Goal: Task Accomplishment & Management: Manage account settings

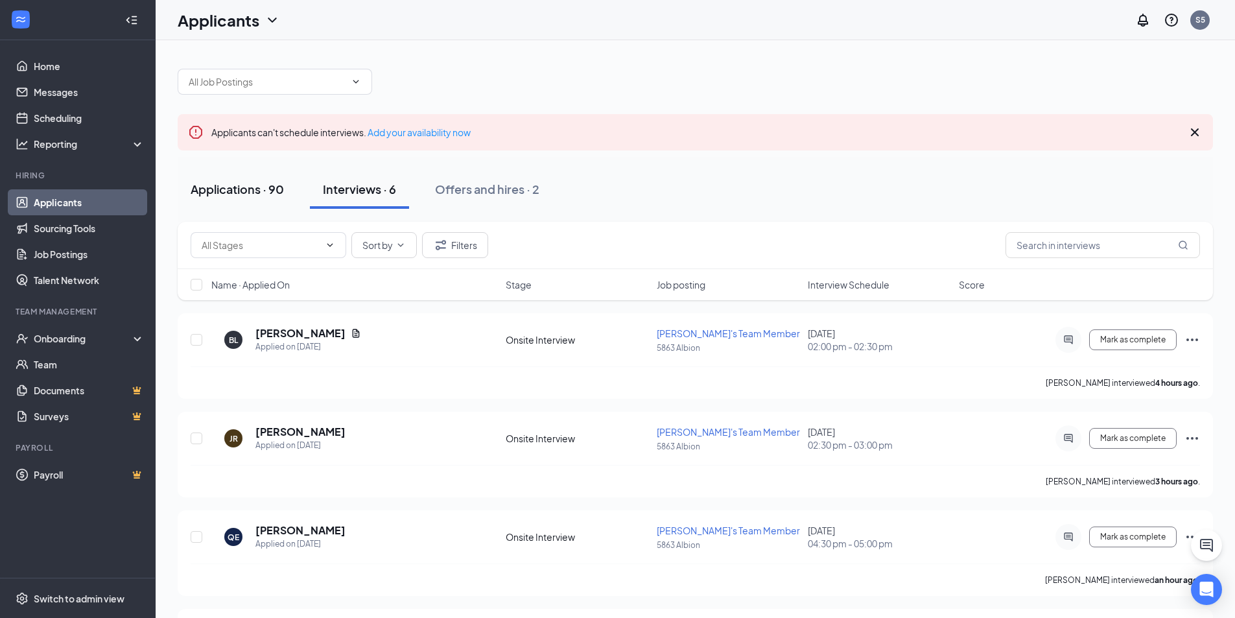
click at [259, 191] on div "Applications · 90" at bounding box center [237, 189] width 93 height 16
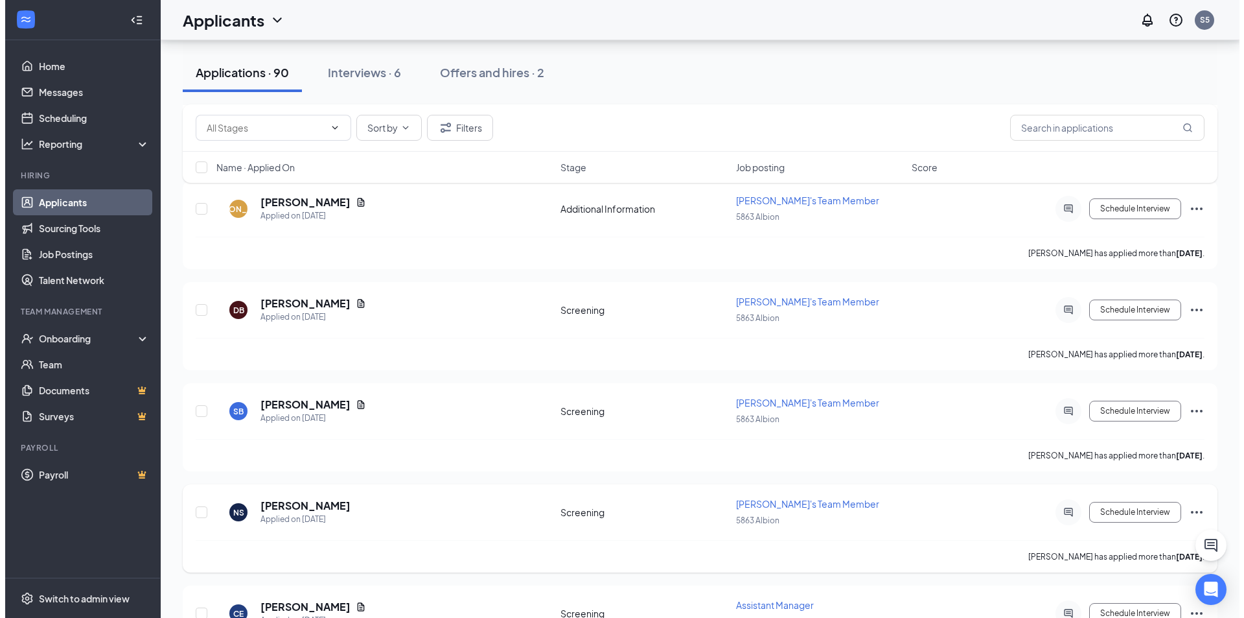
scroll to position [972, 0]
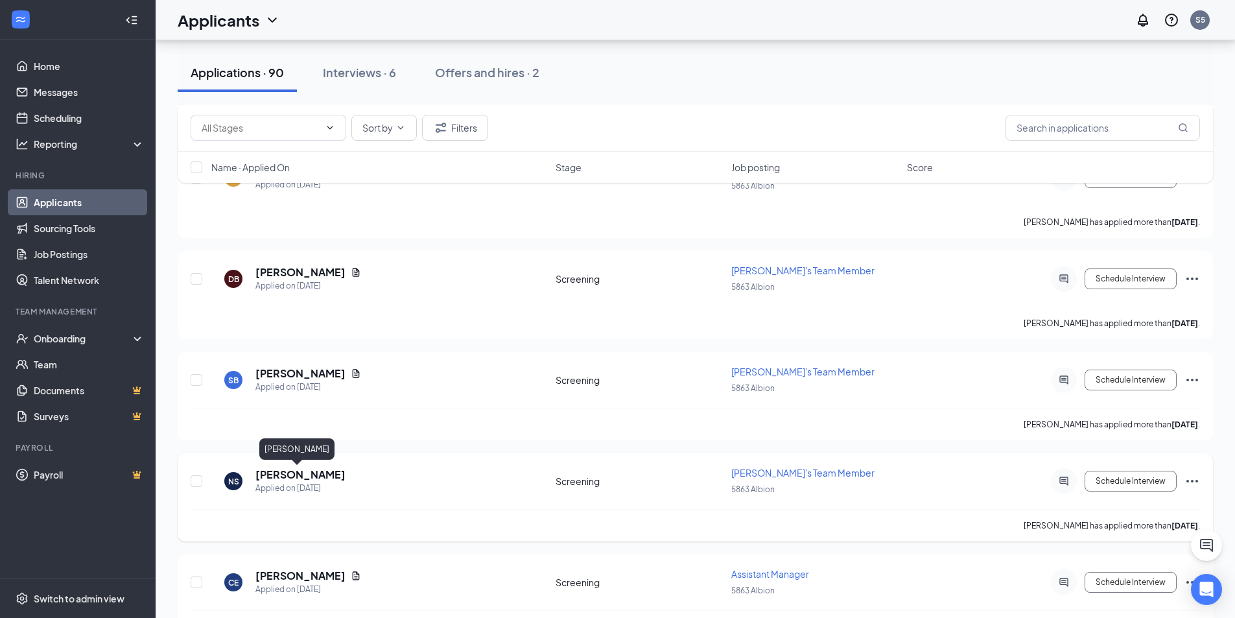
click at [310, 473] on h5 "[PERSON_NAME]" at bounding box center [300, 474] width 90 height 14
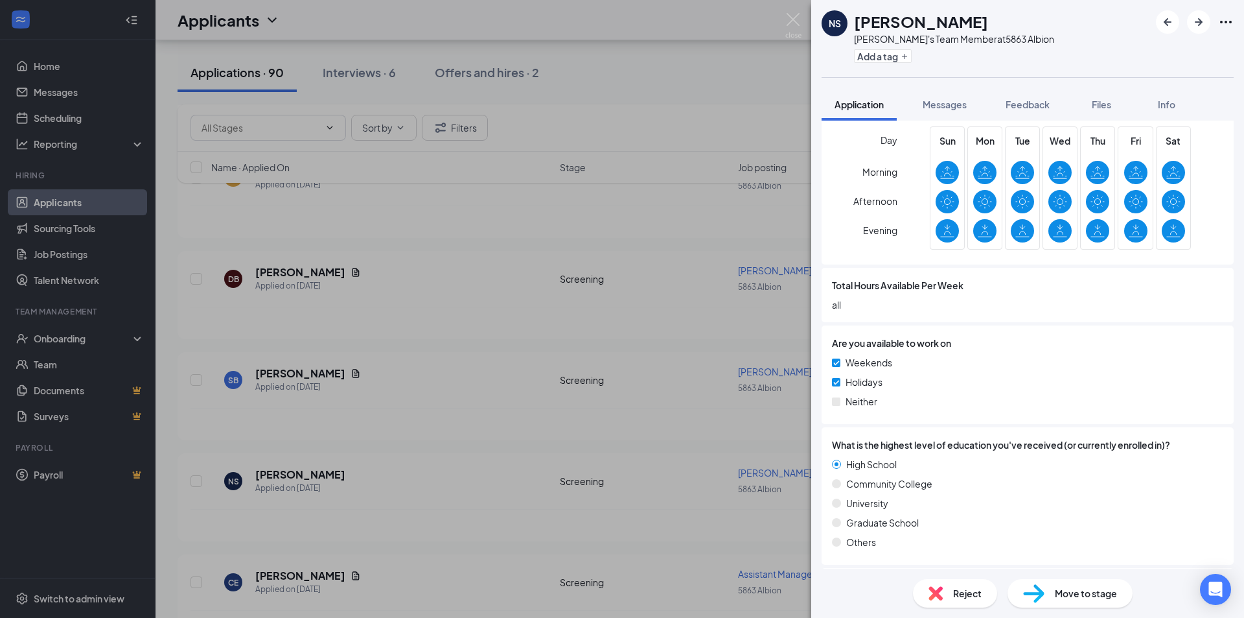
scroll to position [523, 0]
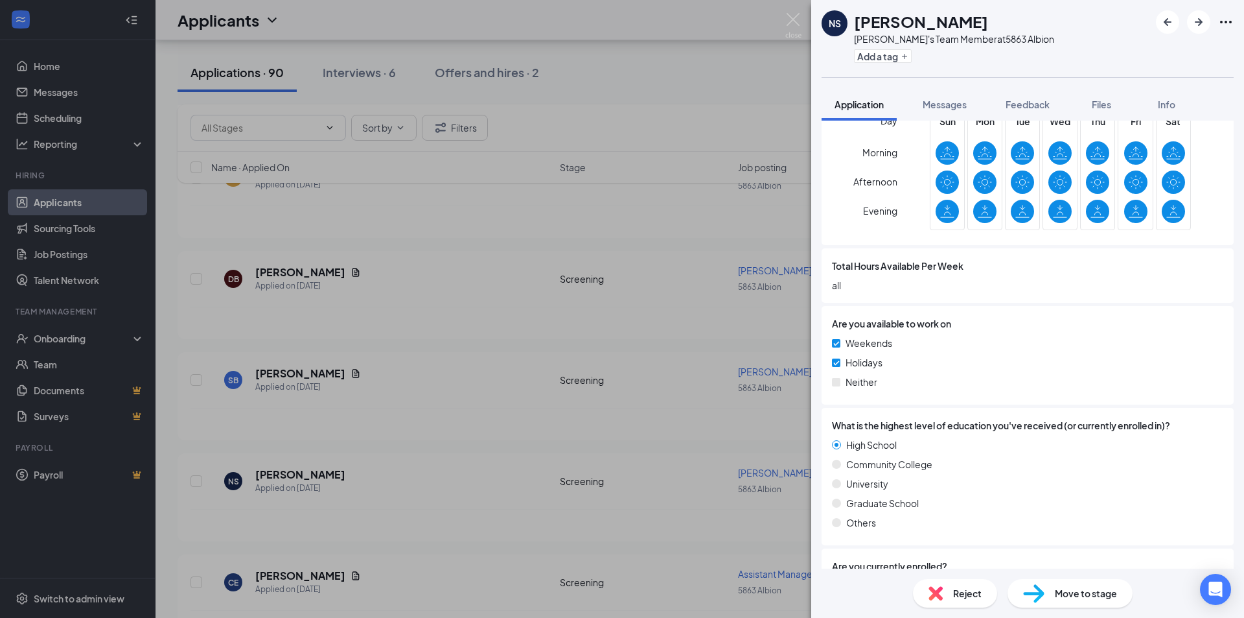
click at [423, 395] on div "NS [PERSON_NAME] [PERSON_NAME]'s Team Member at 5863 Albion Add a tag Applicati…" at bounding box center [622, 309] width 1244 height 618
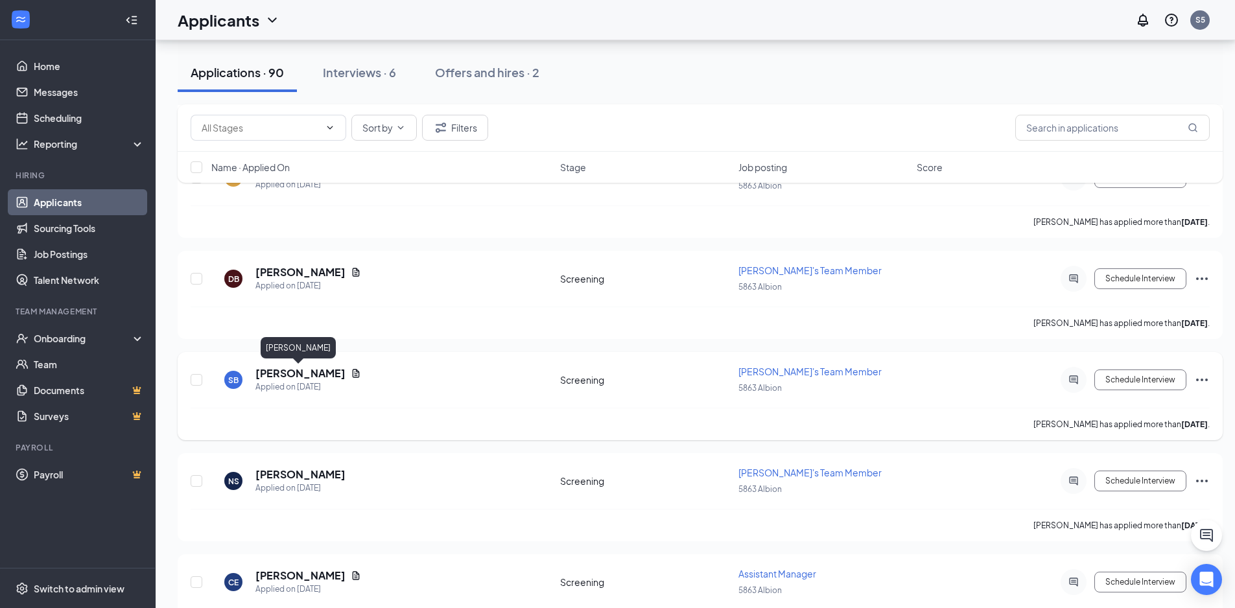
click at [290, 374] on h5 "[PERSON_NAME]" at bounding box center [300, 373] width 90 height 14
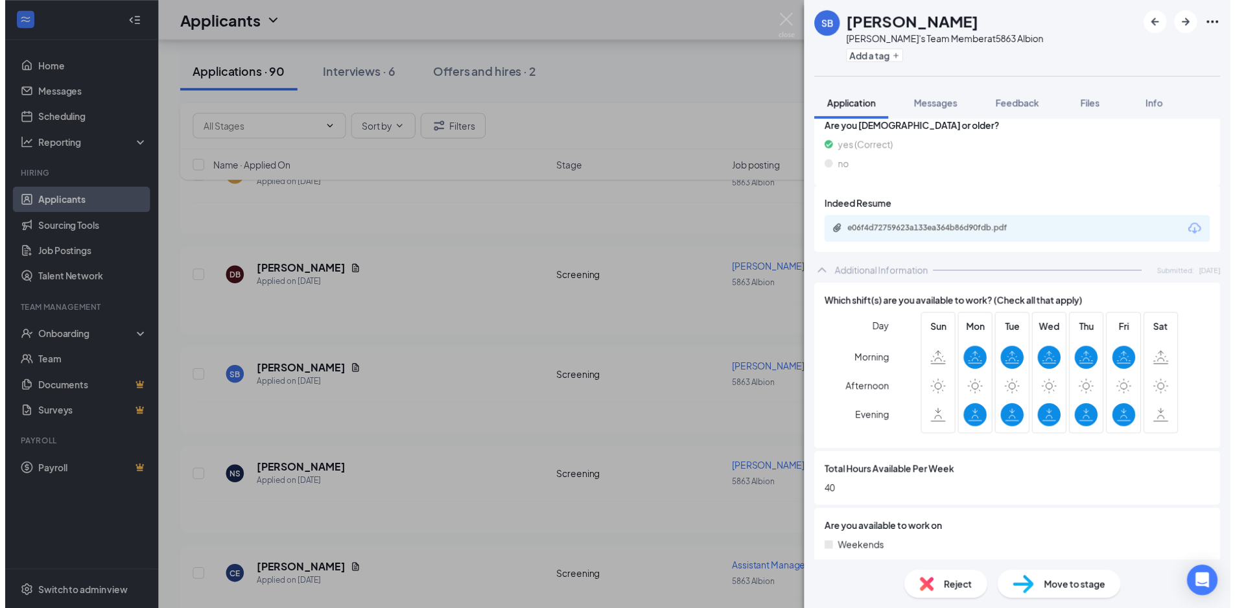
scroll to position [389, 0]
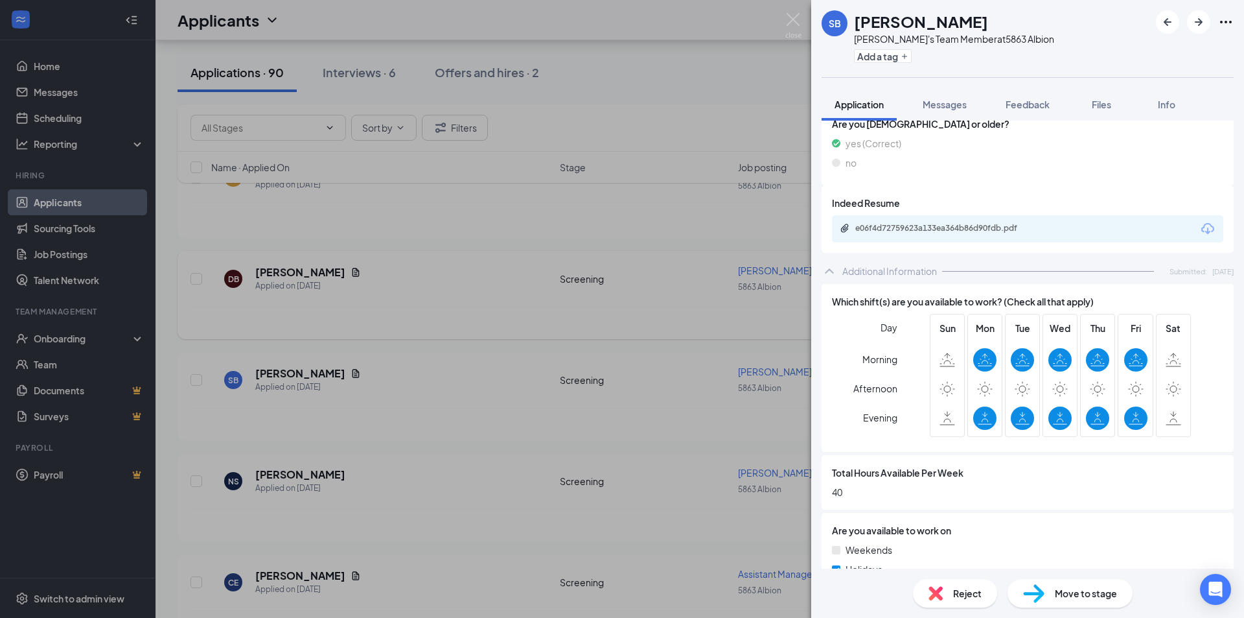
click at [631, 236] on div "SB [PERSON_NAME] [PERSON_NAME]'s Team Member at 5863 Albion Add a tag Applicati…" at bounding box center [622, 309] width 1244 height 618
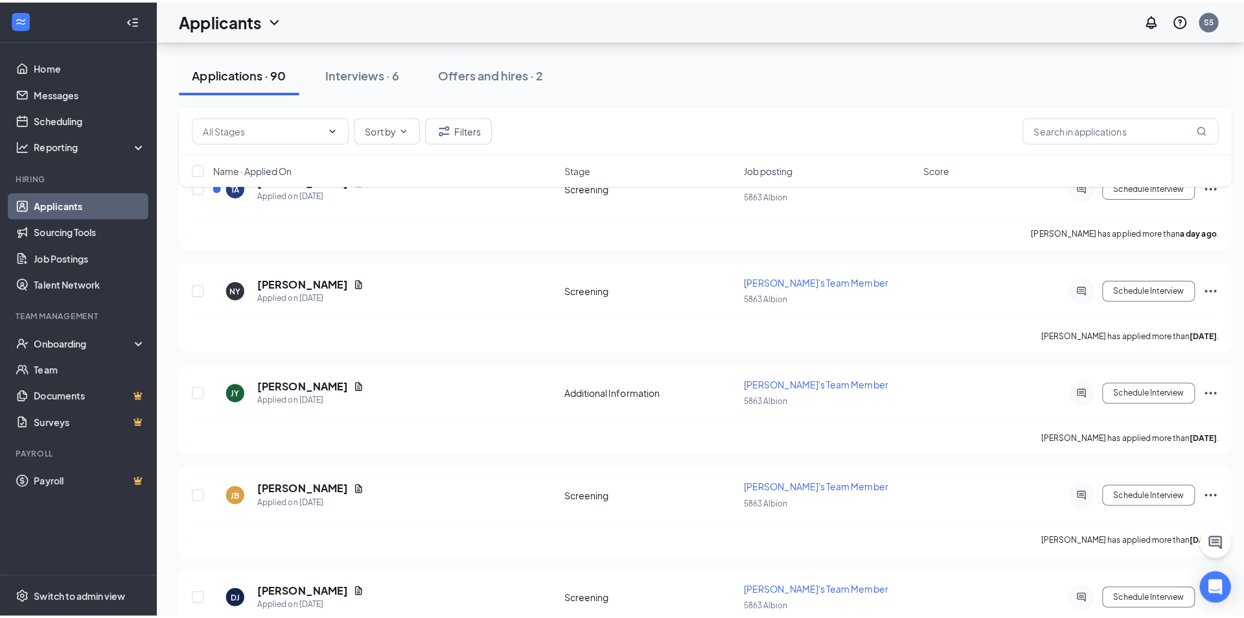
scroll to position [454, 0]
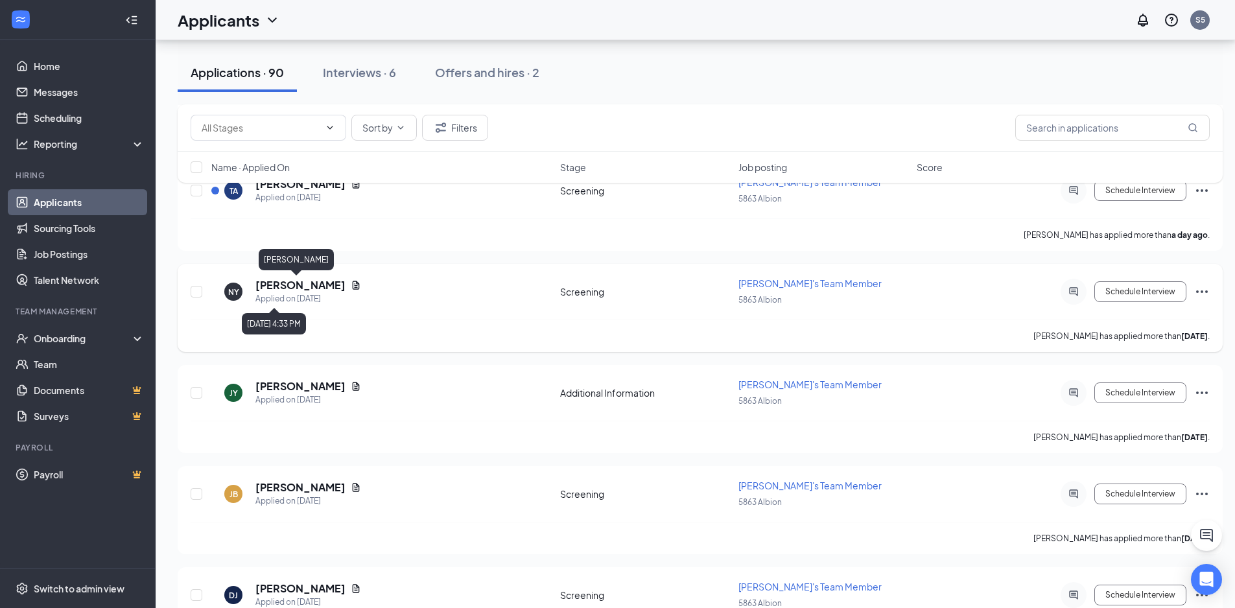
click at [300, 286] on h5 "[PERSON_NAME]" at bounding box center [300, 285] width 90 height 14
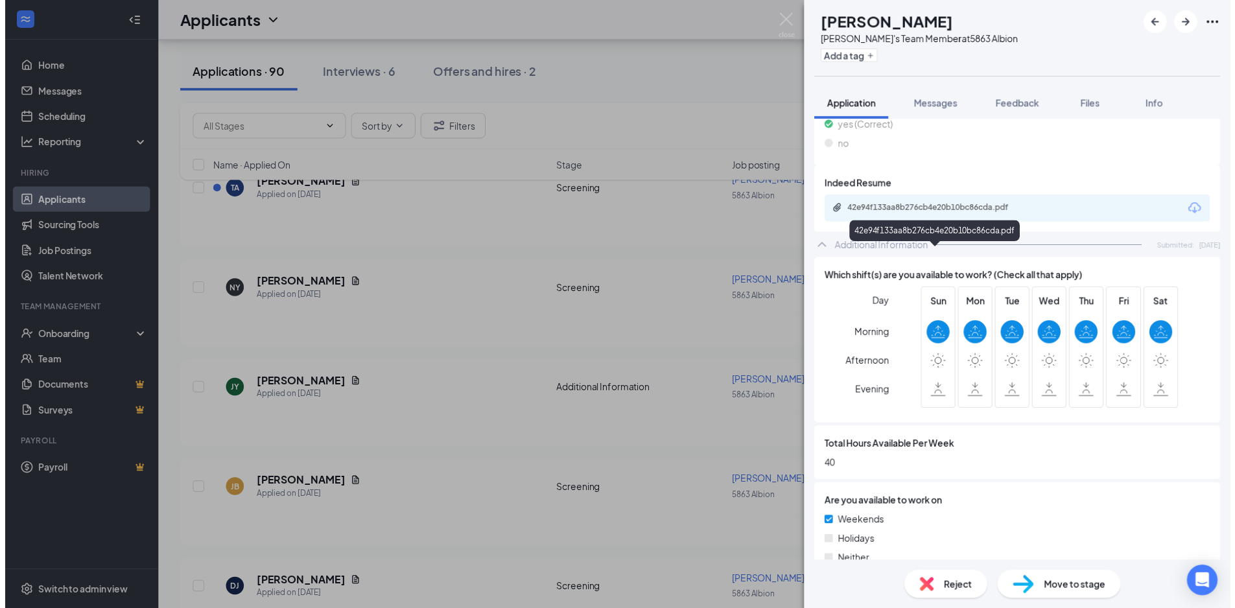
scroll to position [454, 0]
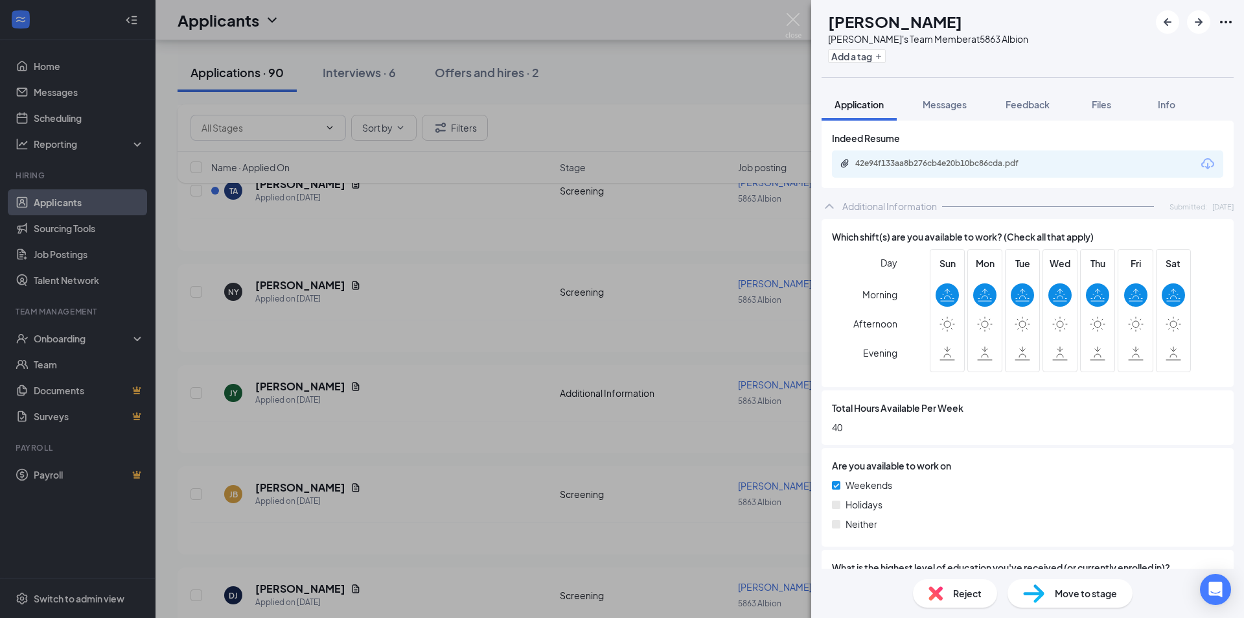
click at [542, 241] on div "NY [PERSON_NAME]'s Team Member at 5863 Albion Add a tag Application Messages Fe…" at bounding box center [622, 309] width 1244 height 618
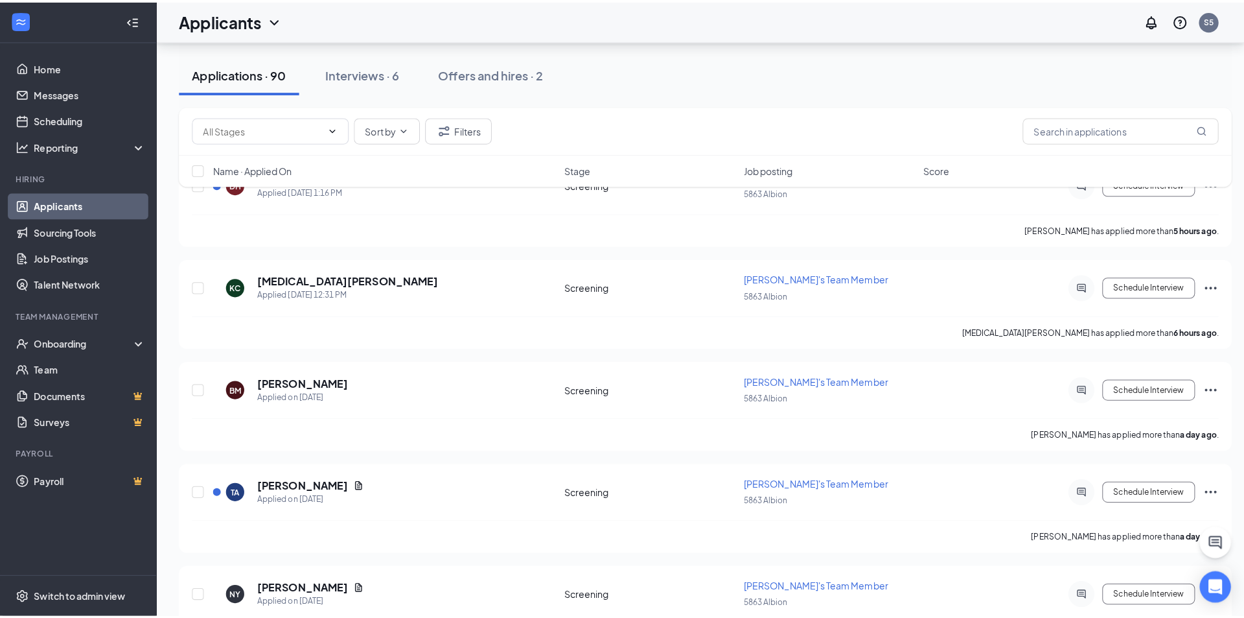
scroll to position [130, 0]
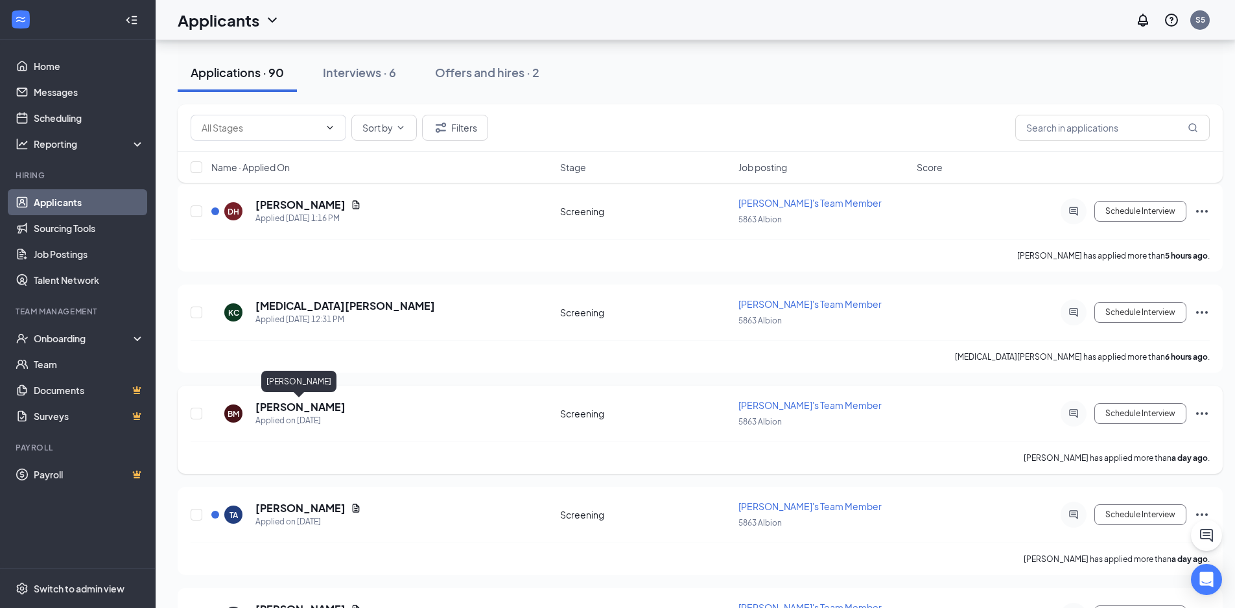
click at [322, 407] on h5 "[PERSON_NAME]" at bounding box center [300, 407] width 90 height 14
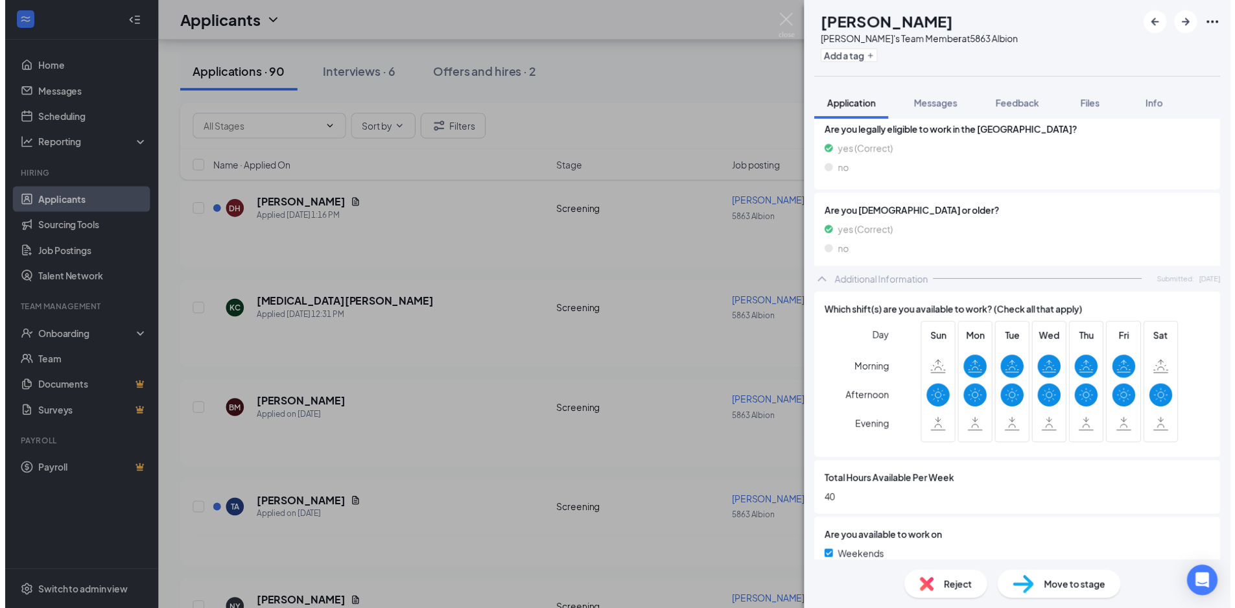
scroll to position [324, 0]
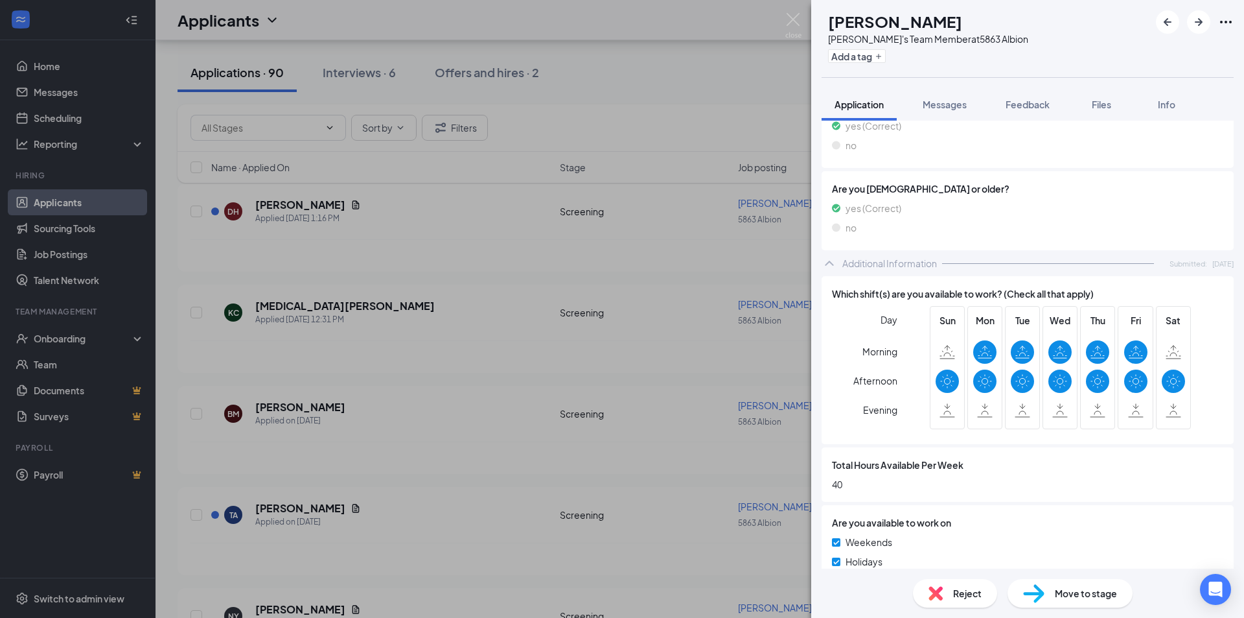
click at [531, 305] on div "BM [PERSON_NAME]'s Team Member at 5863 Albion Add a tag Application Messages Fe…" at bounding box center [622, 309] width 1244 height 618
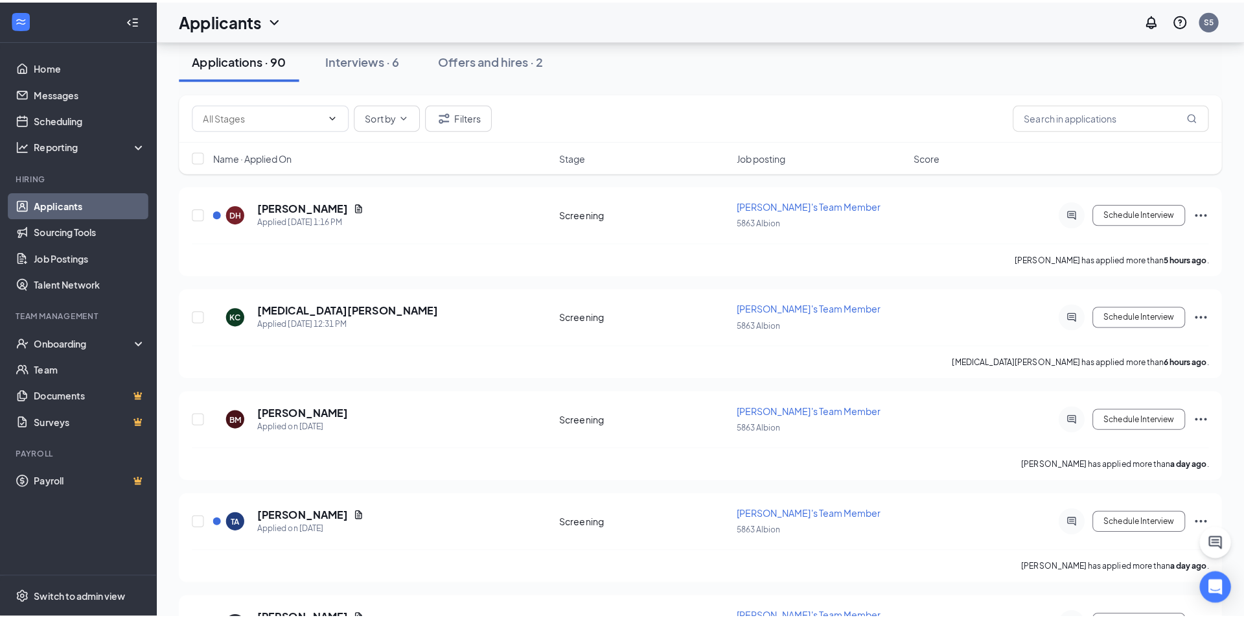
scroll to position [65, 0]
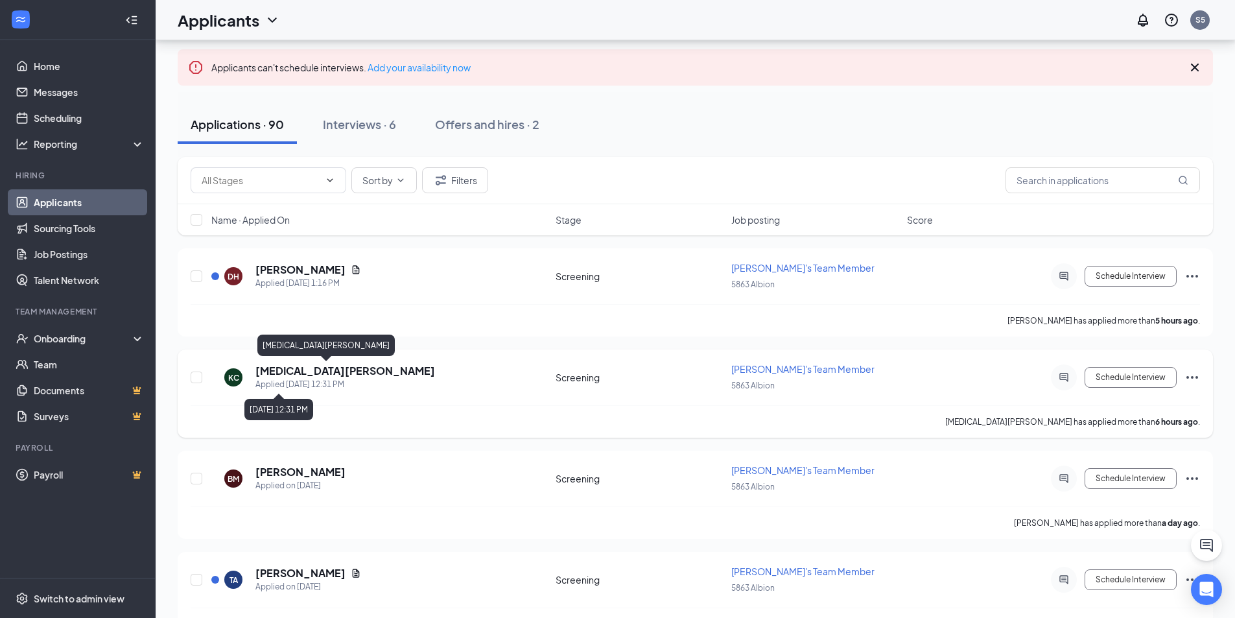
click at [290, 375] on h5 "[MEDICAL_DATA][PERSON_NAME]" at bounding box center [345, 371] width 180 height 14
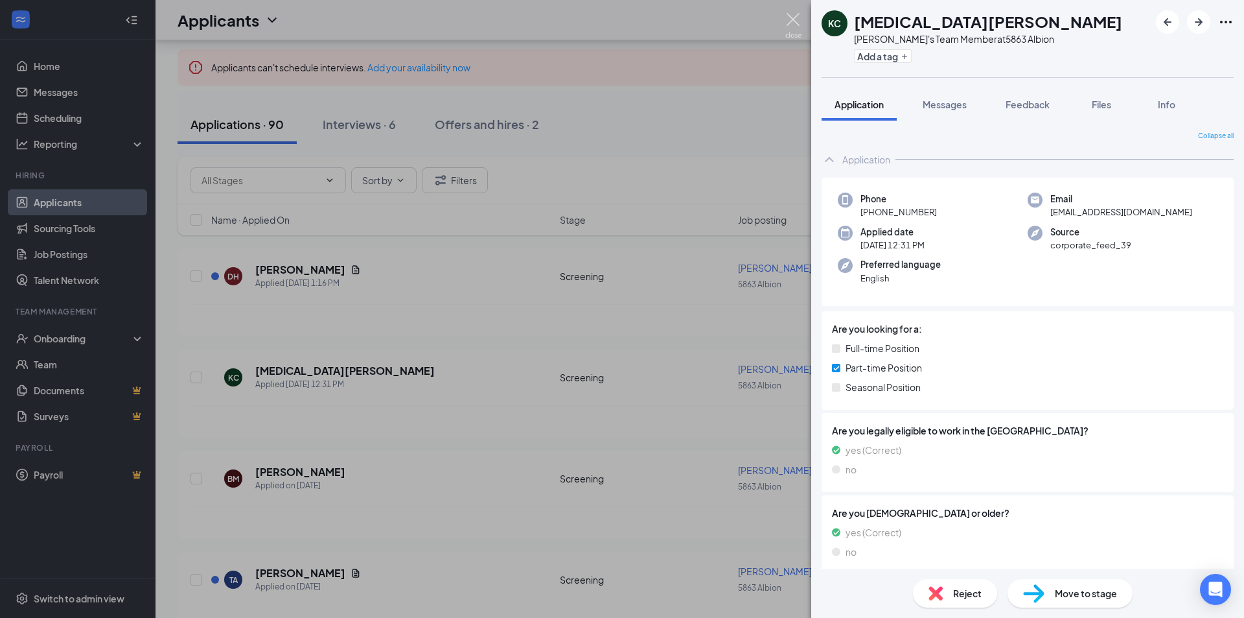
drag, startPoint x: 787, startPoint y: 16, endPoint x: 781, endPoint y: 57, distance: 41.2
click at [787, 16] on img at bounding box center [793, 25] width 16 height 25
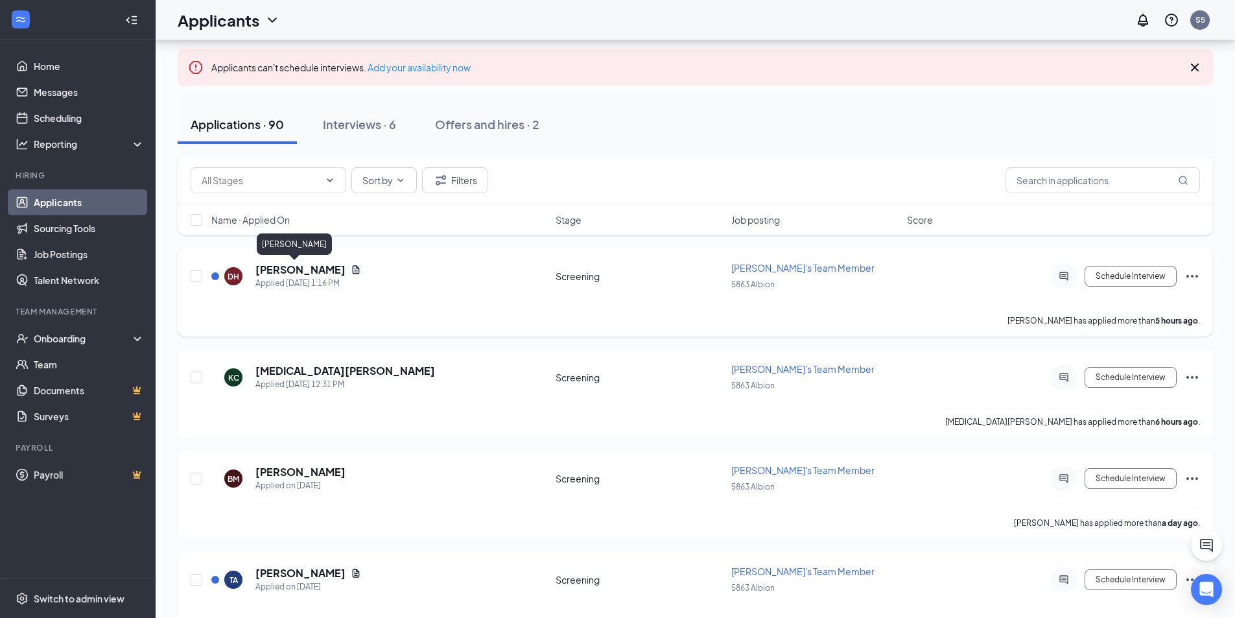
click at [285, 268] on h5 "[PERSON_NAME]" at bounding box center [300, 269] width 90 height 14
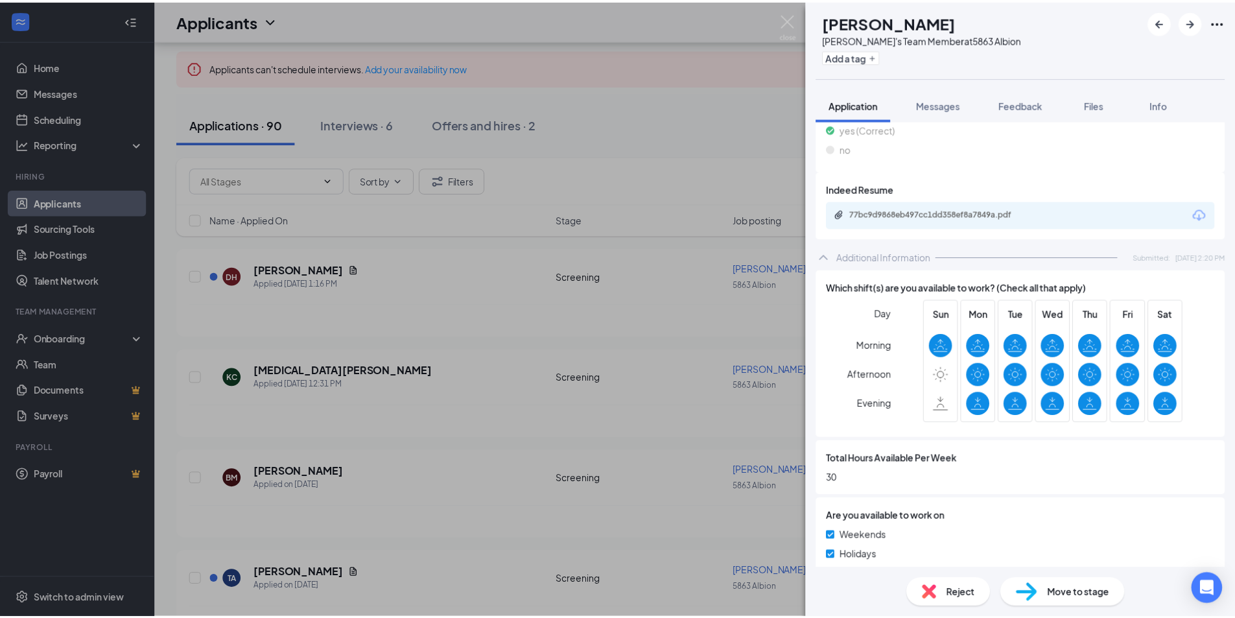
scroll to position [373, 0]
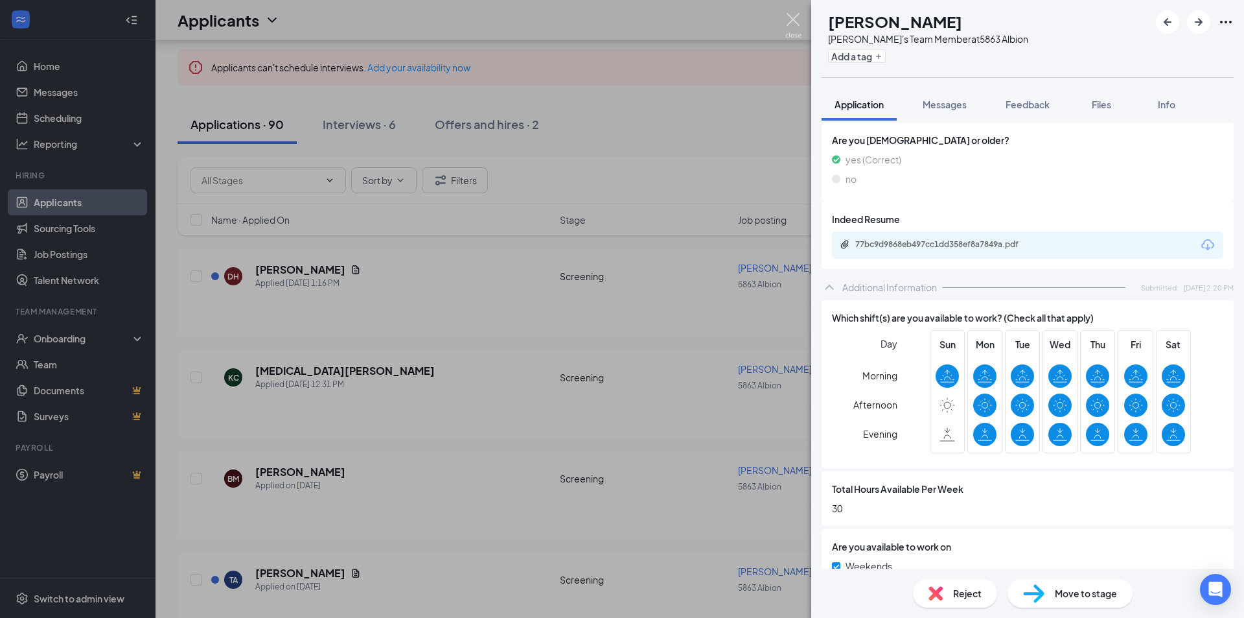
click at [796, 22] on img at bounding box center [793, 25] width 16 height 25
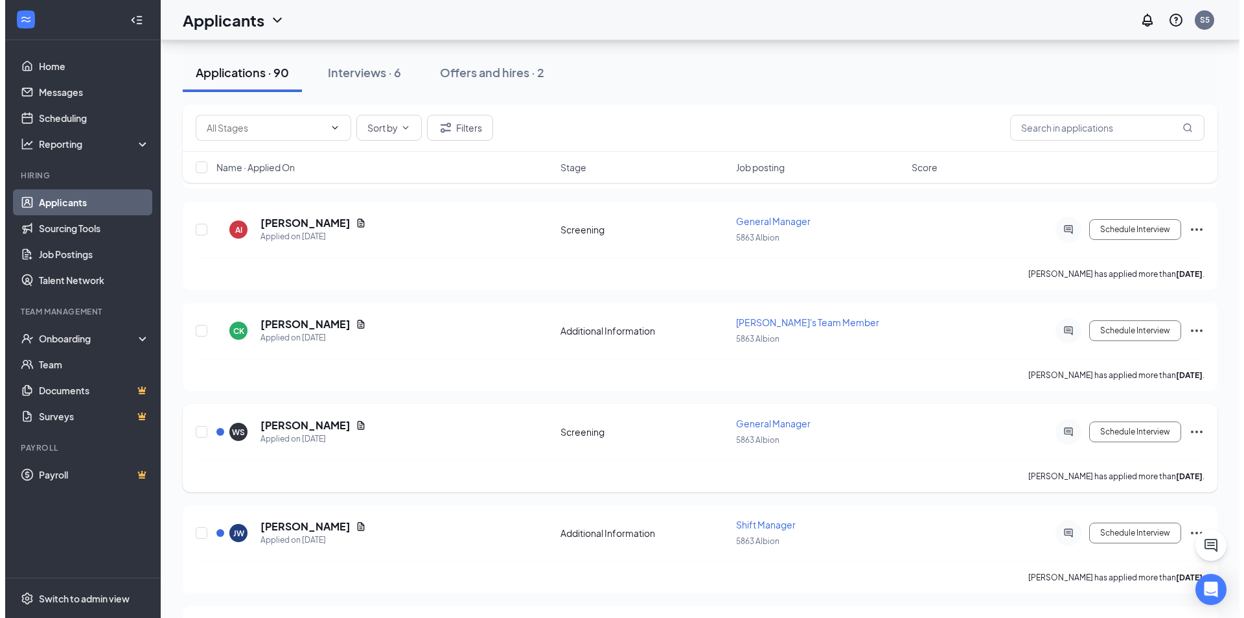
scroll to position [1491, 0]
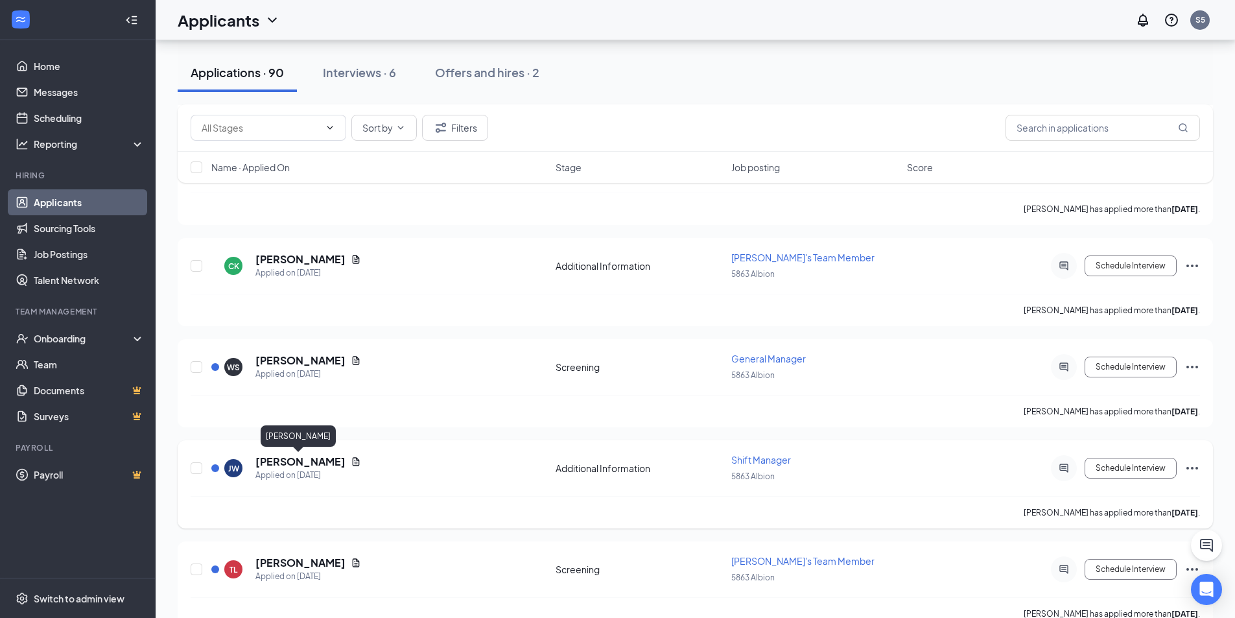
click at [324, 466] on h5 "[PERSON_NAME]" at bounding box center [300, 461] width 90 height 14
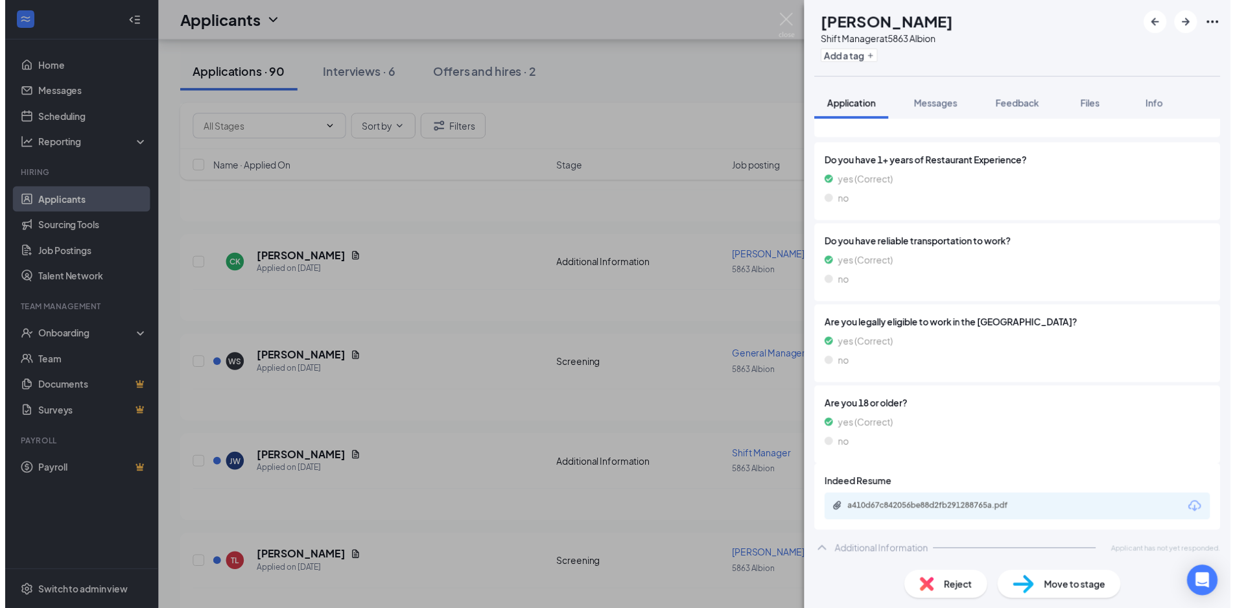
scroll to position [167, 0]
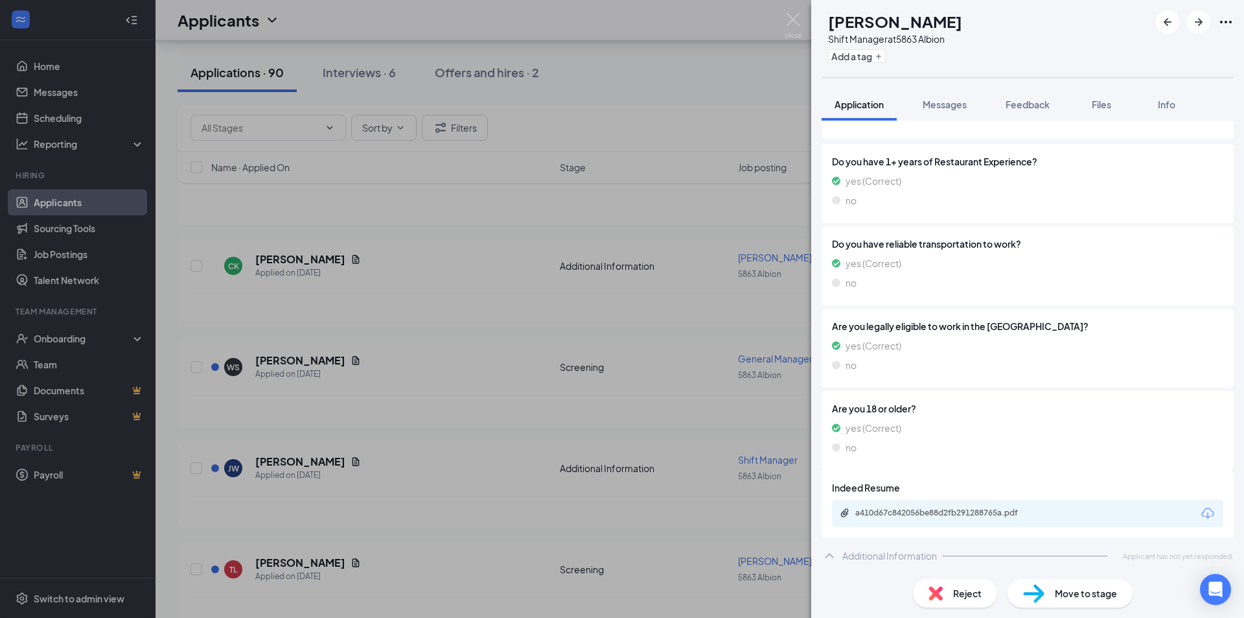
click at [399, 475] on div "[PERSON_NAME] Shift Manager at 5863 Albion Add a tag Application Messages Feedb…" at bounding box center [622, 309] width 1244 height 618
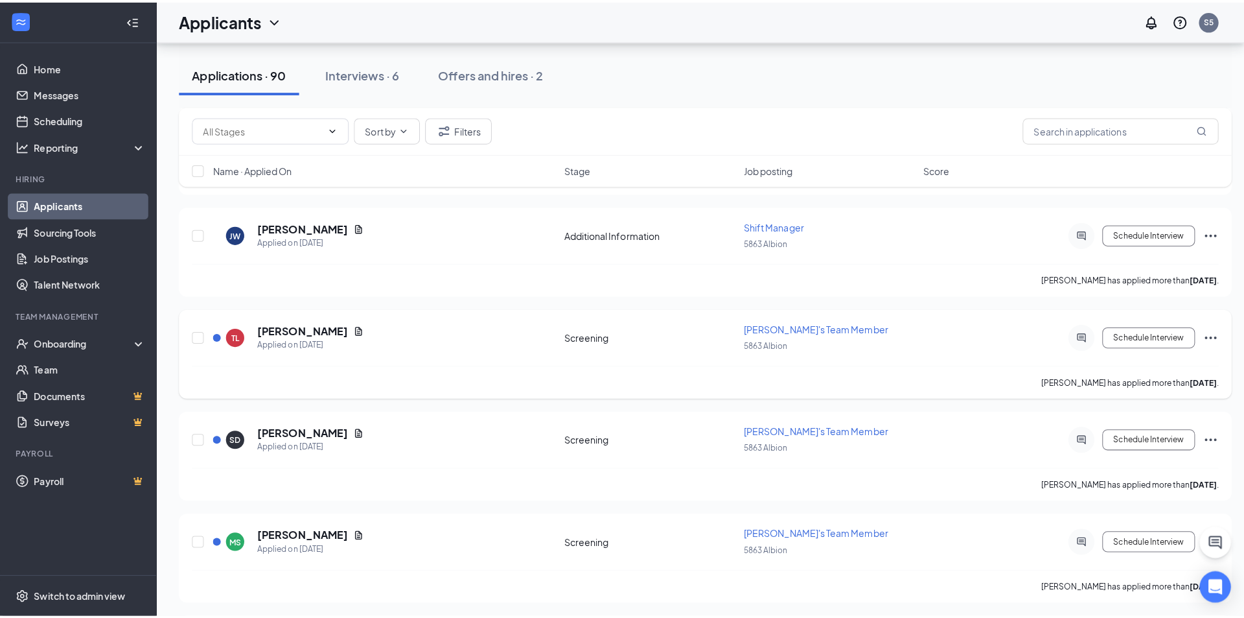
scroll to position [1750, 0]
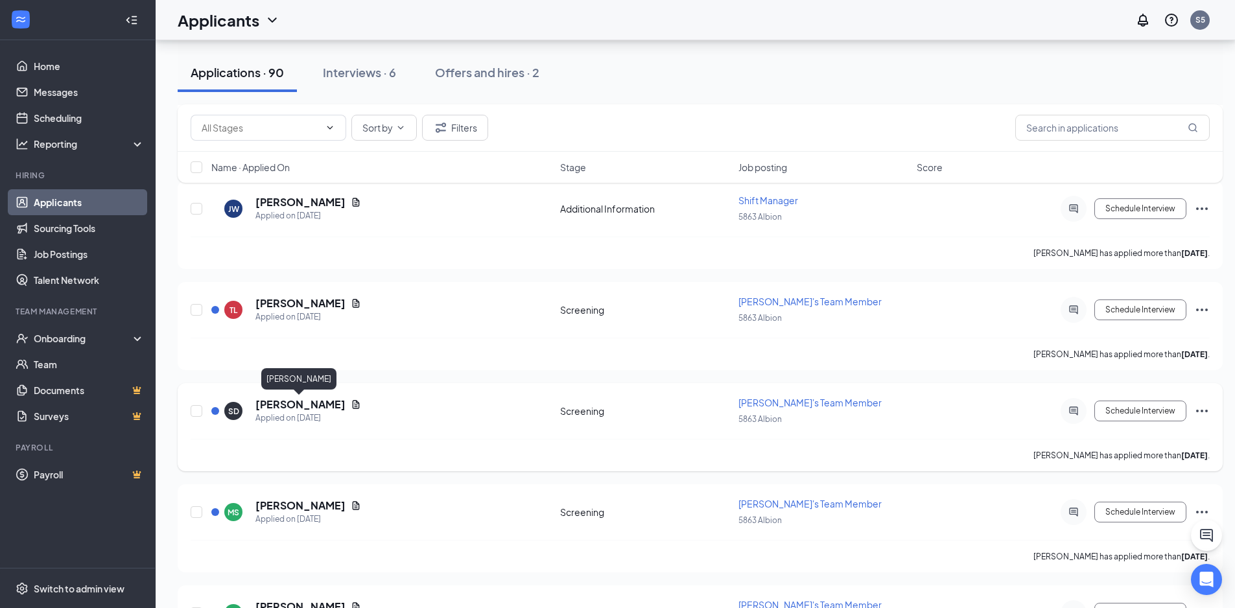
click at [274, 408] on h5 "[PERSON_NAME]" at bounding box center [300, 404] width 90 height 14
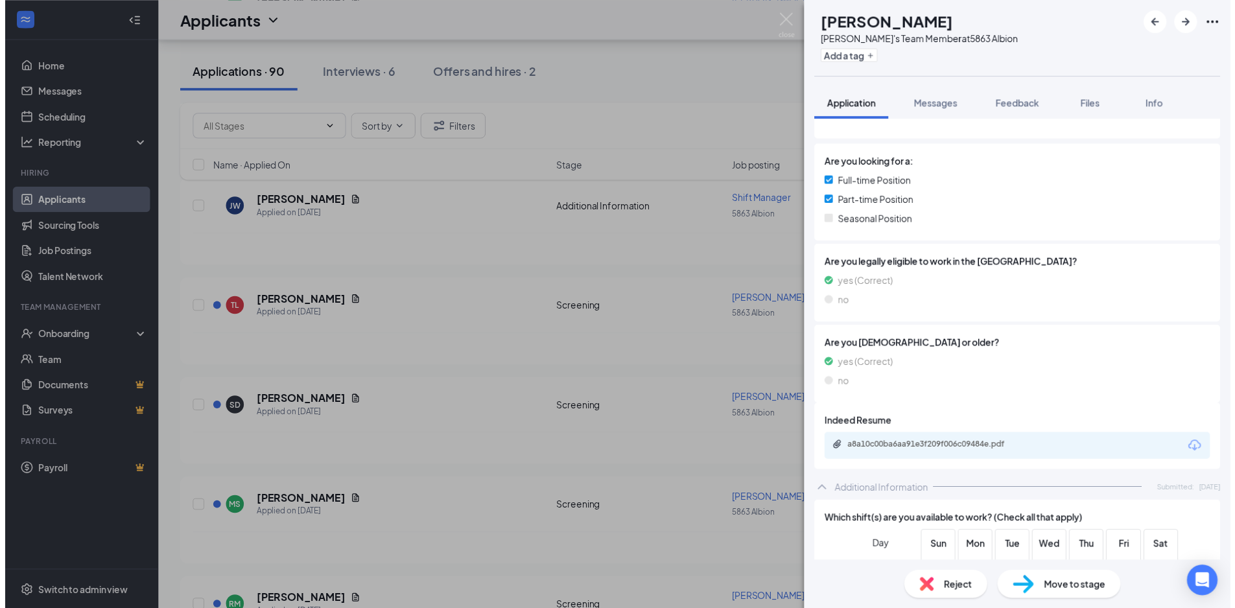
scroll to position [164, 0]
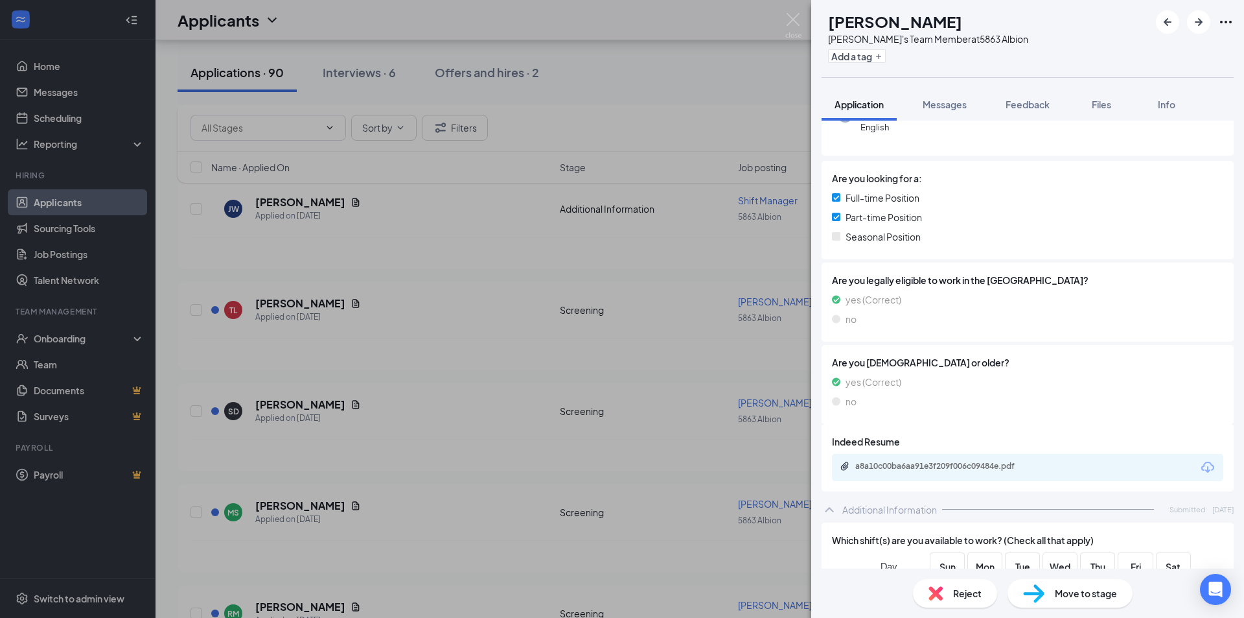
click at [1054, 454] on div "a8a10c00ba6aa91e3f209f006c09484e.pdf" at bounding box center [1027, 467] width 391 height 27
click at [967, 461] on div "a8a10c00ba6aa91e3f209f006c09484e.pdf" at bounding box center [945, 466] width 181 height 10
click at [557, 467] on div "SD [PERSON_NAME]'s Team Member at 5863 Albion Add a tag Application Messages Fe…" at bounding box center [622, 309] width 1244 height 618
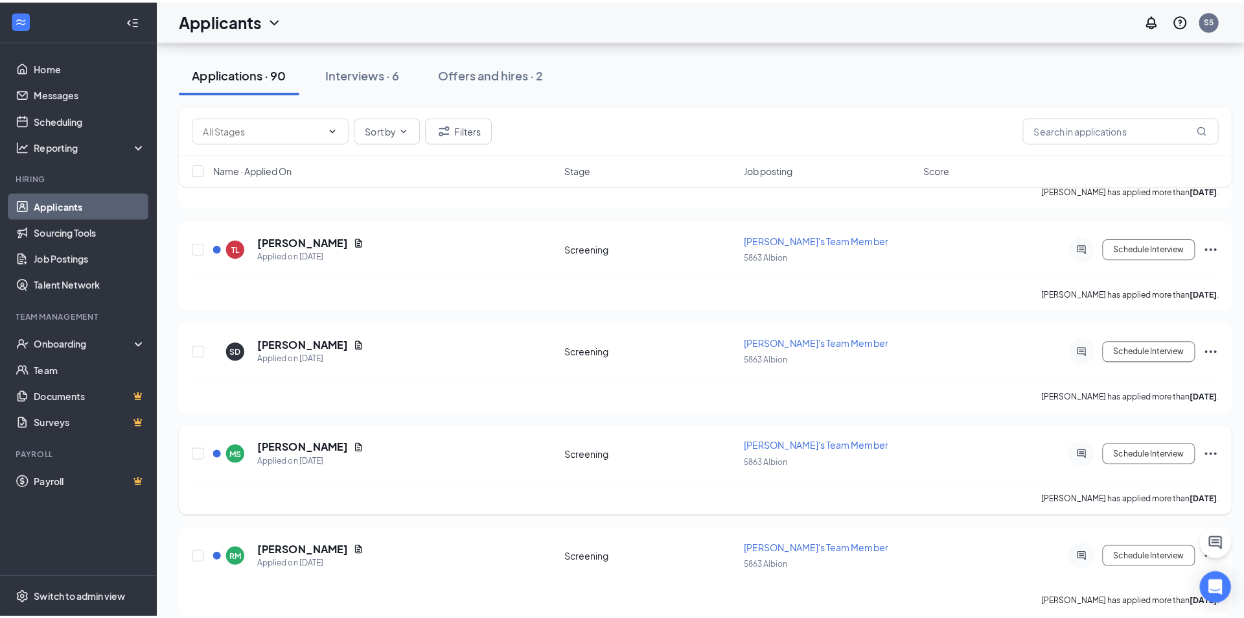
scroll to position [1879, 0]
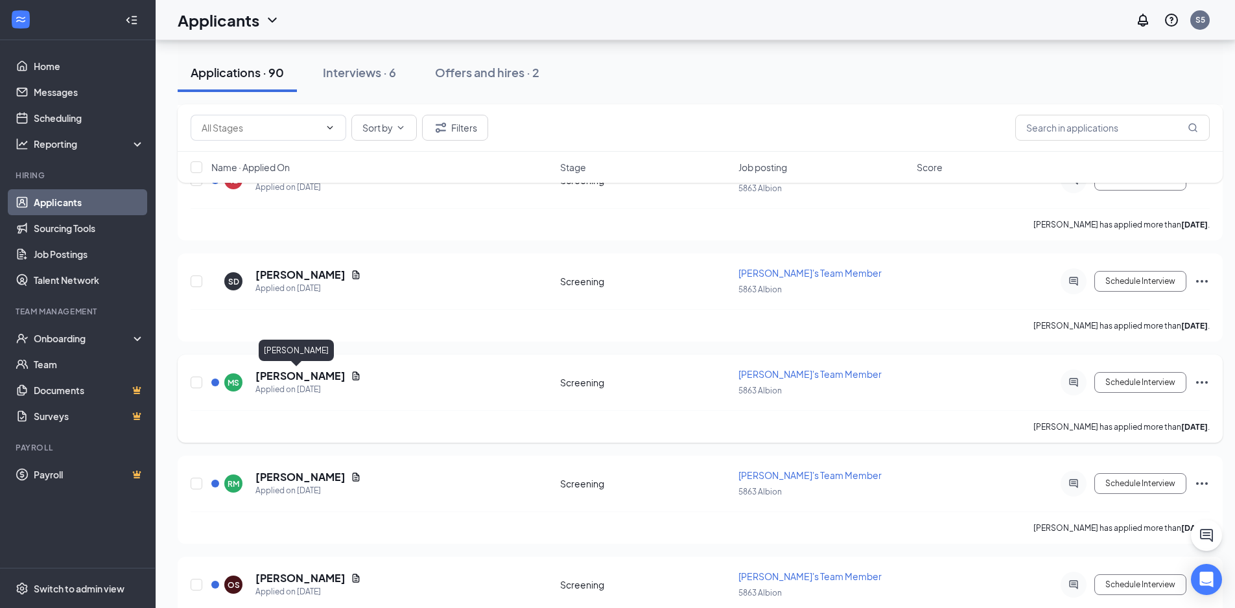
click at [285, 376] on h5 "[PERSON_NAME]" at bounding box center [300, 376] width 90 height 14
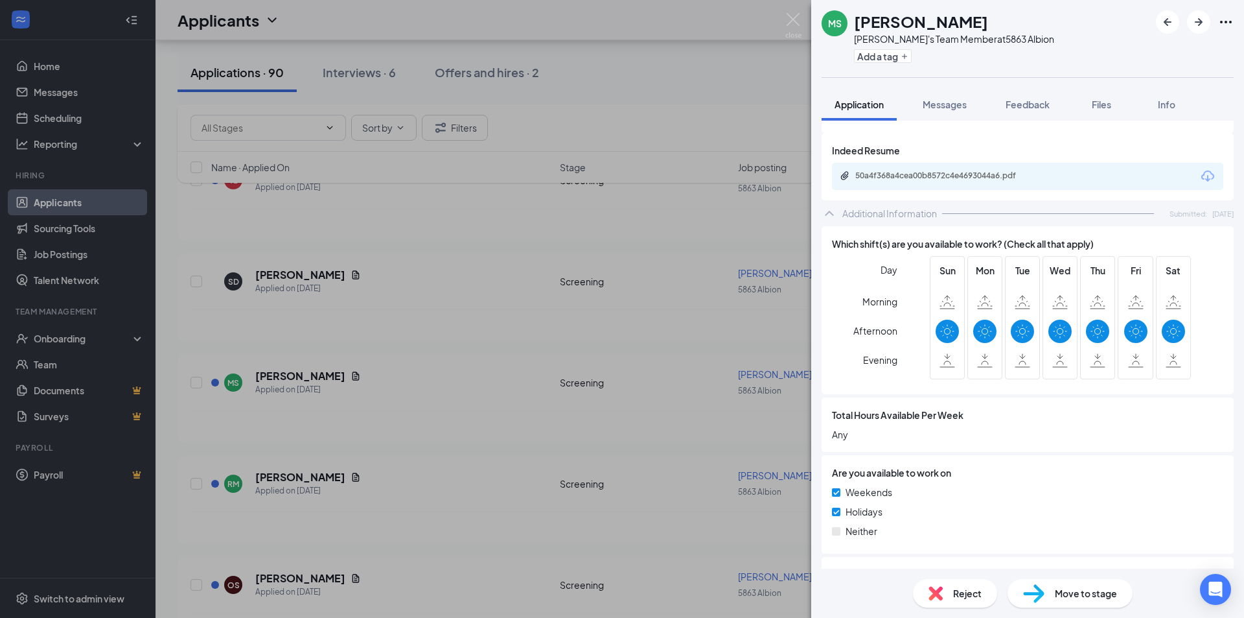
scroll to position [454, 0]
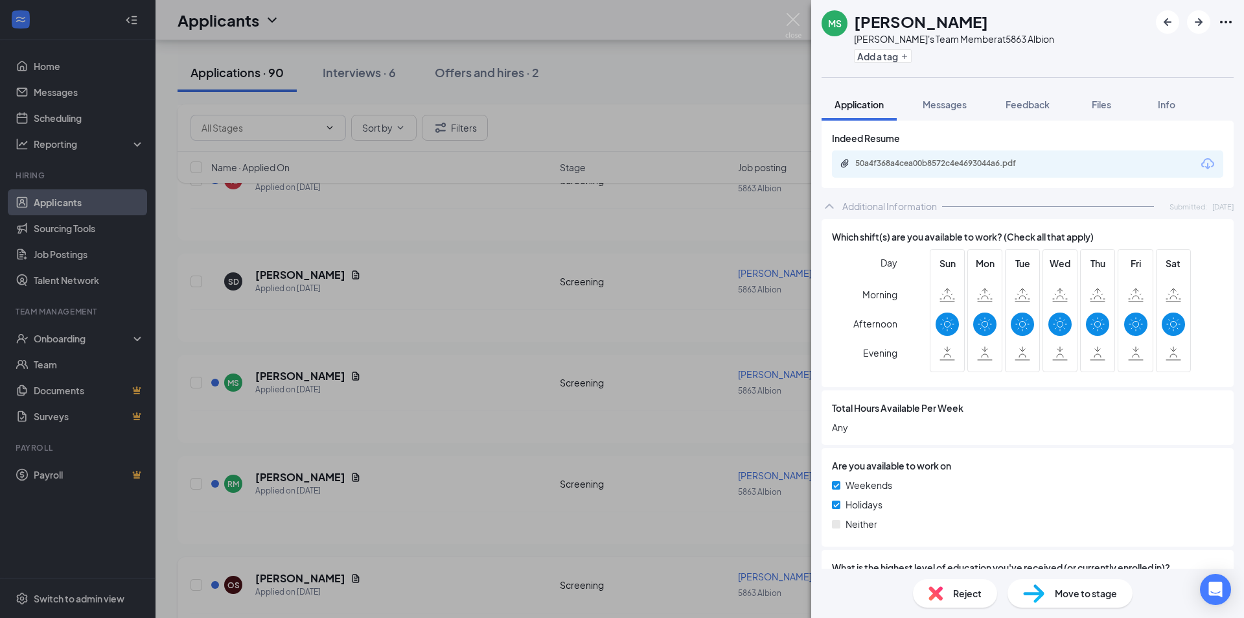
drag, startPoint x: 523, startPoint y: 423, endPoint x: 281, endPoint y: 562, distance: 278.7
click at [521, 422] on div "[PERSON_NAME]'s Team Member at 5863 Albion Add a tag Application Messages Feedb…" at bounding box center [622, 309] width 1244 height 618
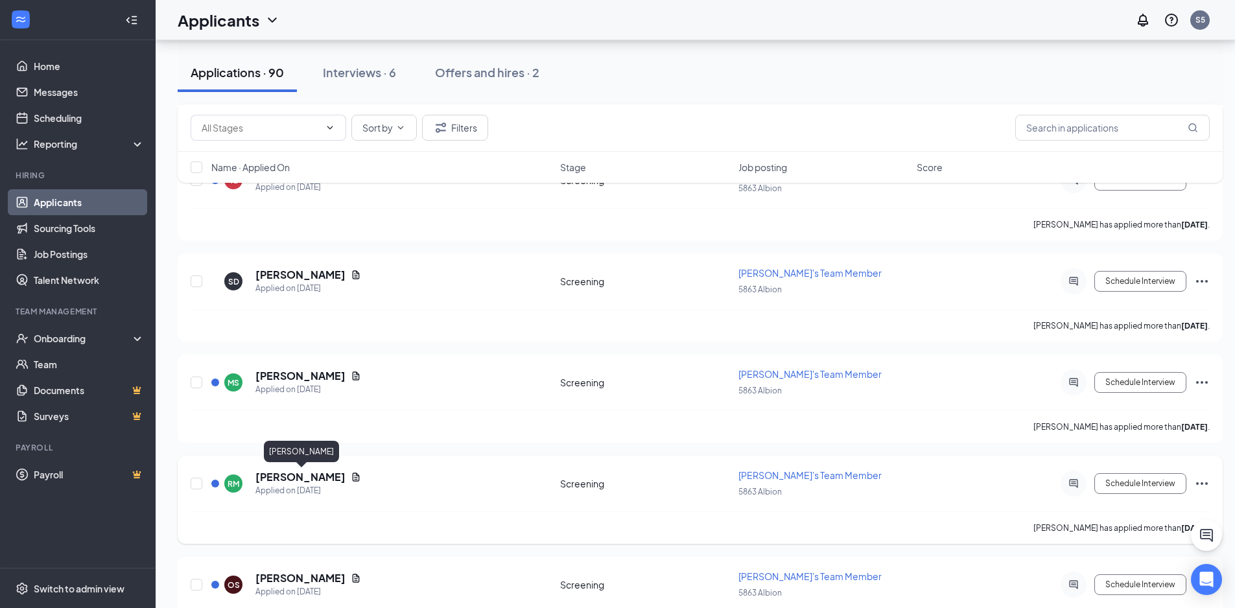
click at [321, 477] on h5 "[PERSON_NAME]" at bounding box center [300, 477] width 90 height 14
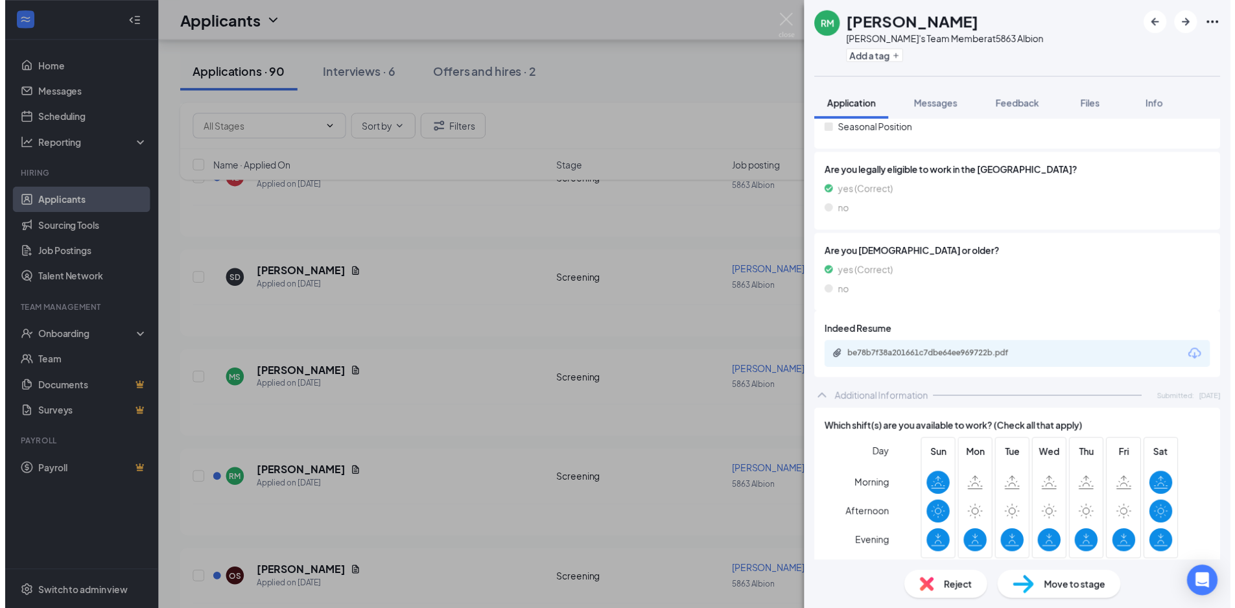
scroll to position [259, 0]
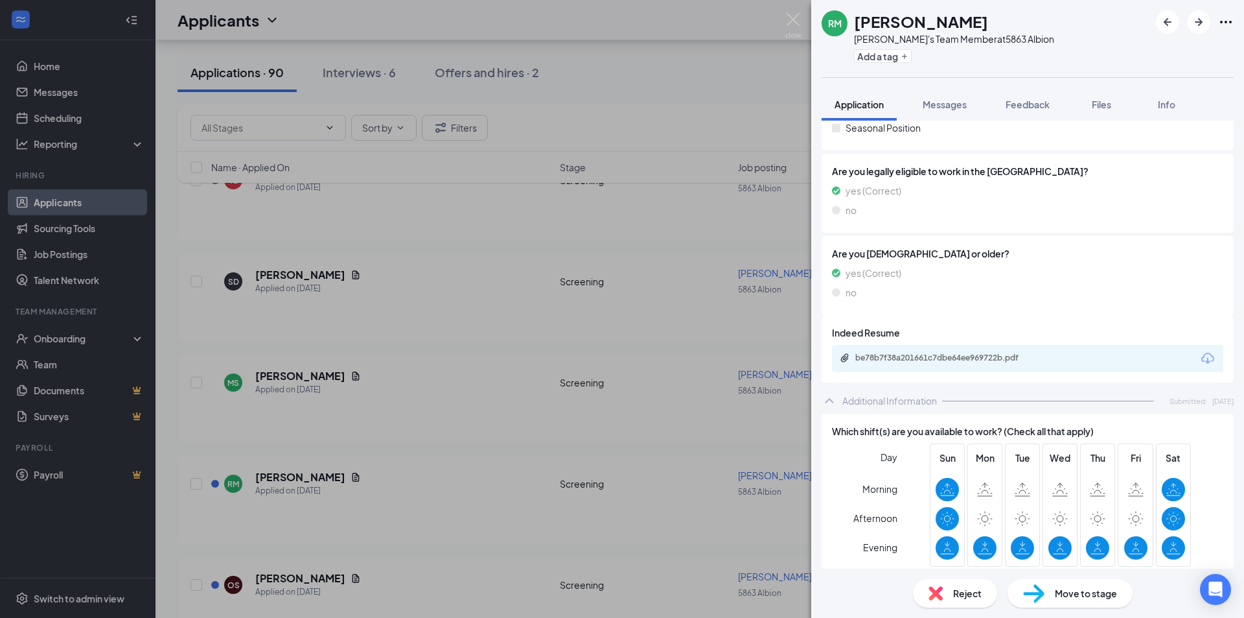
click at [472, 348] on div "RM [PERSON_NAME]'s Team Member at 5863 Albion Add a tag Application Messages Fe…" at bounding box center [622, 309] width 1244 height 618
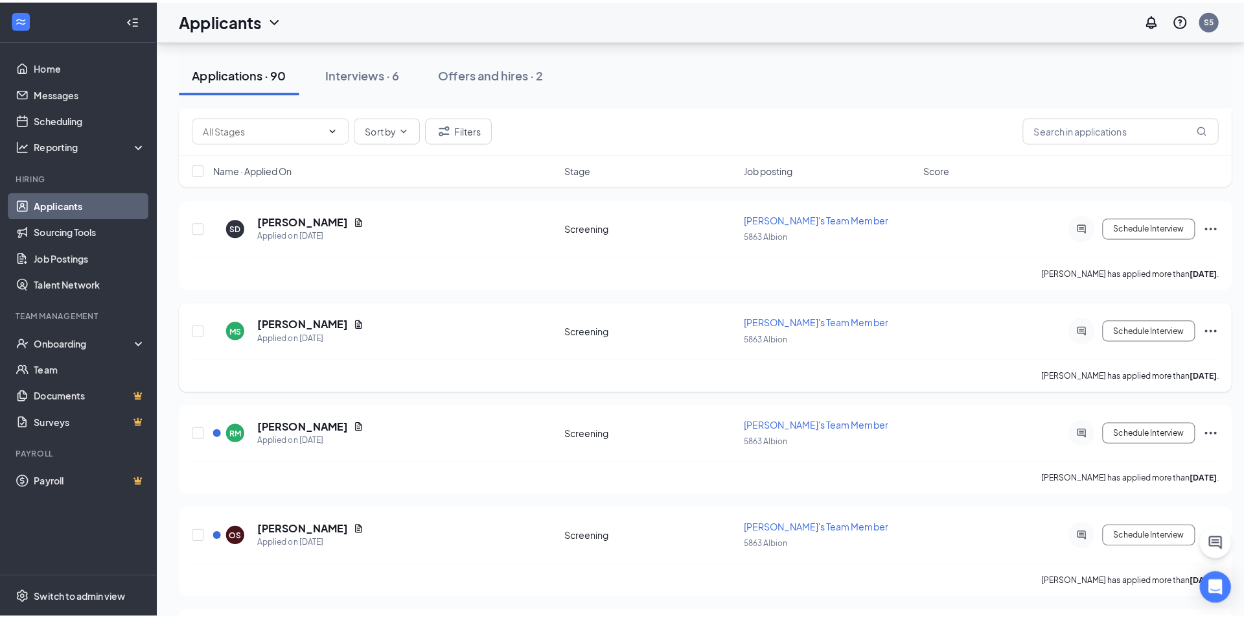
scroll to position [1944, 0]
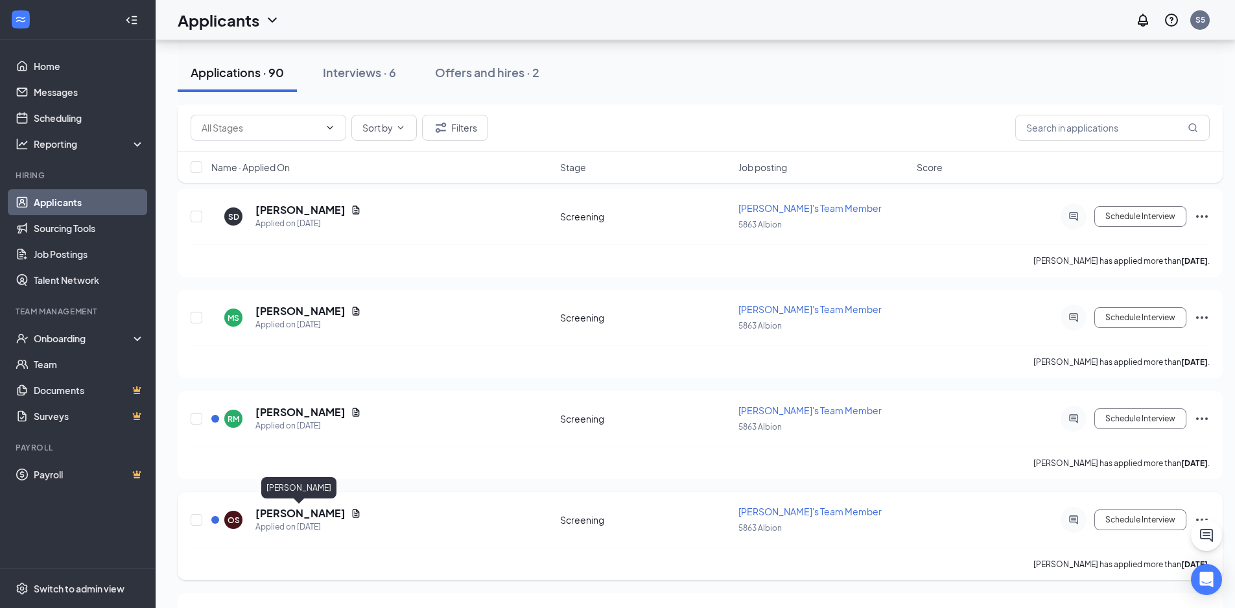
click at [306, 515] on h5 "[PERSON_NAME]" at bounding box center [300, 513] width 90 height 14
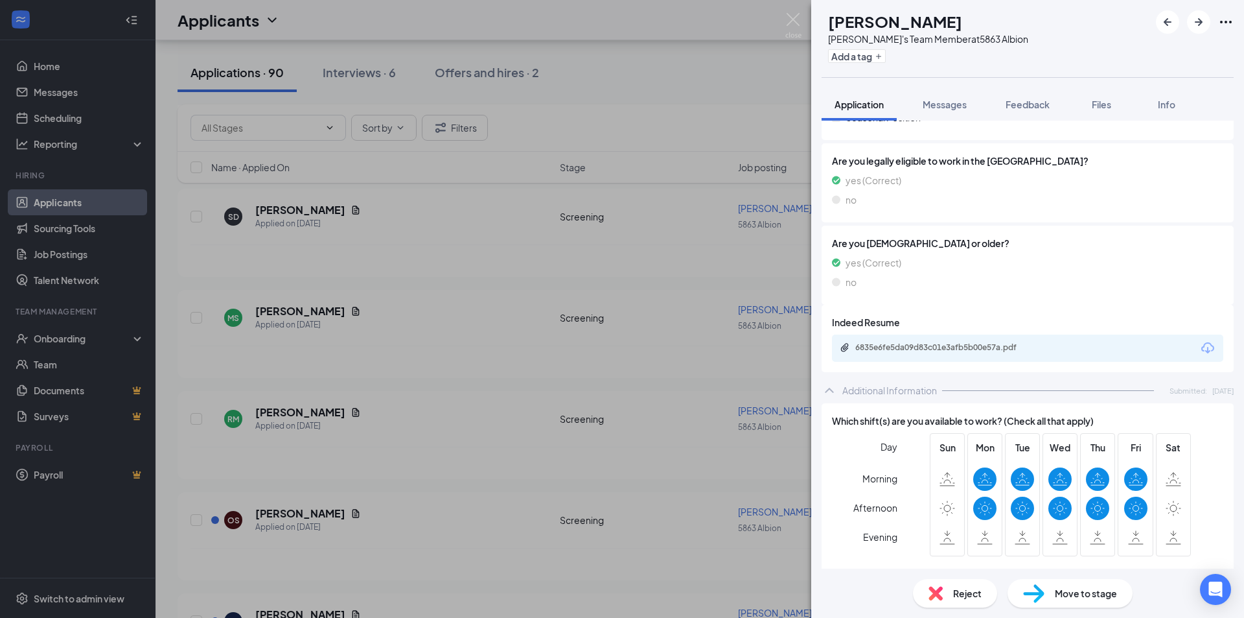
scroll to position [324, 0]
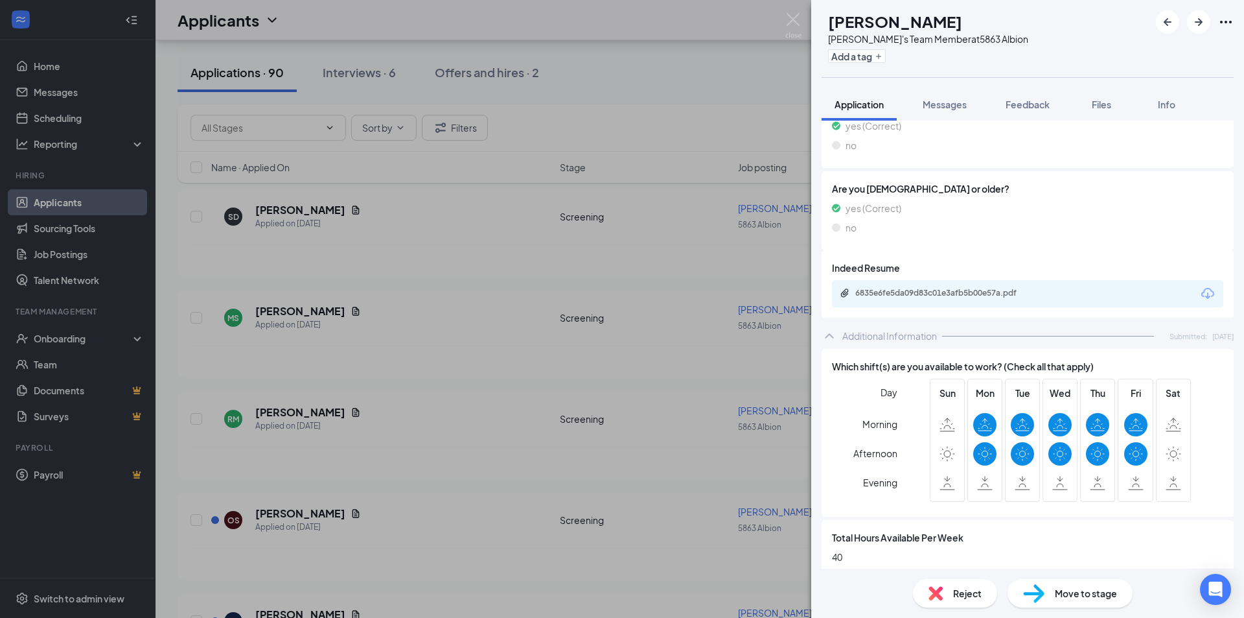
click at [555, 357] on div "OS [PERSON_NAME]'s Team Member at 5863 Albion Add a tag Application Messages Fe…" at bounding box center [622, 309] width 1244 height 618
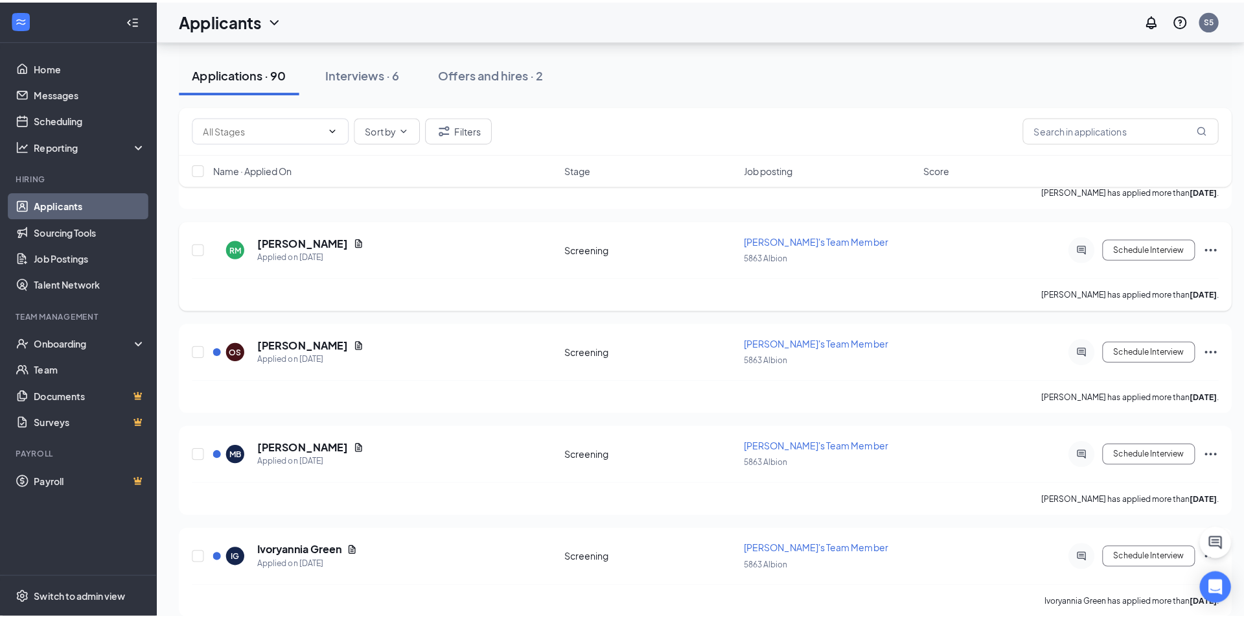
scroll to position [2139, 0]
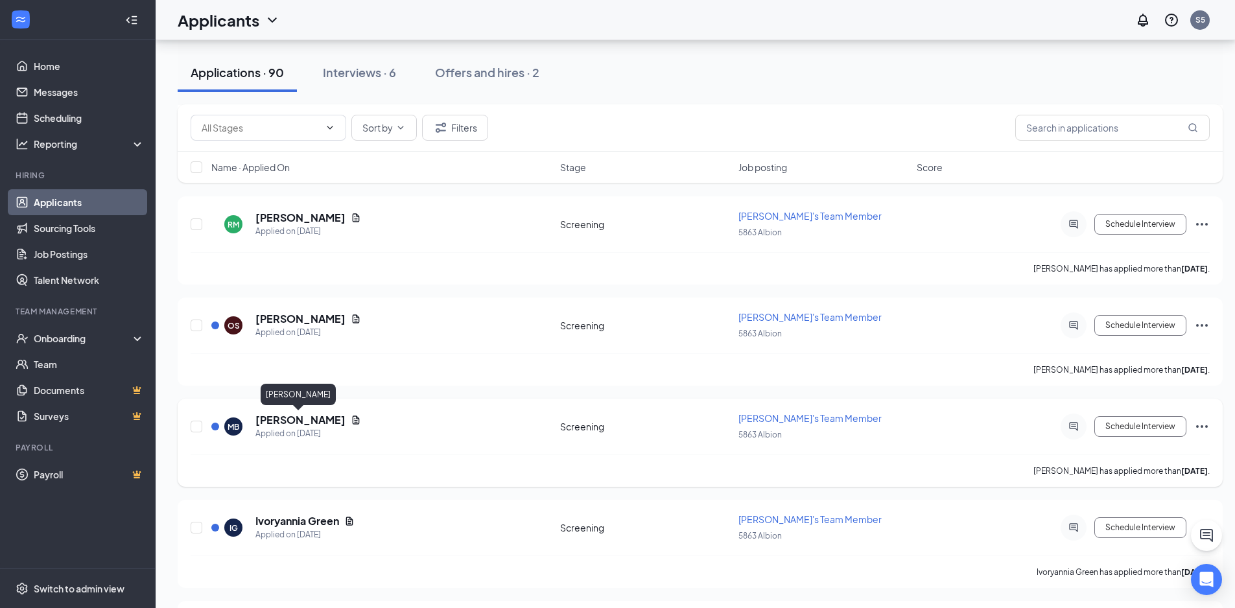
click at [294, 421] on h5 "[PERSON_NAME]" at bounding box center [300, 420] width 90 height 14
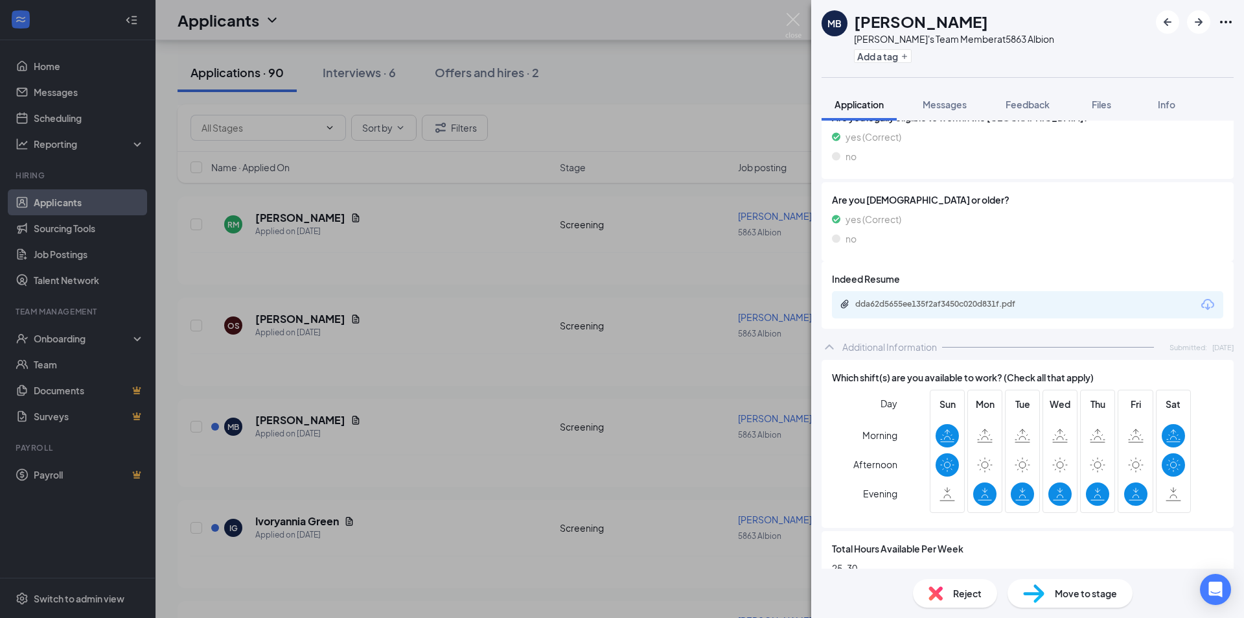
scroll to position [324, 0]
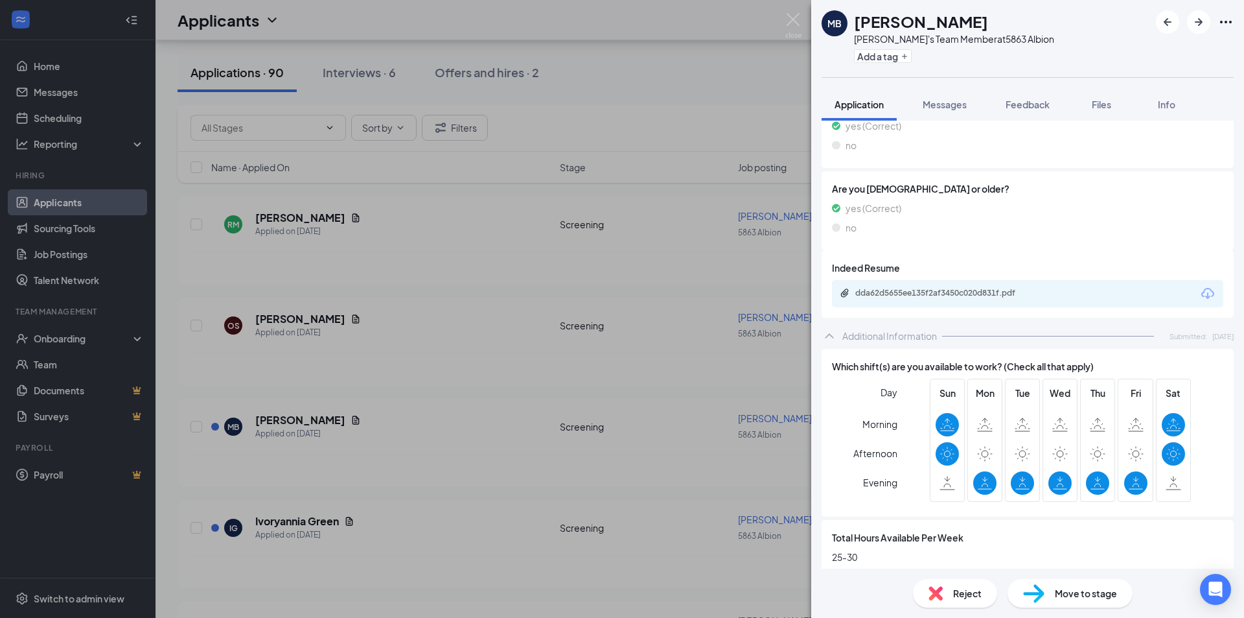
click at [951, 292] on div "dda62d5655ee135f2af3450c020d831f.pdf" at bounding box center [945, 293] width 181 height 10
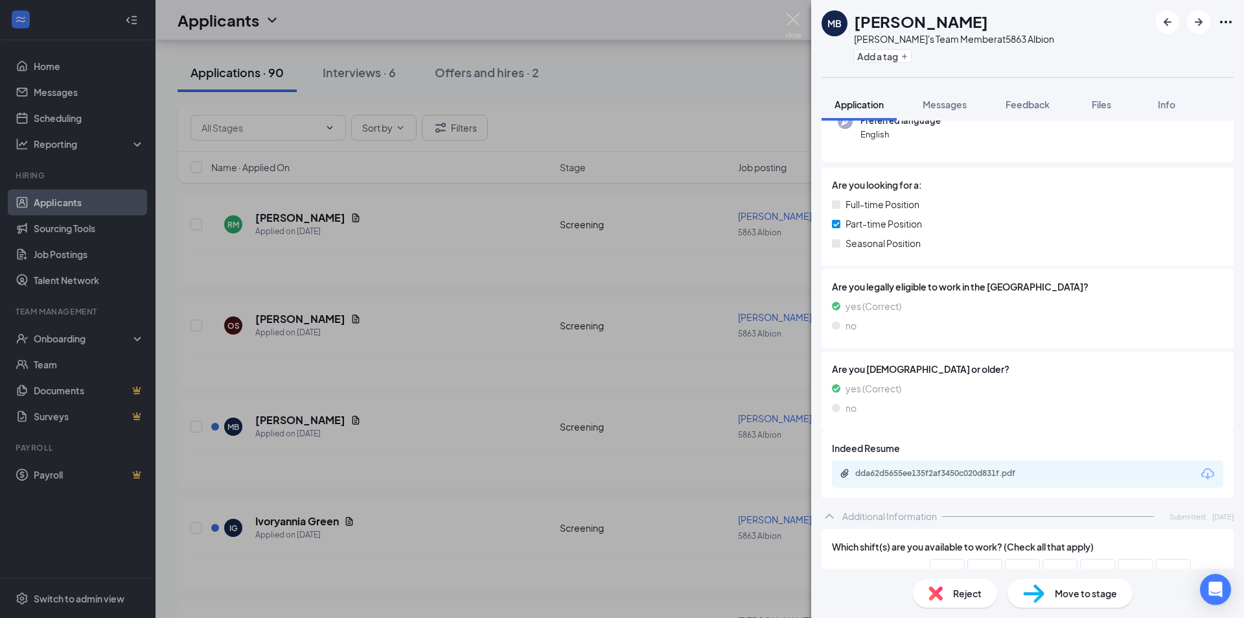
scroll to position [113, 0]
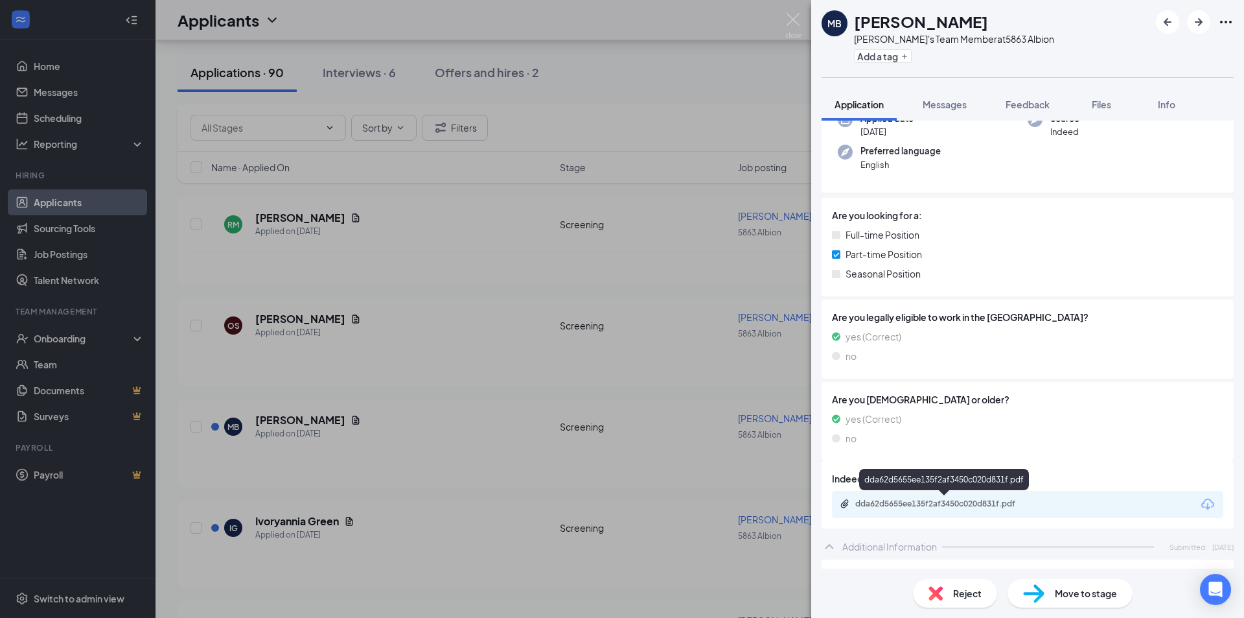
click at [992, 500] on div "dda62d5655ee135f2af3450c020d831f.pdf" at bounding box center [945, 503] width 181 height 10
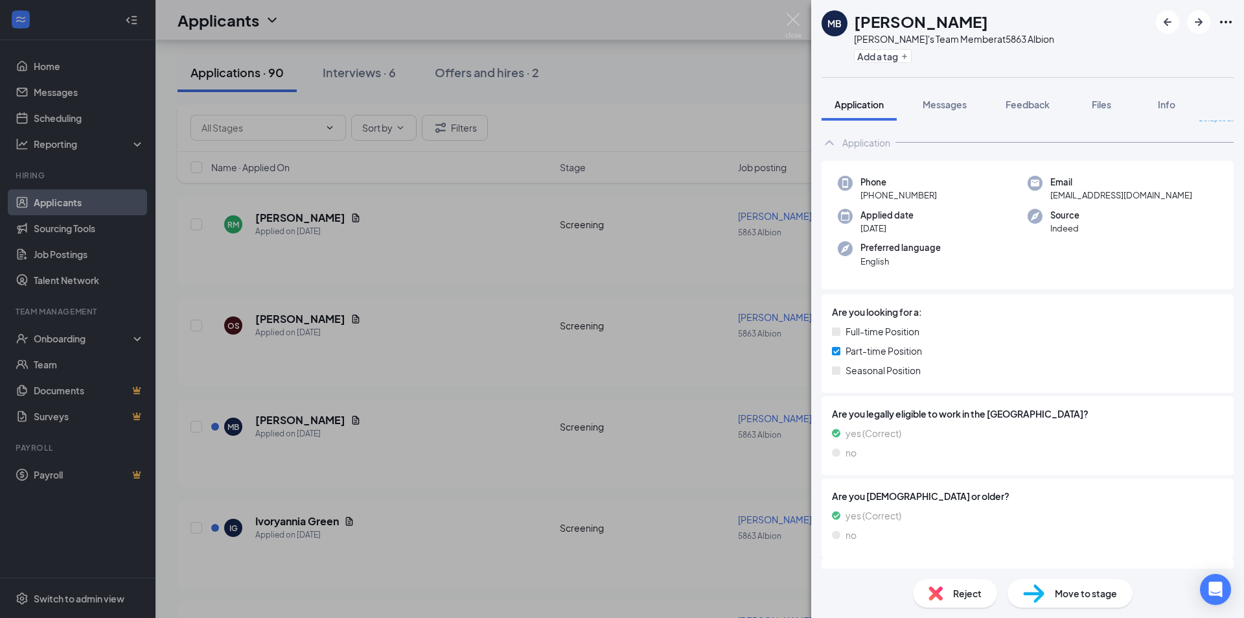
scroll to position [0, 0]
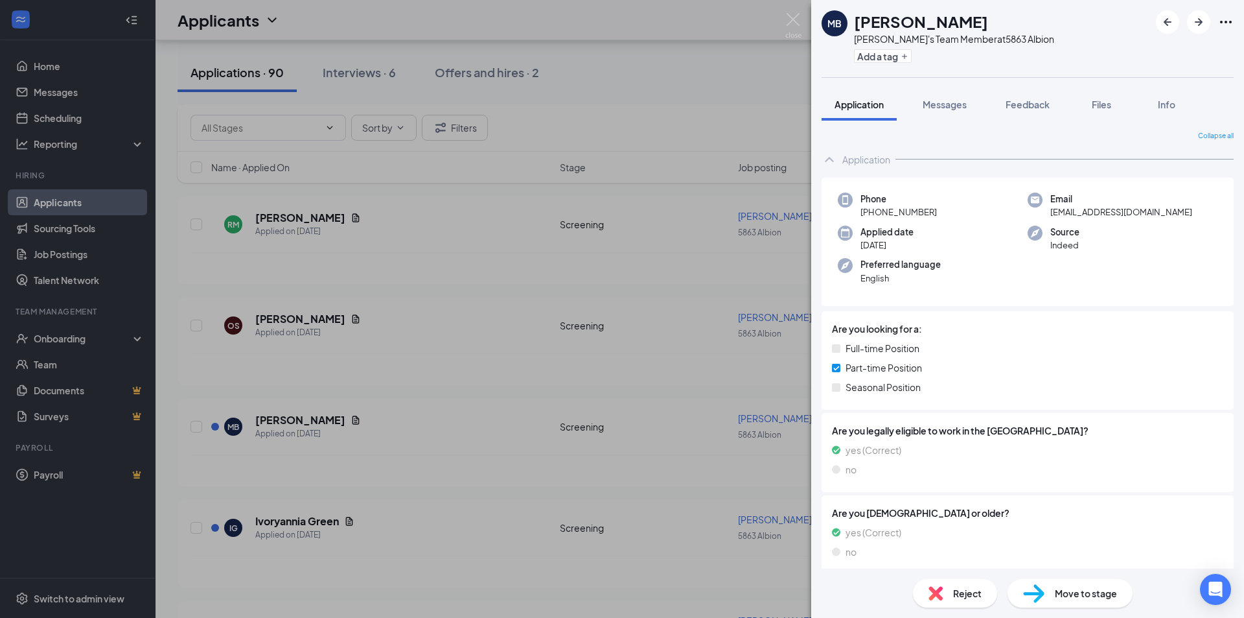
click at [802, 23] on div "MB [PERSON_NAME]'s Team Member at 5863 Albion Add a tag Application Messages Fe…" at bounding box center [622, 309] width 1244 height 618
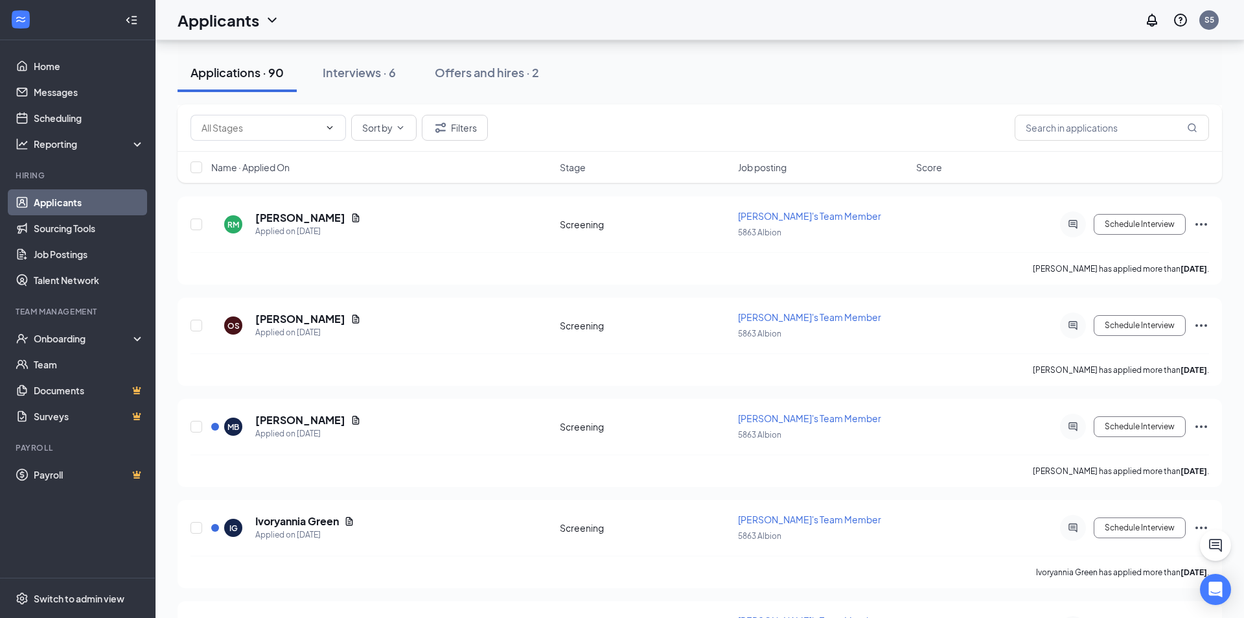
click at [799, 23] on div "Applicants S5" at bounding box center [700, 20] width 1089 height 40
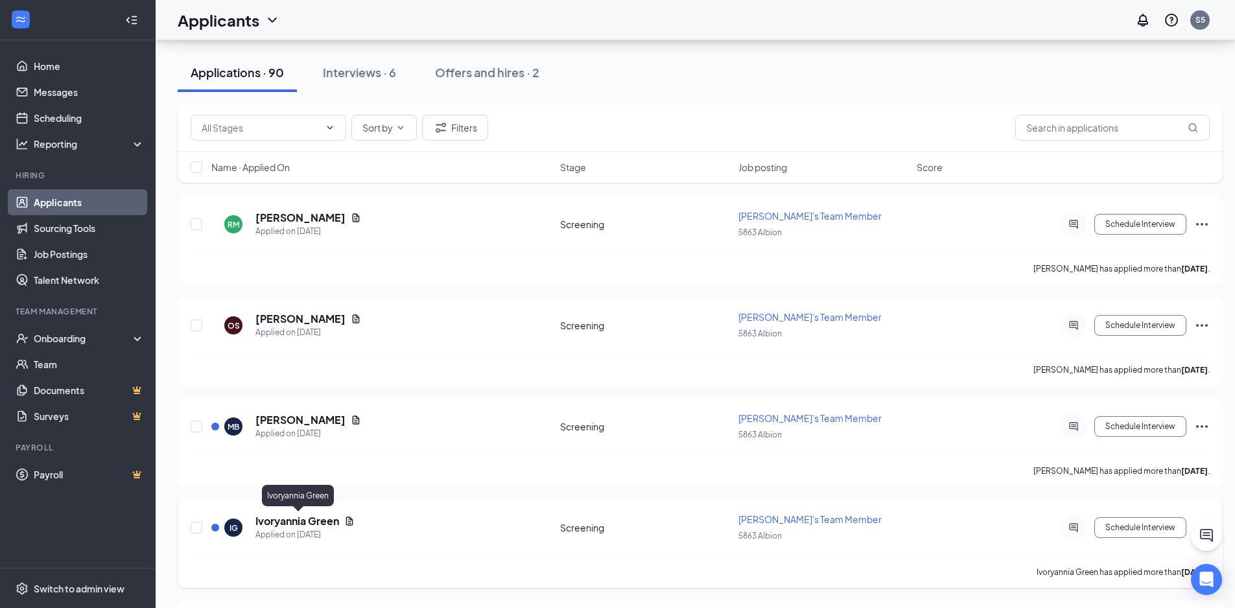
click at [328, 528] on h5 "Ivoryannia Green" at bounding box center [297, 521] width 84 height 14
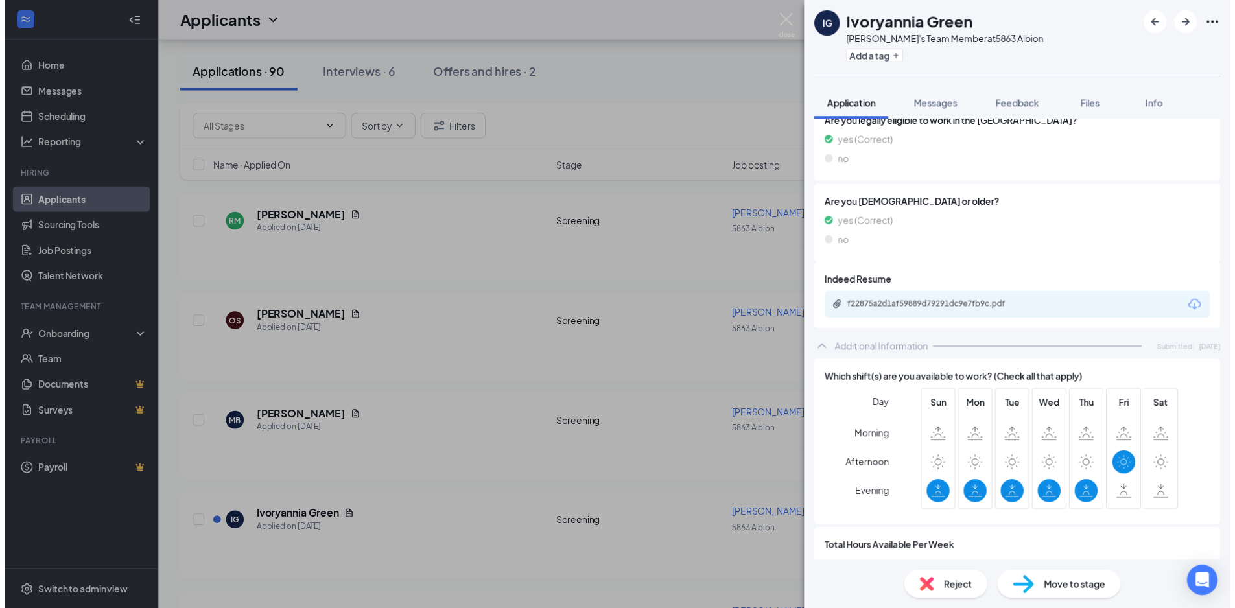
scroll to position [308, 0]
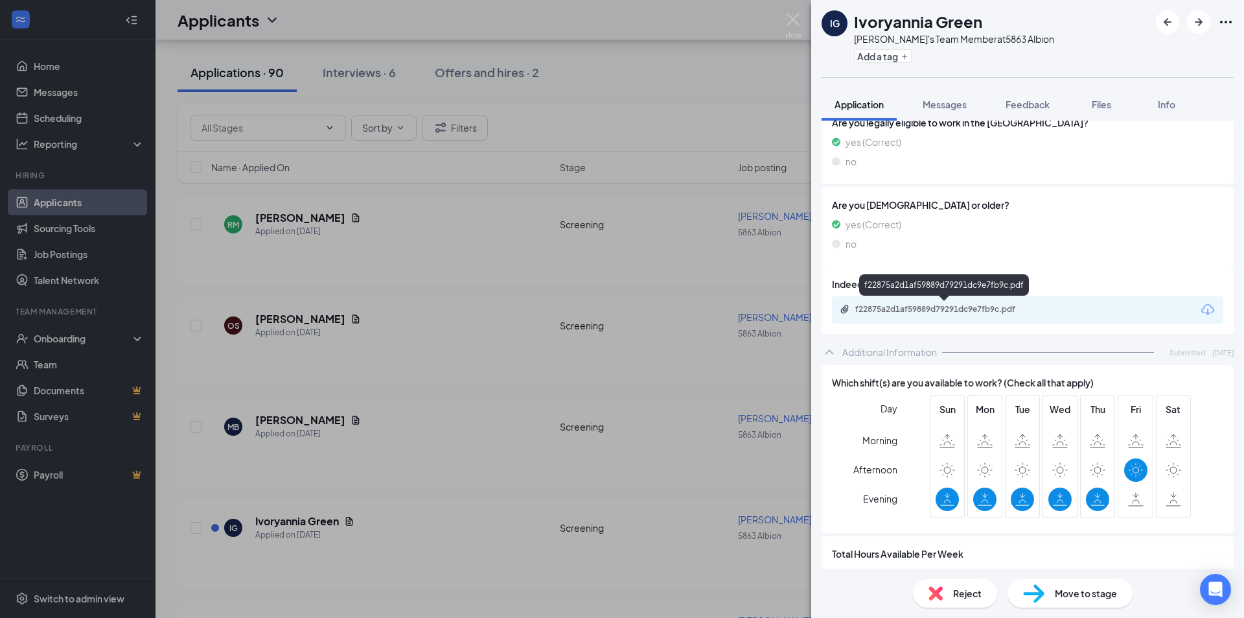
click at [962, 310] on div "f22875a2d1af59889d79291dc9e7fb9c.pdf" at bounding box center [945, 309] width 181 height 10
click at [796, 22] on img at bounding box center [793, 25] width 16 height 25
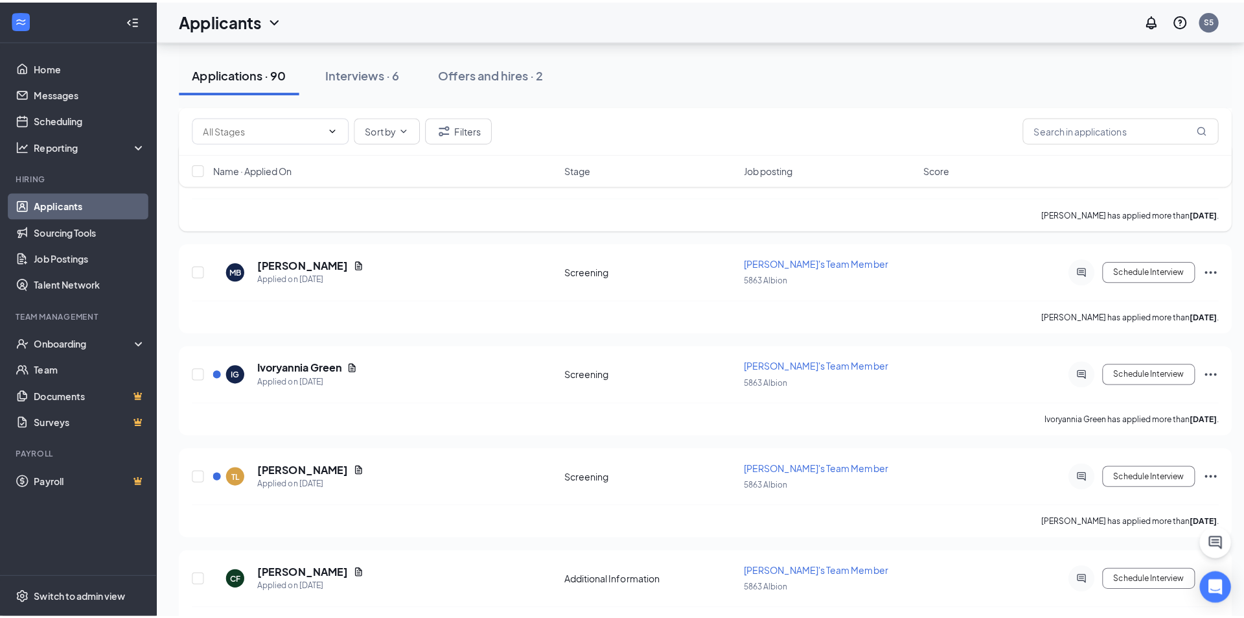
scroll to position [2333, 0]
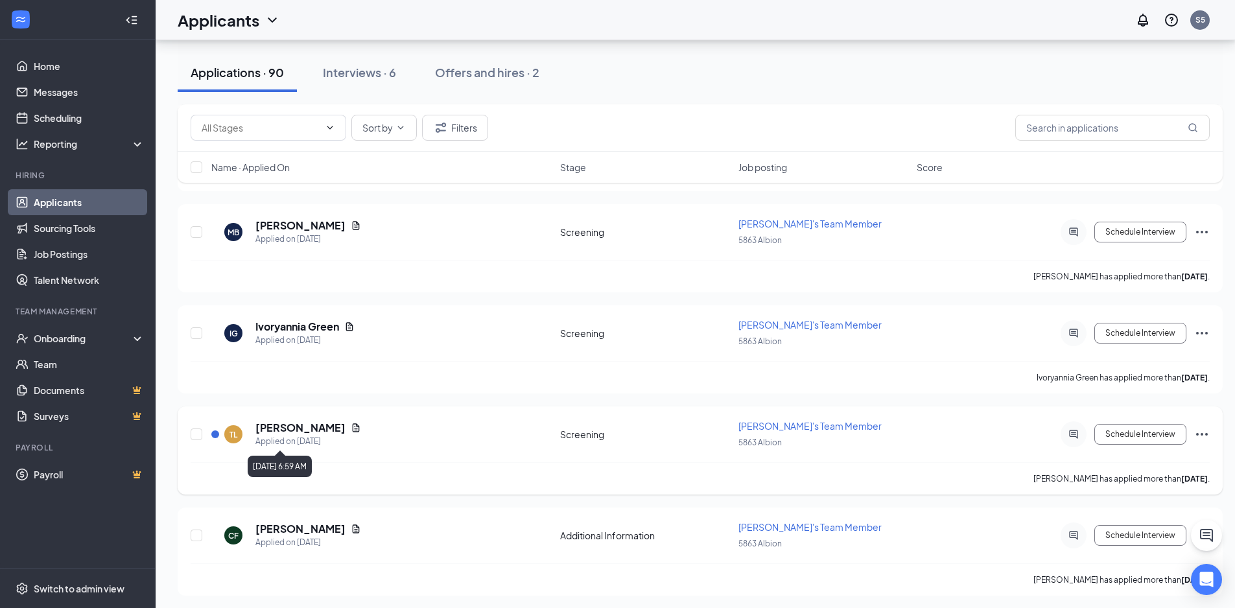
click at [309, 439] on div "Applied on [DATE]" at bounding box center [308, 441] width 106 height 13
click at [310, 431] on h5 "[PERSON_NAME]" at bounding box center [300, 428] width 90 height 14
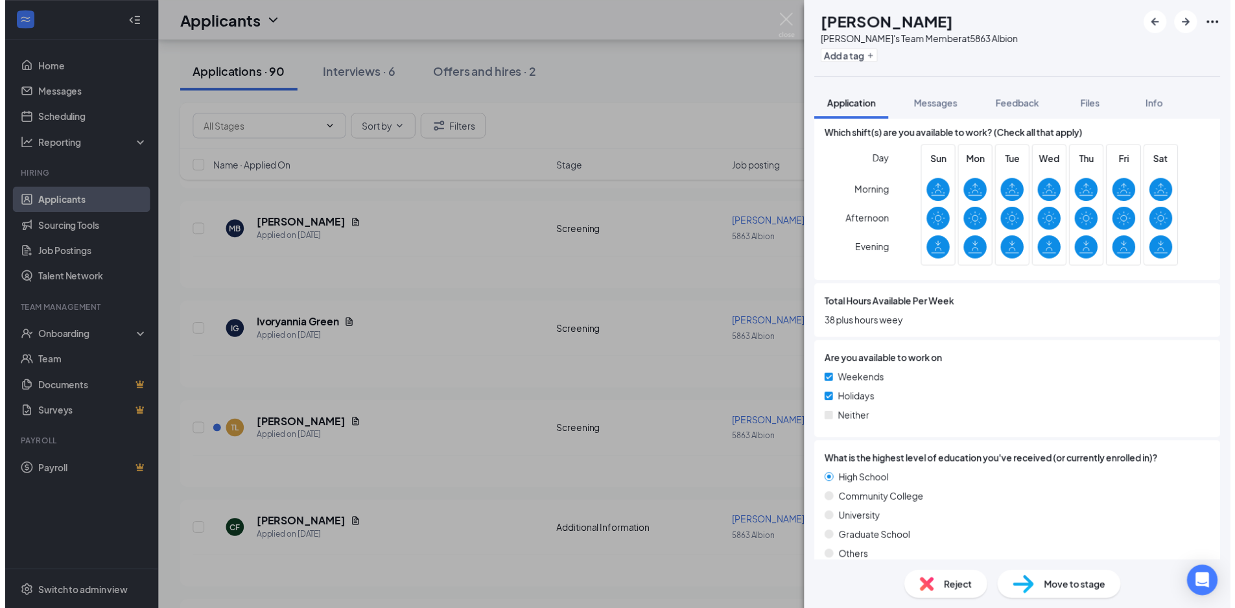
scroll to position [583, 0]
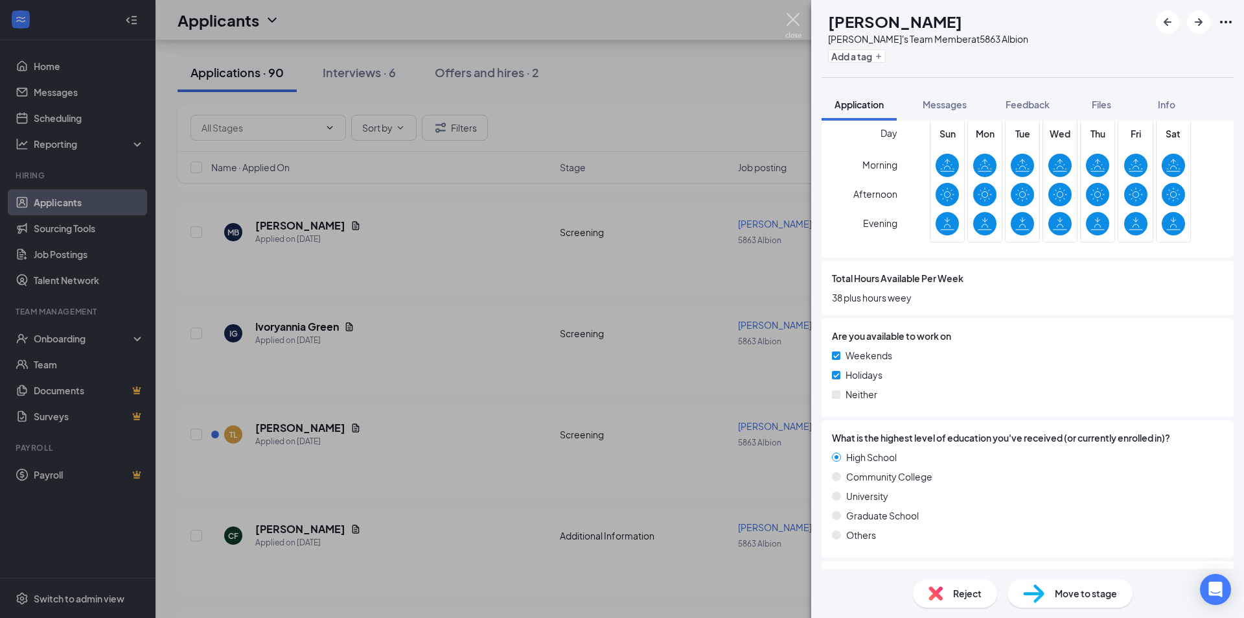
click at [795, 15] on img at bounding box center [793, 25] width 16 height 25
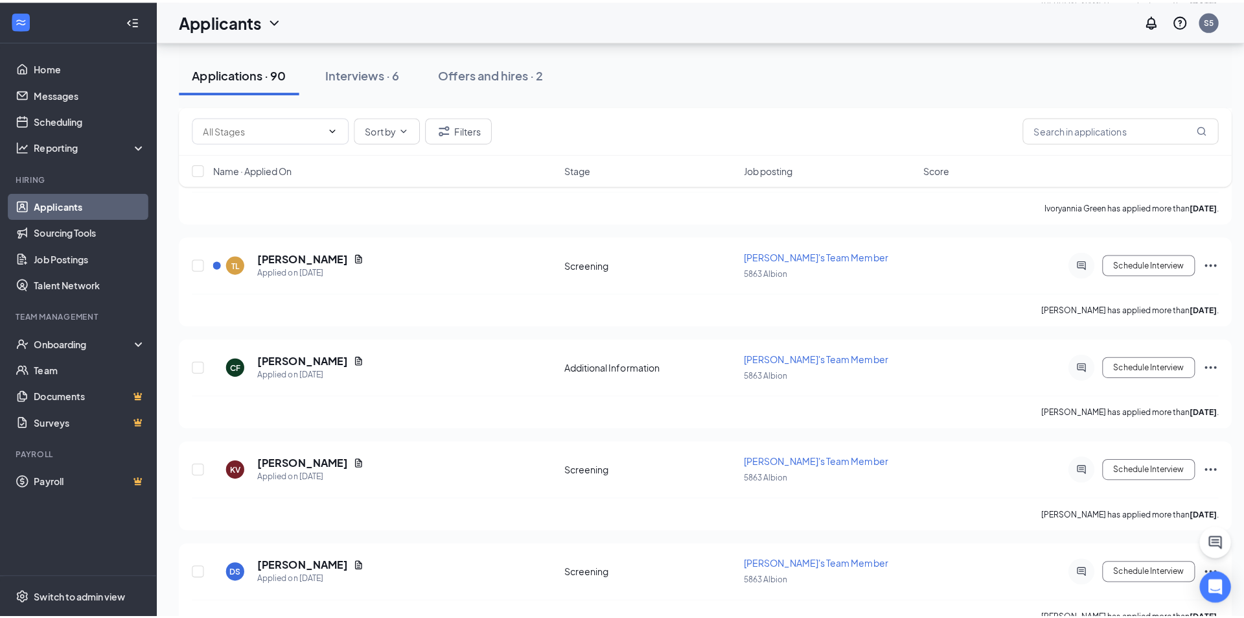
scroll to position [2527, 0]
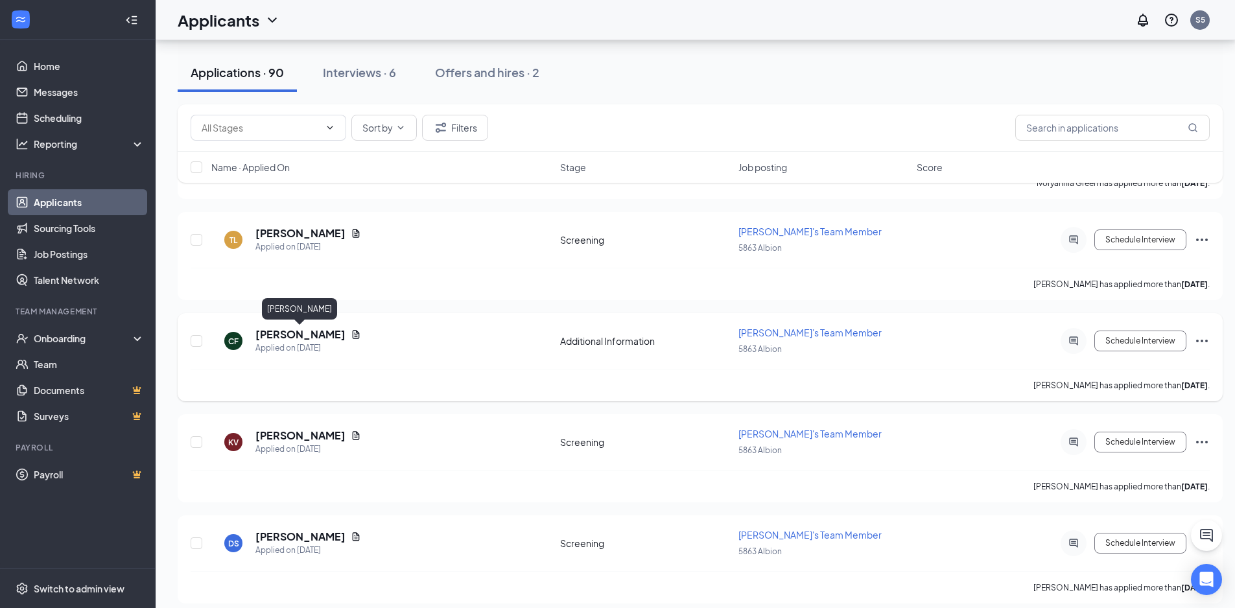
click at [296, 334] on h5 "[PERSON_NAME]" at bounding box center [300, 334] width 90 height 14
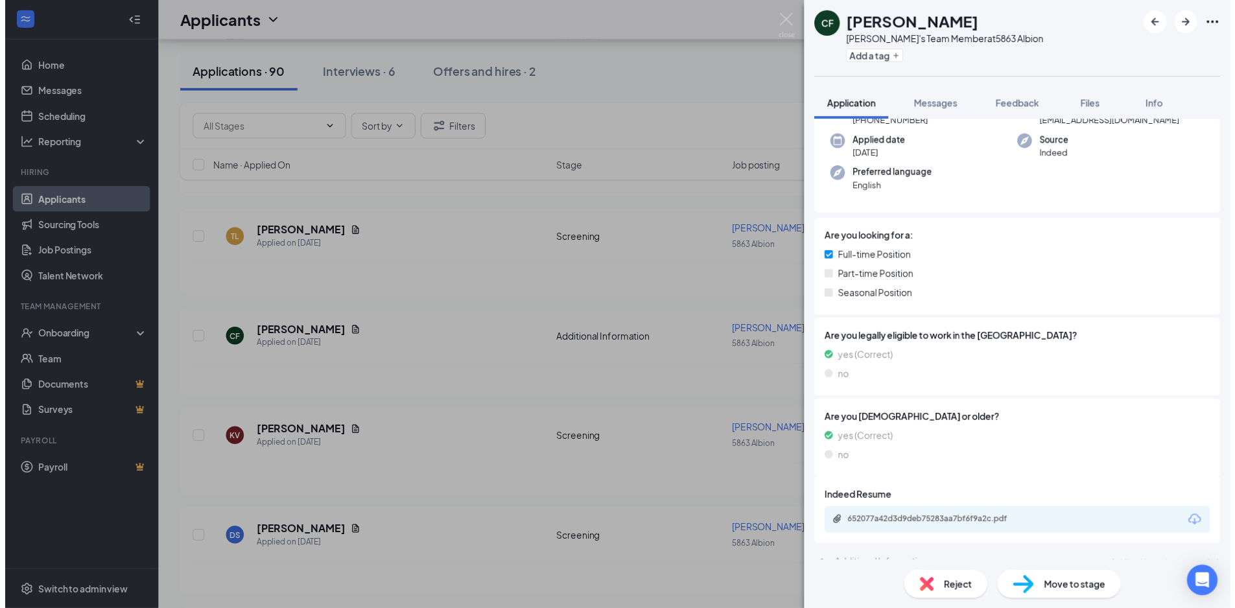
scroll to position [104, 0]
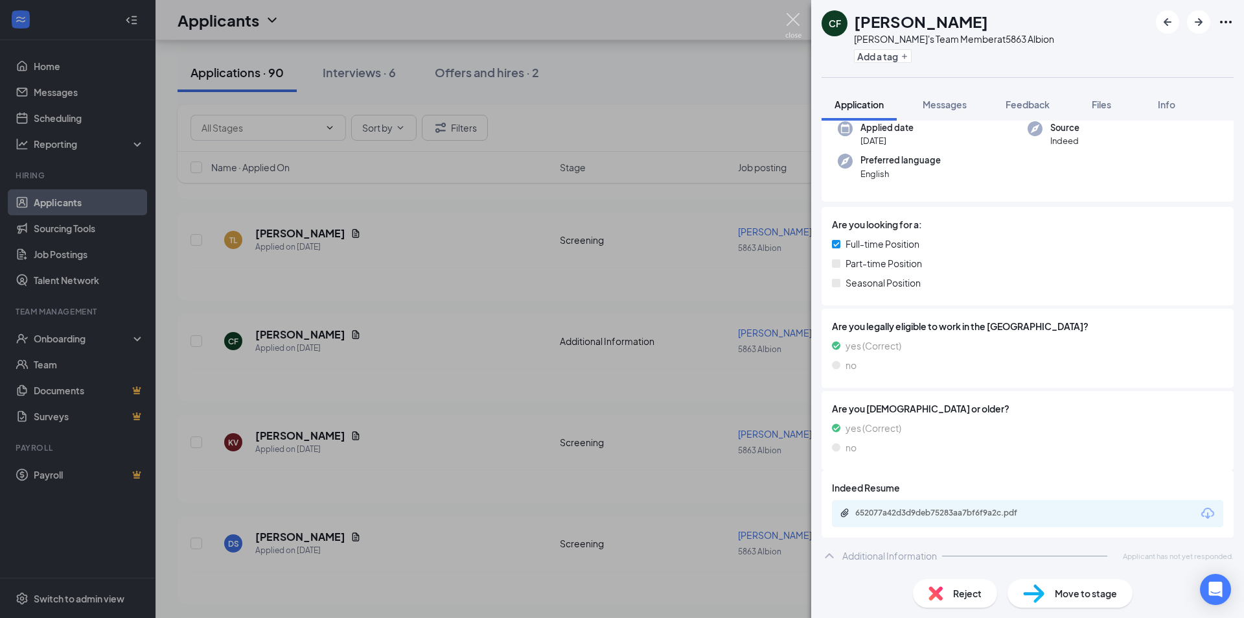
click at [791, 25] on img at bounding box center [793, 25] width 16 height 25
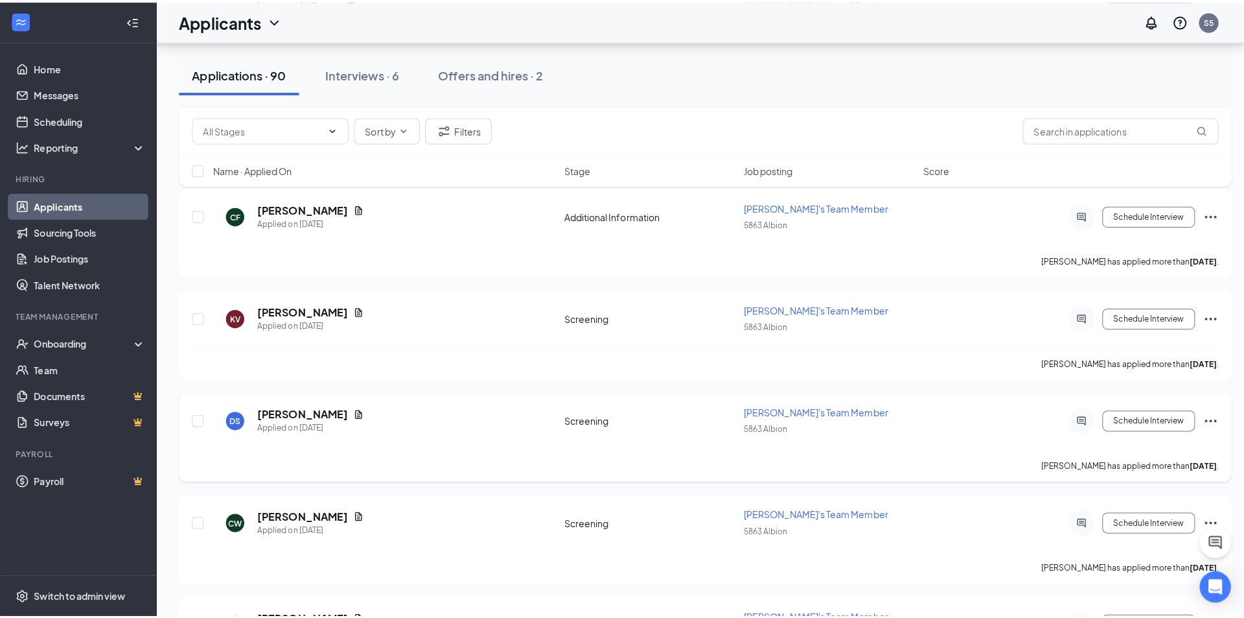
scroll to position [2657, 0]
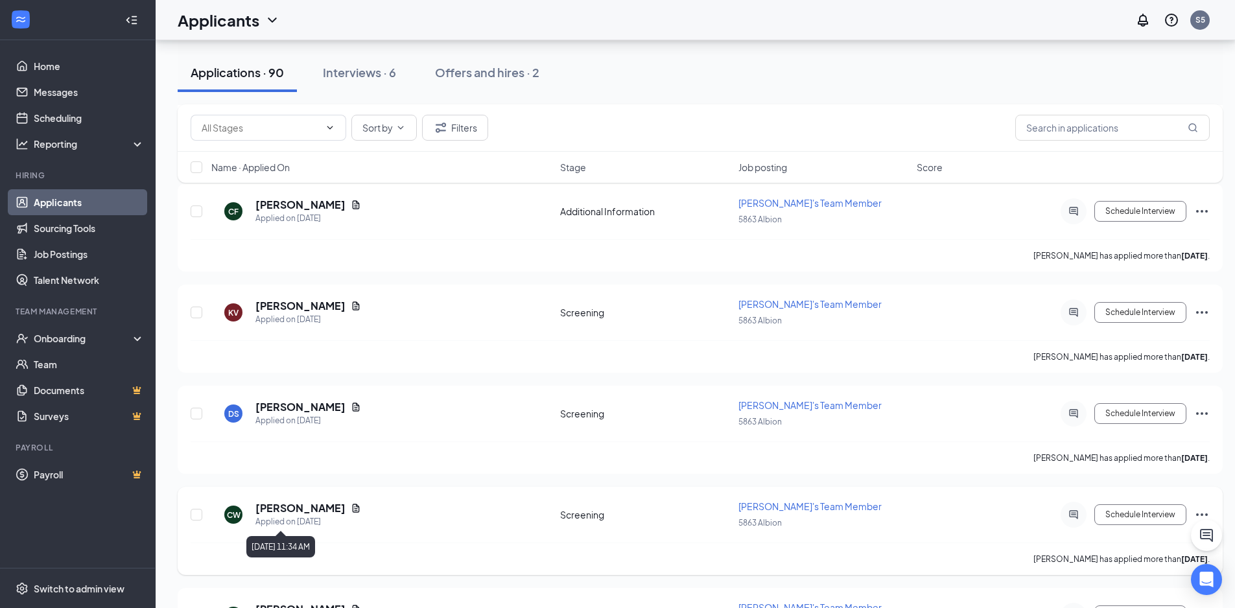
click at [304, 511] on h5 "[PERSON_NAME]" at bounding box center [300, 508] width 90 height 14
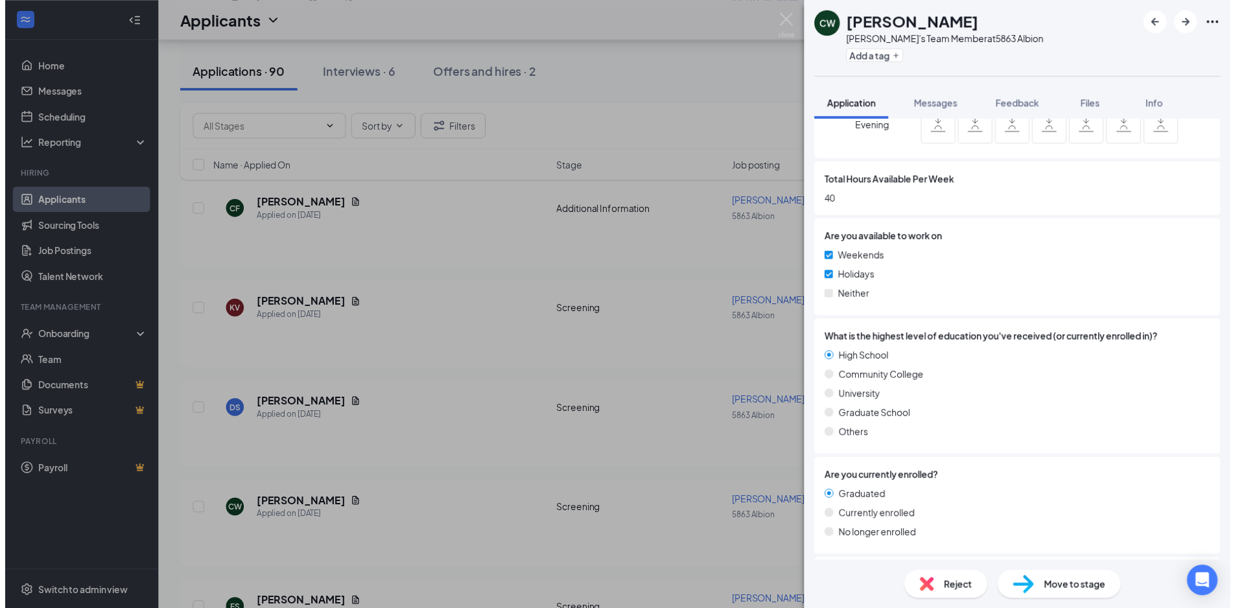
scroll to position [682, 0]
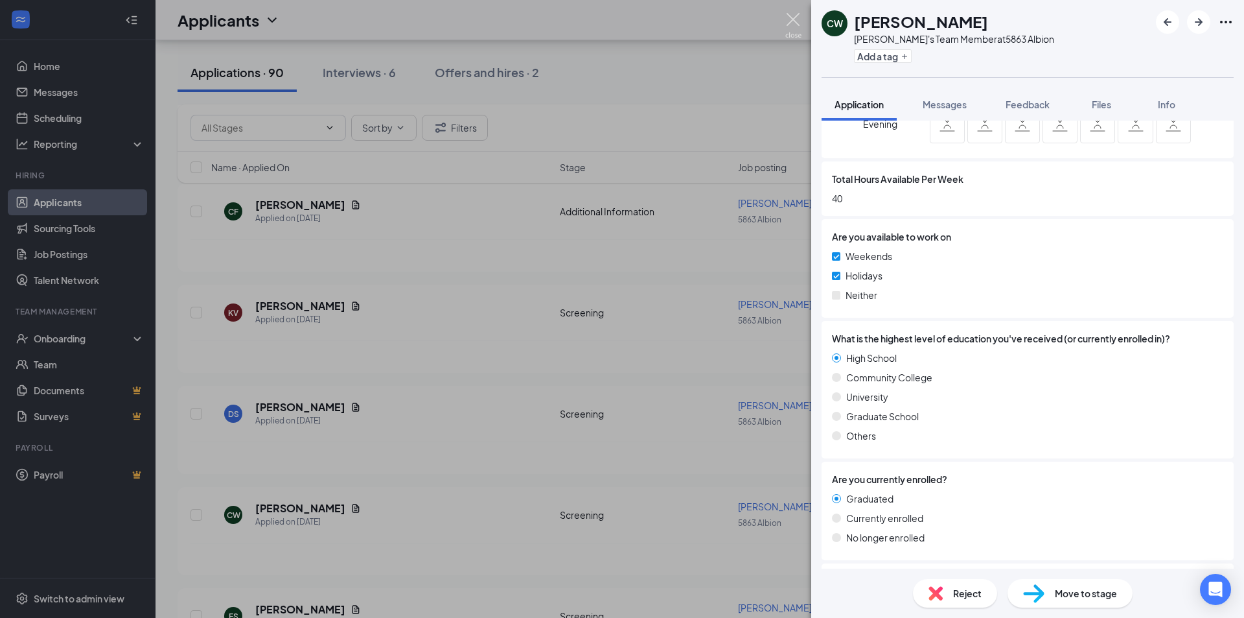
click at [794, 16] on img at bounding box center [793, 25] width 16 height 25
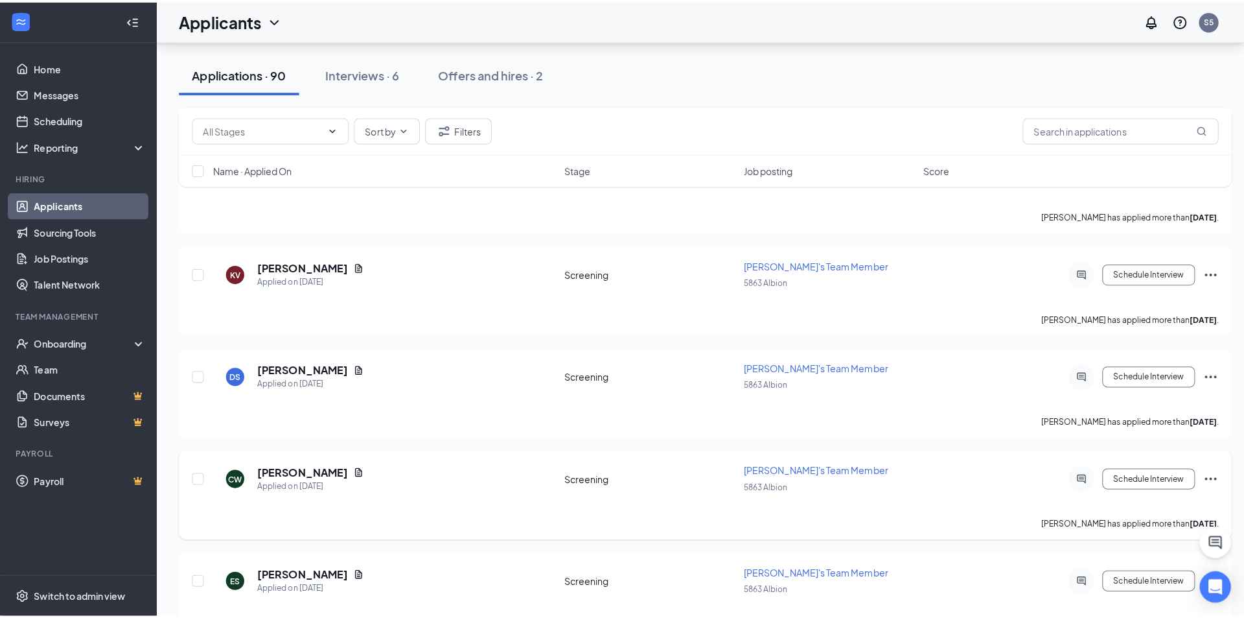
scroll to position [2722, 0]
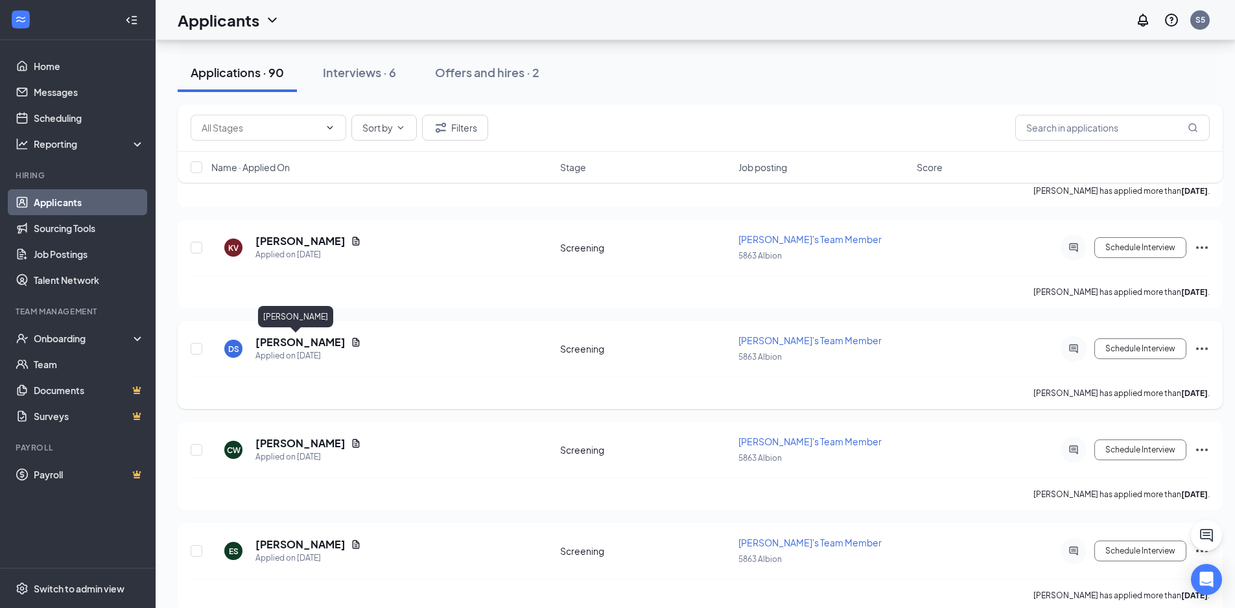
click at [289, 349] on h5 "[PERSON_NAME]" at bounding box center [300, 342] width 90 height 14
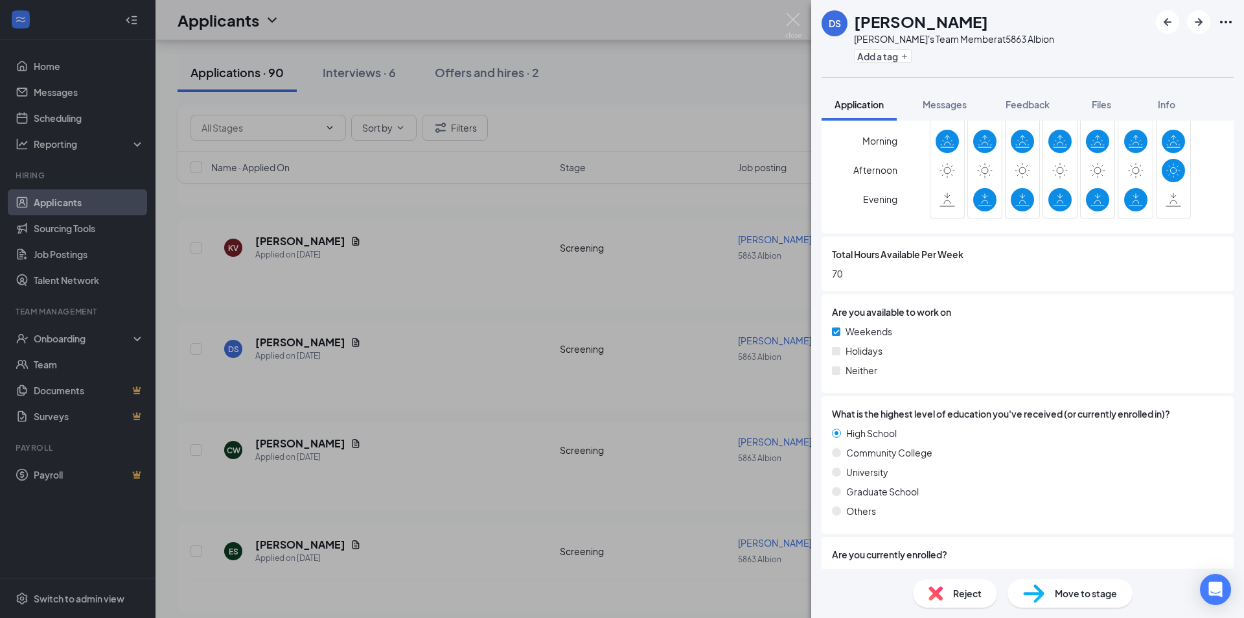
scroll to position [589, 0]
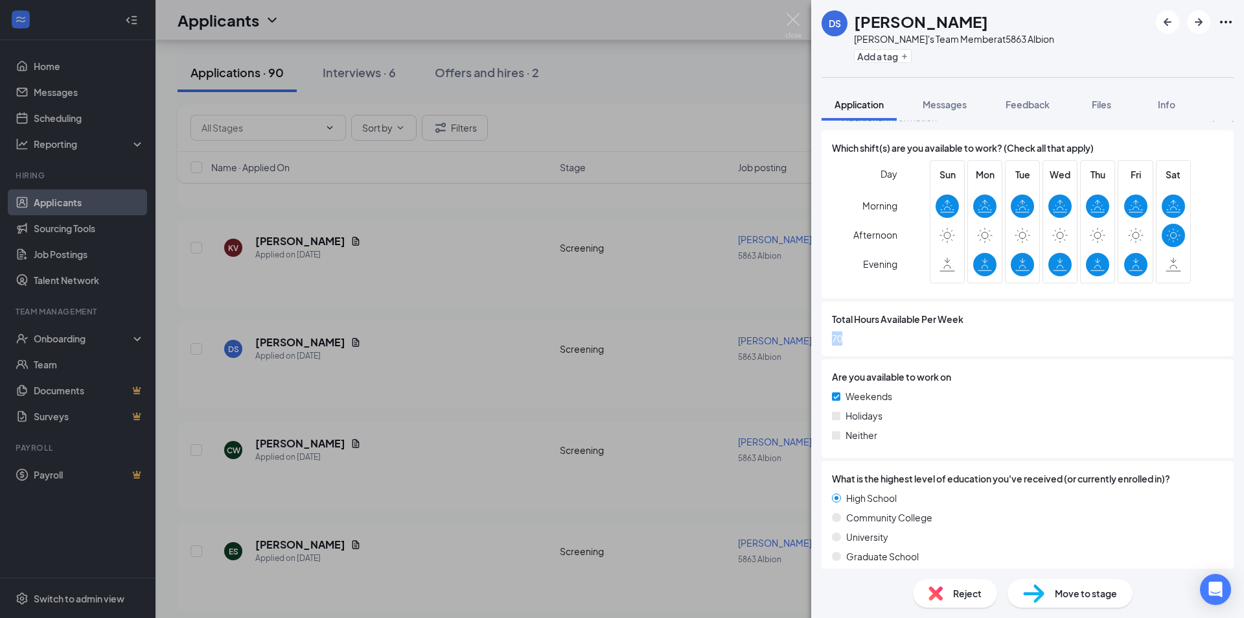
drag, startPoint x: 819, startPoint y: 330, endPoint x: 935, endPoint y: 331, distance: 116.0
click at [856, 325] on div "This applicant also applied to 1 other job posting(s) Collapse all Application …" at bounding box center [1027, 345] width 433 height 448
click at [1040, 341] on div "Total Hours Available Per Week 70" at bounding box center [1028, 328] width 412 height 54
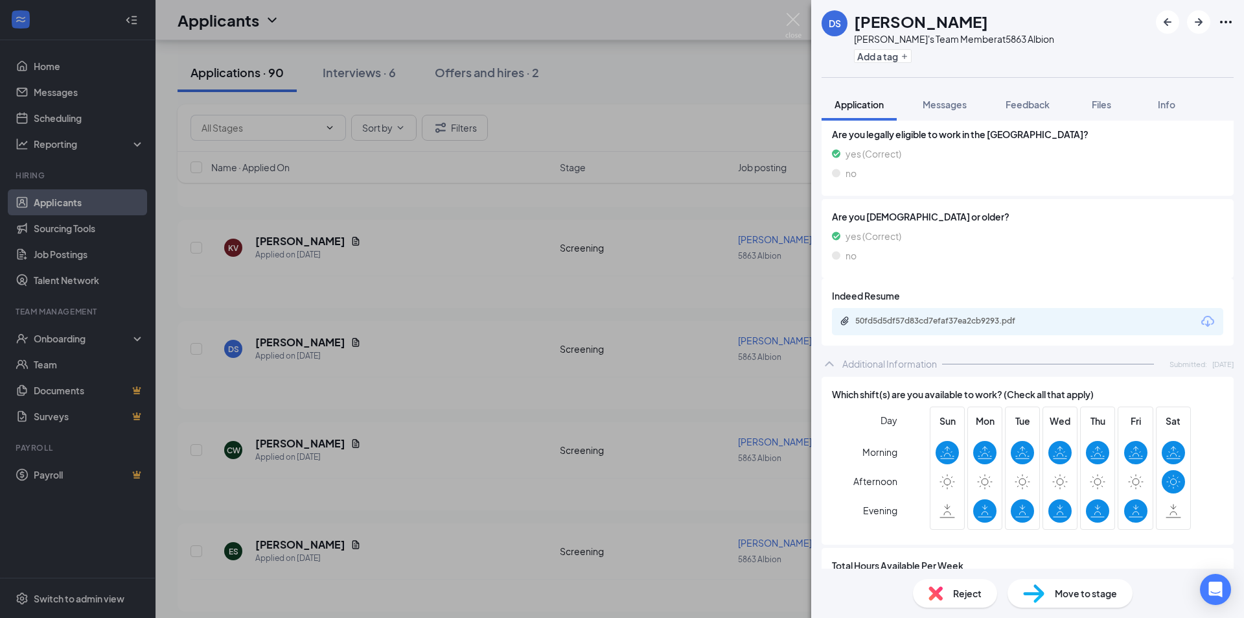
scroll to position [330, 0]
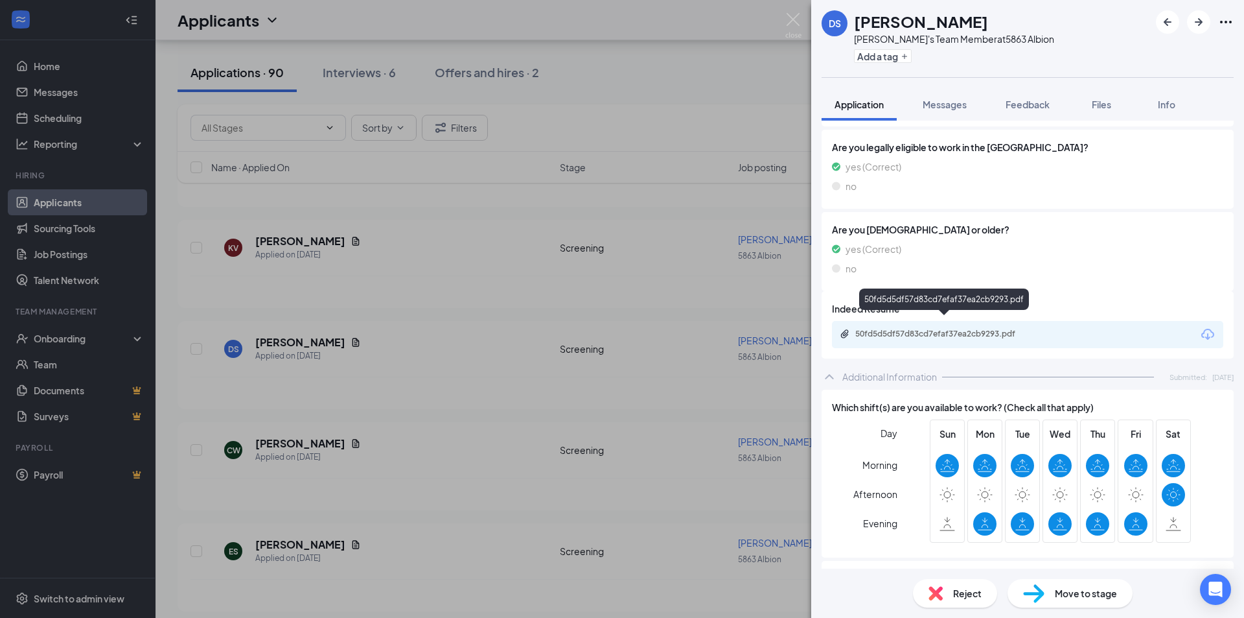
click at [971, 329] on div "50fd5d5df57d83cd7efaf37ea2cb9293.pdf" at bounding box center [945, 334] width 181 height 10
click at [581, 320] on div "DS [PERSON_NAME] [PERSON_NAME]'s Team Member at 5863 Albion Add a tag Applicati…" at bounding box center [622, 309] width 1244 height 618
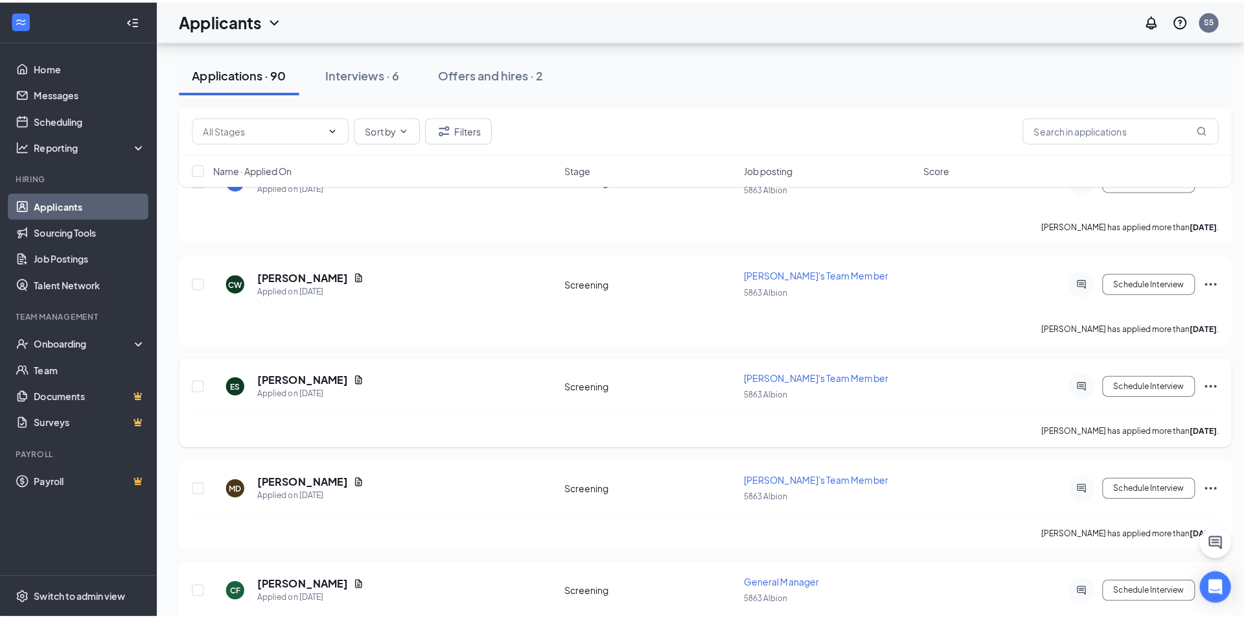
scroll to position [2916, 0]
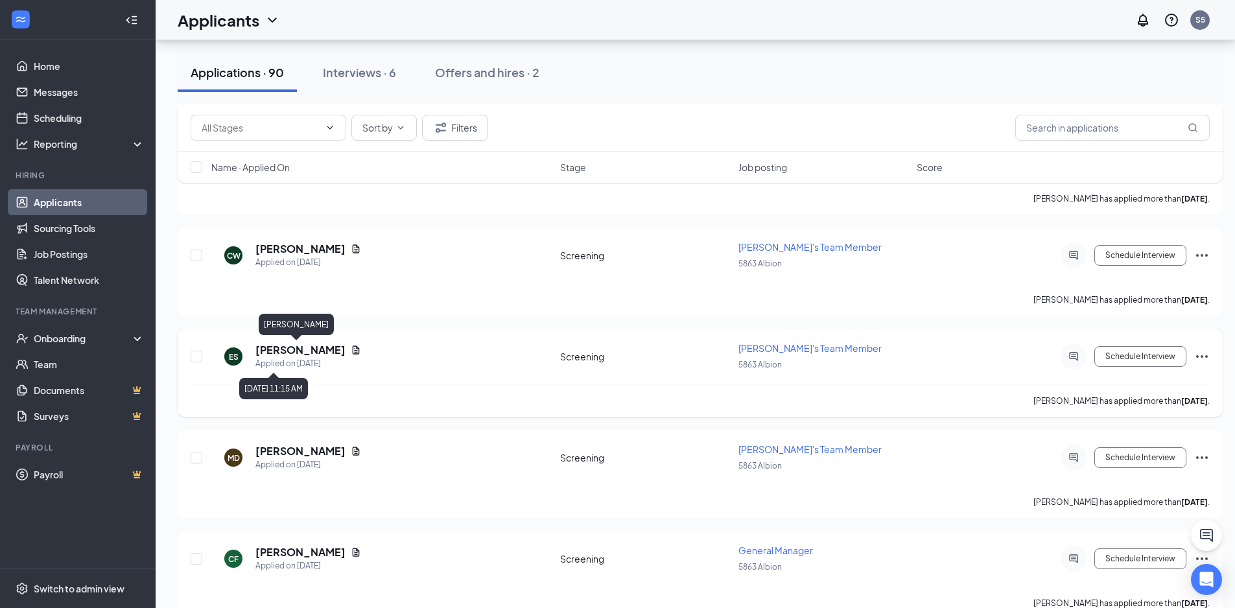
click at [294, 353] on h5 "[PERSON_NAME]" at bounding box center [300, 350] width 90 height 14
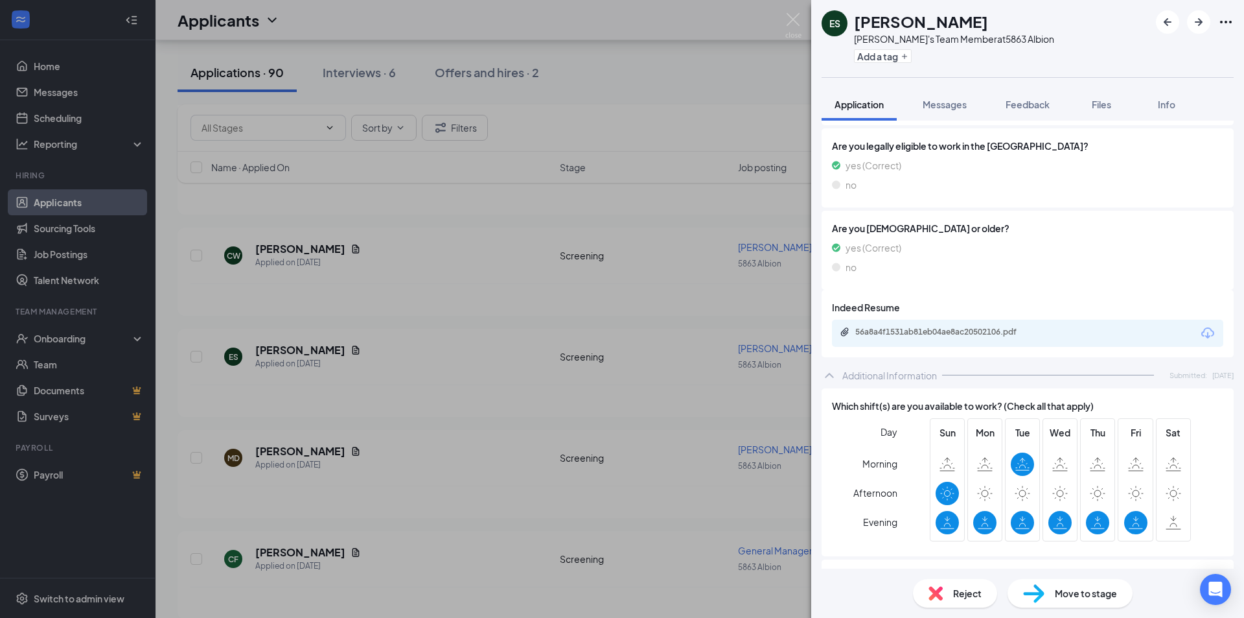
scroll to position [324, 0]
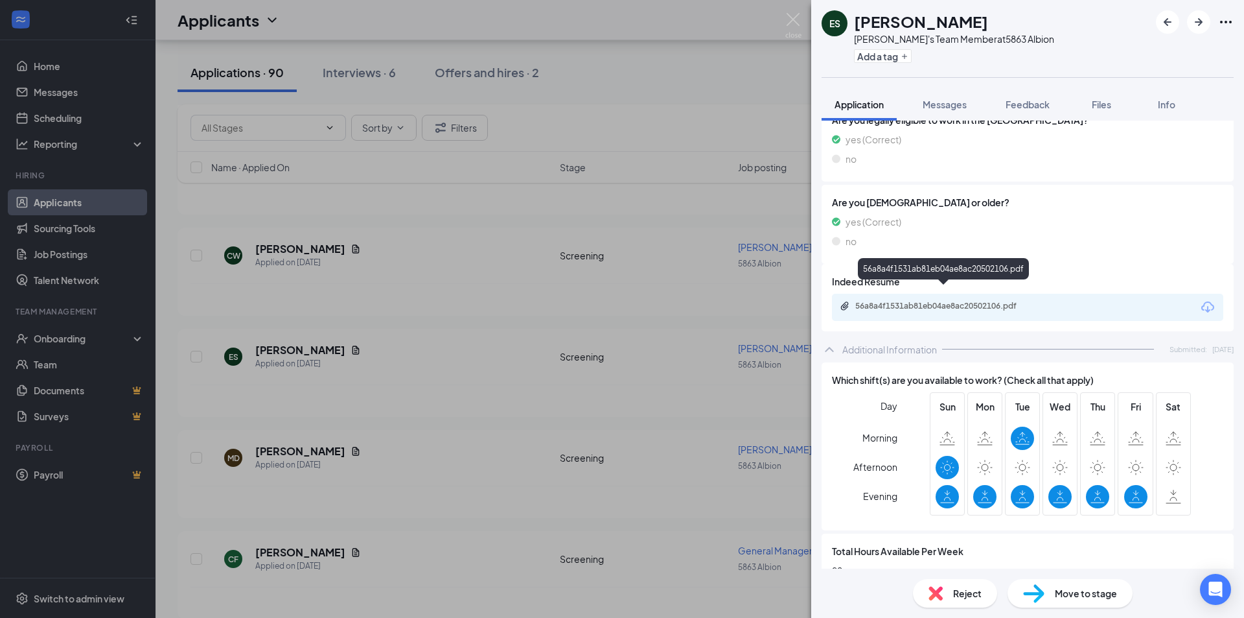
click at [960, 301] on div "56a8a4f1531ab81eb04ae8ac20502106.pdf" at bounding box center [945, 306] width 181 height 10
click at [953, 301] on div "56a8a4f1531ab81eb04ae8ac20502106.pdf" at bounding box center [945, 306] width 181 height 10
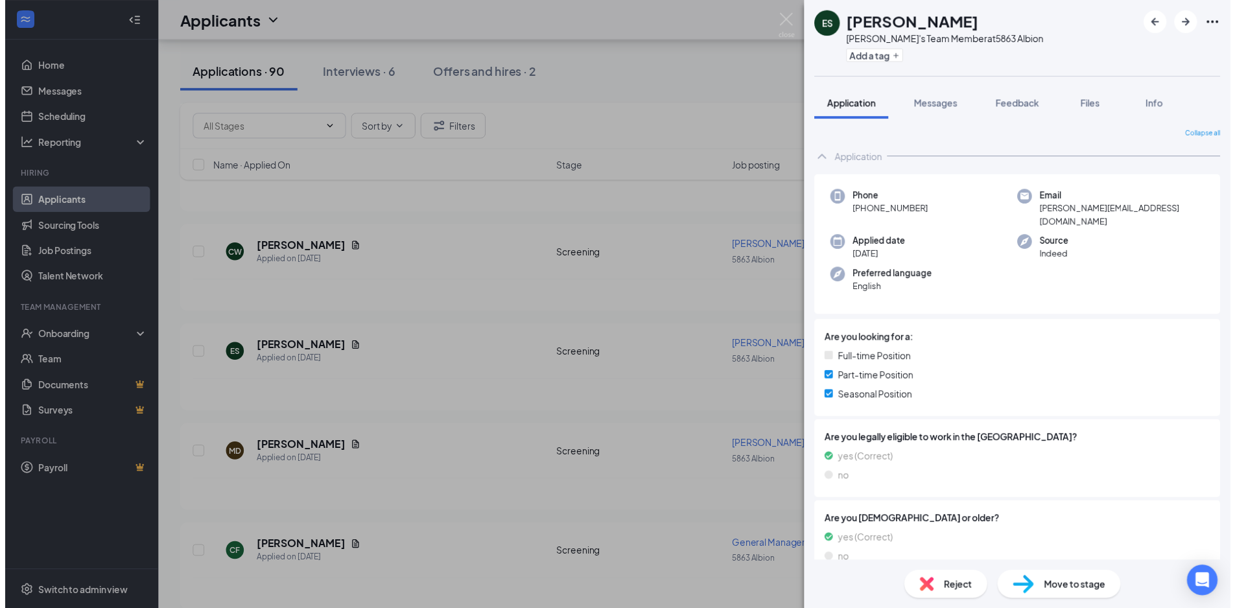
scroll to position [0, 0]
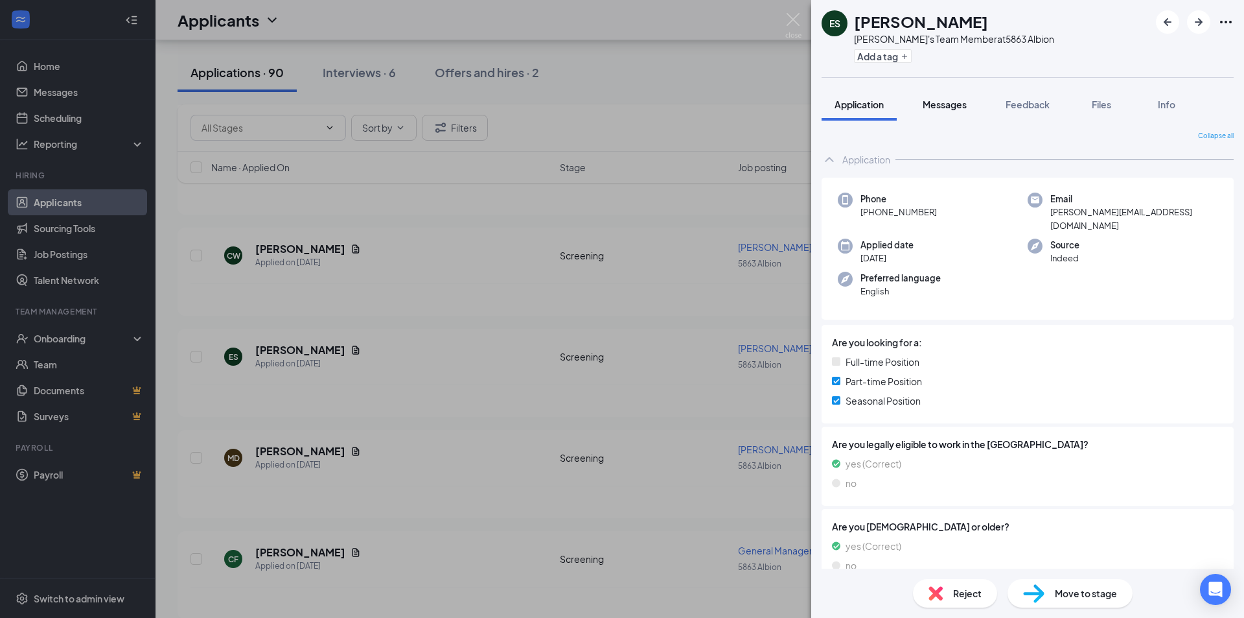
click at [949, 102] on span "Messages" at bounding box center [945, 105] width 44 height 12
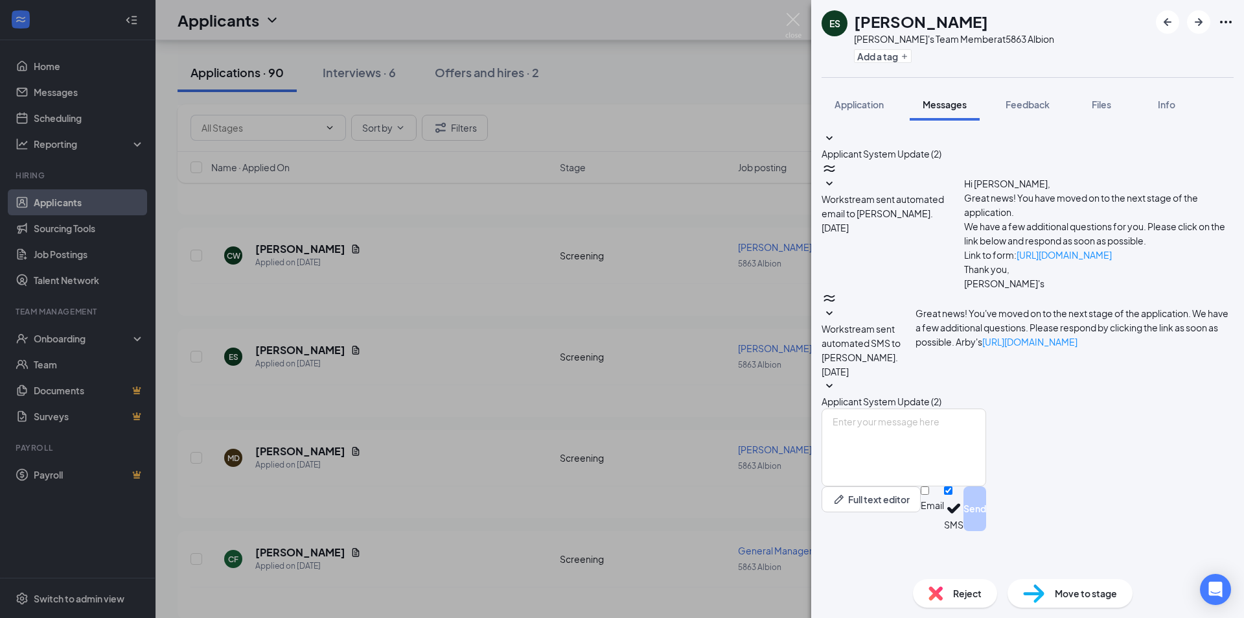
click at [837, 306] on icon "SmallChevronDown" at bounding box center [830, 314] width 16 height 16
click at [837, 306] on icon "SmallChevronUp" at bounding box center [830, 314] width 16 height 16
click at [837, 192] on icon "SmallChevronDown" at bounding box center [830, 184] width 16 height 16
click at [837, 192] on icon "SmallChevronUp" at bounding box center [830, 184] width 16 height 16
click at [1034, 109] on span "Feedback" at bounding box center [1028, 105] width 44 height 12
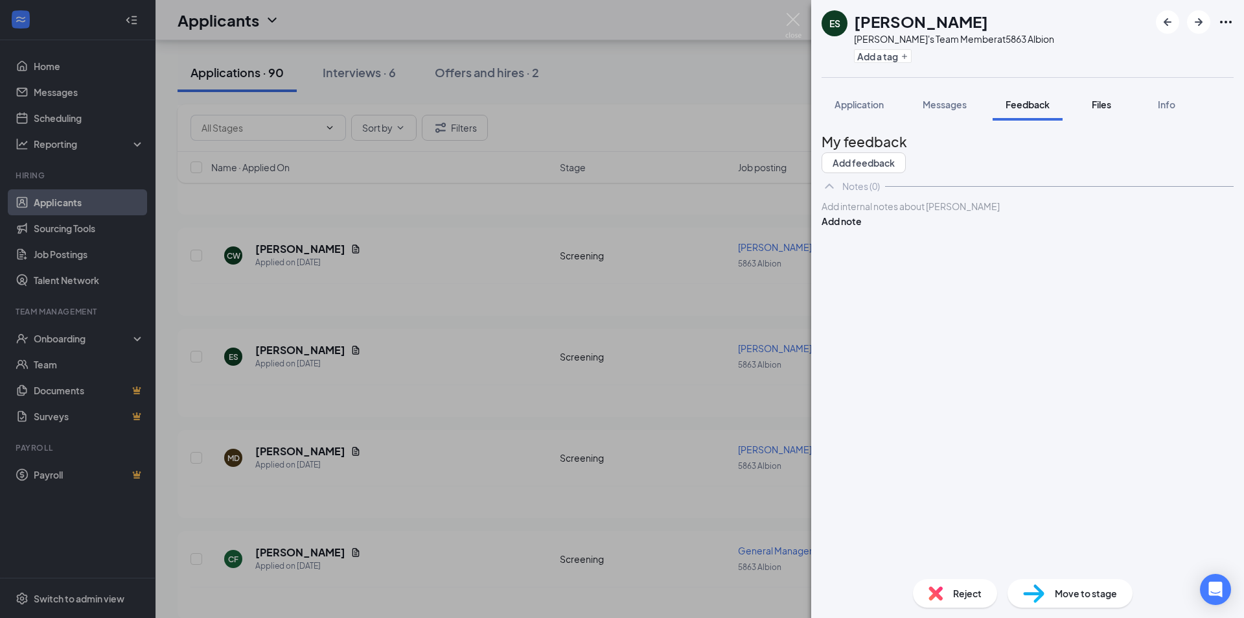
click at [1102, 111] on button "Files" at bounding box center [1102, 104] width 52 height 32
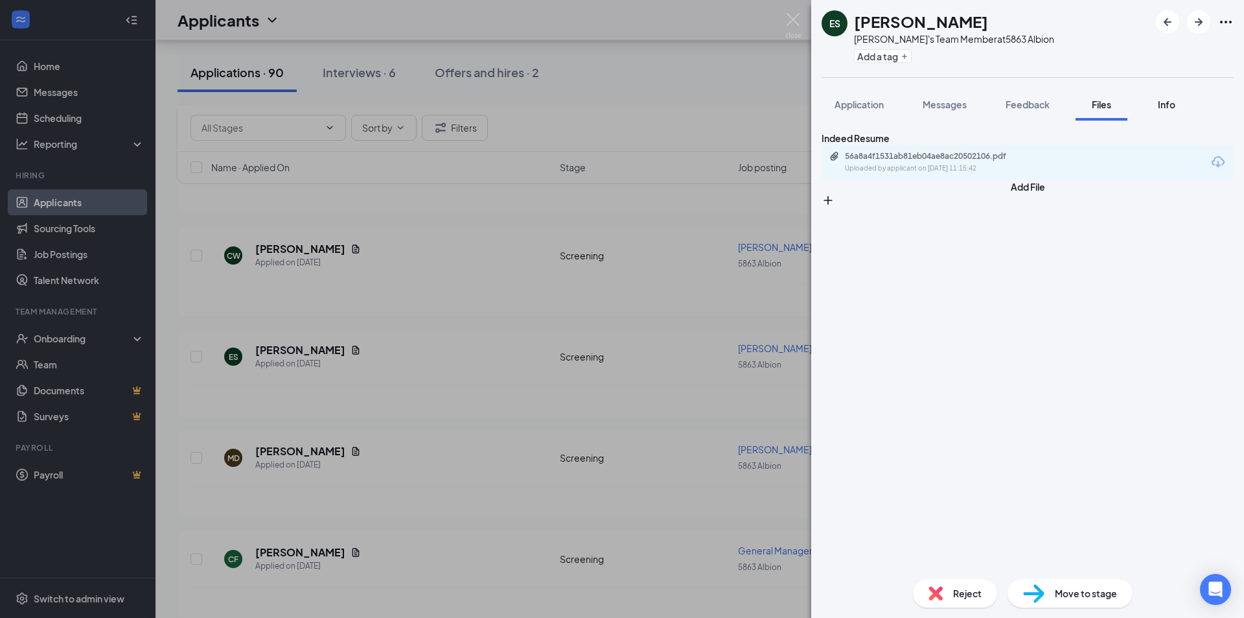
click at [1174, 108] on span "Info" at bounding box center [1166, 105] width 17 height 12
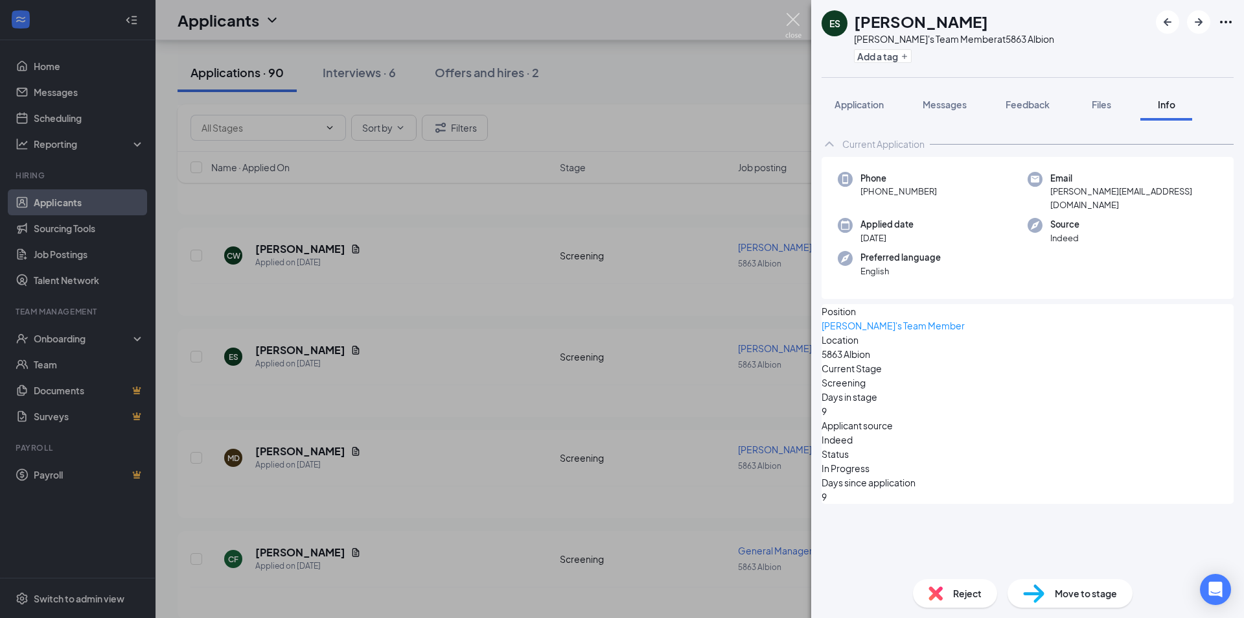
click at [793, 19] on img at bounding box center [793, 25] width 16 height 25
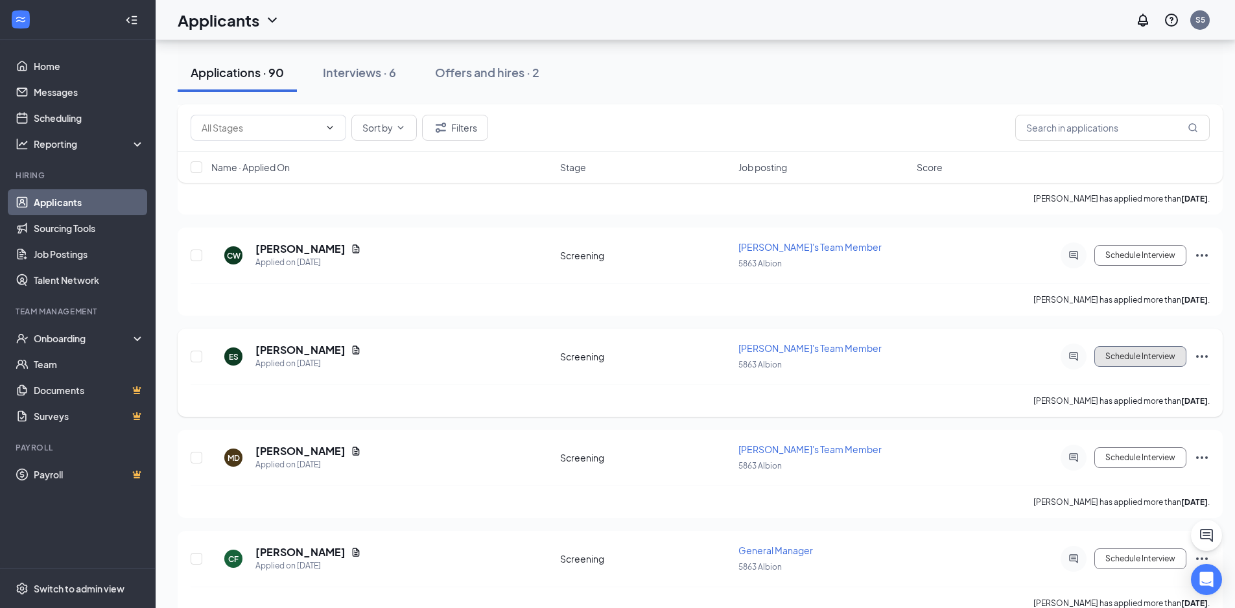
click at [1141, 361] on button "Schedule Interview" at bounding box center [1140, 356] width 92 height 21
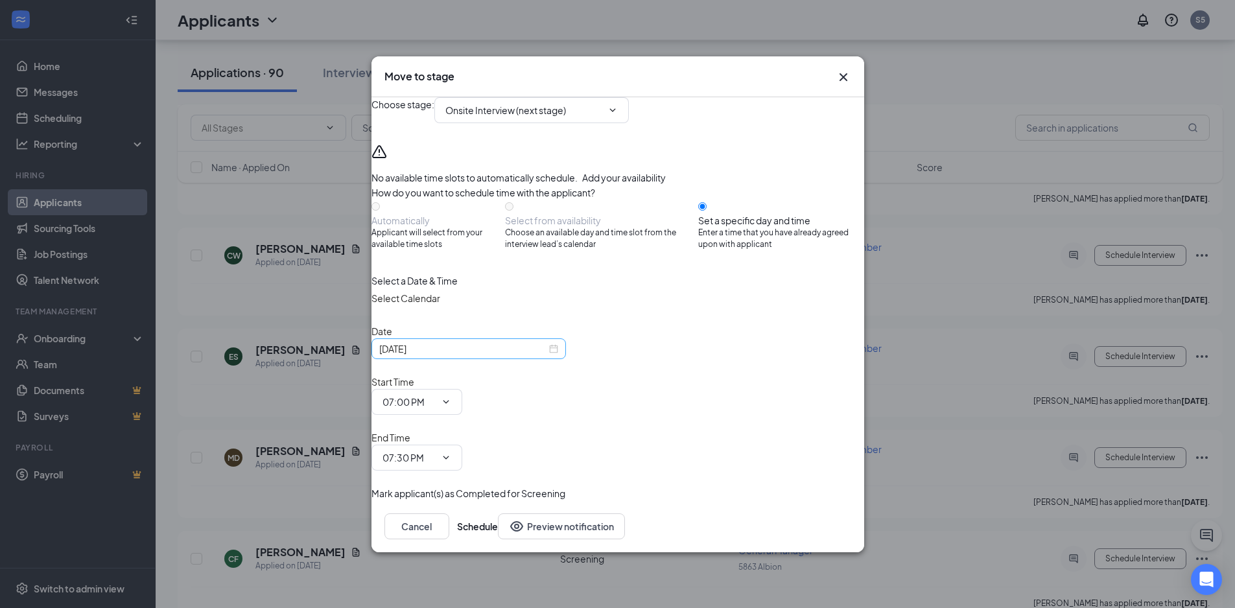
click at [480, 356] on input "[DATE]" at bounding box center [462, 349] width 167 height 14
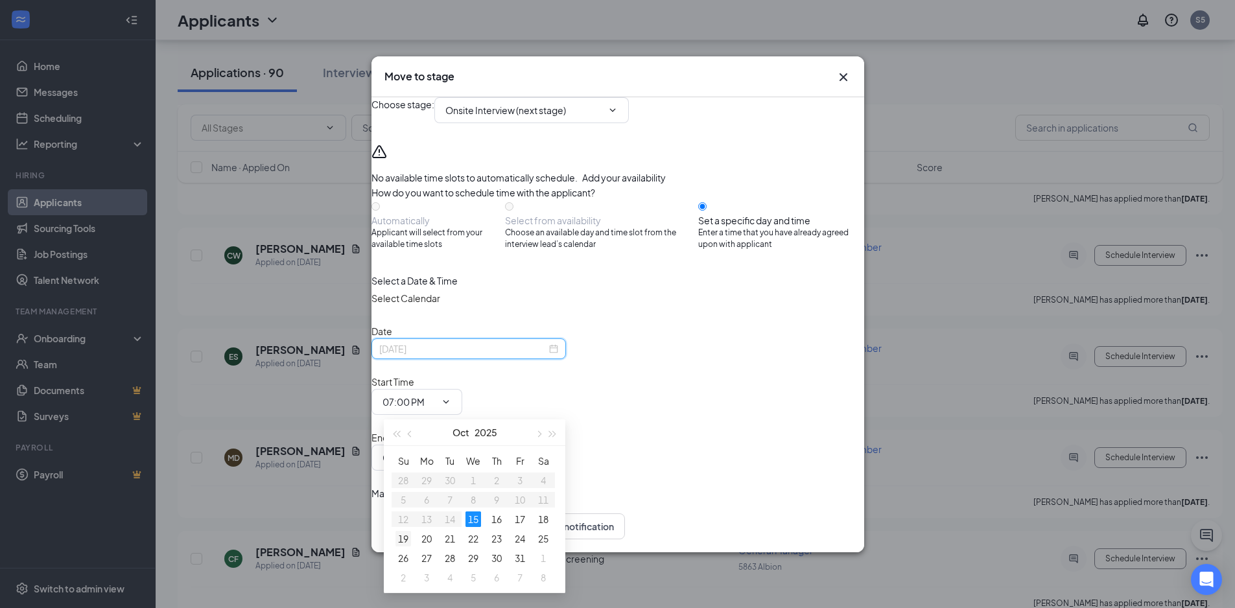
type input "[DATE]"
click at [402, 539] on div "19" at bounding box center [403, 539] width 16 height 16
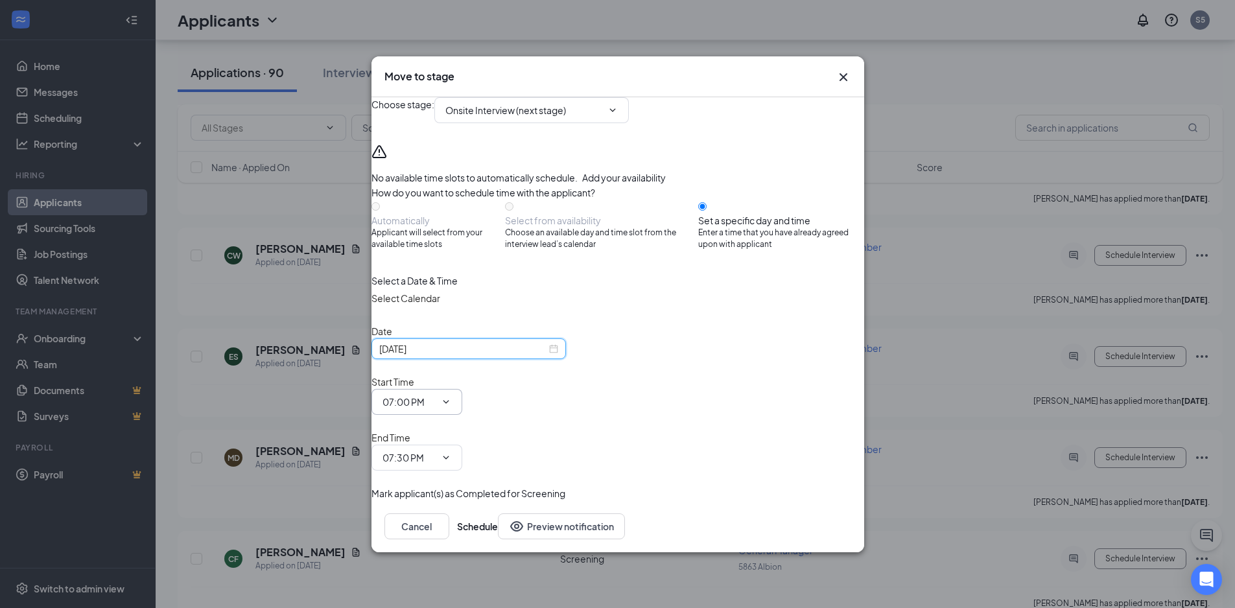
click at [451, 407] on icon "ChevronDown" at bounding box center [446, 402] width 10 height 10
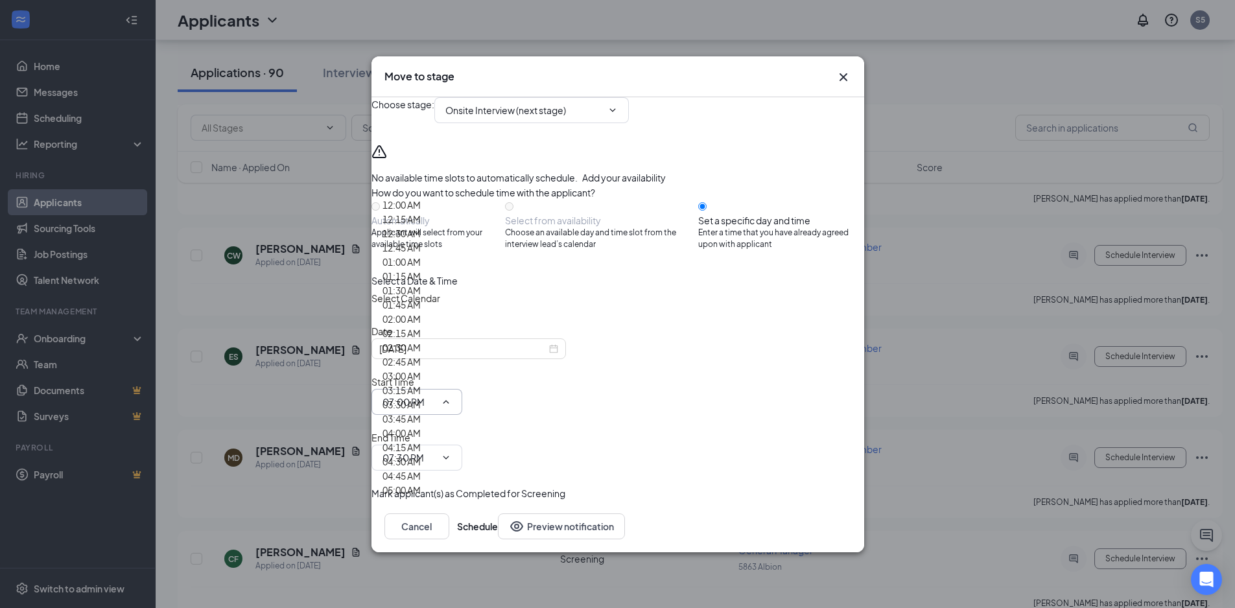
scroll to position [1800, 0]
type input "04:00 PM"
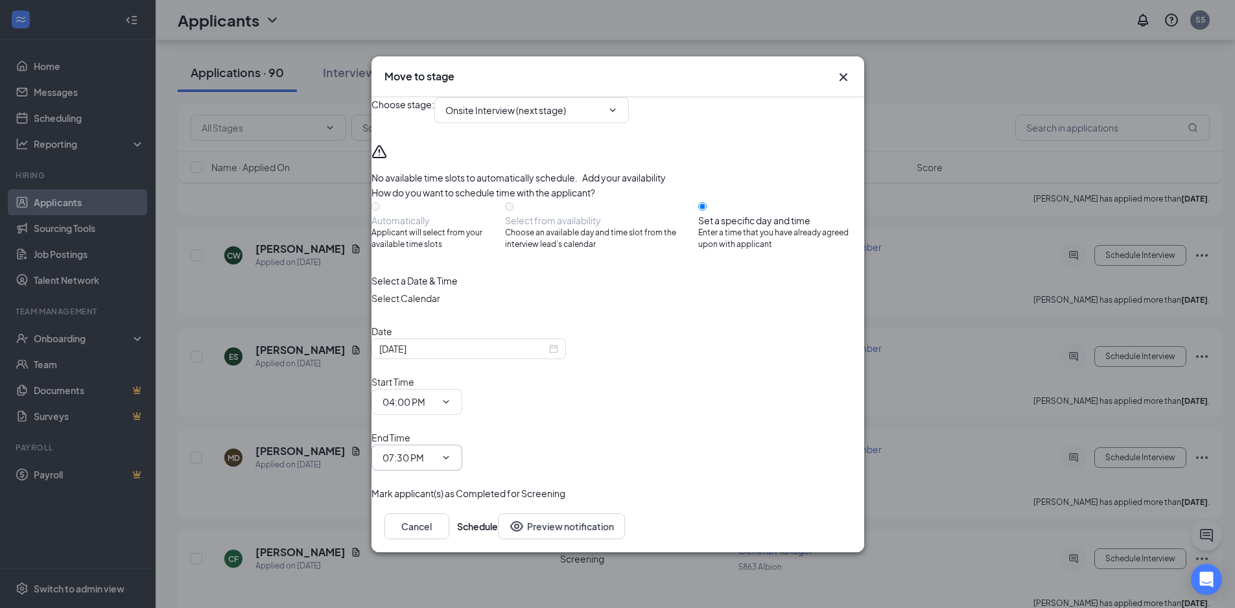
click at [451, 452] on icon "ChevronDown" at bounding box center [446, 457] width 10 height 10
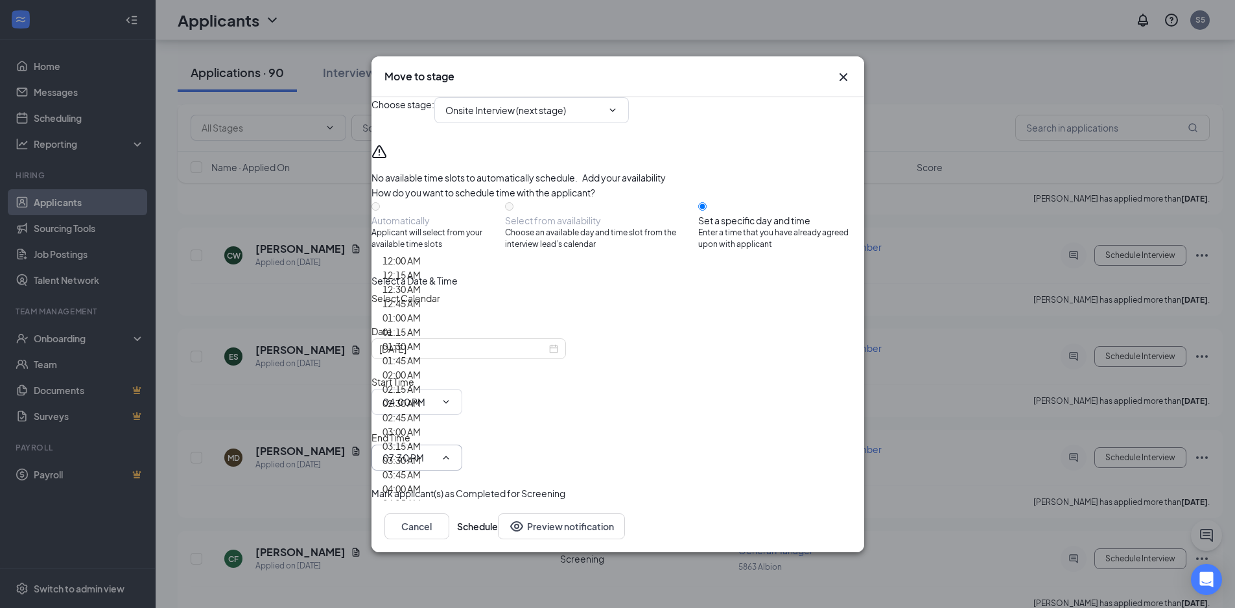
scroll to position [1887, 0]
type input "04:30 PM"
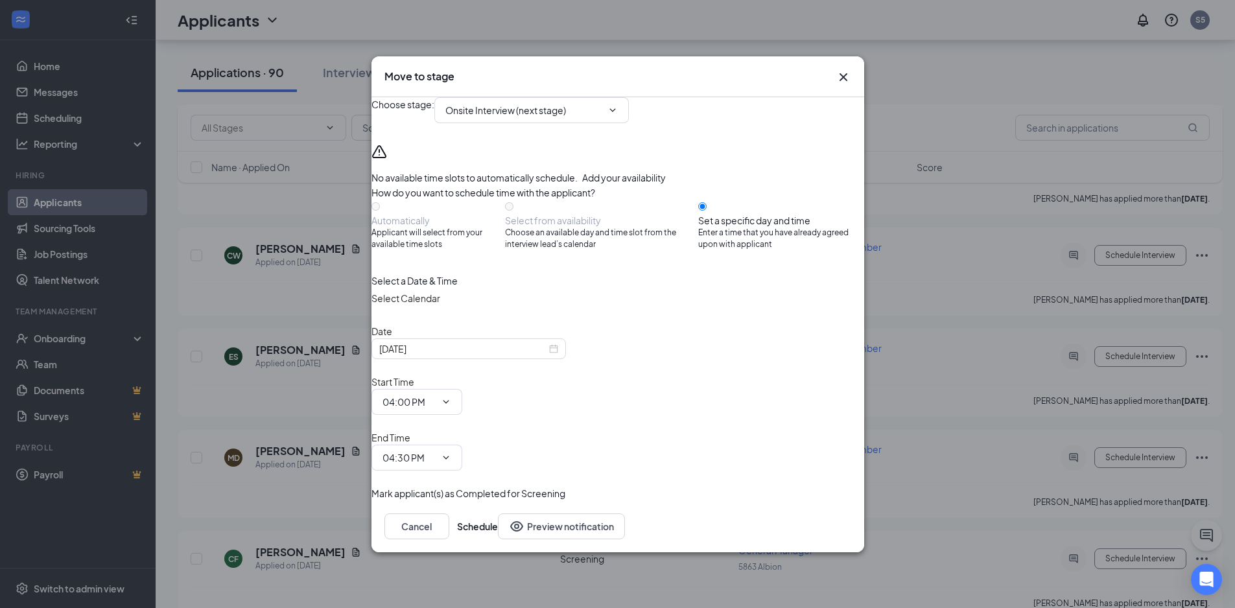
drag, startPoint x: 824, startPoint y: 511, endPoint x: 765, endPoint y: 458, distance: 78.5
click at [765, 486] on div "Mark applicant(s) as Completed for Screening" at bounding box center [617, 493] width 493 height 14
click at [498, 513] on button "Schedule" at bounding box center [477, 526] width 41 height 26
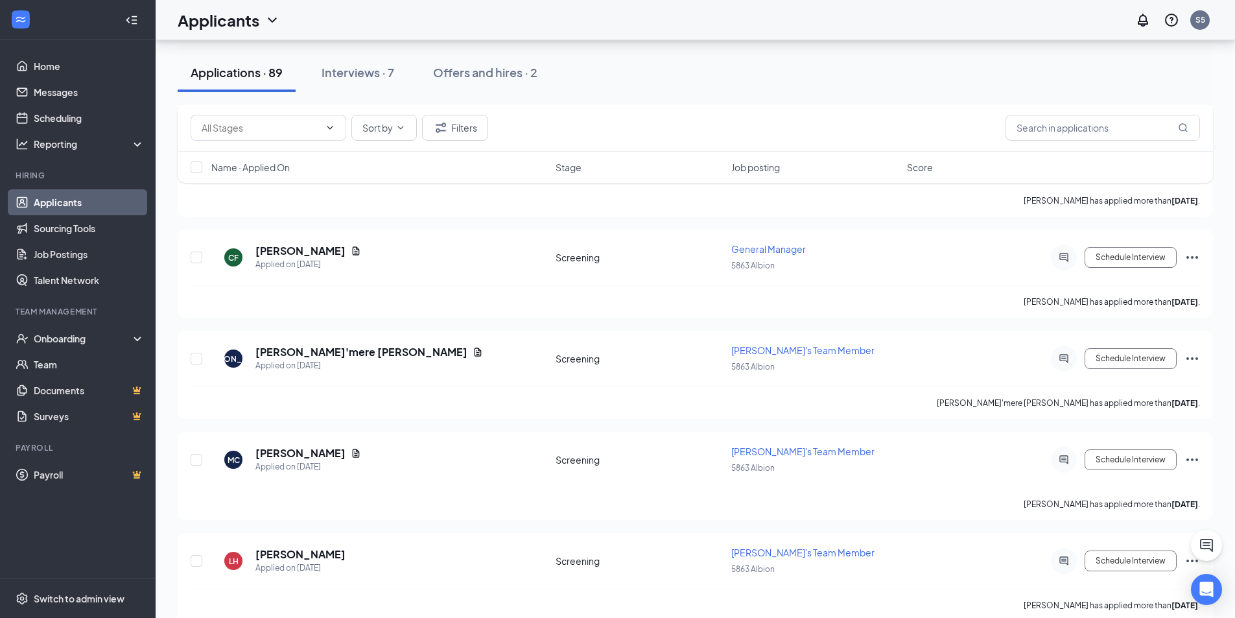
scroll to position [3094, 0]
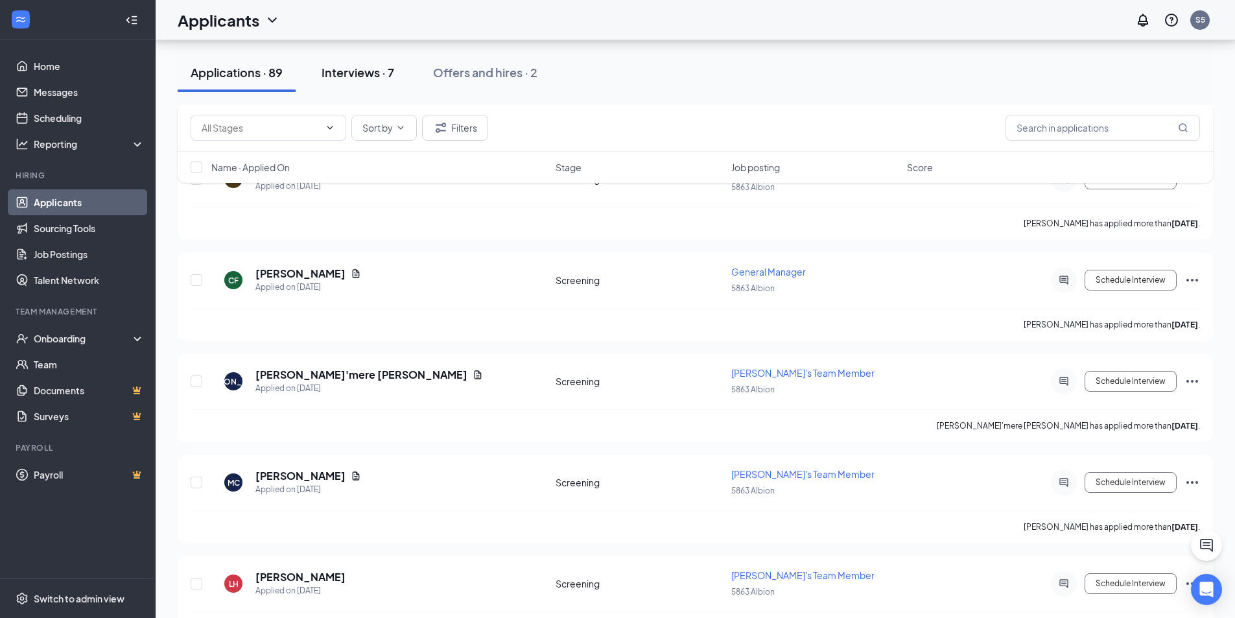
click at [367, 72] on div "Interviews · 7" at bounding box center [357, 72] width 73 height 16
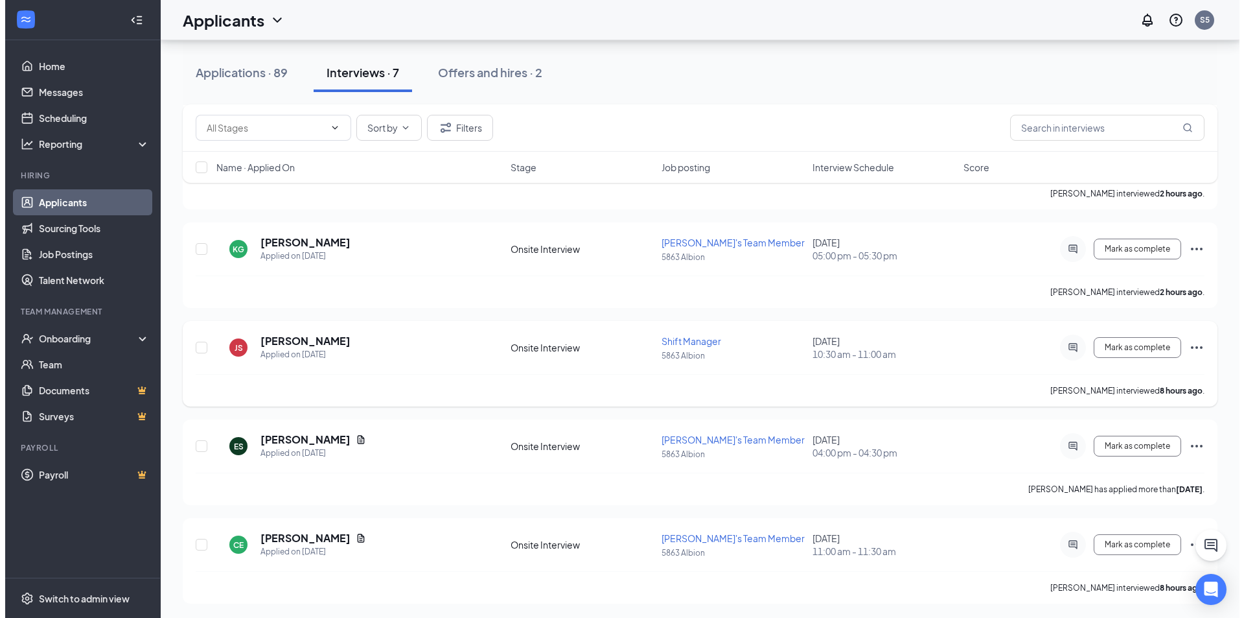
scroll to position [388, 0]
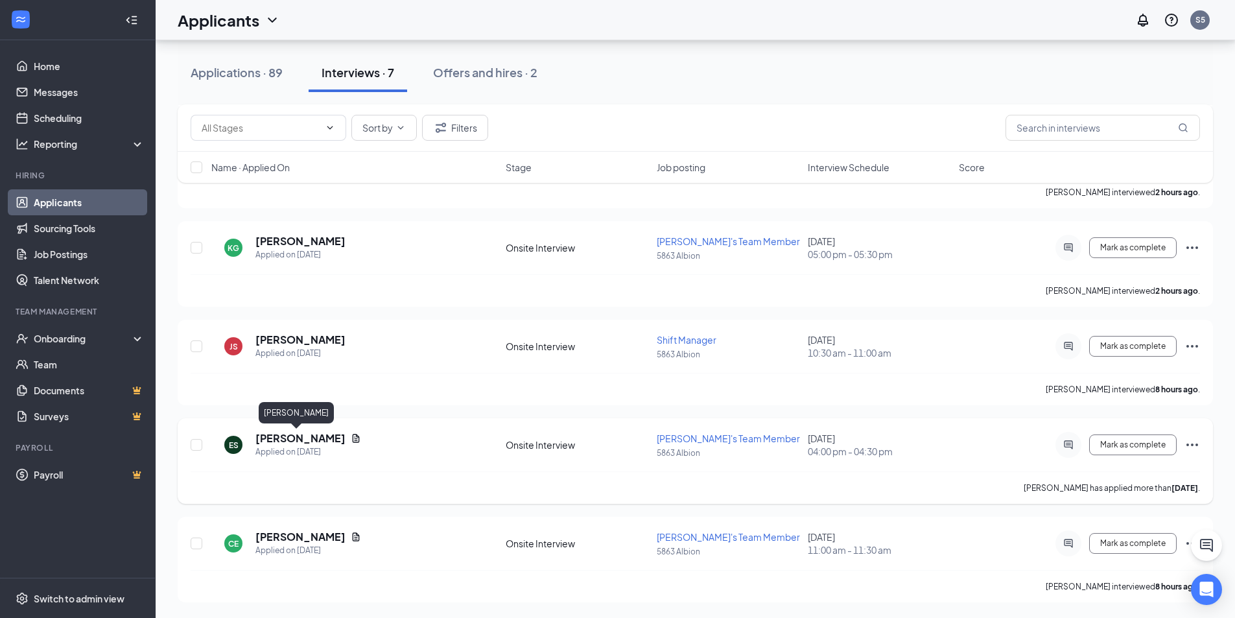
click at [277, 436] on h5 "[PERSON_NAME]" at bounding box center [300, 438] width 90 height 14
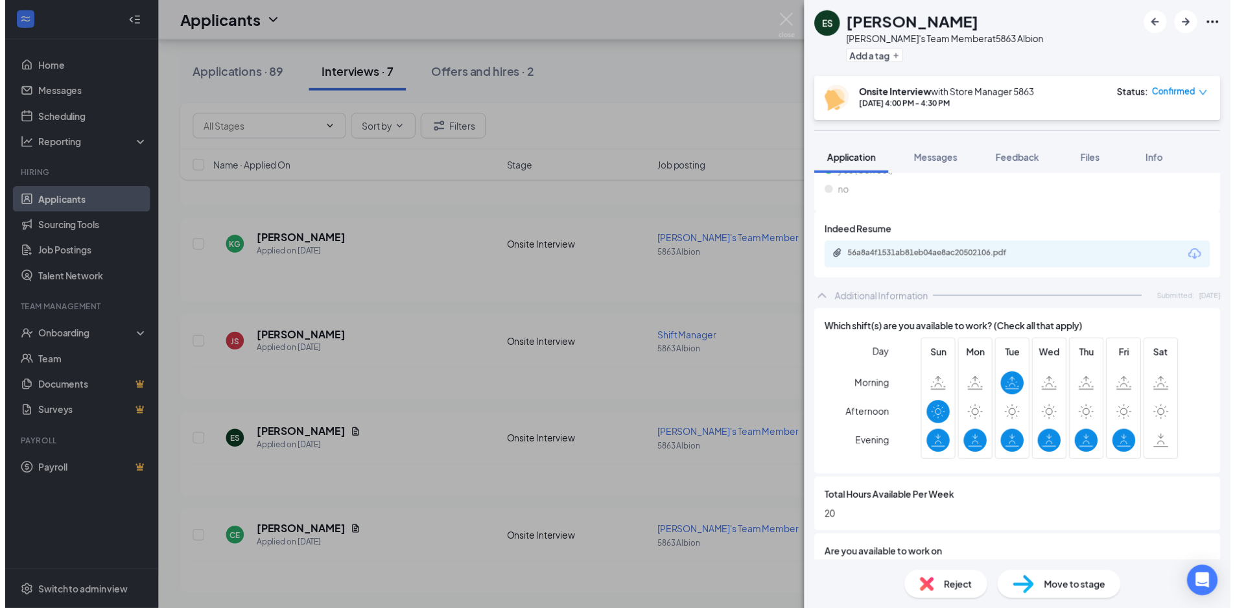
scroll to position [454, 0]
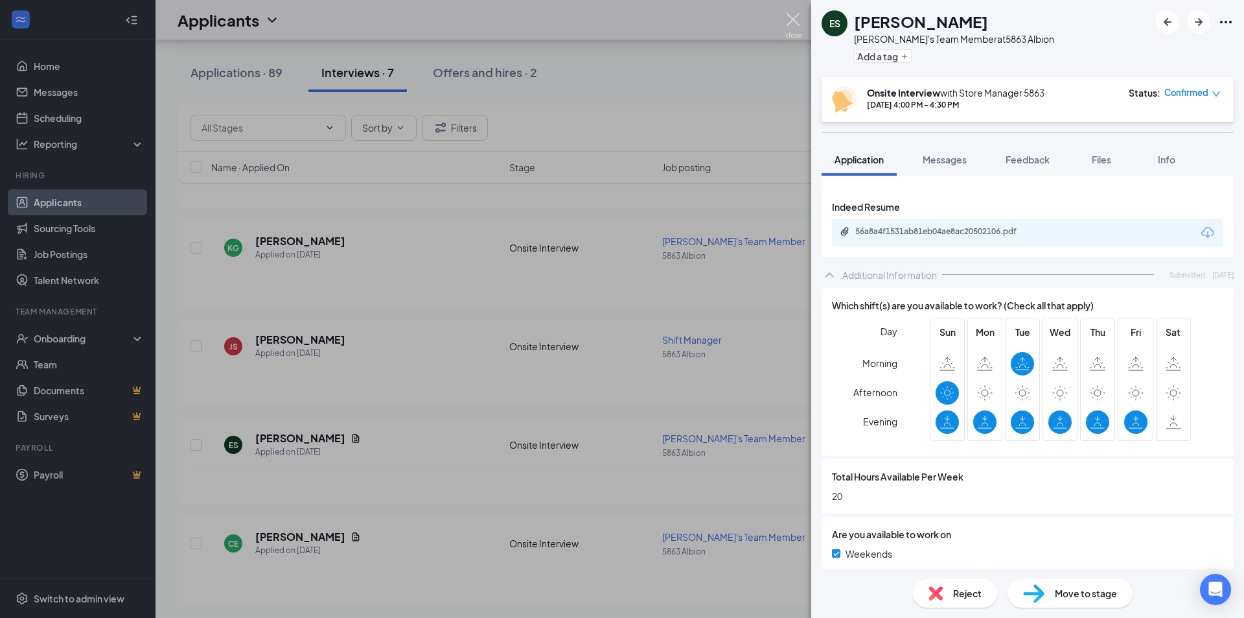
click at [790, 18] on img at bounding box center [793, 25] width 16 height 25
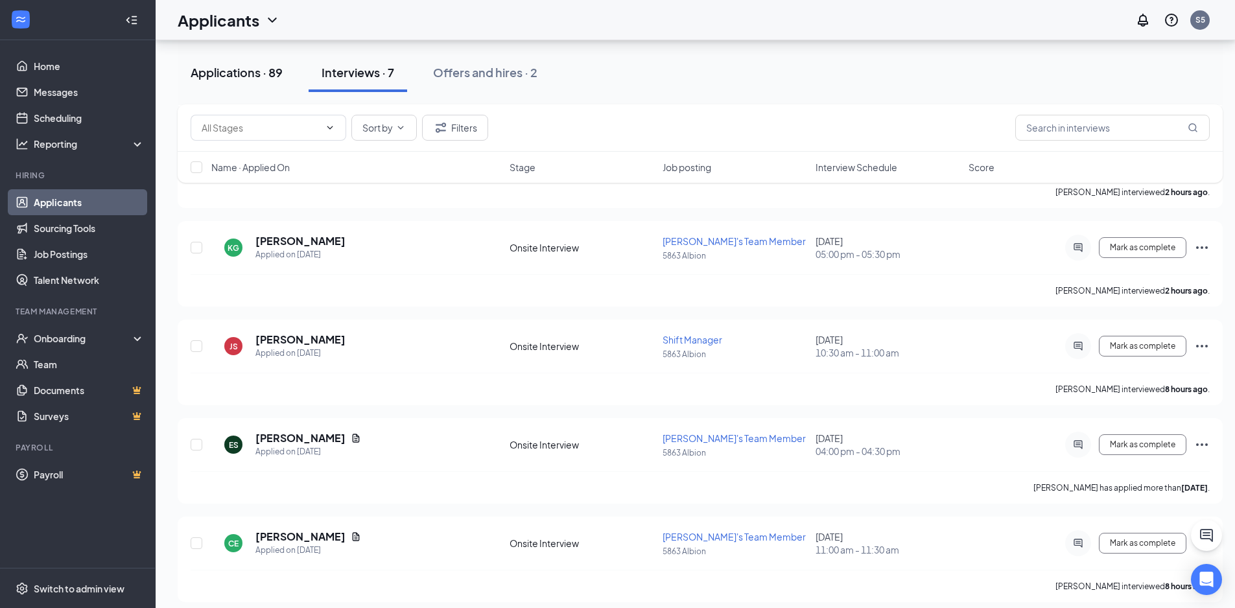
click at [258, 75] on div "Applications · 89" at bounding box center [237, 72] width 92 height 16
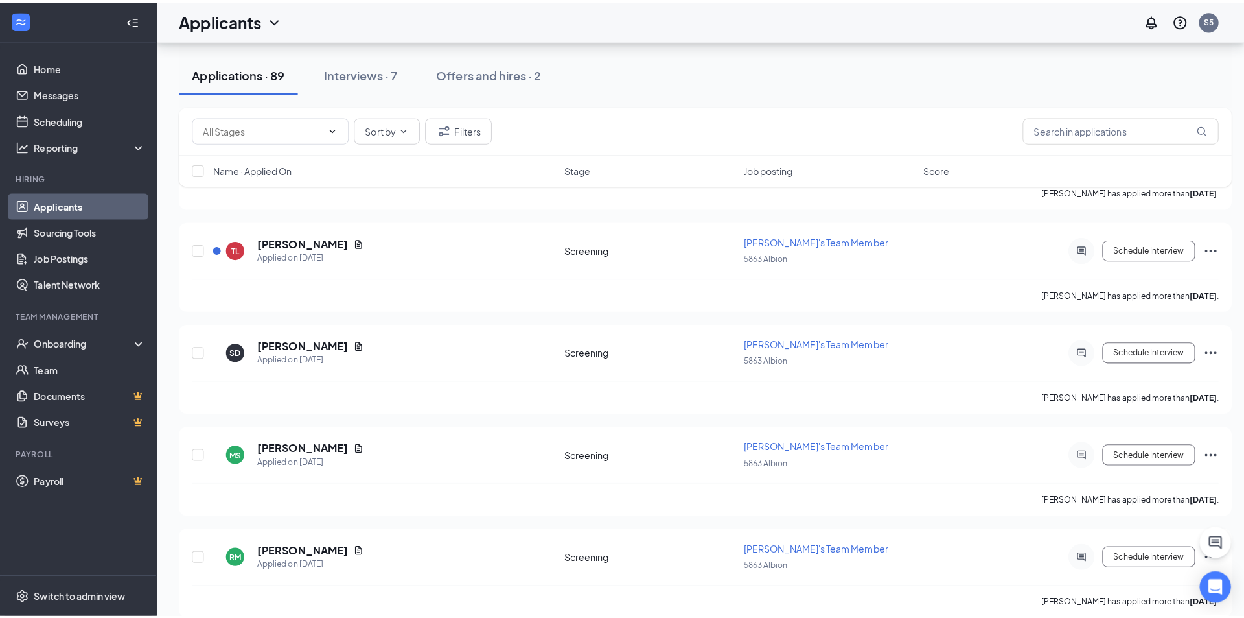
scroll to position [1878, 0]
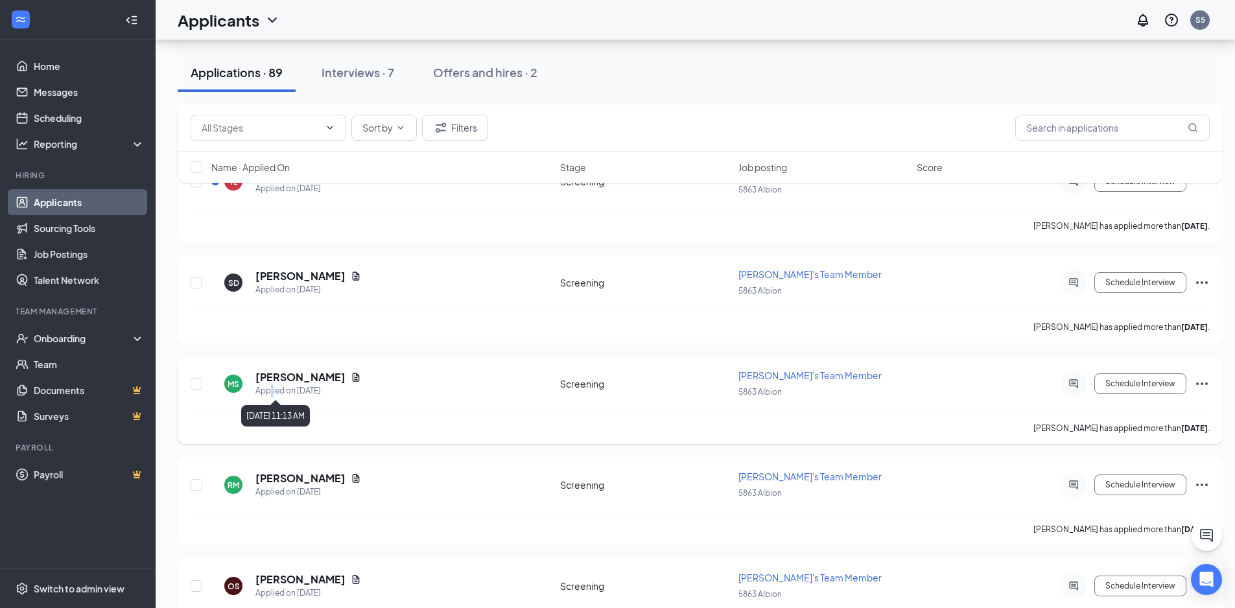
click at [272, 384] on div "Applied on [DATE]" at bounding box center [308, 390] width 106 height 13
click at [274, 377] on h5 "[PERSON_NAME]" at bounding box center [300, 377] width 90 height 14
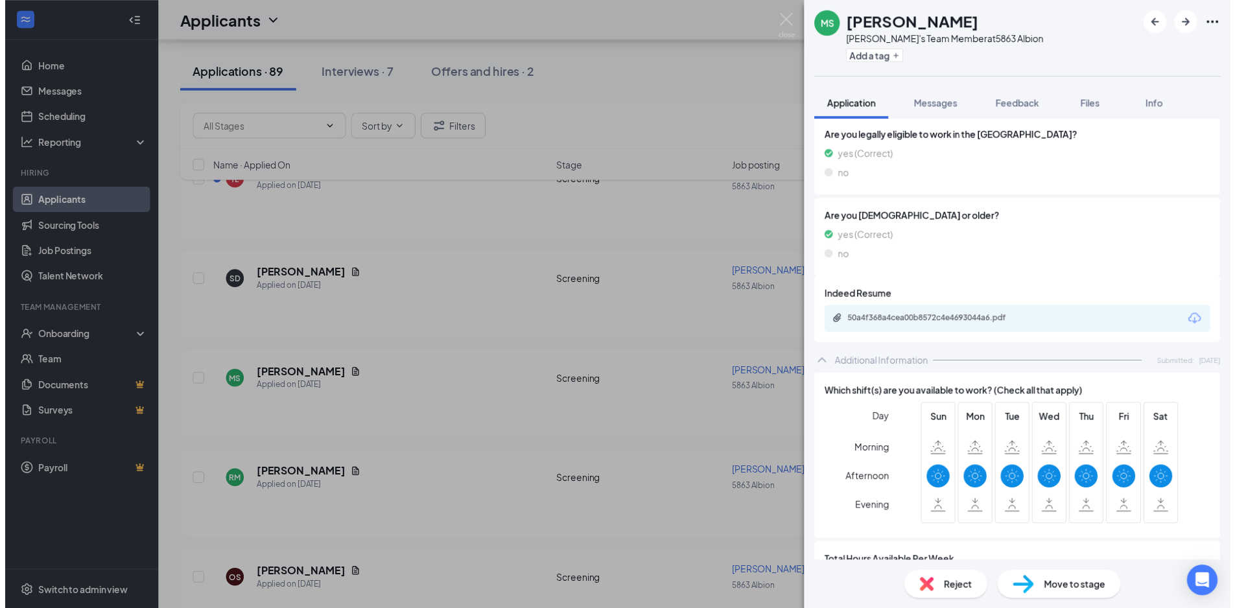
scroll to position [324, 0]
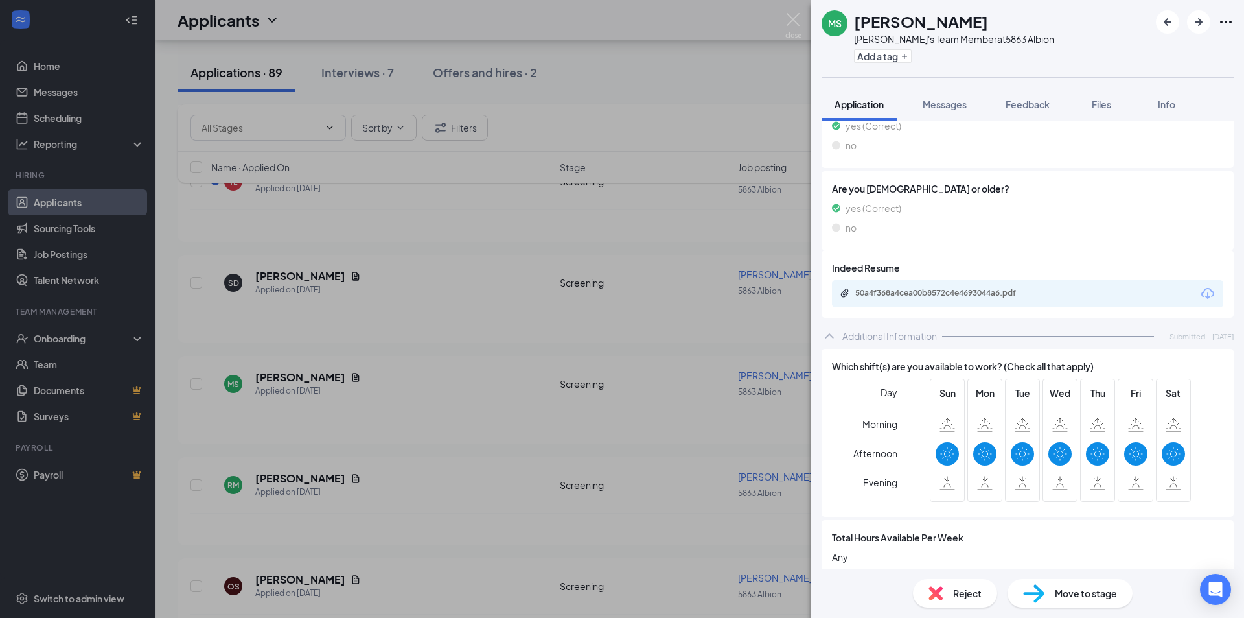
click at [785, 23] on div "[PERSON_NAME]'s Team Member at 5863 Albion Add a tag Application Messages Feedb…" at bounding box center [622, 309] width 1244 height 618
click at [791, 23] on div "Applicants S5" at bounding box center [700, 20] width 1089 height 40
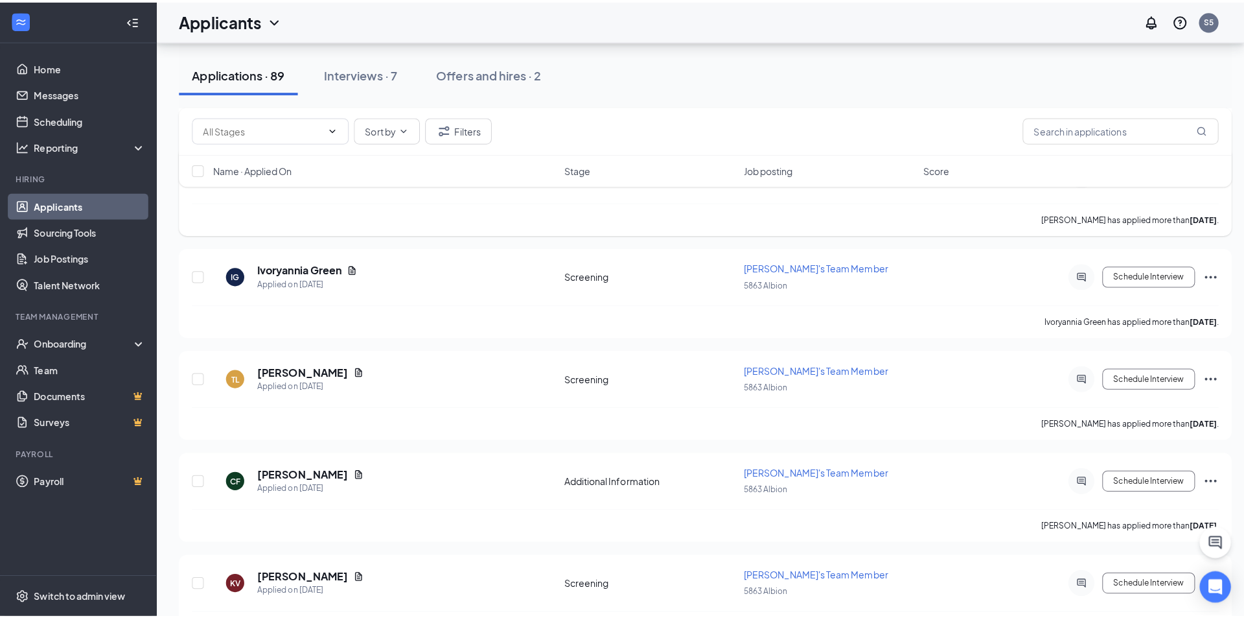
scroll to position [2397, 0]
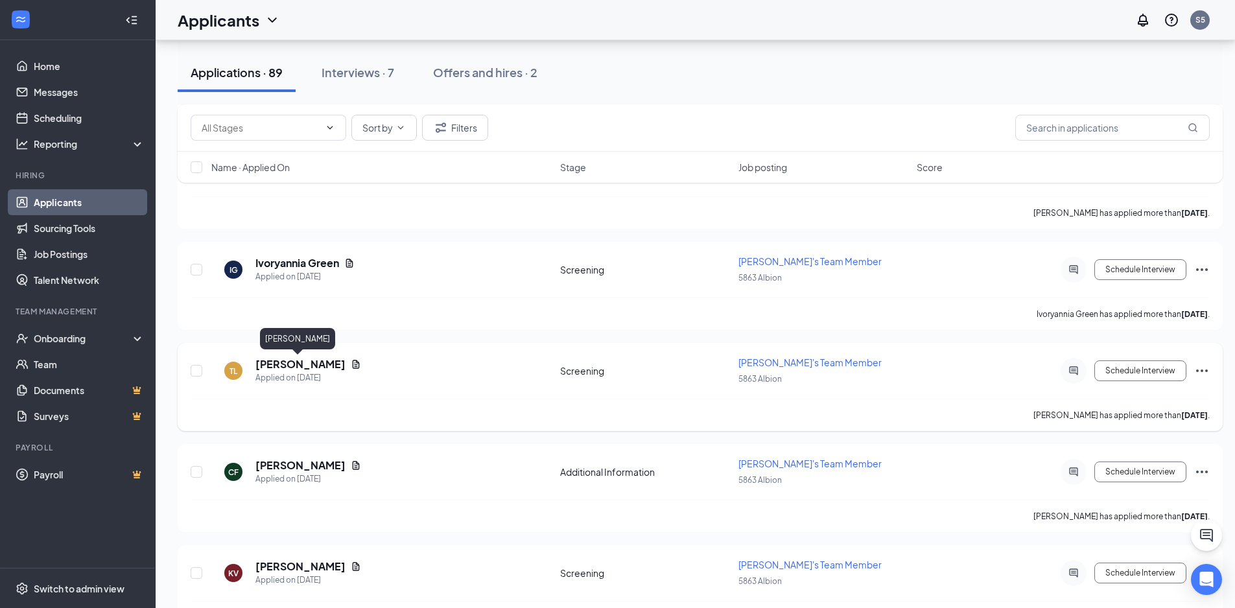
click at [279, 363] on h5 "[PERSON_NAME]" at bounding box center [300, 364] width 90 height 14
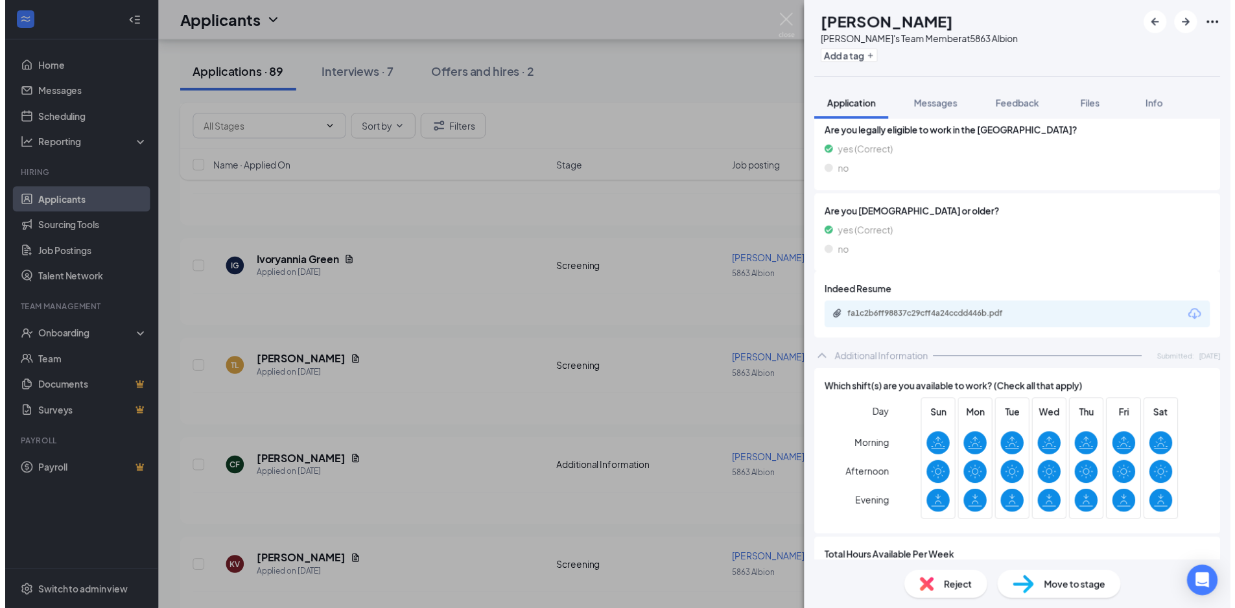
scroll to position [389, 0]
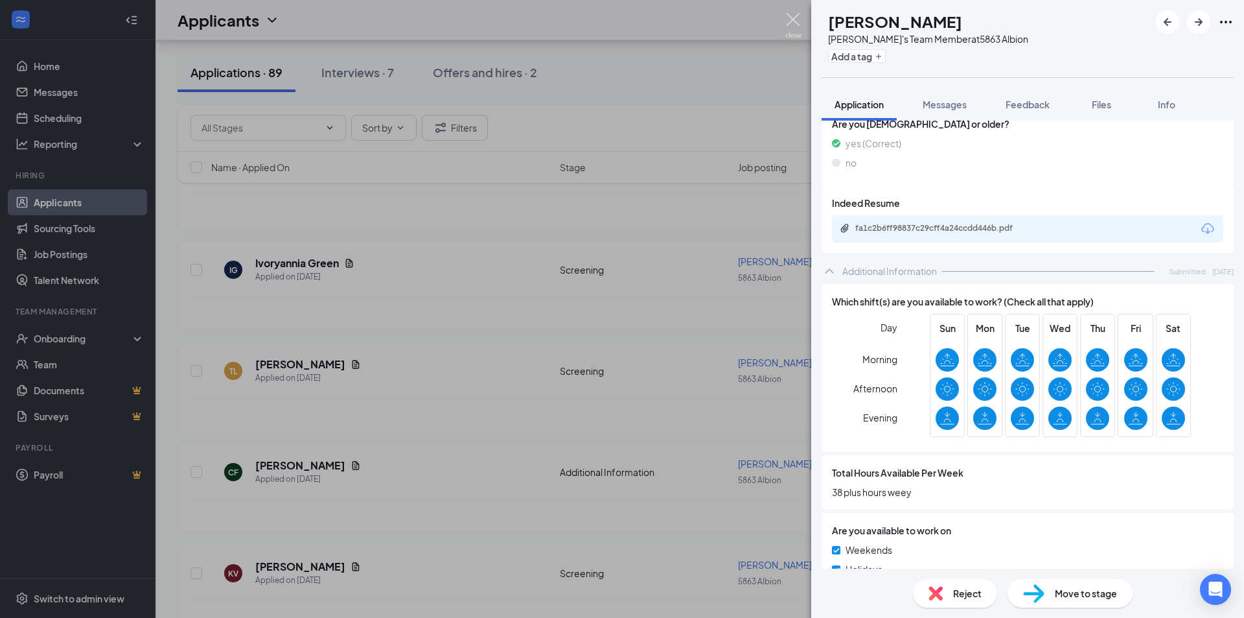
click at [798, 23] on img at bounding box center [793, 25] width 16 height 25
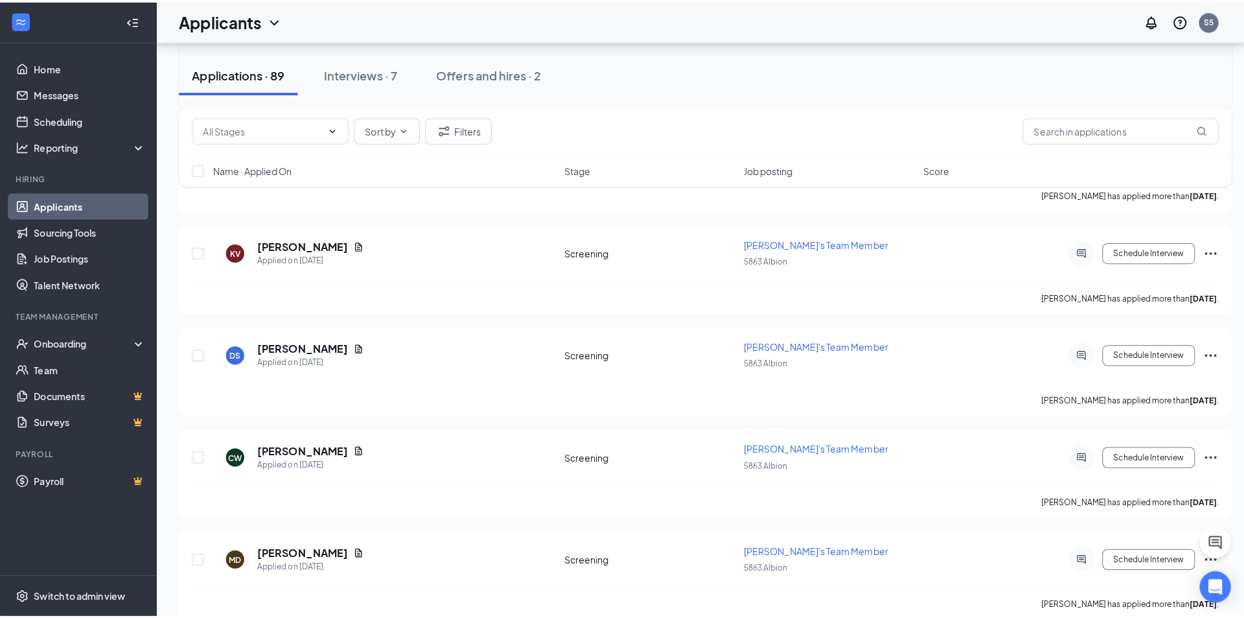
scroll to position [2785, 0]
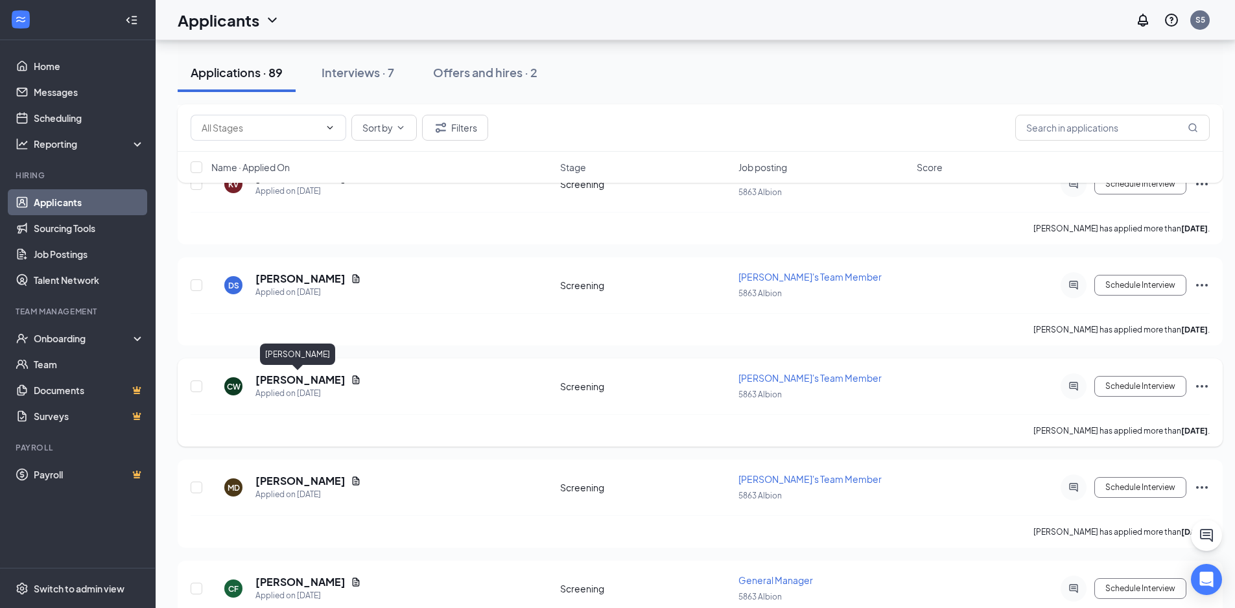
click at [305, 381] on h5 "[PERSON_NAME]" at bounding box center [300, 380] width 90 height 14
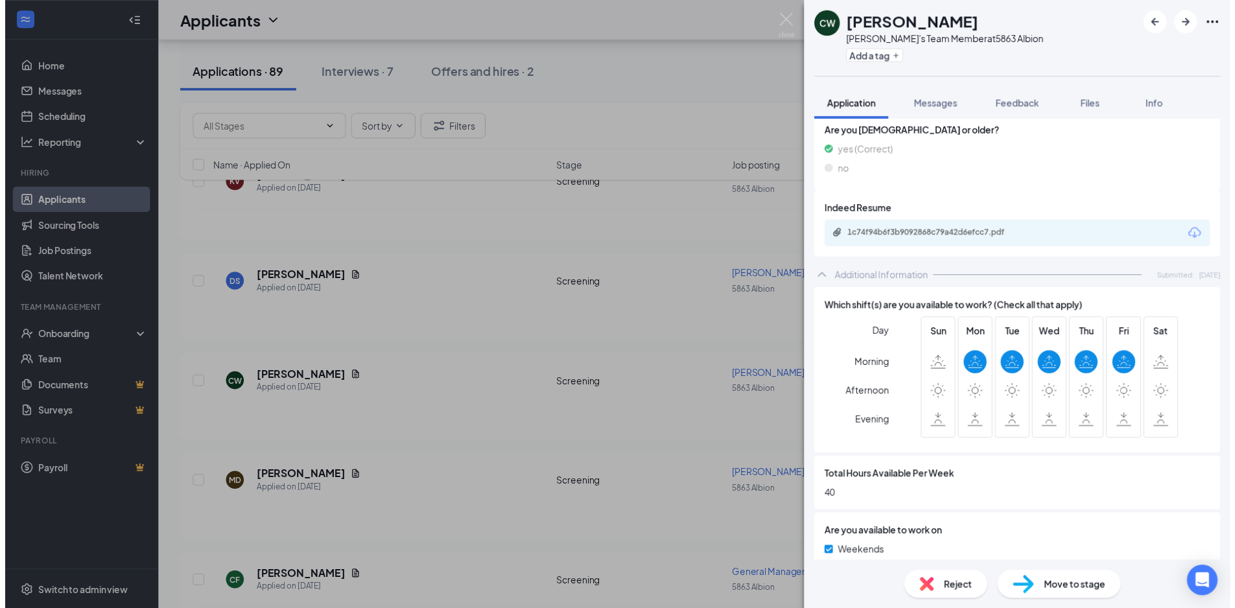
scroll to position [389, 0]
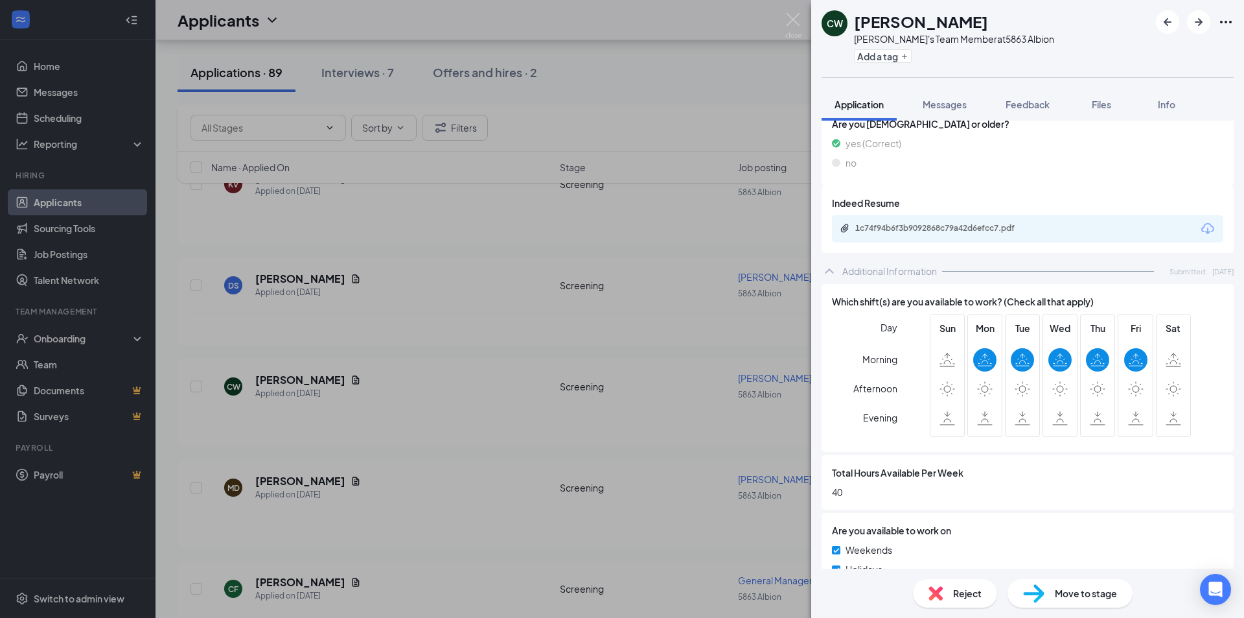
click at [585, 324] on div "[PERSON_NAME] [PERSON_NAME]'s Team Member at 5863 Albion Add a tag Application …" at bounding box center [622, 309] width 1244 height 618
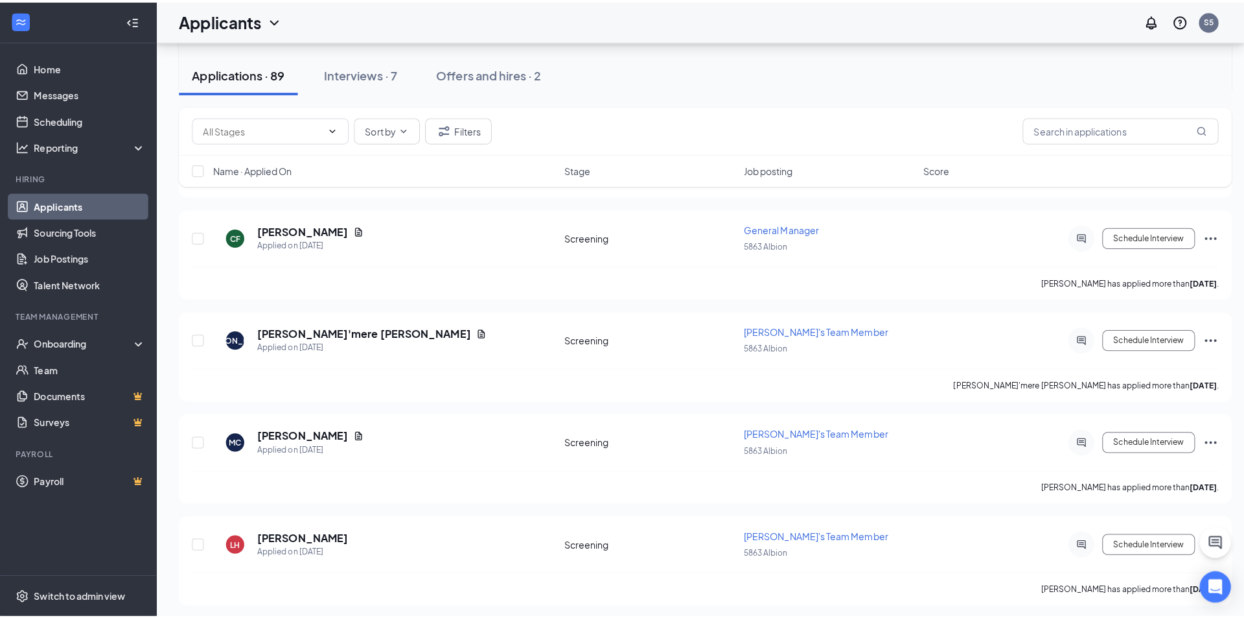
scroll to position [3174, 0]
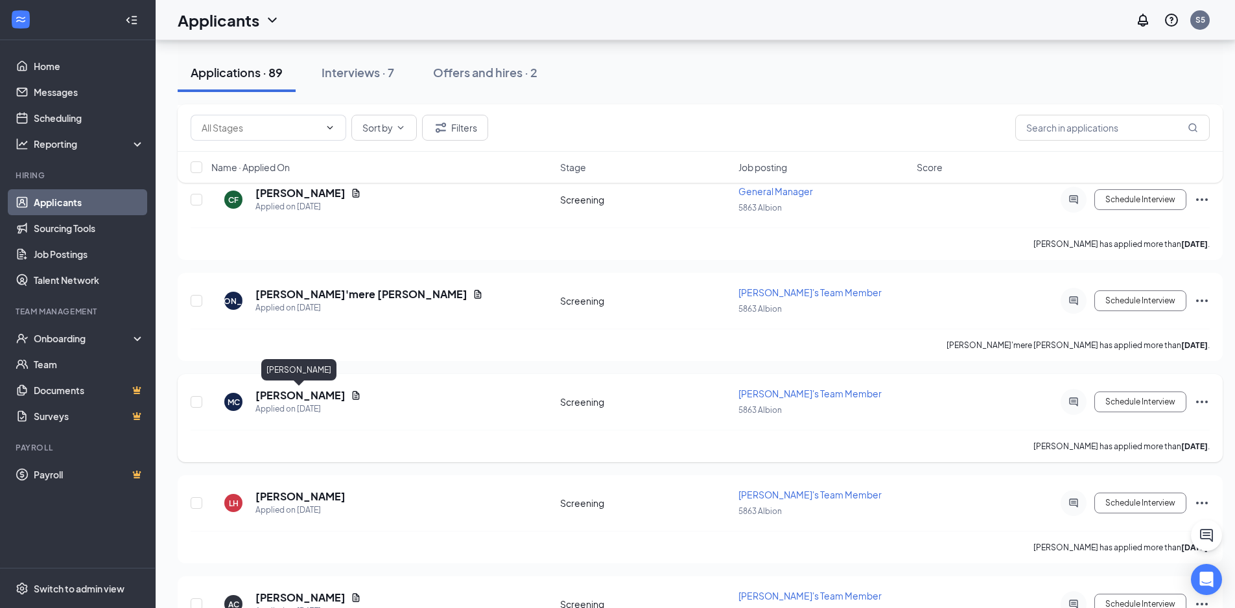
click at [309, 396] on h5 "[PERSON_NAME]" at bounding box center [300, 395] width 90 height 14
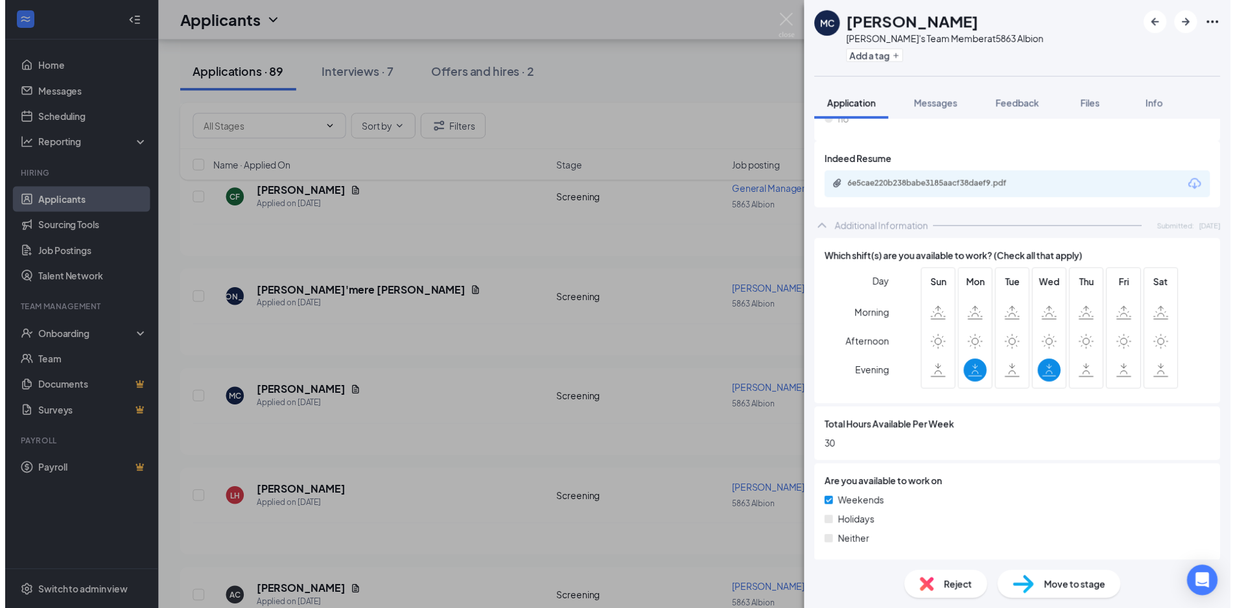
scroll to position [454, 0]
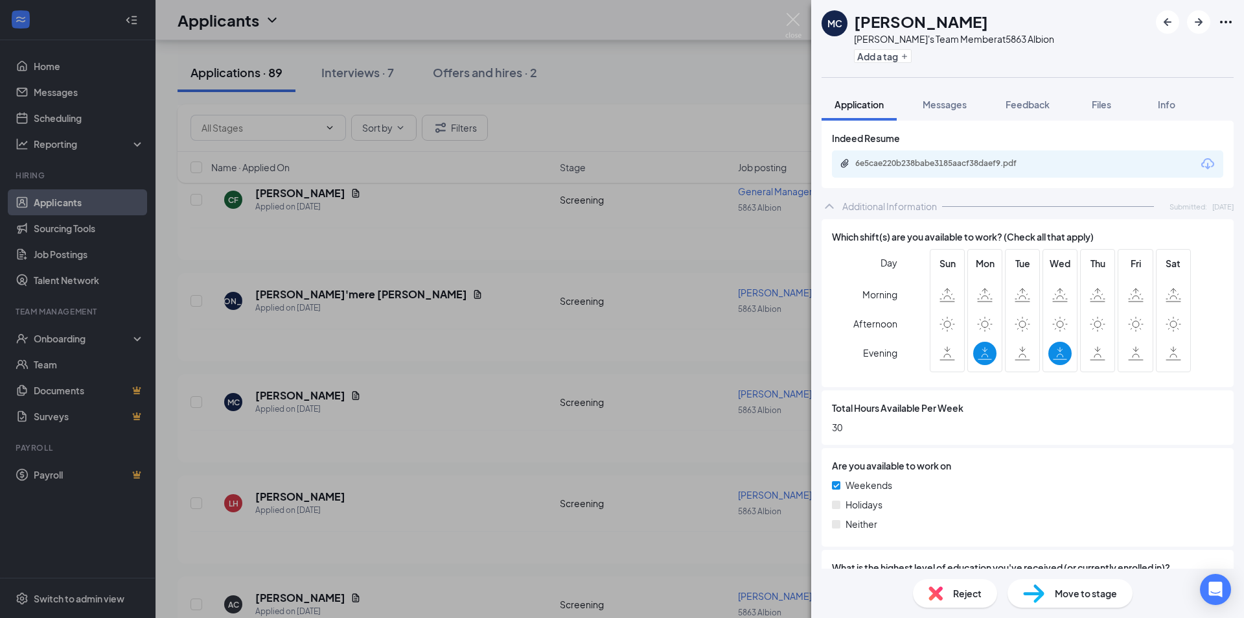
click at [684, 347] on div "MC [PERSON_NAME]'s Team Member at 5863 Albion Add a tag Application Messages Fe…" at bounding box center [622, 309] width 1244 height 618
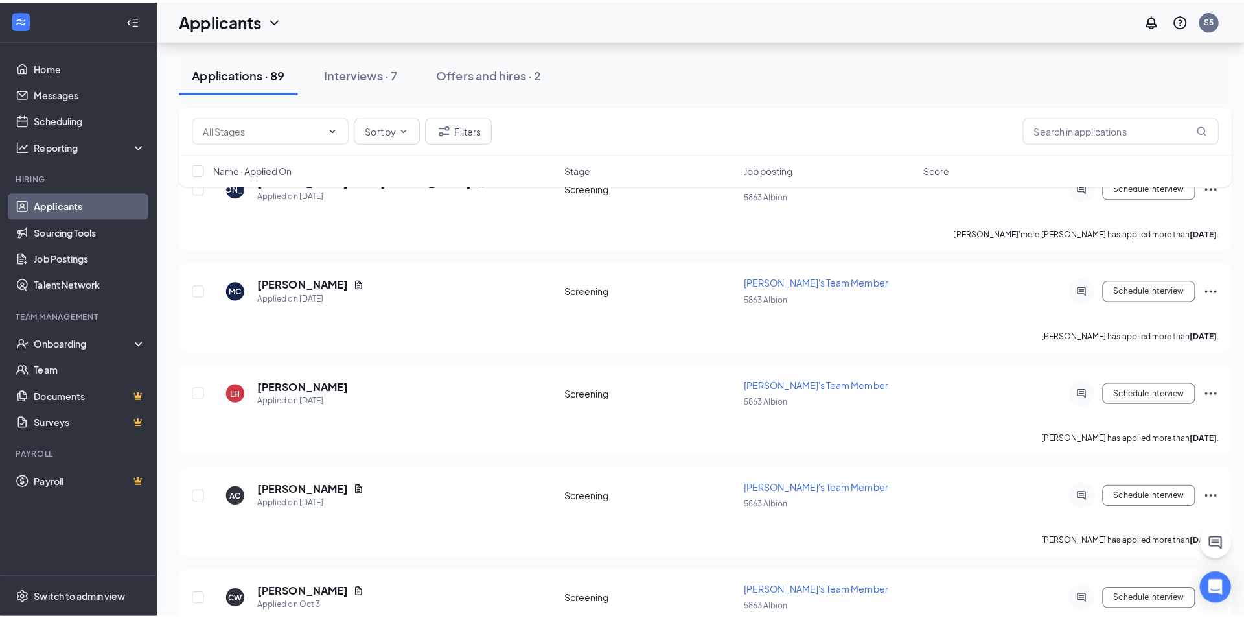
scroll to position [3304, 0]
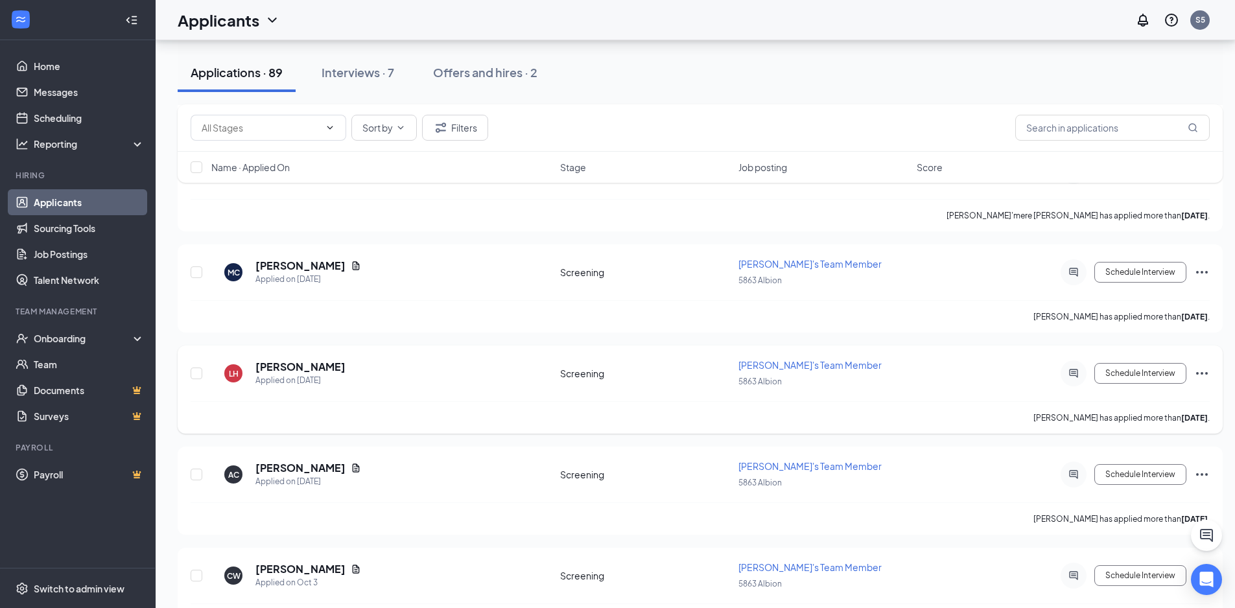
click at [335, 365] on div "LH [PERSON_NAME] Applied on [DATE]" at bounding box center [381, 373] width 341 height 27
click at [331, 365] on h5 "[PERSON_NAME]" at bounding box center [300, 367] width 90 height 14
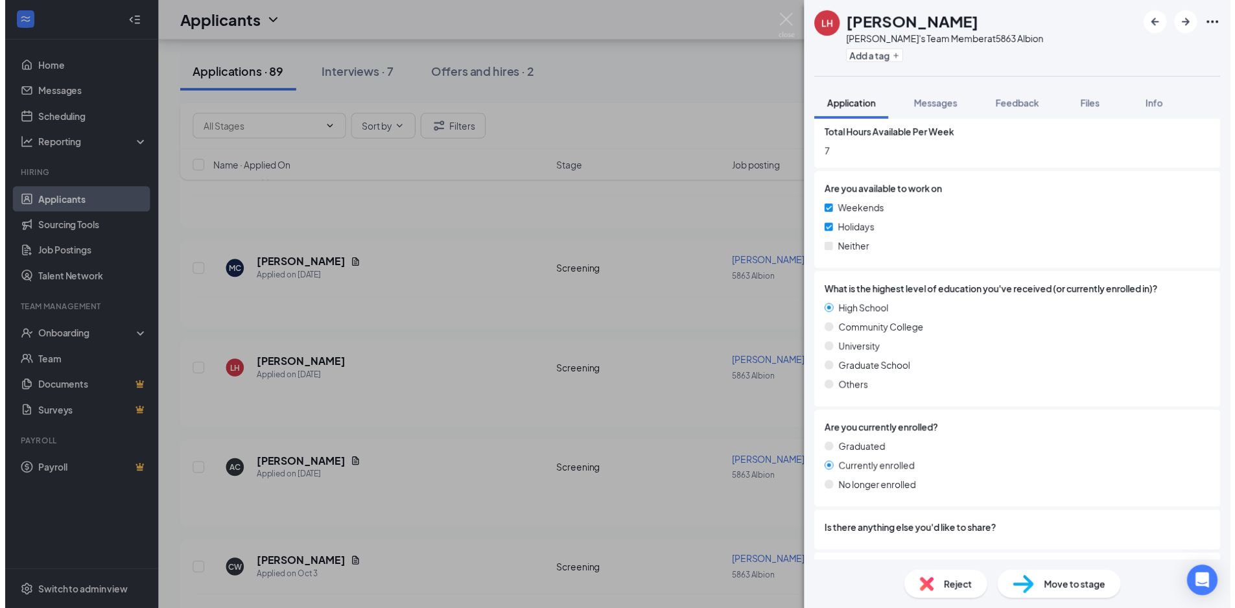
scroll to position [739, 0]
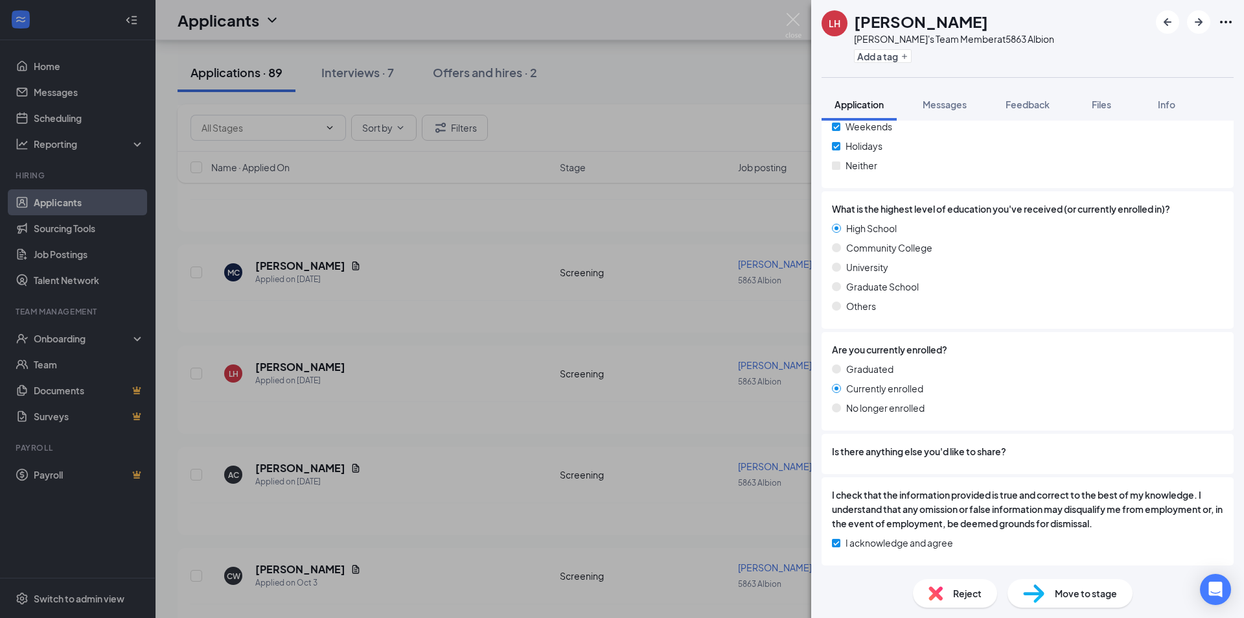
click at [545, 408] on div "LH [PERSON_NAME]'s Team Member at 5863 Albion Add a tag Application Messages Fe…" at bounding box center [622, 309] width 1244 height 618
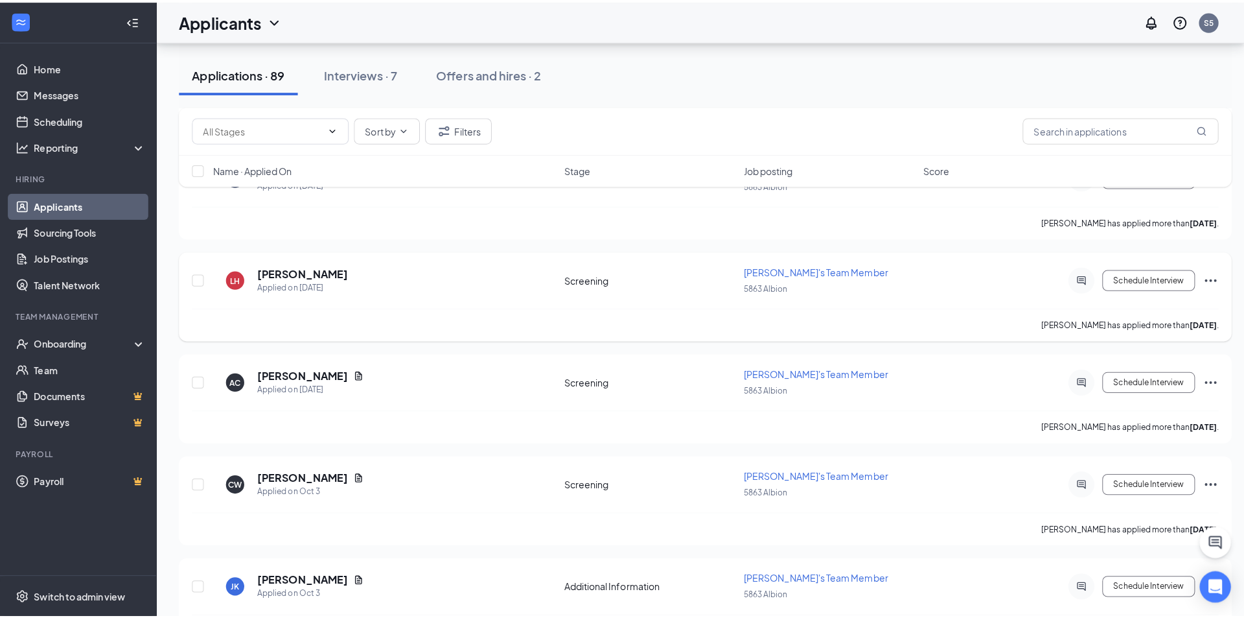
scroll to position [3433, 0]
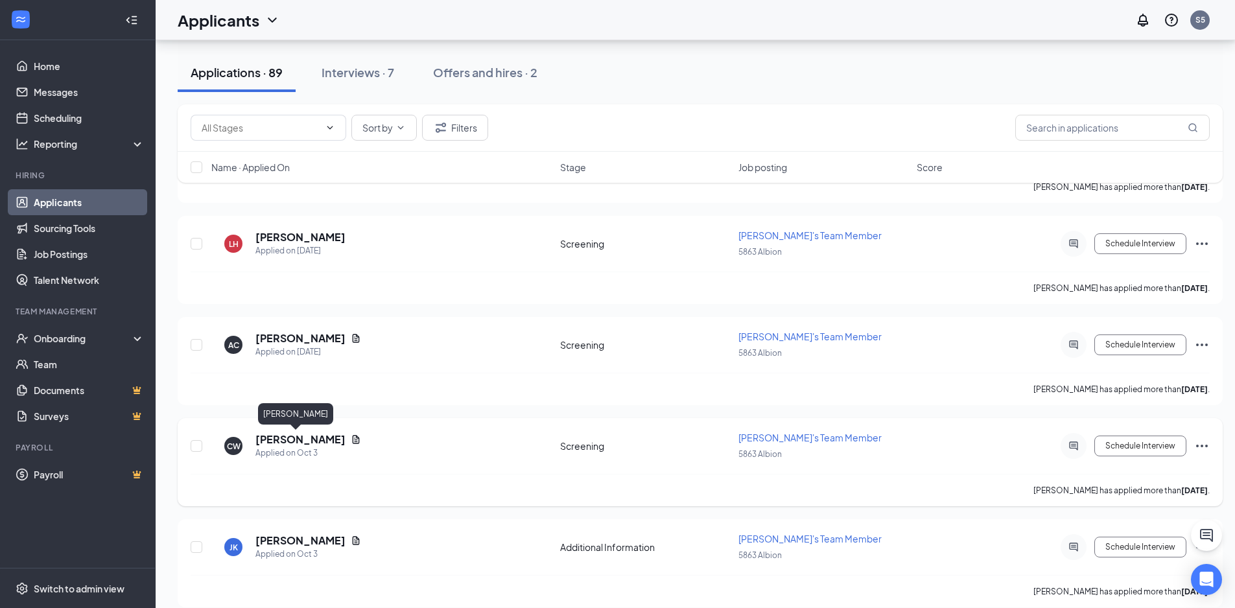
click at [297, 442] on h5 "[PERSON_NAME]" at bounding box center [300, 439] width 90 height 14
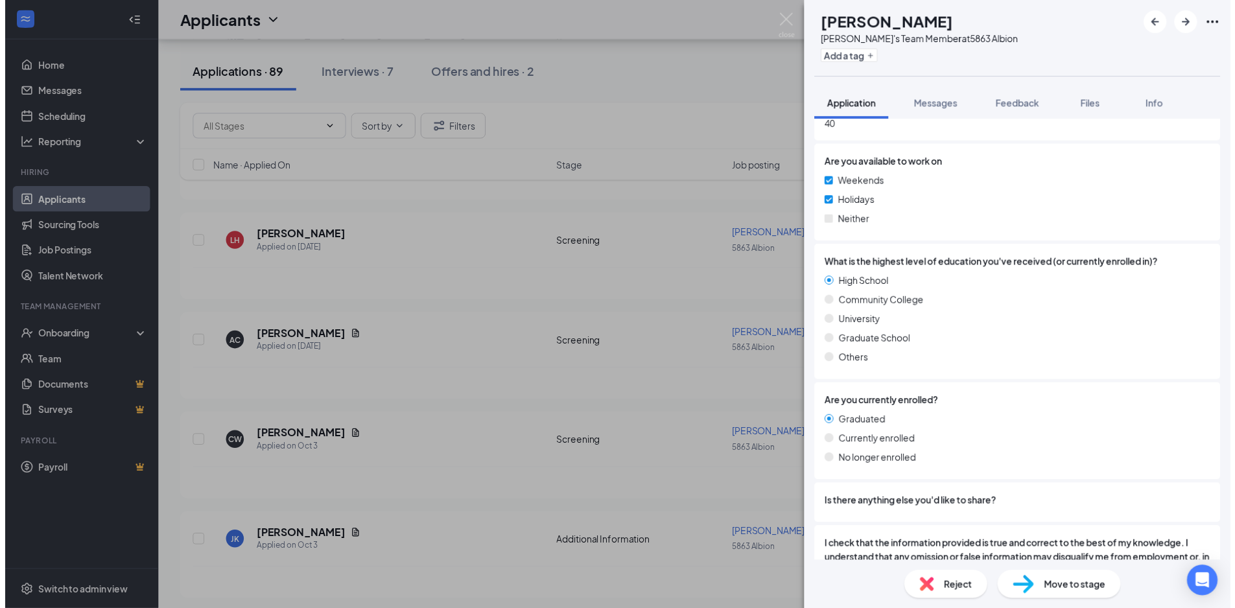
scroll to position [778, 0]
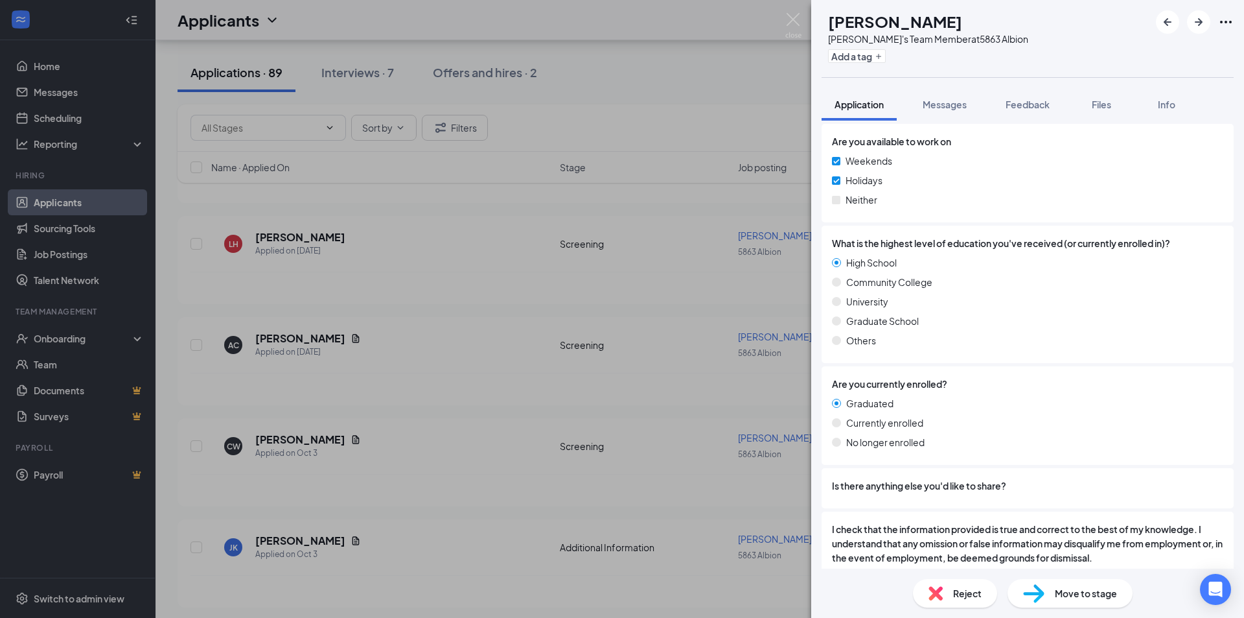
click at [624, 389] on div "CW [PERSON_NAME]'s Team Member at 5863 Albion Add a tag Application Messages Fe…" at bounding box center [622, 309] width 1244 height 618
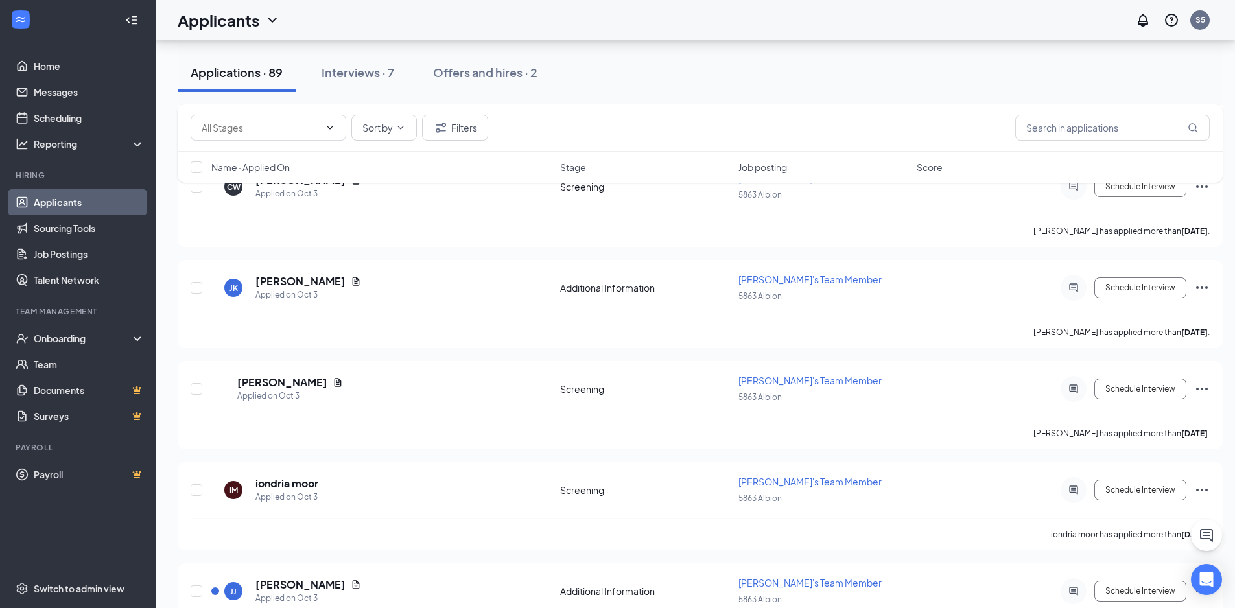
scroll to position [3752, 0]
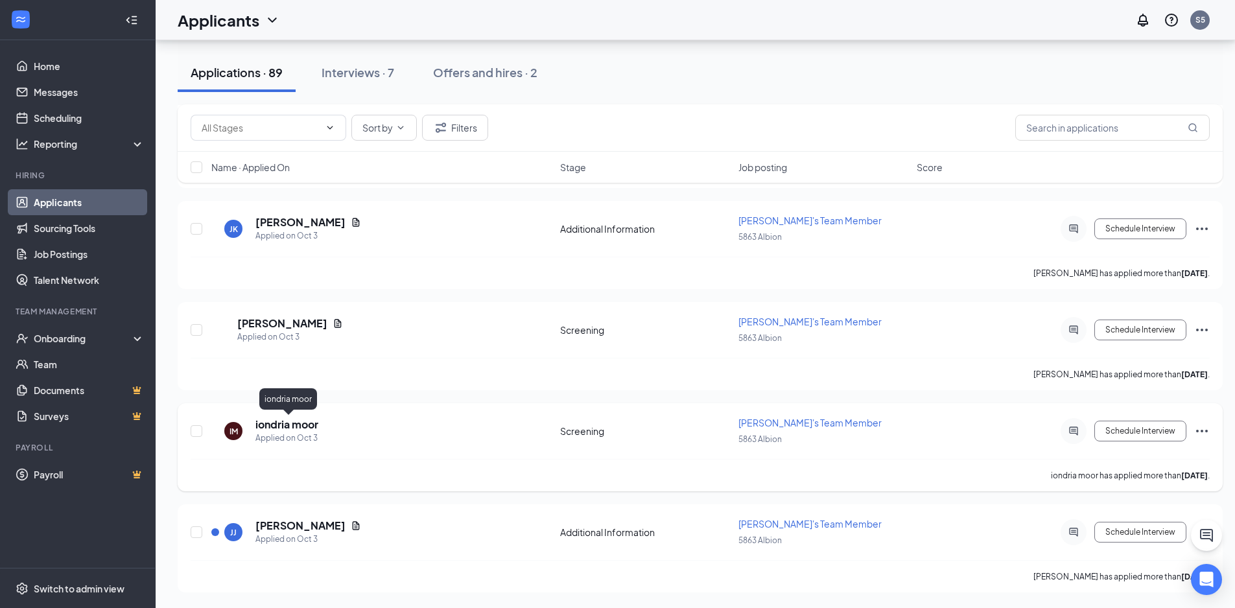
click at [284, 430] on h5 "iondria moor" at bounding box center [286, 424] width 63 height 14
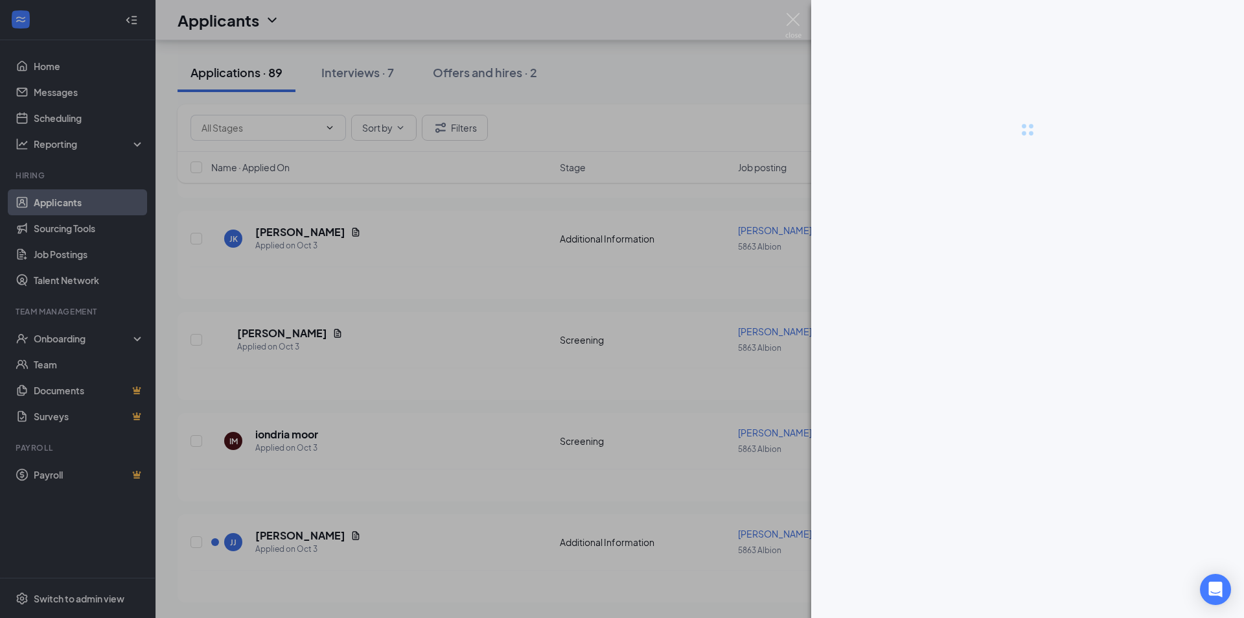
click at [489, 257] on div at bounding box center [622, 309] width 1244 height 618
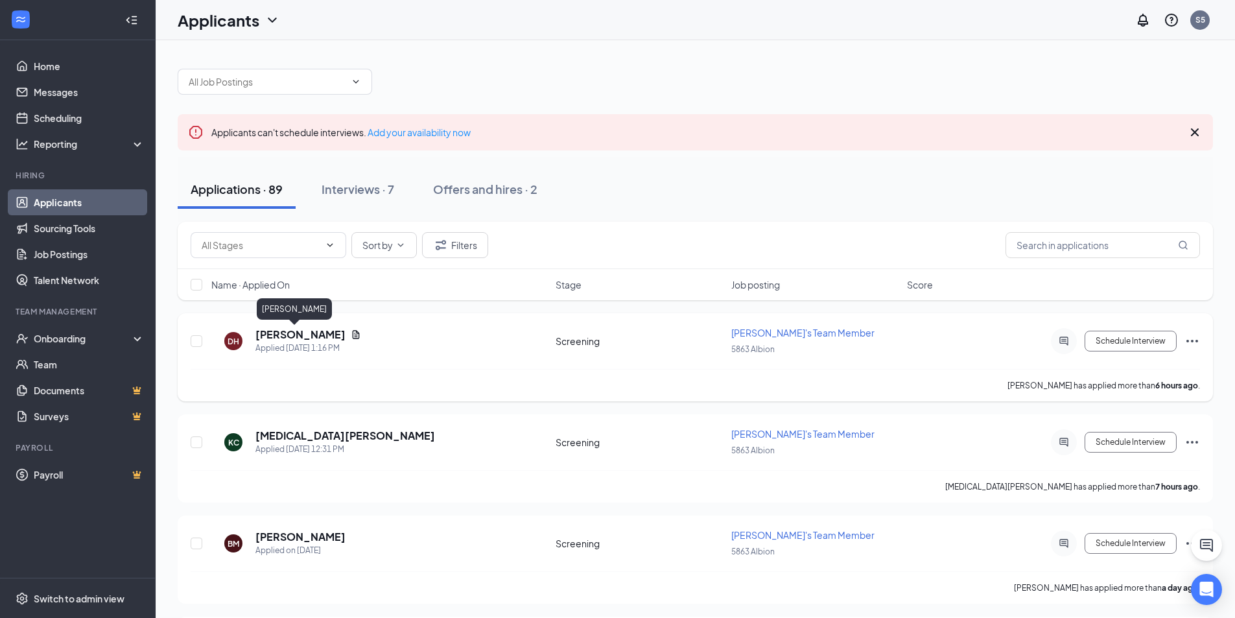
click at [286, 335] on h5 "[PERSON_NAME]" at bounding box center [300, 334] width 90 height 14
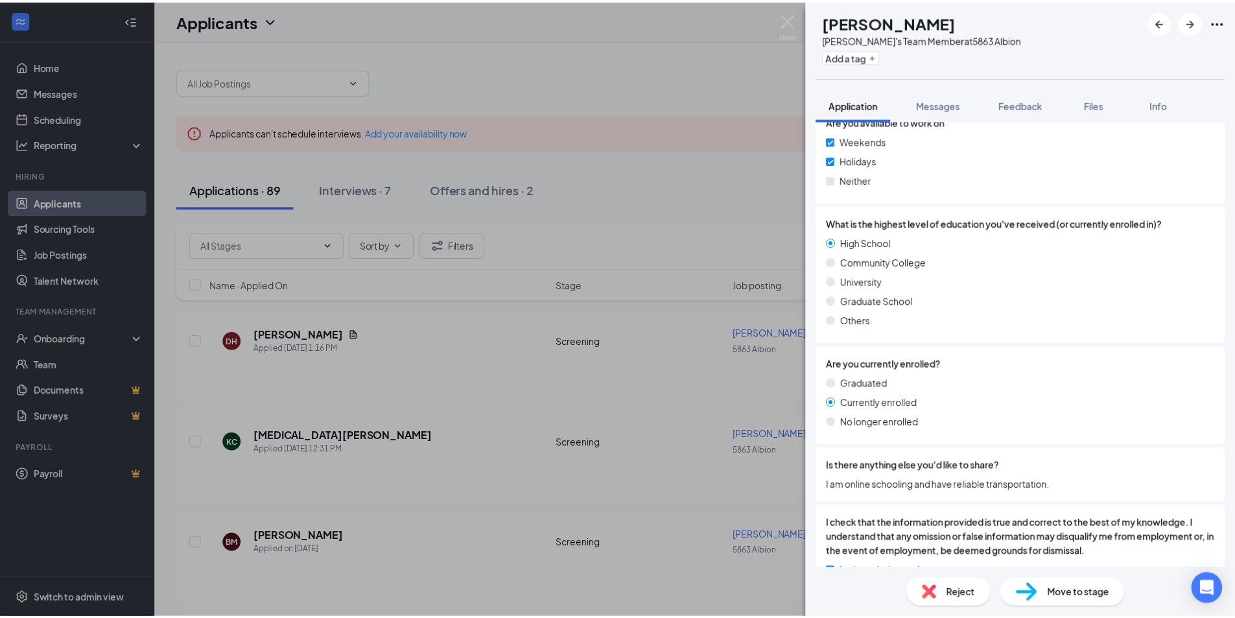
scroll to position [826, 0]
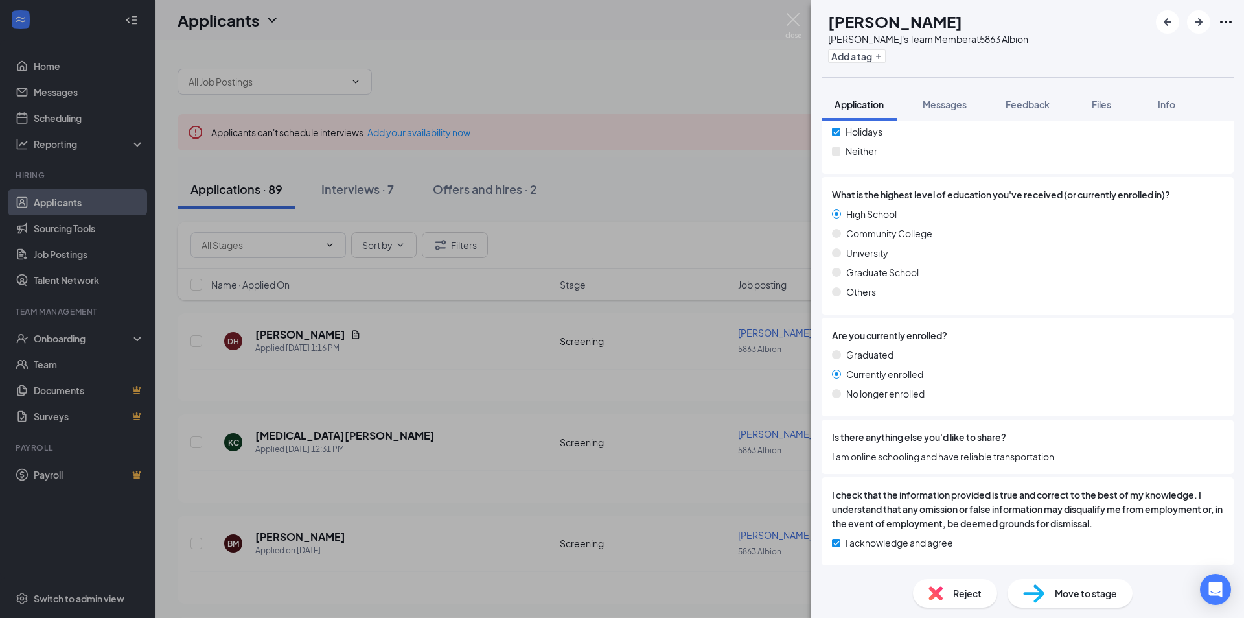
click at [591, 403] on div "[PERSON_NAME]'s Team Member at 5863 Albion Add a tag Application Messages Feedb…" at bounding box center [622, 309] width 1244 height 618
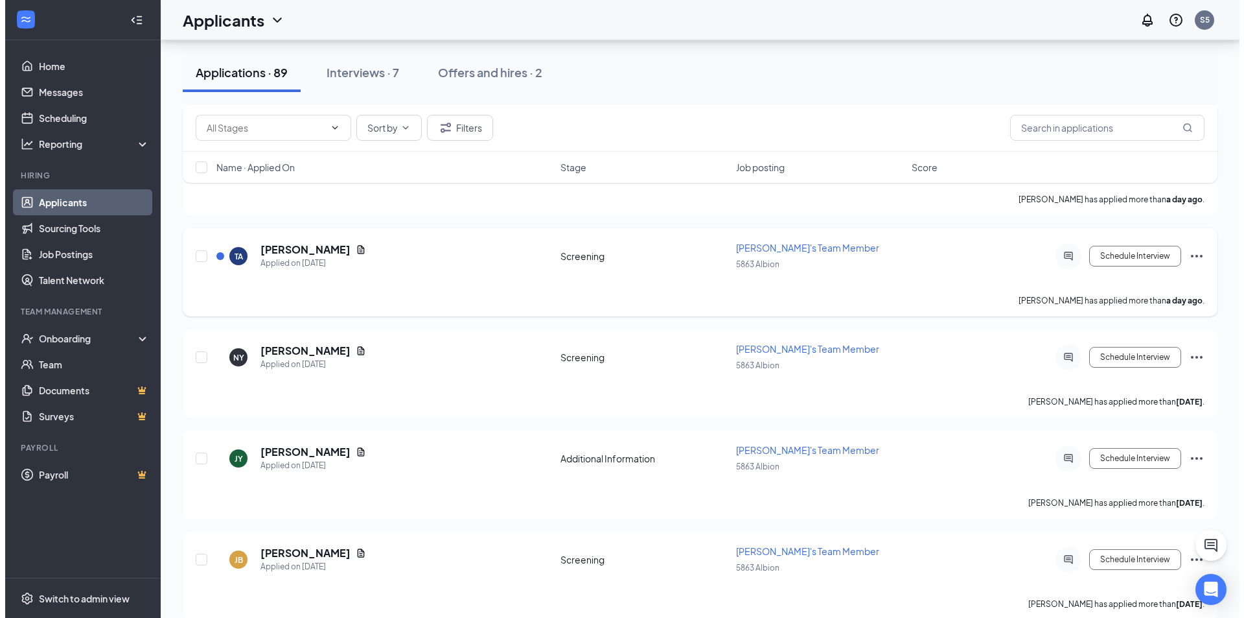
scroll to position [389, 0]
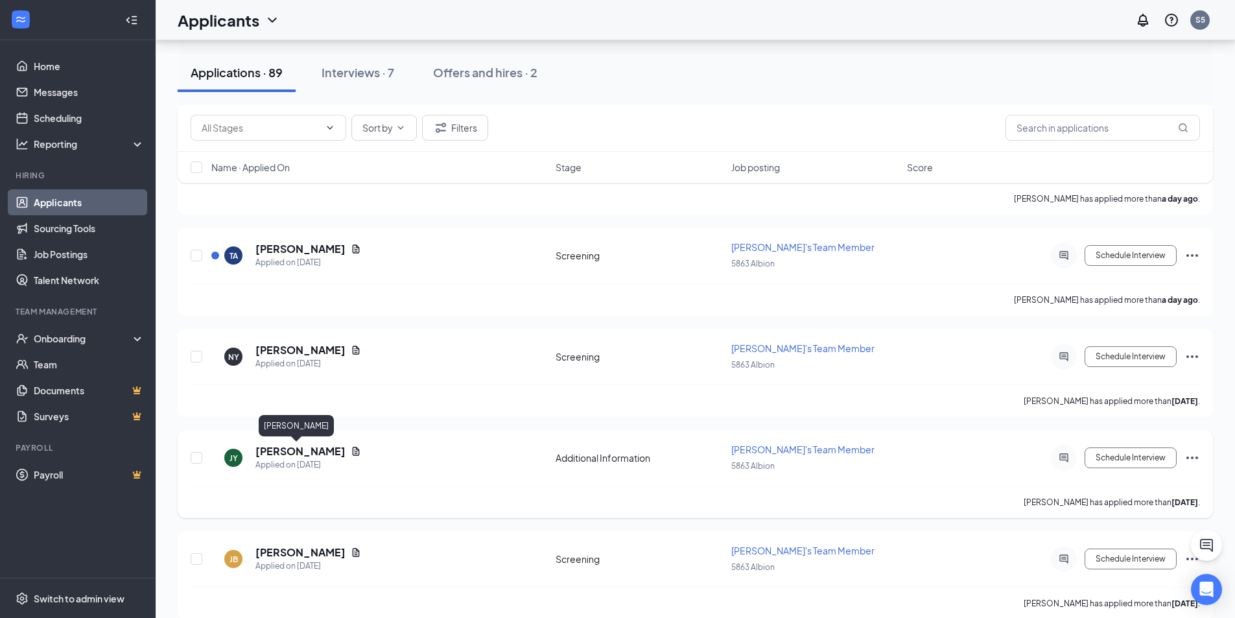
click at [286, 455] on h5 "[PERSON_NAME]" at bounding box center [300, 451] width 90 height 14
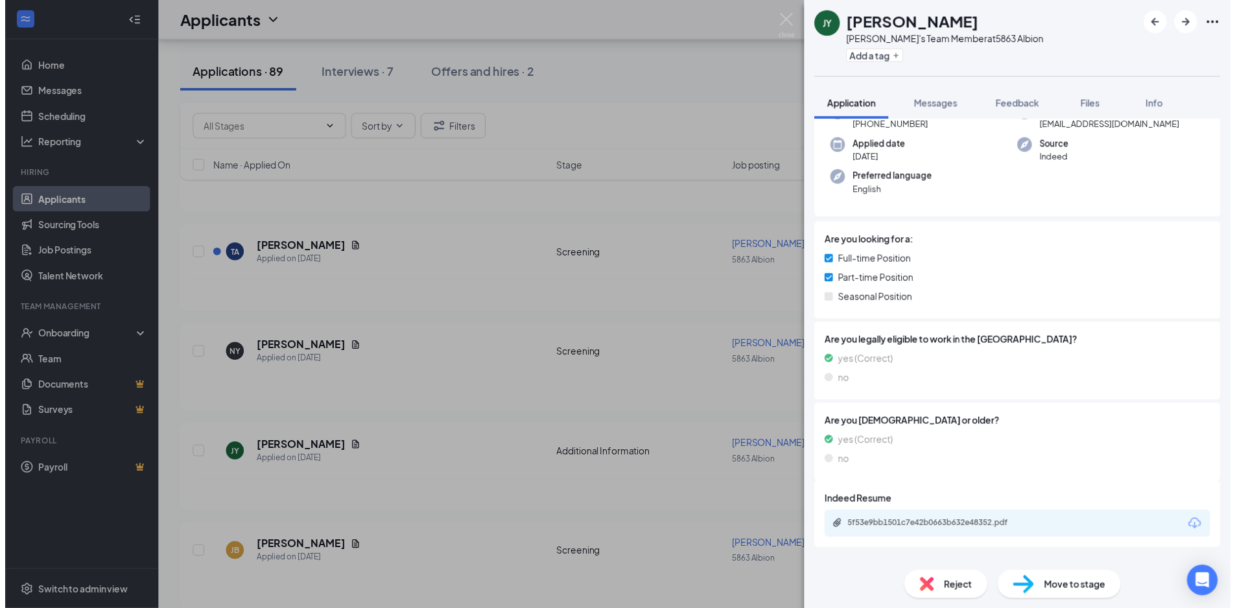
scroll to position [104, 0]
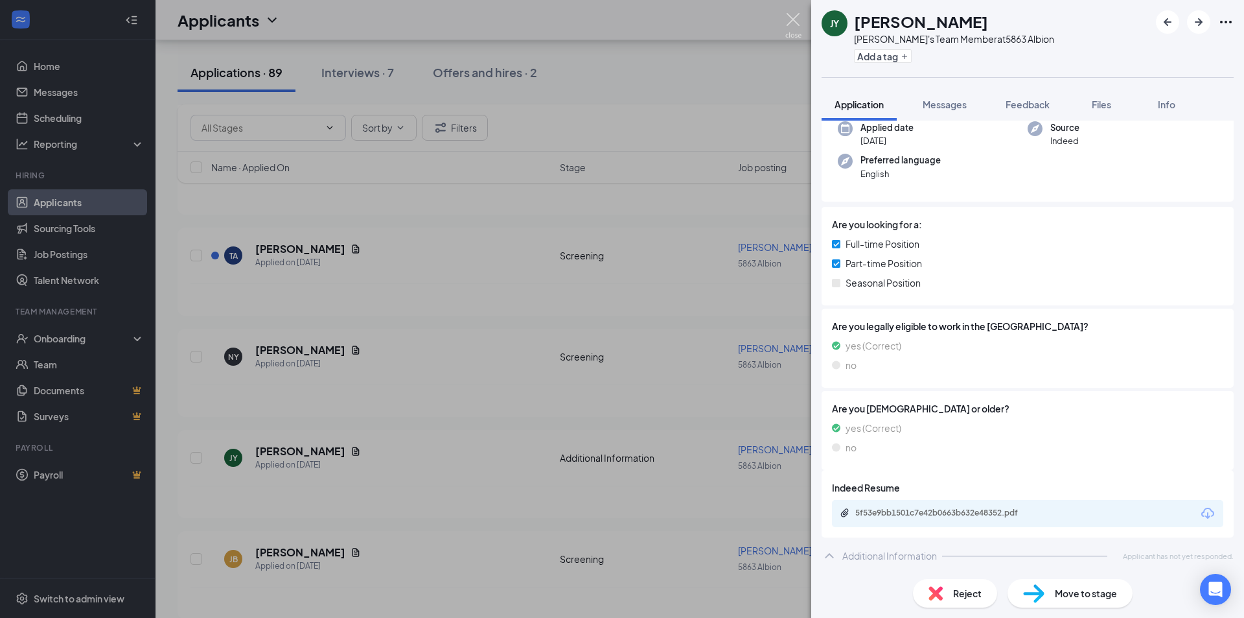
click at [791, 25] on img at bounding box center [793, 25] width 16 height 25
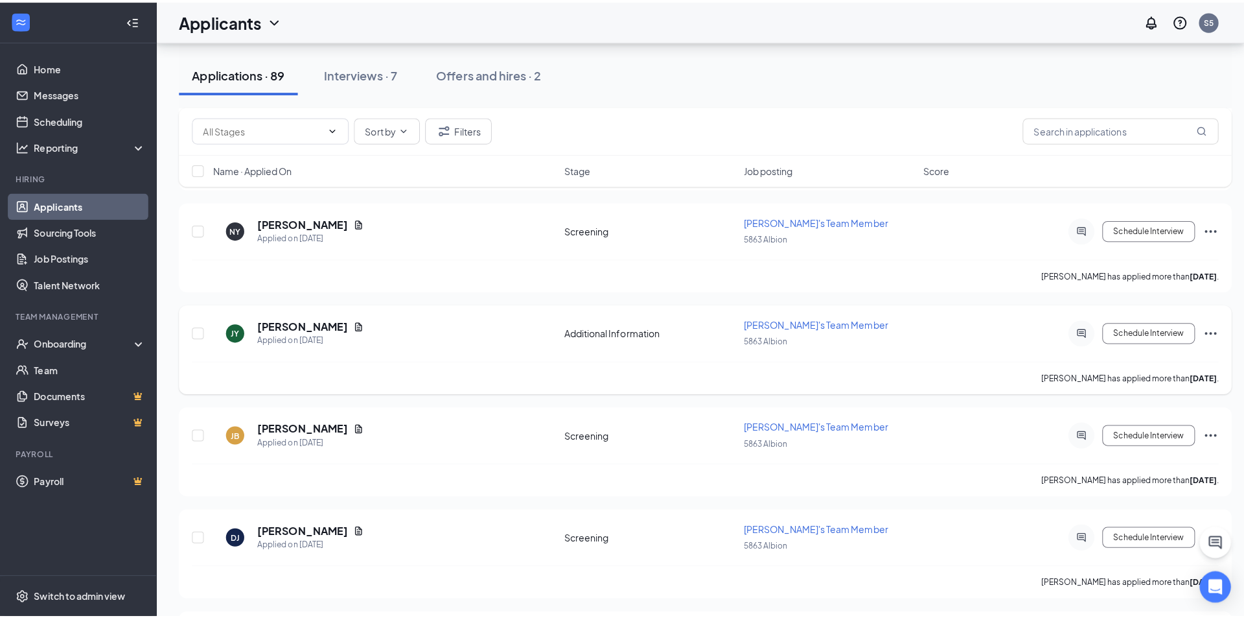
scroll to position [583, 0]
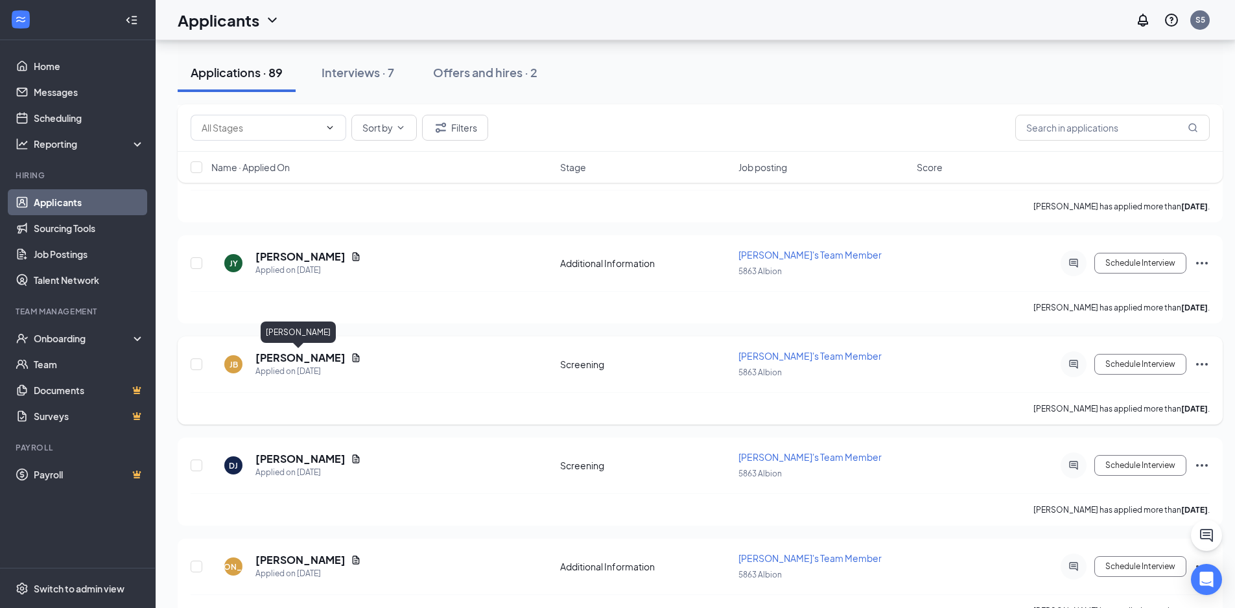
click at [317, 360] on h5 "[PERSON_NAME]" at bounding box center [300, 358] width 90 height 14
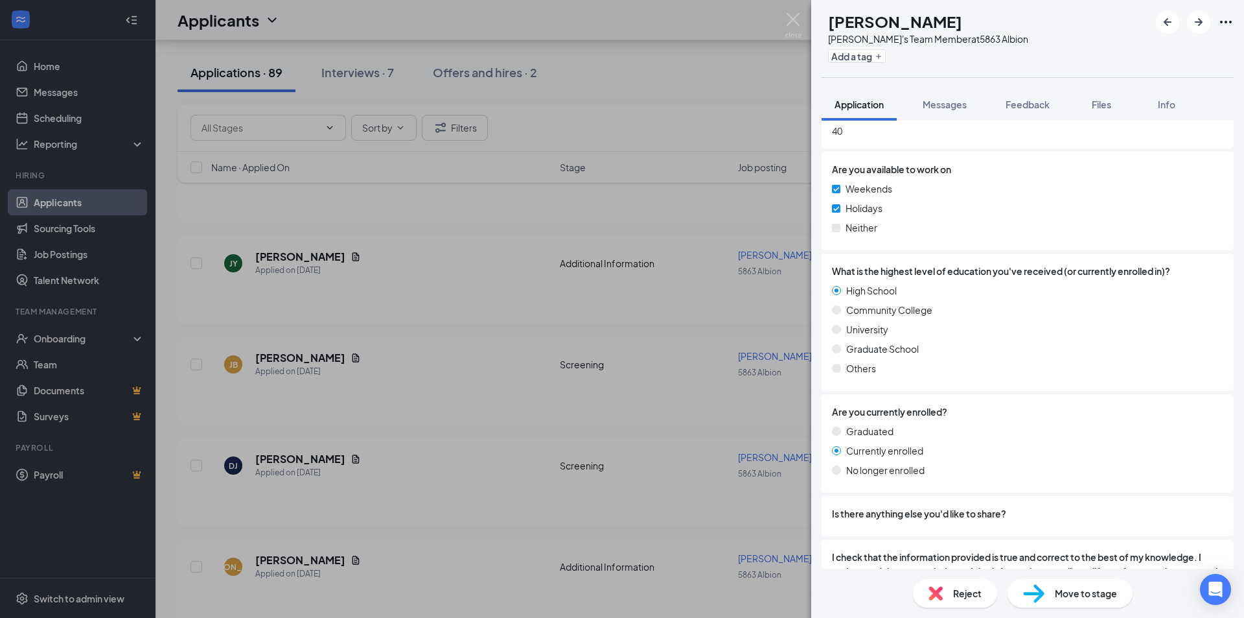
scroll to position [778, 0]
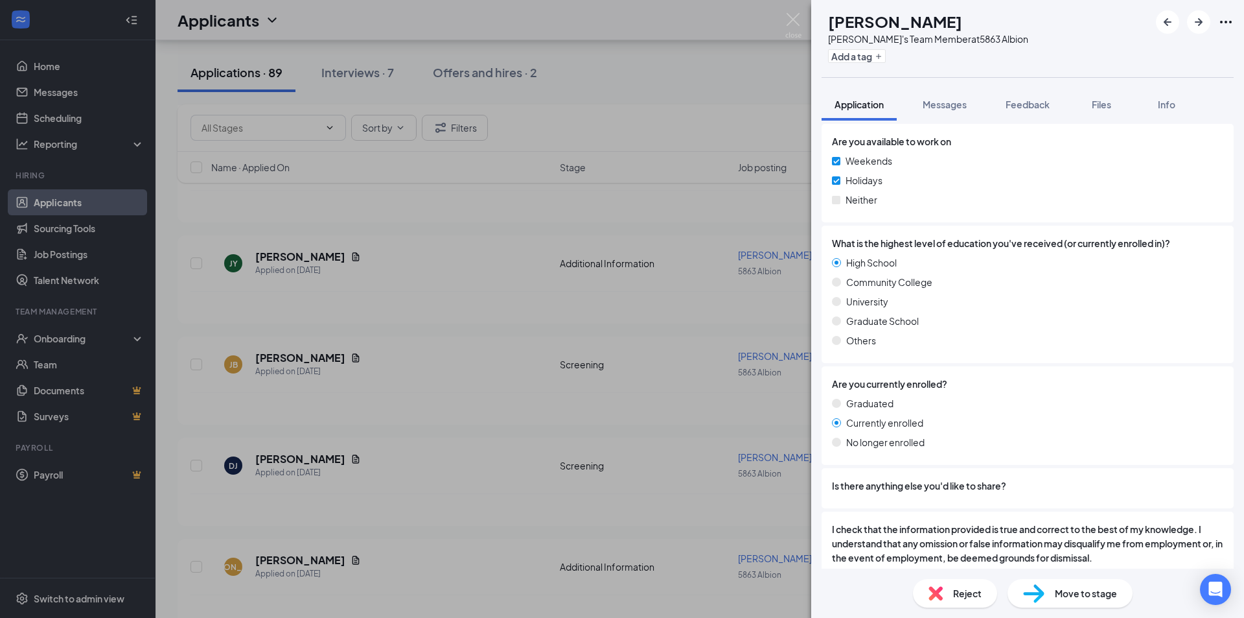
click at [498, 272] on div "[PERSON_NAME]'s Team Member at 5863 Albion Add a tag Application Messages Feedb…" at bounding box center [622, 309] width 1244 height 618
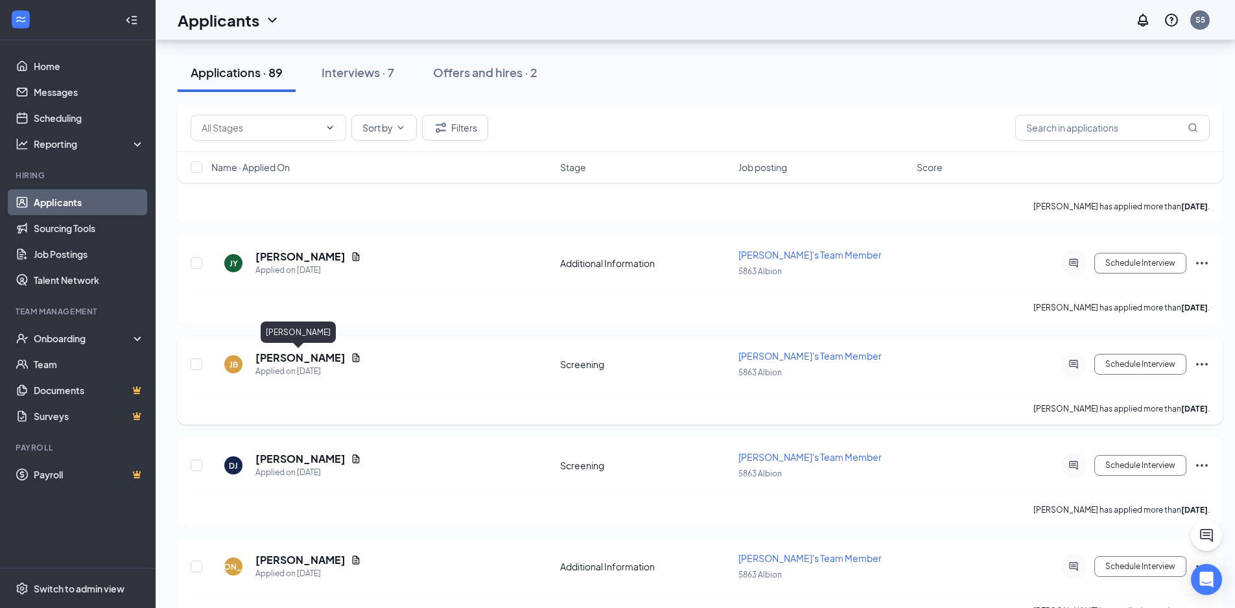
click at [295, 362] on h5 "[PERSON_NAME]" at bounding box center [300, 358] width 90 height 14
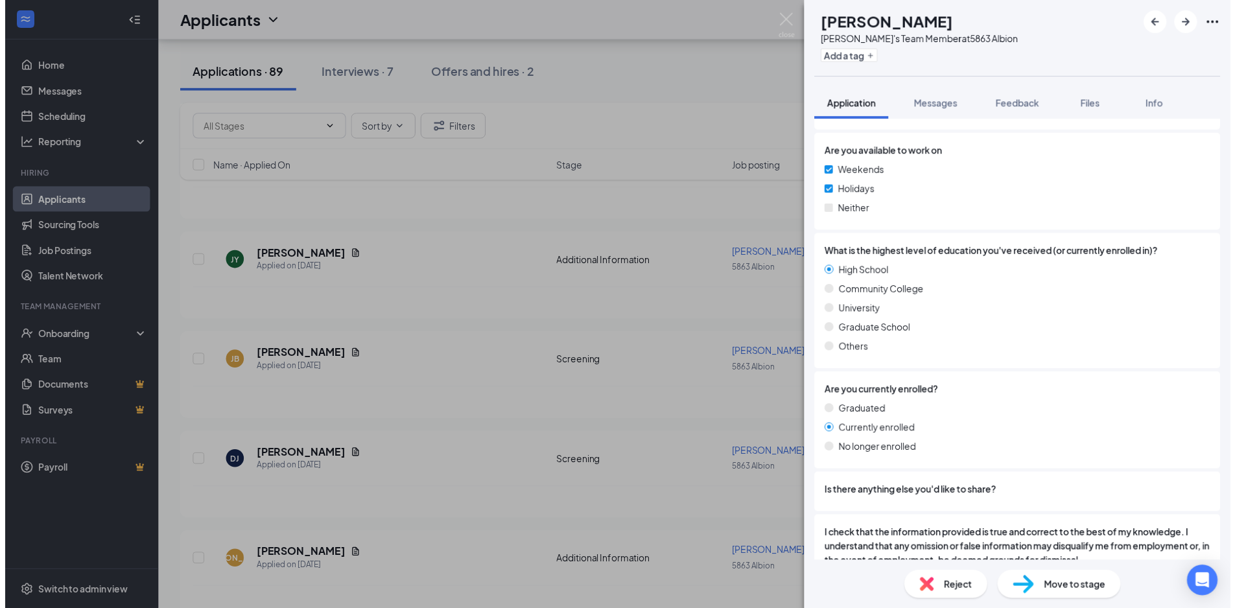
scroll to position [812, 0]
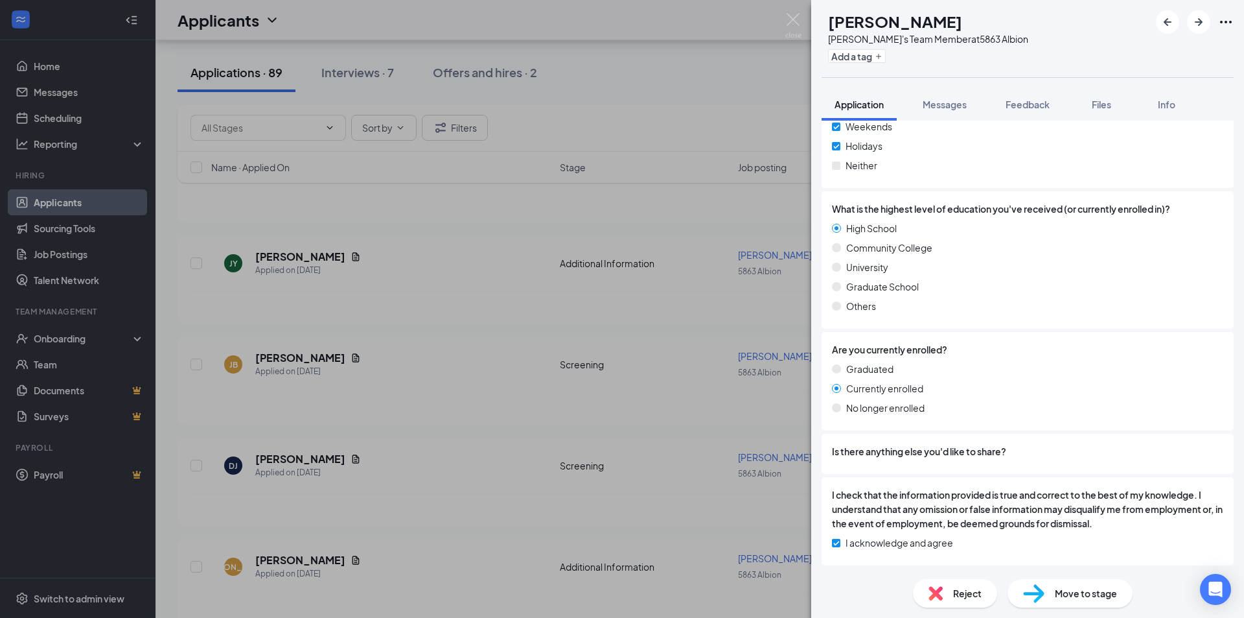
click at [399, 262] on div "[PERSON_NAME]'s Team Member at 5863 Albion Add a tag Application Messages Feedb…" at bounding box center [622, 309] width 1244 height 618
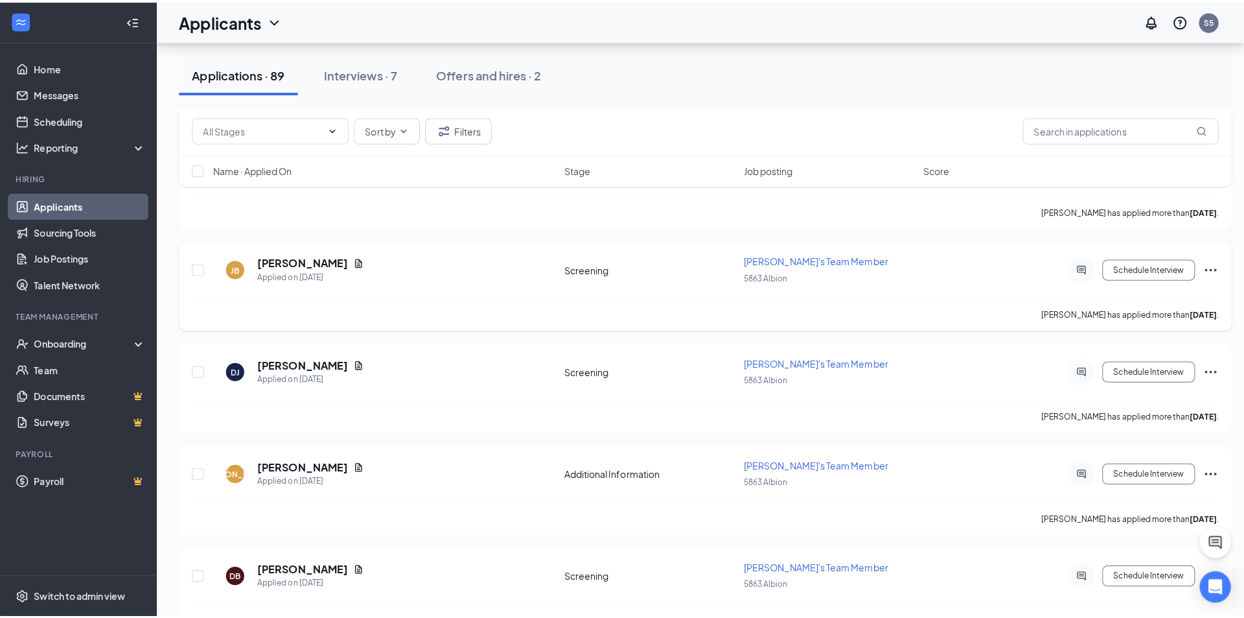
scroll to position [713, 0]
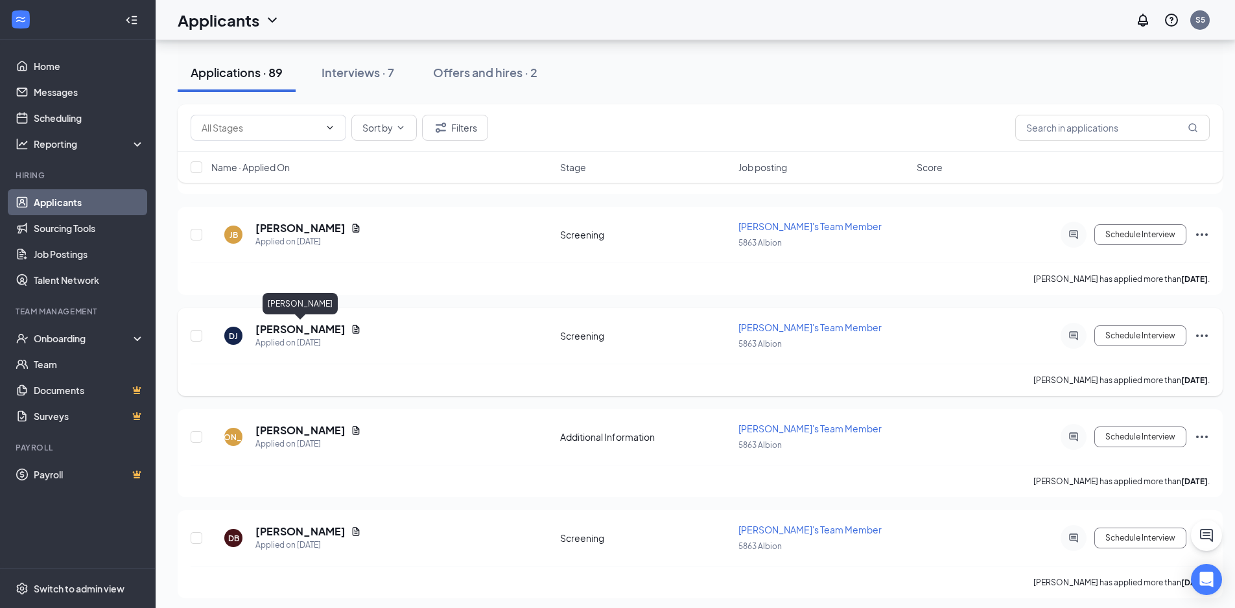
click at [315, 332] on h5 "[PERSON_NAME]" at bounding box center [300, 329] width 90 height 14
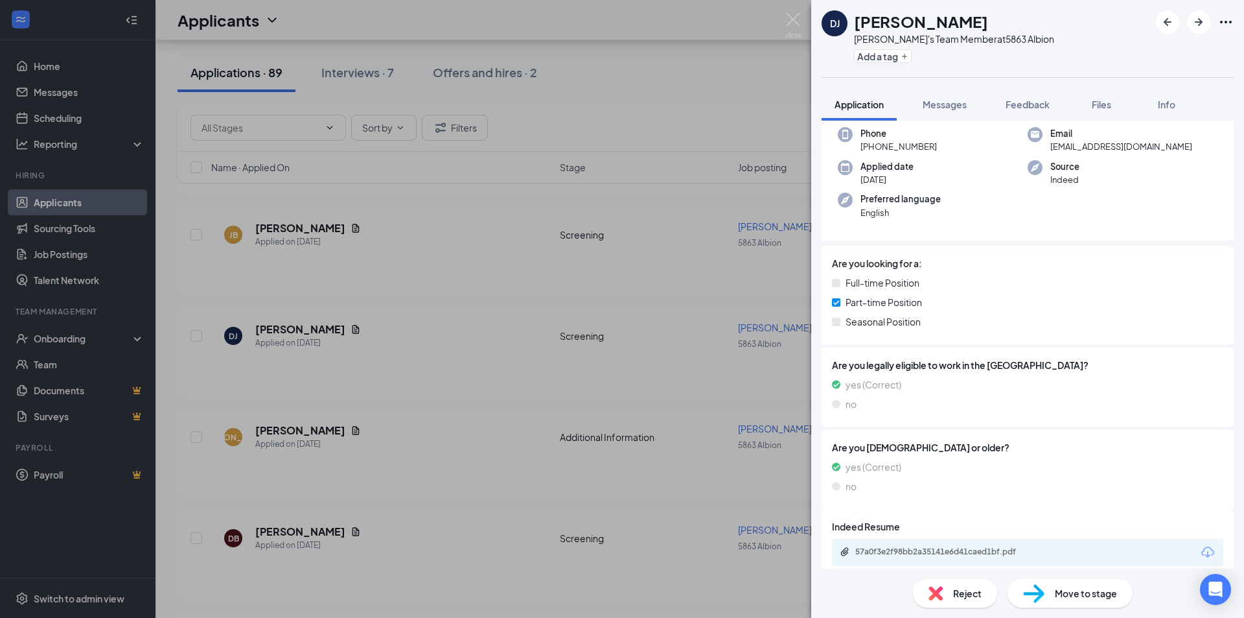
scroll to position [65, 0]
click at [792, 18] on img at bounding box center [793, 25] width 16 height 25
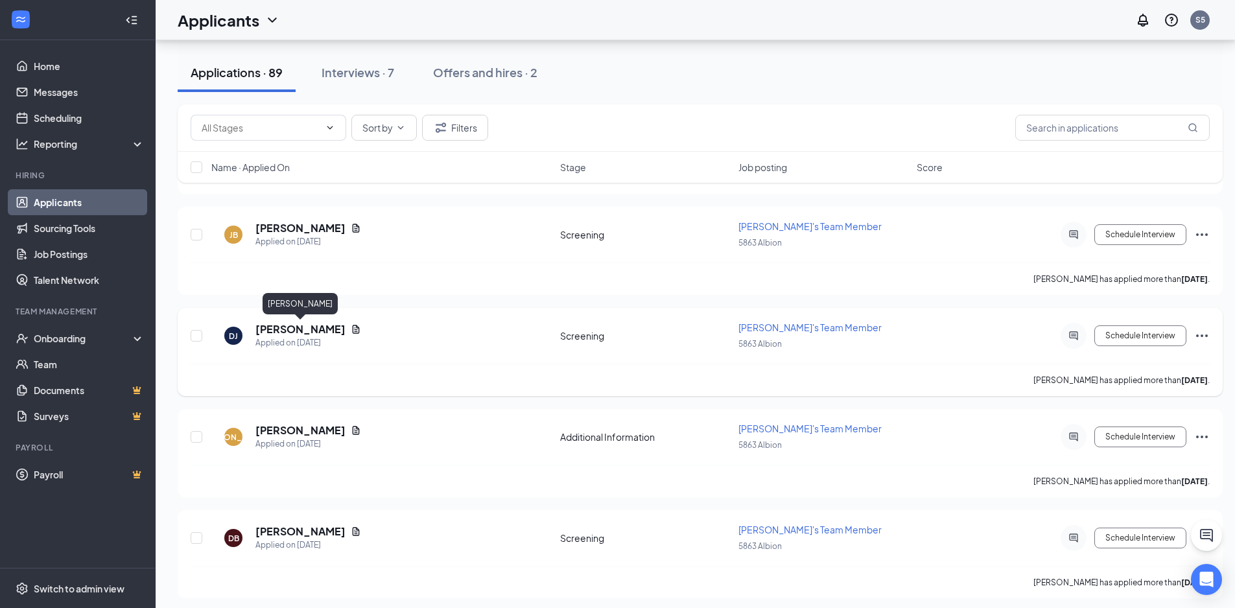
click at [292, 329] on h5 "[PERSON_NAME]" at bounding box center [300, 329] width 90 height 14
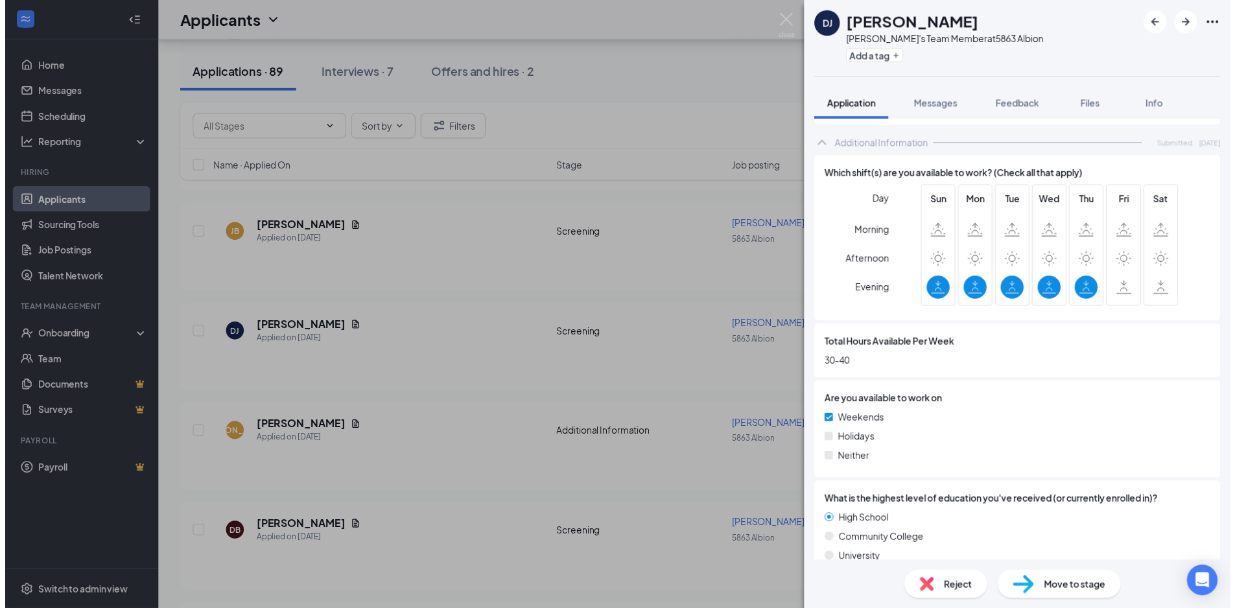
scroll to position [518, 0]
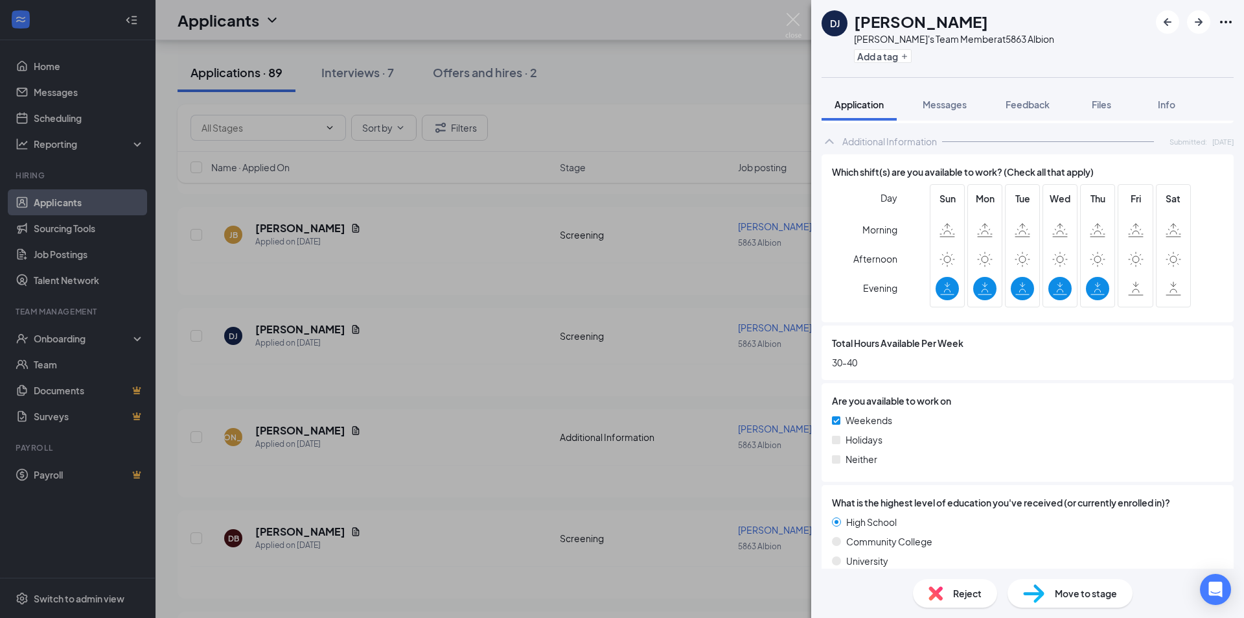
click at [596, 402] on div "DJ [PERSON_NAME]'s Team Member at 5863 Albion Add a tag Application Messages Fe…" at bounding box center [622, 309] width 1244 height 618
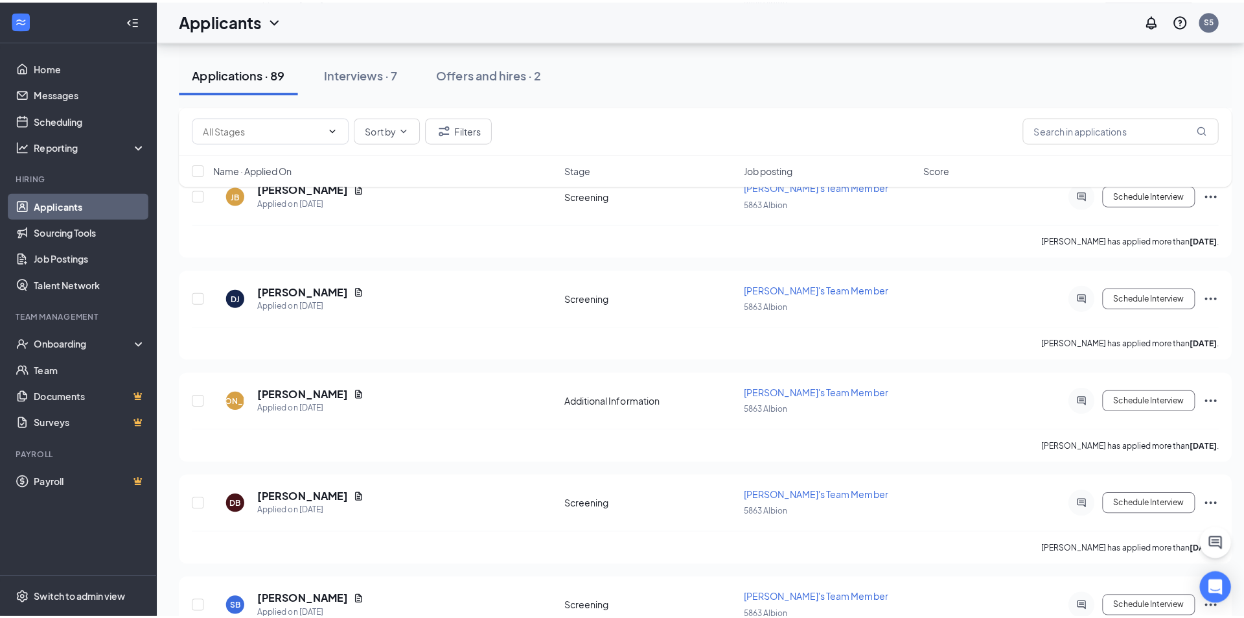
scroll to position [778, 0]
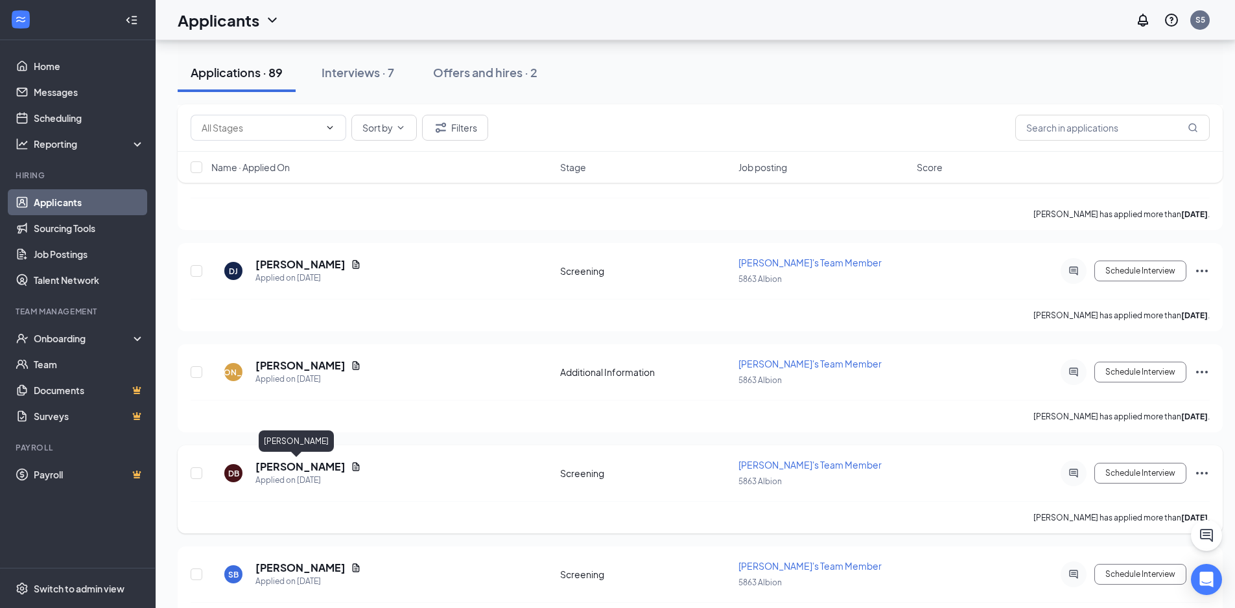
click at [284, 468] on h5 "[PERSON_NAME]" at bounding box center [300, 466] width 90 height 14
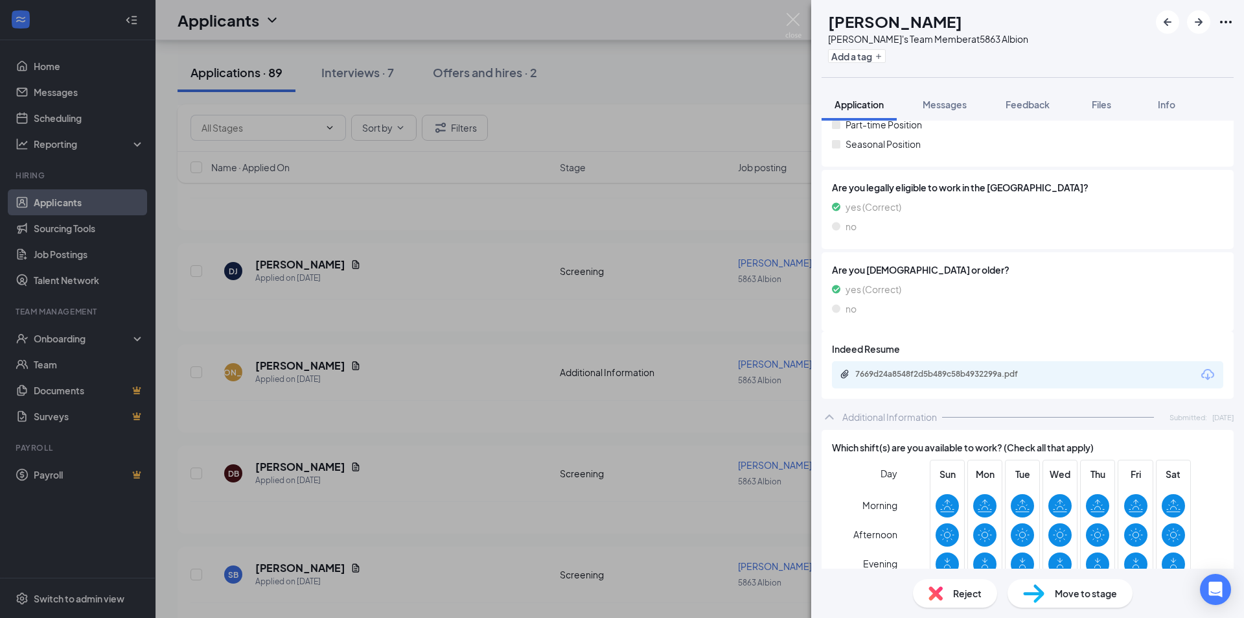
scroll to position [178, 0]
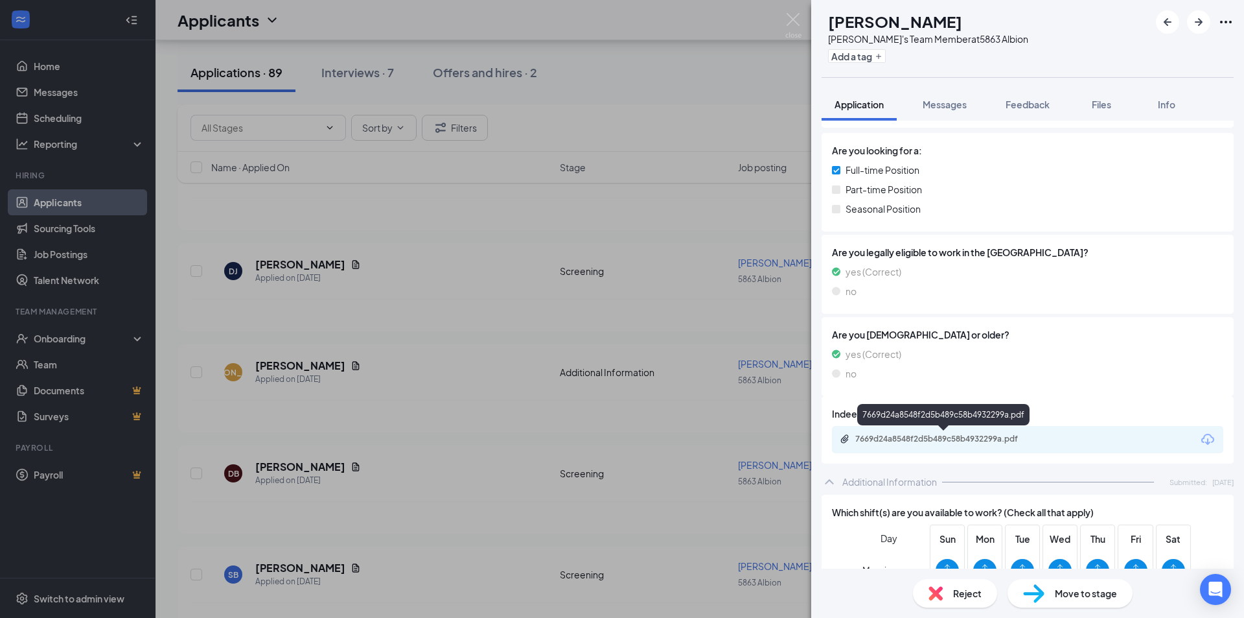
click at [999, 436] on div "7669d24a8548f2d5b489c58b4932299a.pdf" at bounding box center [945, 439] width 181 height 10
click at [789, 21] on img at bounding box center [793, 25] width 16 height 25
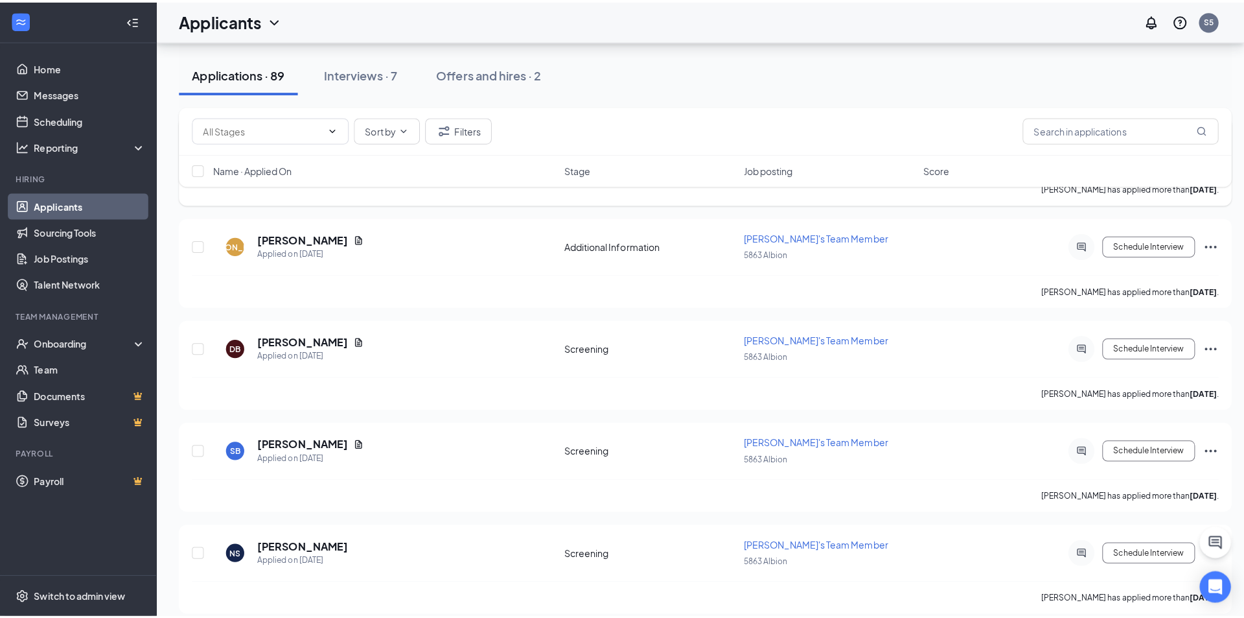
scroll to position [972, 0]
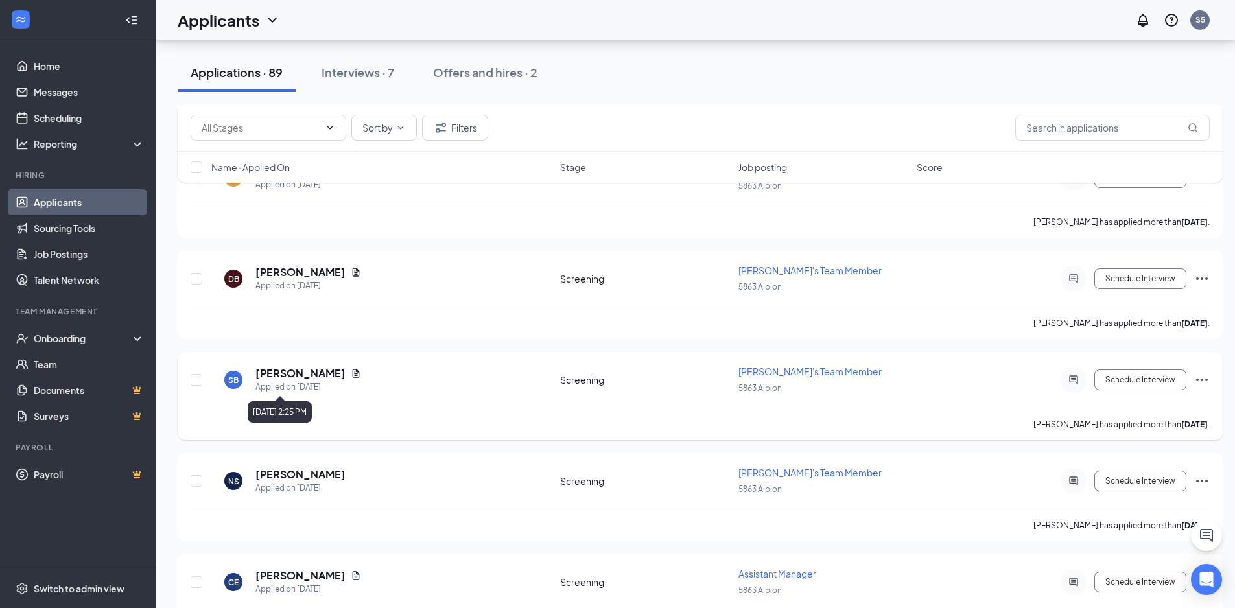
click at [285, 378] on h5 "[PERSON_NAME]" at bounding box center [300, 373] width 90 height 14
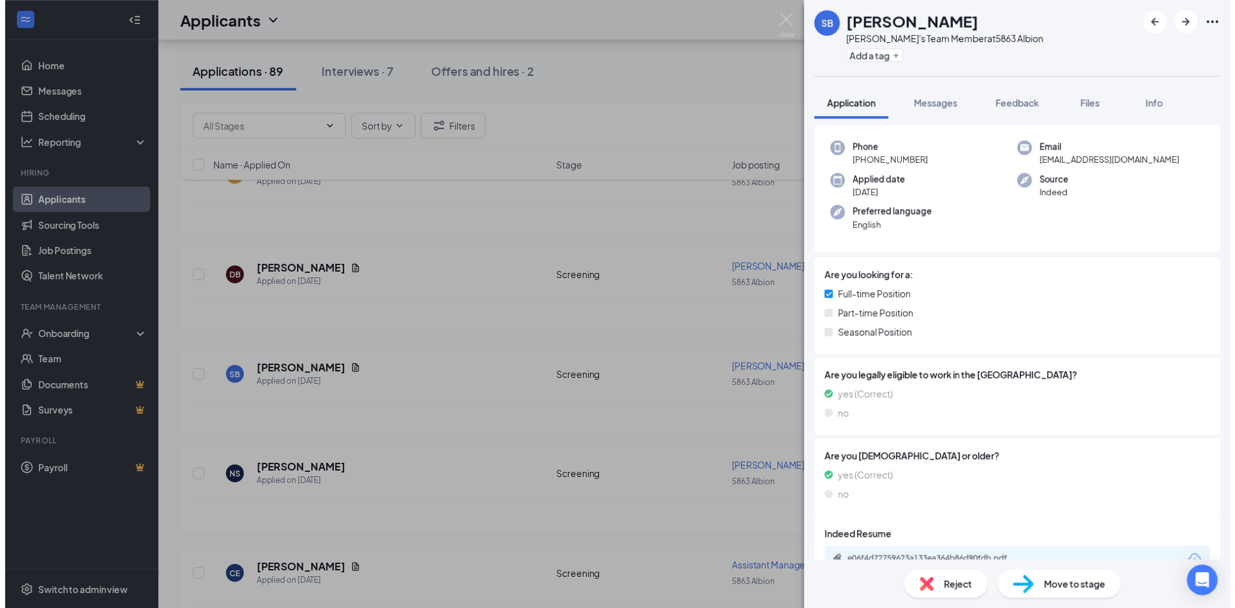
scroll to position [194, 0]
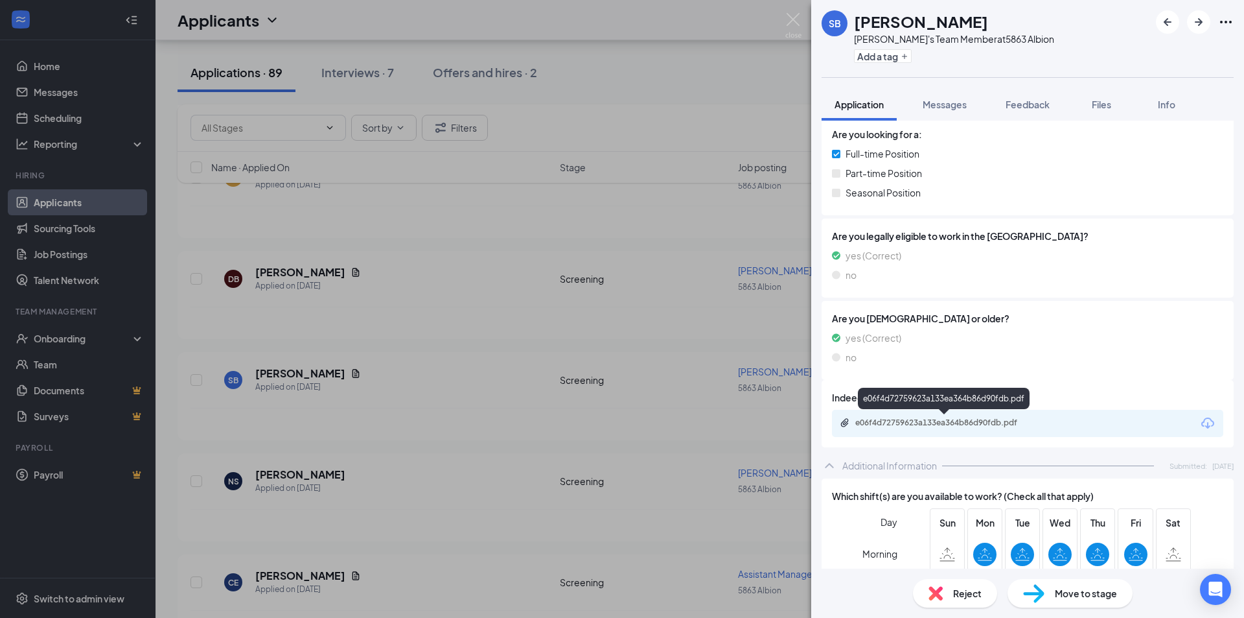
click at [963, 416] on div "e06f4d72759623a133ea364b86d90fdb.pdf" at bounding box center [1027, 423] width 391 height 27
click at [965, 426] on div "e06f4d72759623a133ea364b86d90fdb.pdf" at bounding box center [945, 422] width 181 height 10
click at [797, 19] on img at bounding box center [793, 25] width 16 height 25
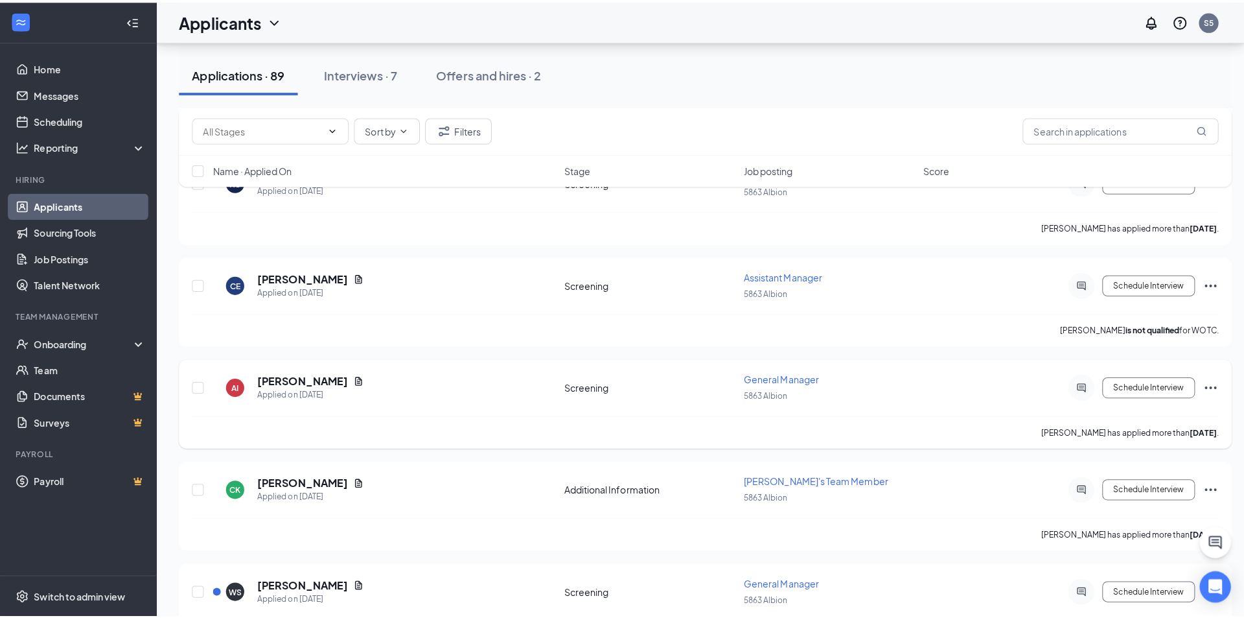
scroll to position [1296, 0]
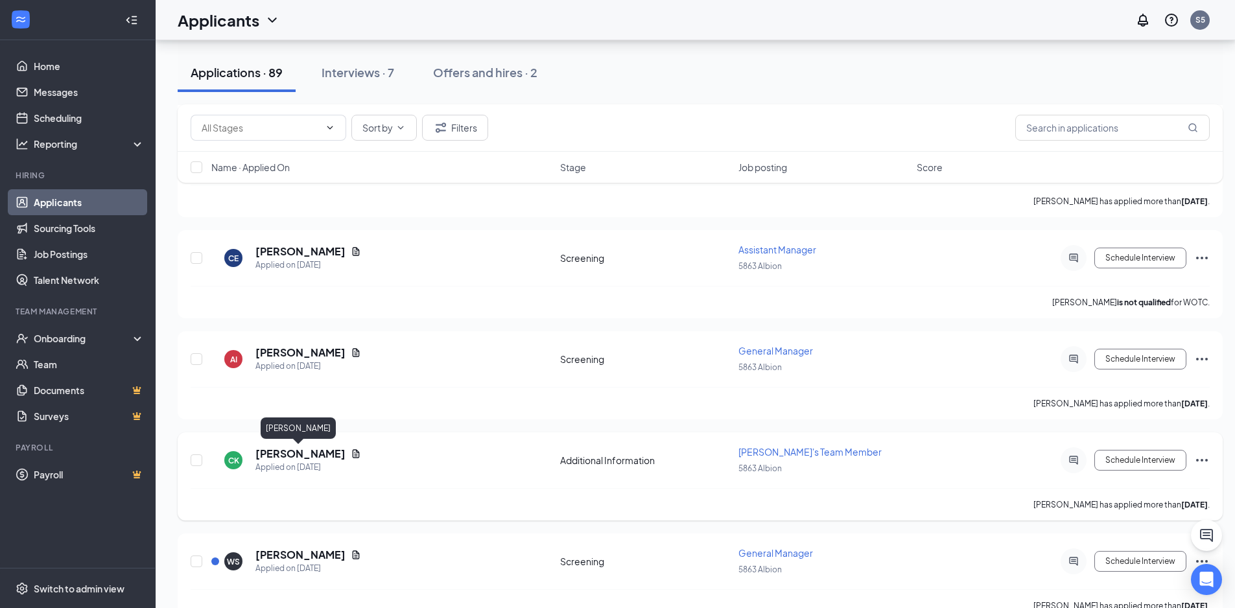
click at [301, 455] on h5 "[PERSON_NAME]" at bounding box center [300, 454] width 90 height 14
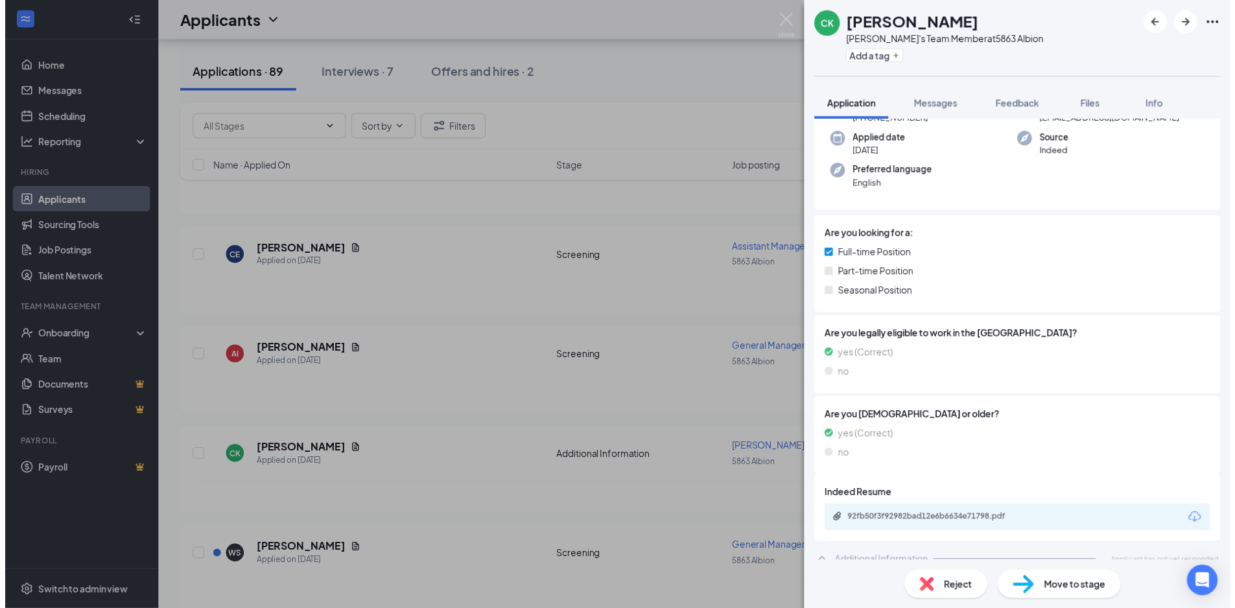
scroll to position [104, 0]
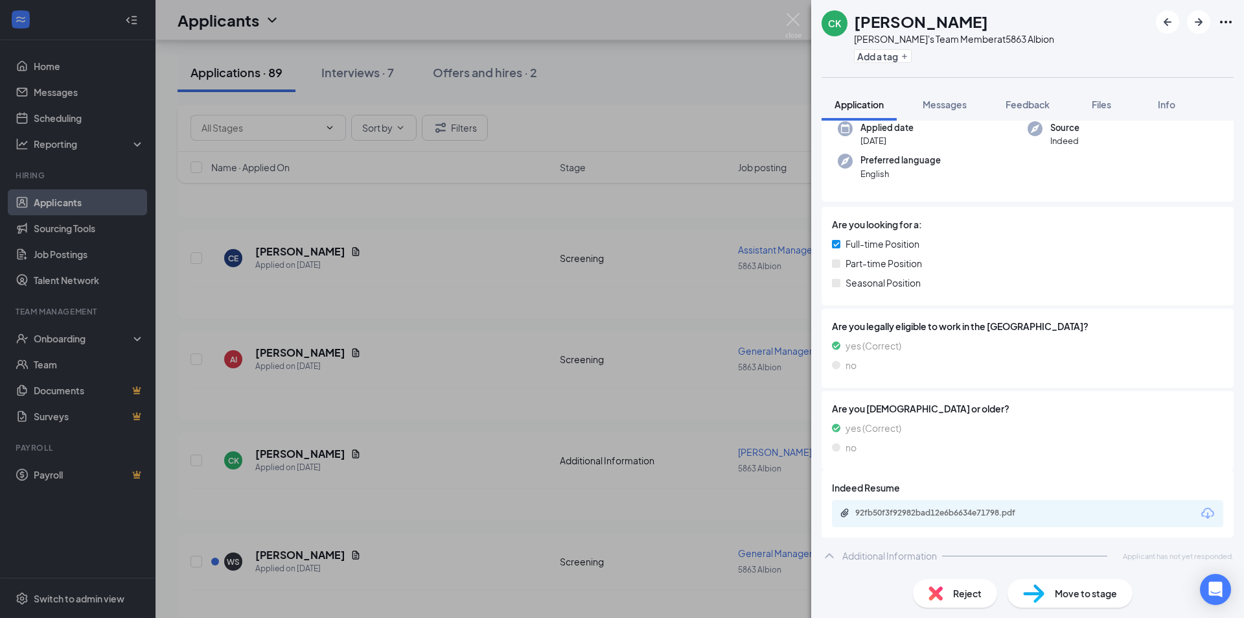
click at [788, 12] on div "CK [PERSON_NAME]'s Team Member at 5863 Albion Add a tag Application Messages Fe…" at bounding box center [622, 309] width 1244 height 618
click at [789, 17] on div "Applicants S5" at bounding box center [700, 20] width 1089 height 40
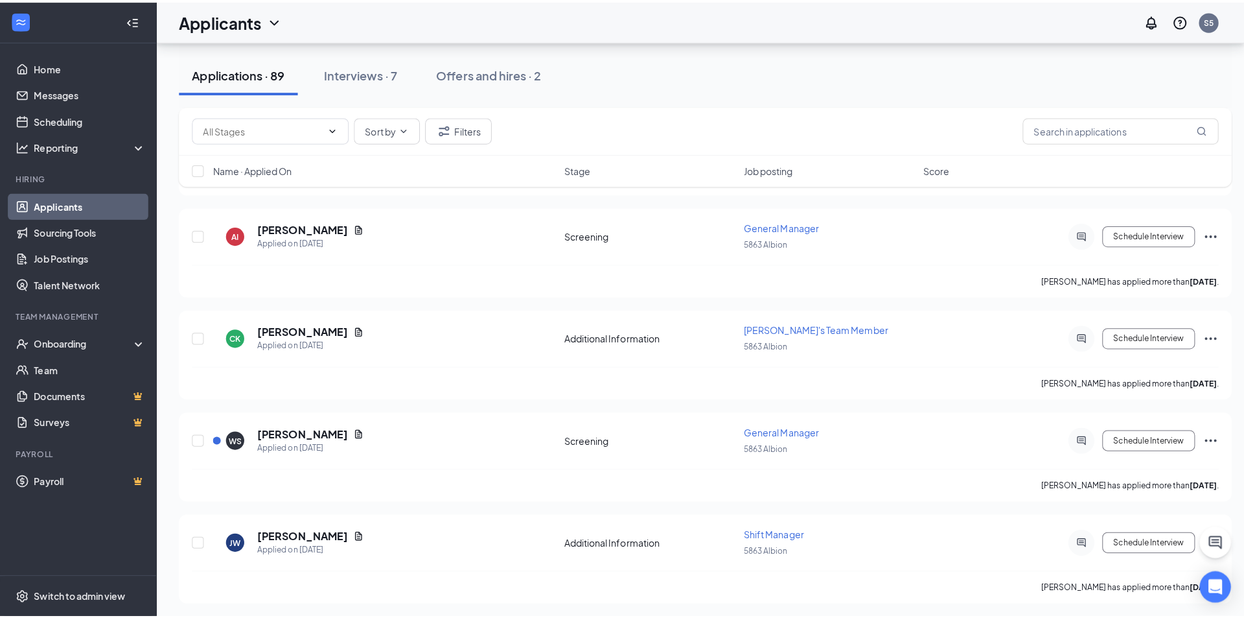
scroll to position [1426, 0]
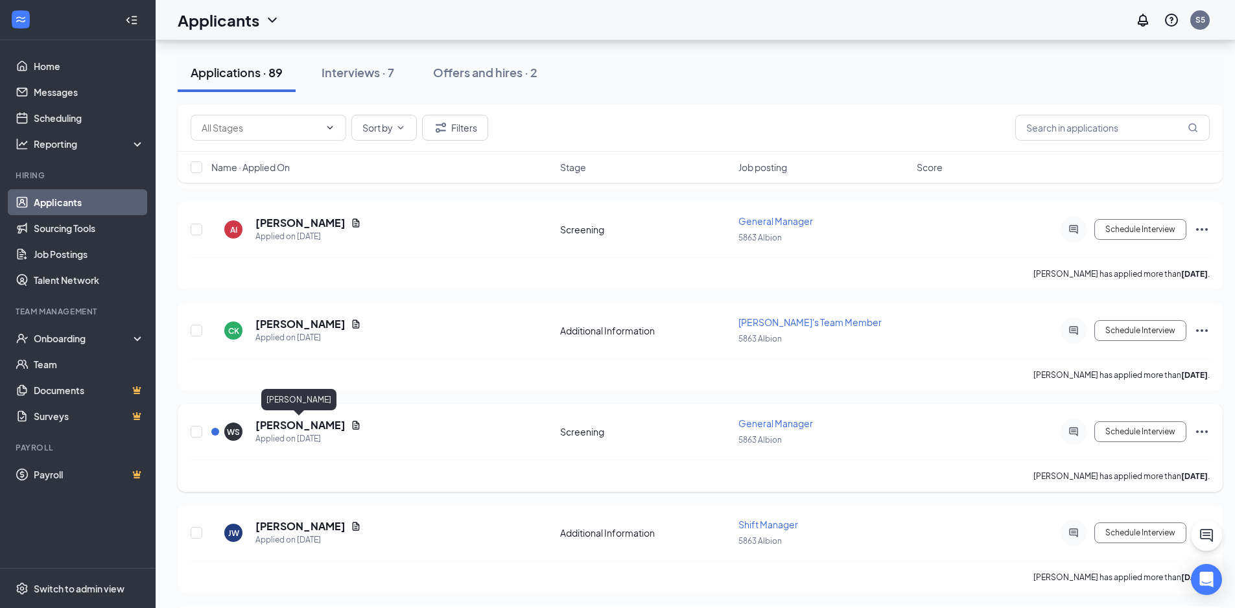
click at [271, 430] on h5 "[PERSON_NAME]" at bounding box center [300, 425] width 90 height 14
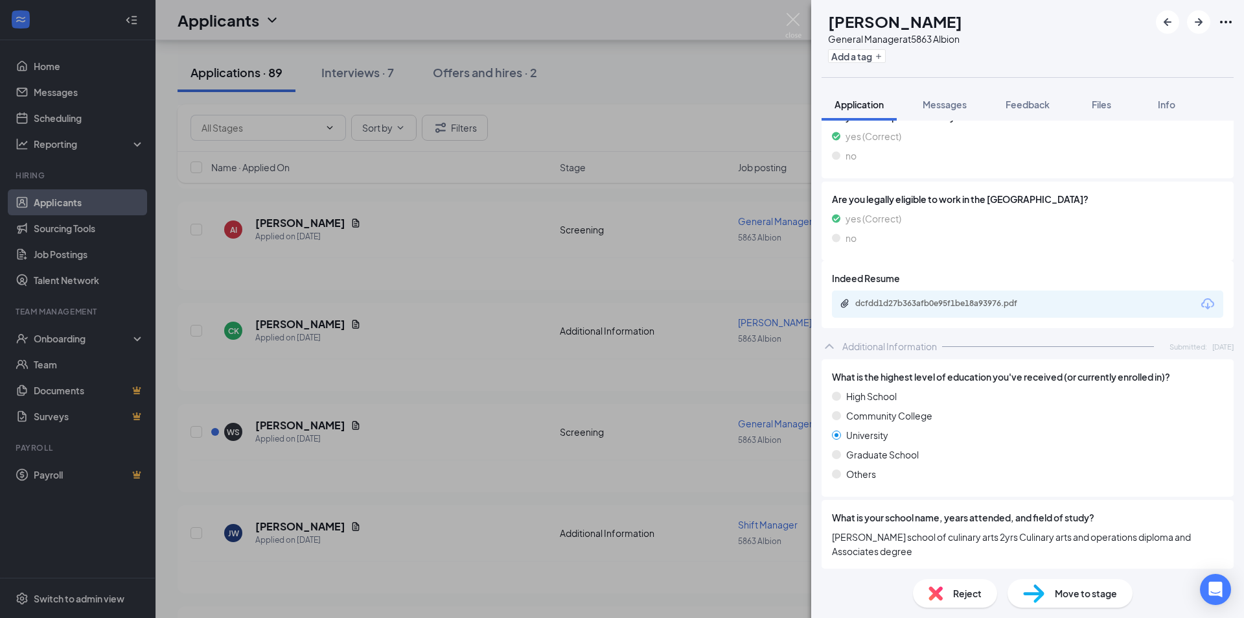
scroll to position [507, 0]
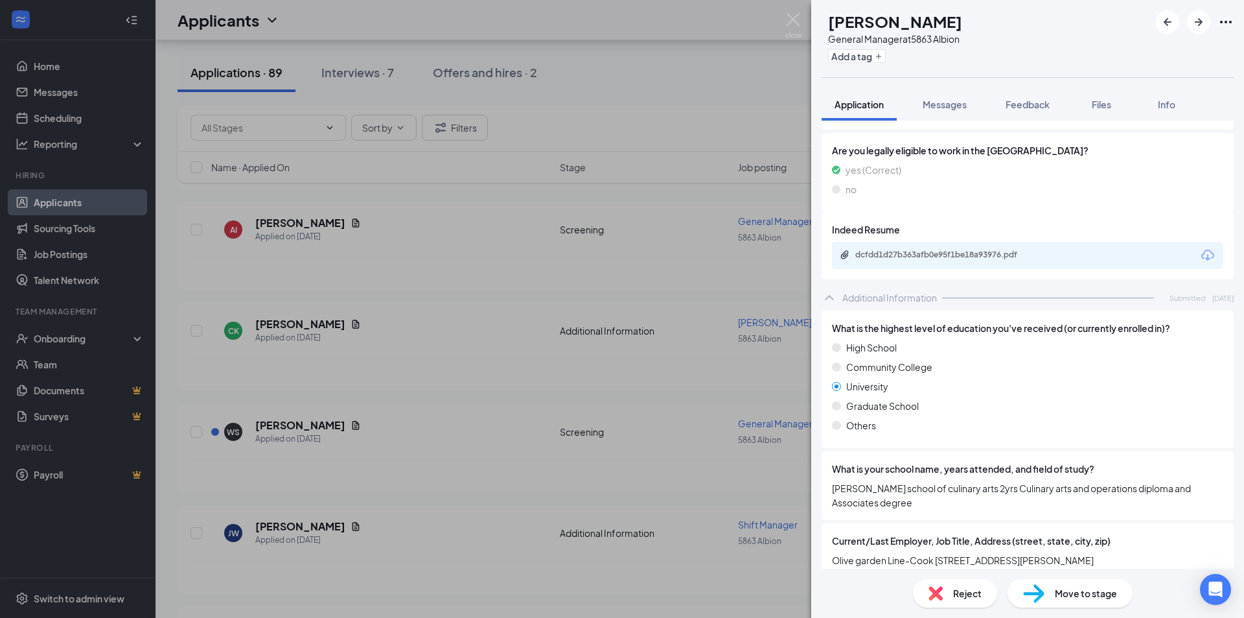
click at [518, 334] on div "WS [PERSON_NAME] General Manager at 5863 Albion Add a tag Application Messages …" at bounding box center [622, 309] width 1244 height 618
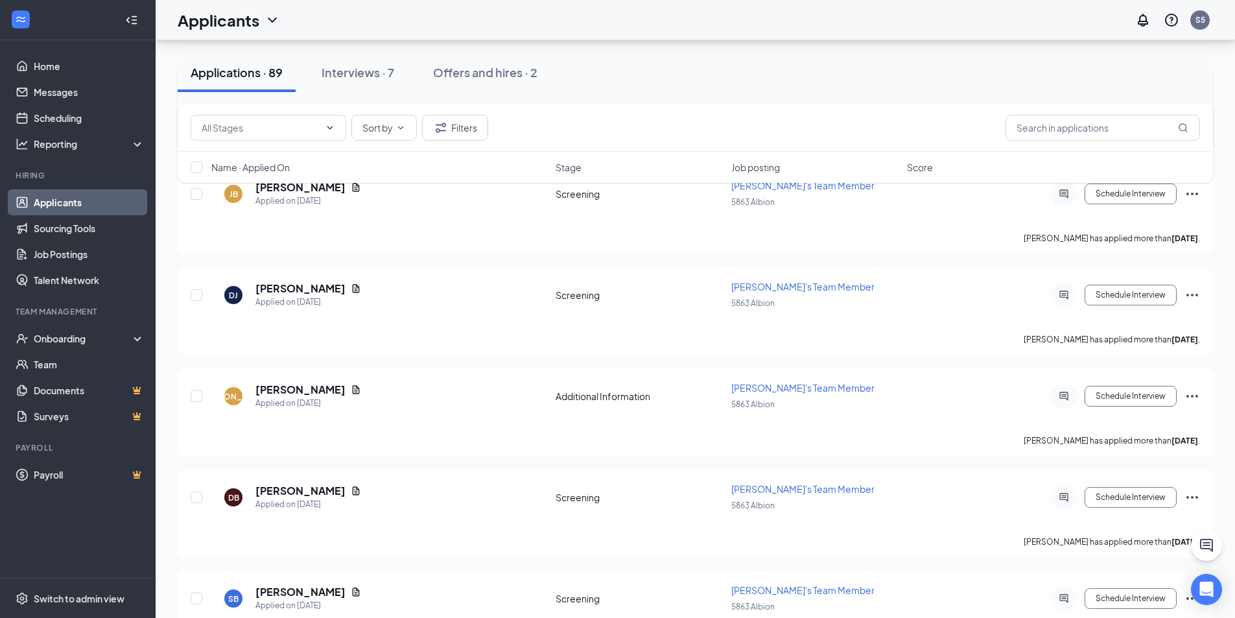
scroll to position [778, 0]
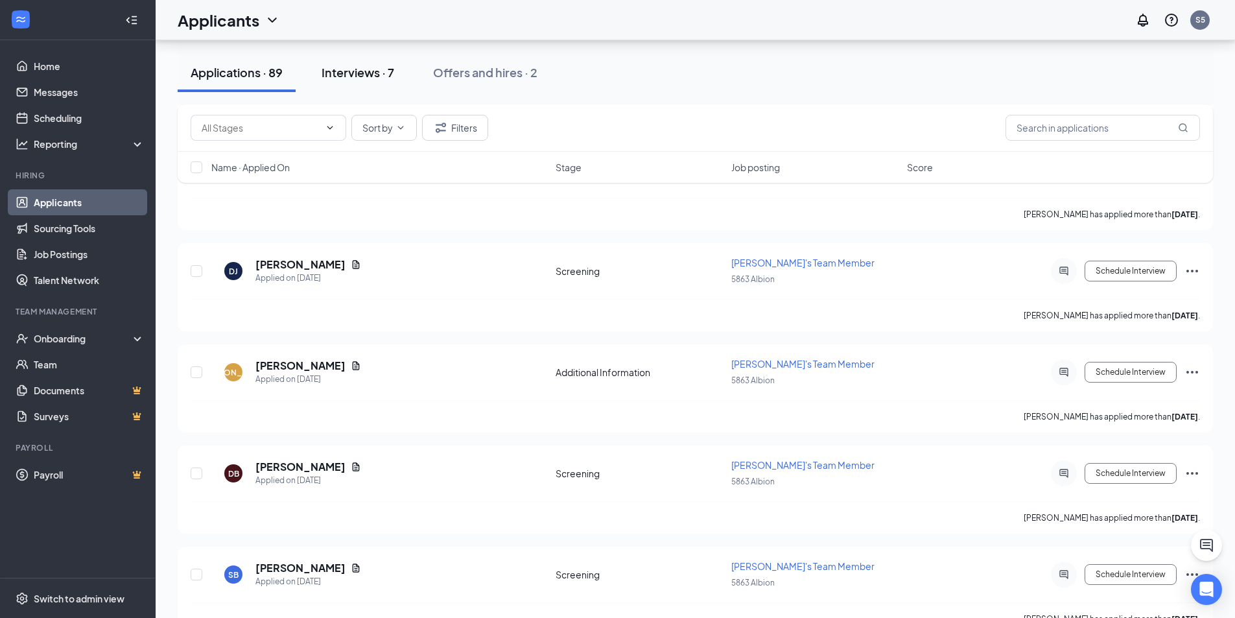
click at [340, 71] on div "Interviews · 7" at bounding box center [357, 72] width 73 height 16
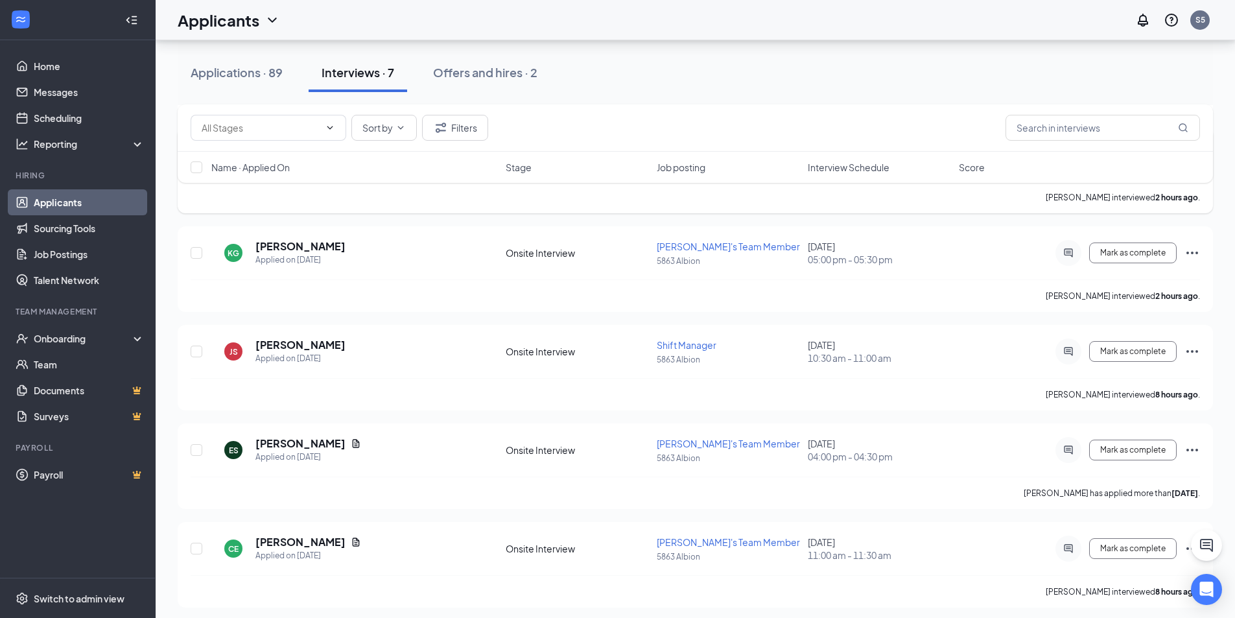
scroll to position [388, 0]
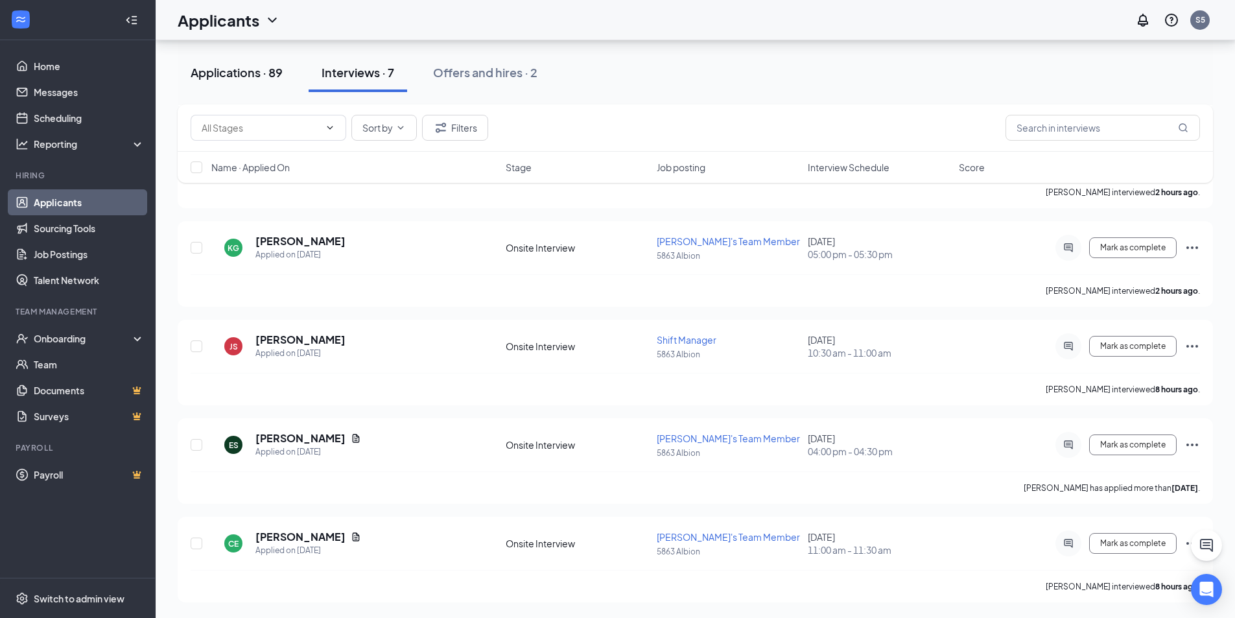
click at [237, 77] on div "Applications · 89" at bounding box center [237, 72] width 92 height 16
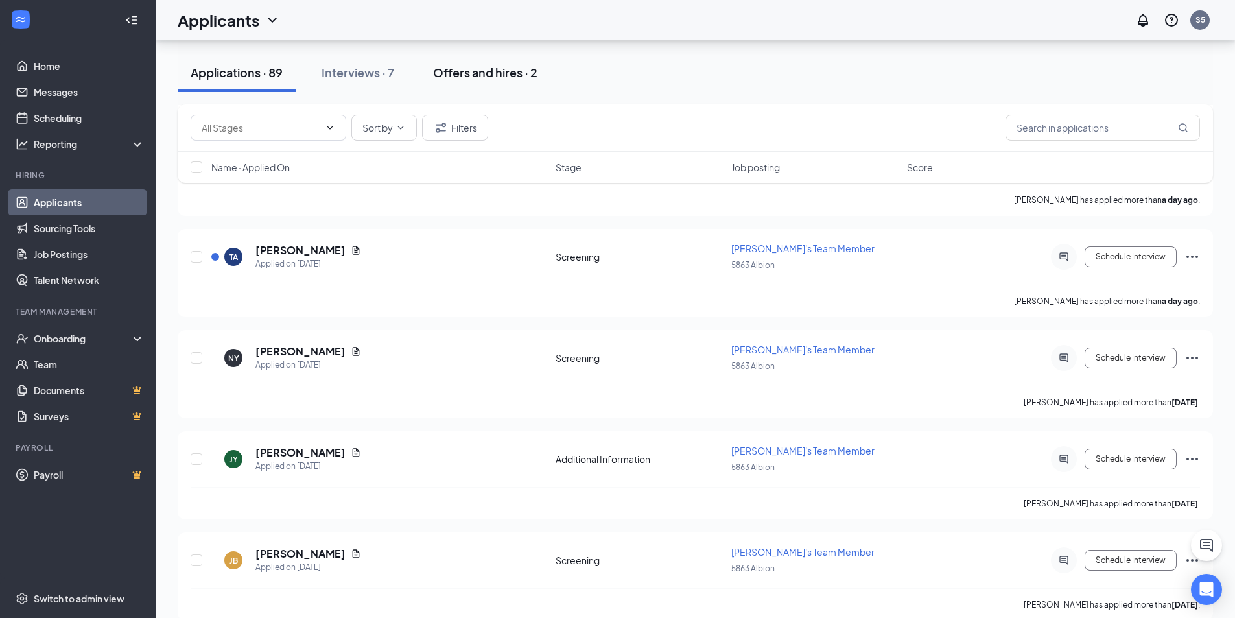
click at [486, 74] on div "Offers and hires · 2" at bounding box center [485, 72] width 104 height 16
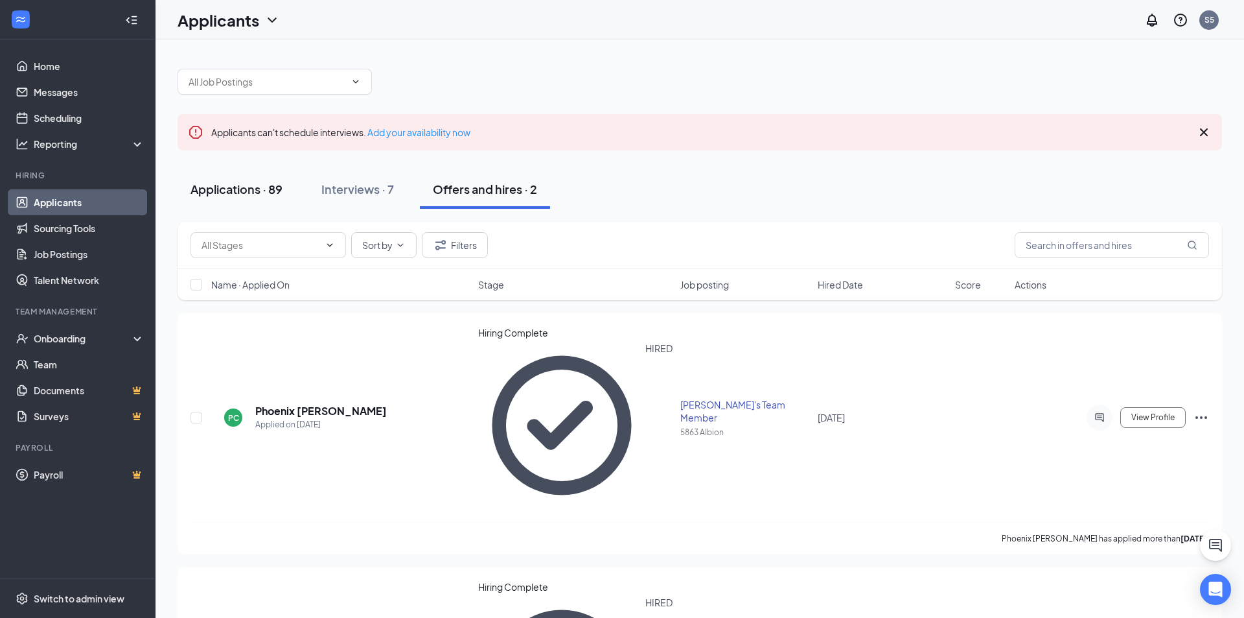
click at [239, 183] on div "Applications · 89" at bounding box center [237, 189] width 92 height 16
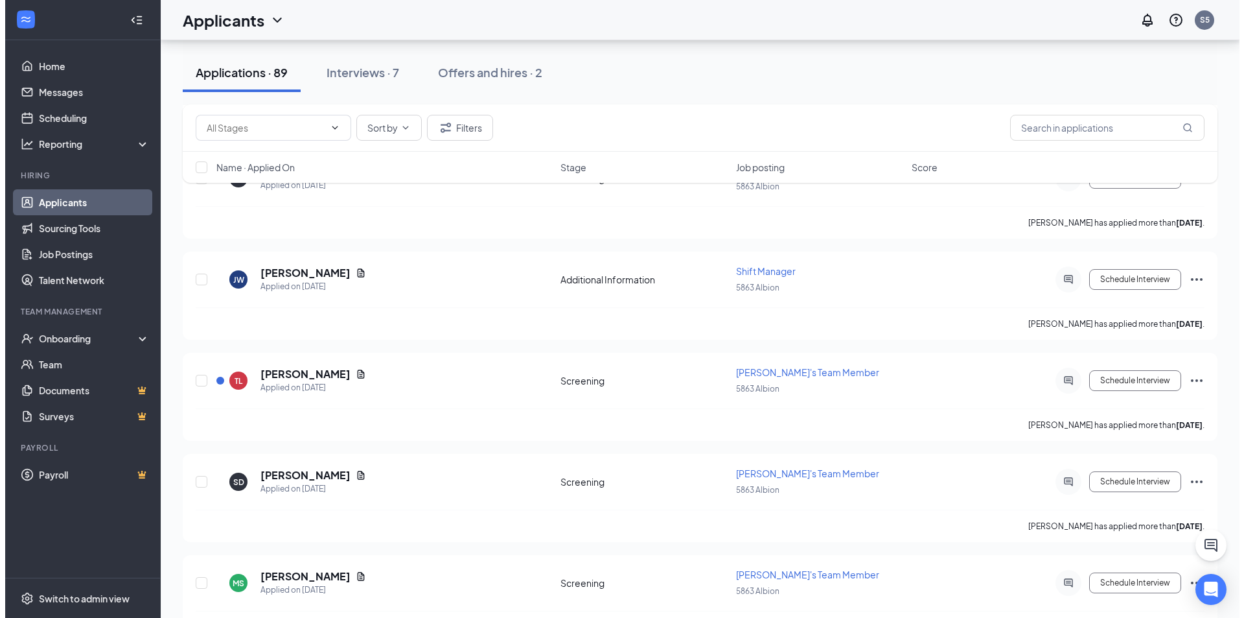
scroll to position [1685, 0]
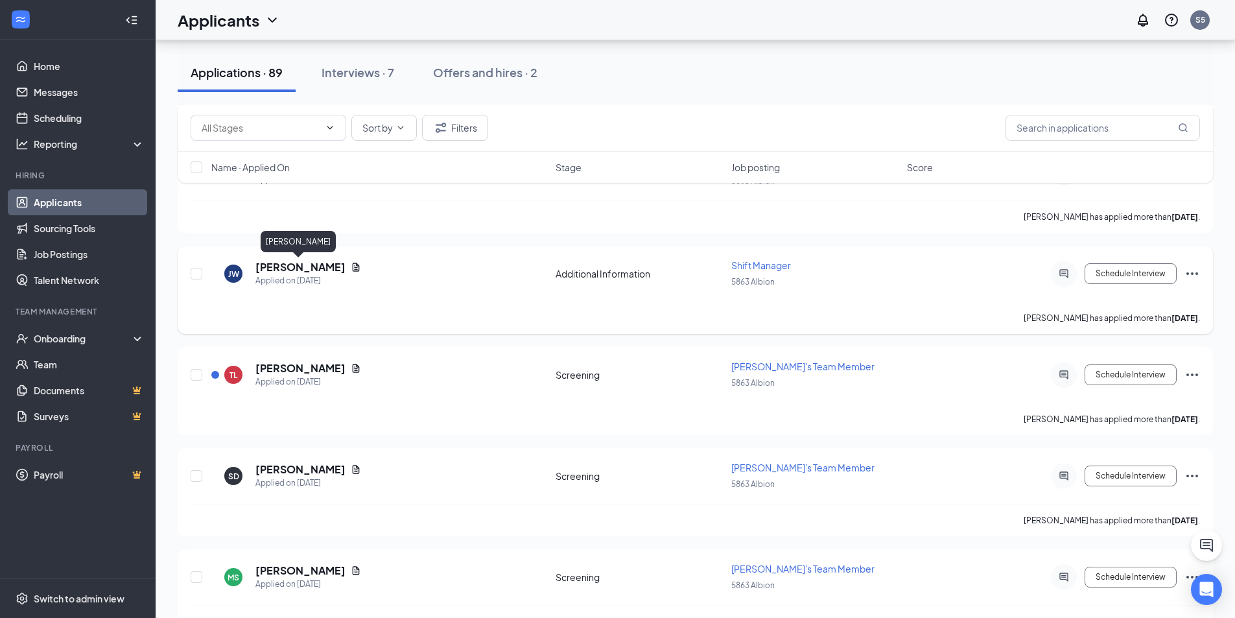
click at [291, 267] on h5 "[PERSON_NAME]" at bounding box center [300, 267] width 90 height 14
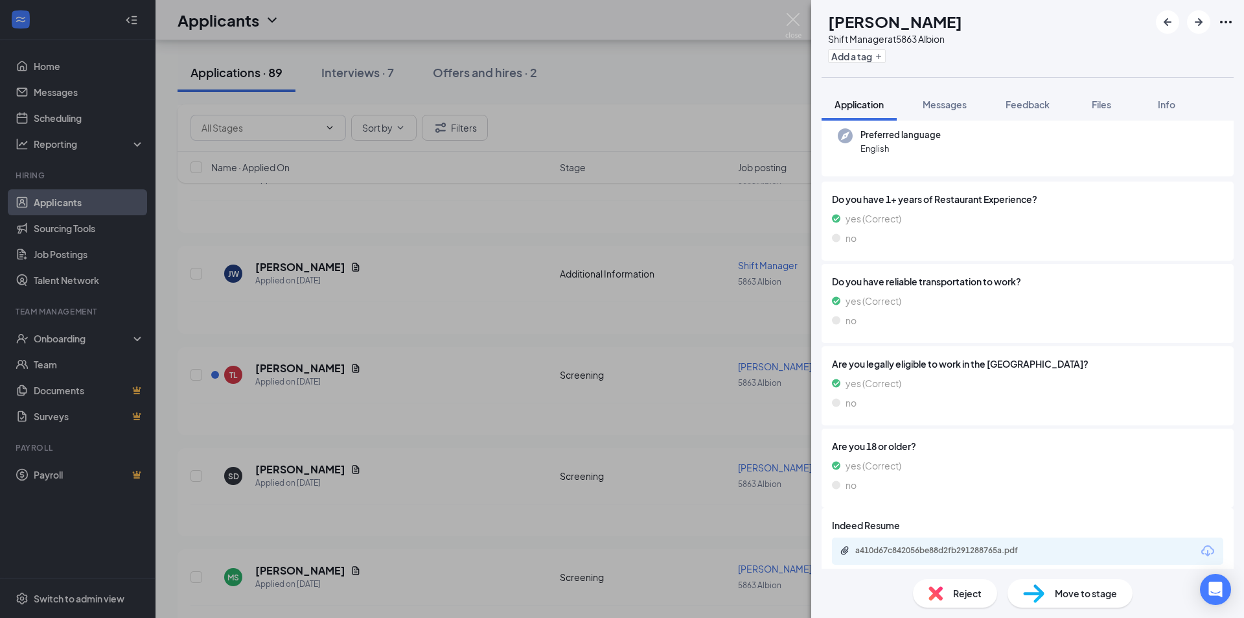
scroll to position [167, 0]
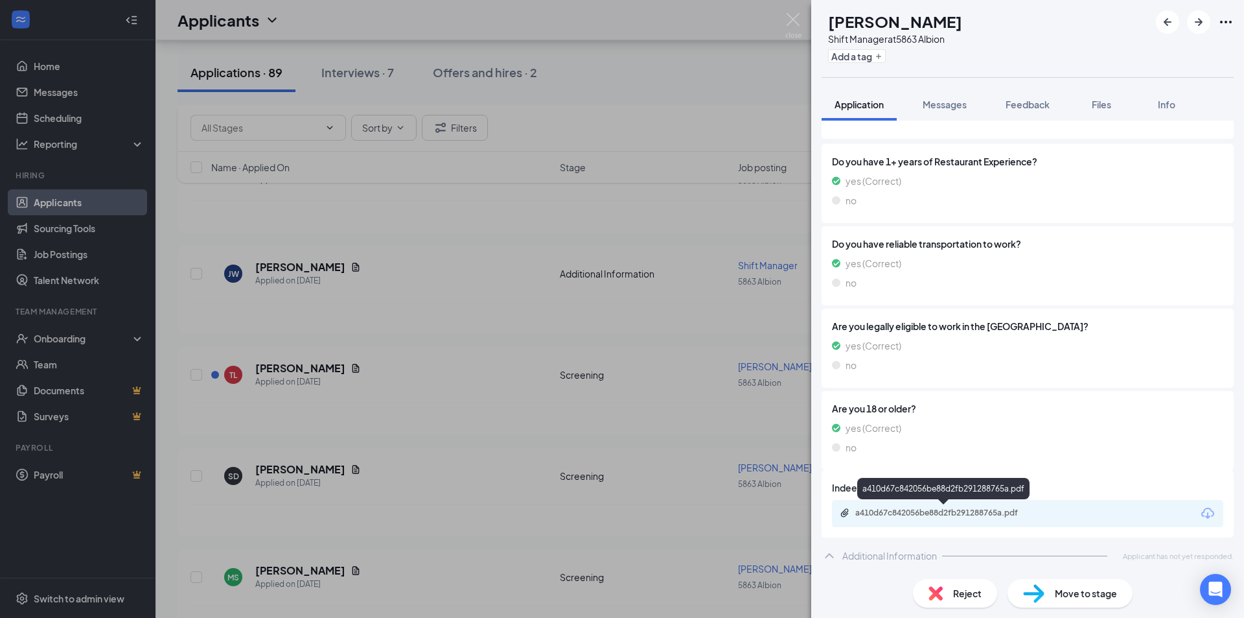
click at [946, 507] on div "a410d67c842056be88d2fb291288765a.pdf" at bounding box center [945, 512] width 181 height 10
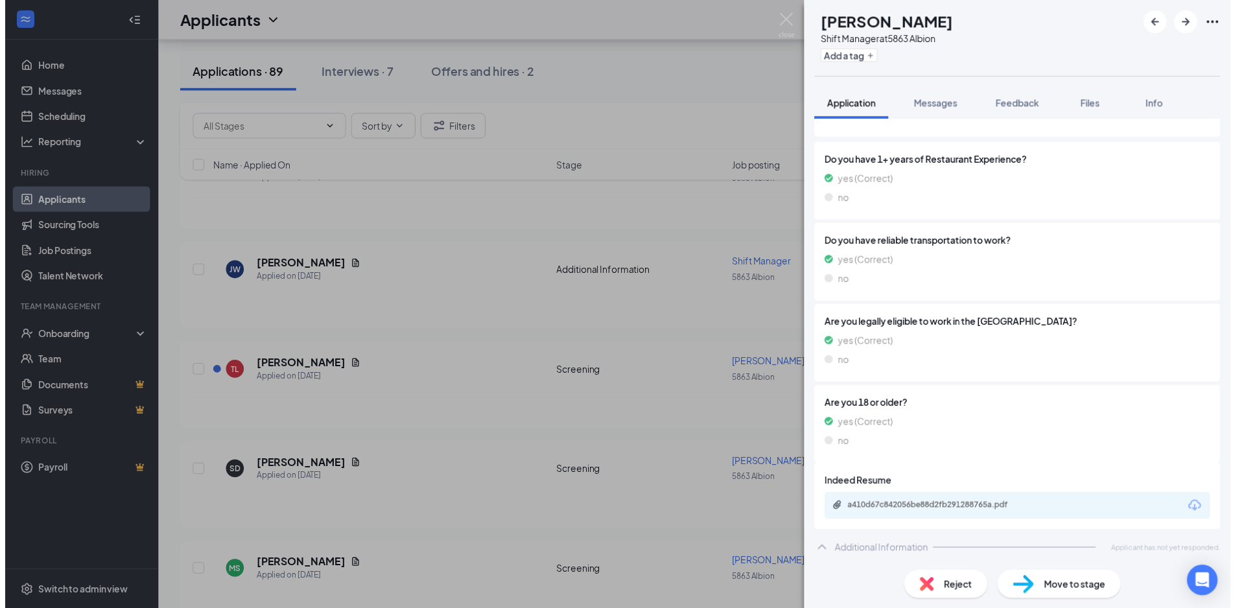
scroll to position [163, 0]
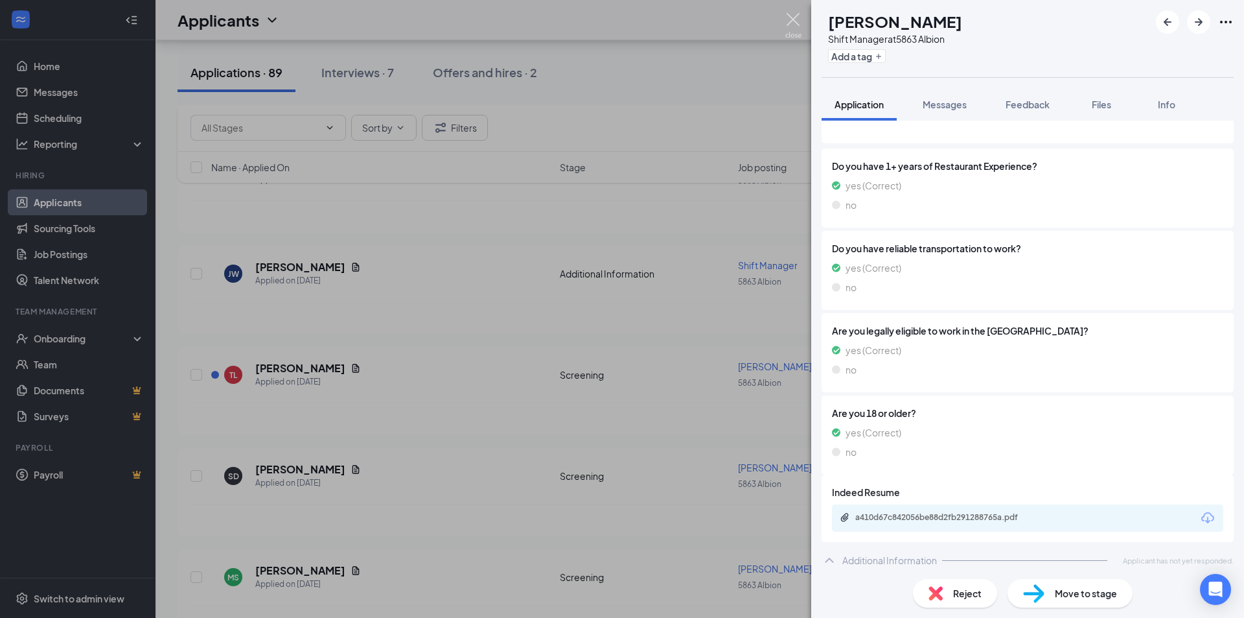
click at [793, 16] on img at bounding box center [793, 25] width 16 height 25
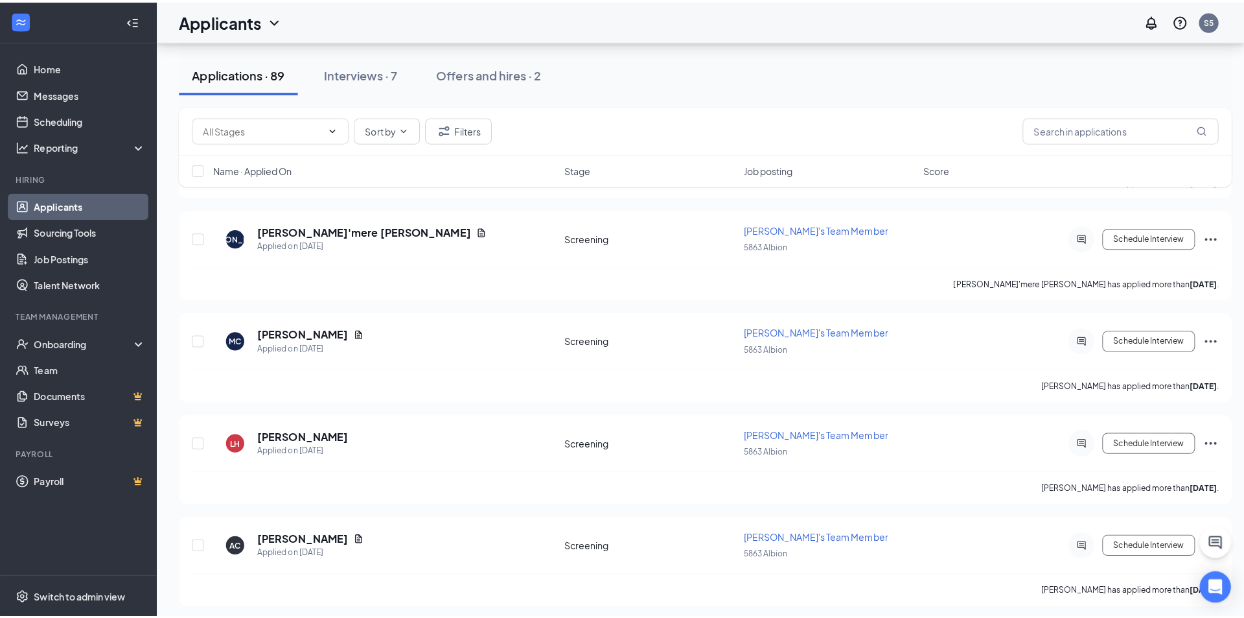
scroll to position [3305, 0]
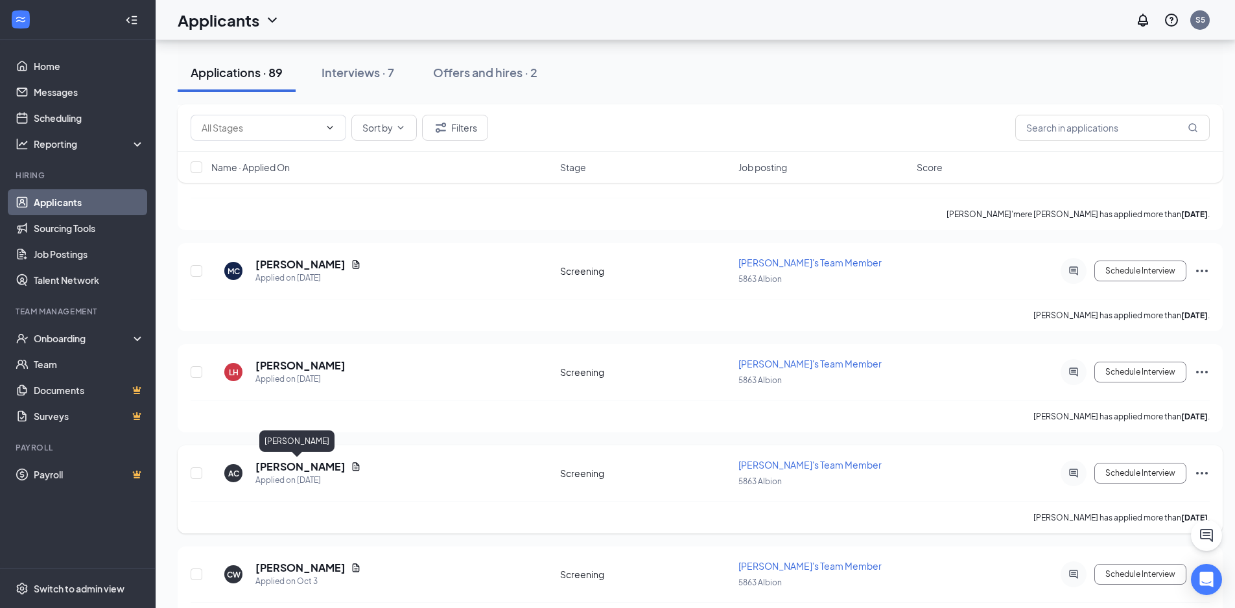
click at [298, 471] on h5 "[PERSON_NAME]" at bounding box center [300, 466] width 90 height 14
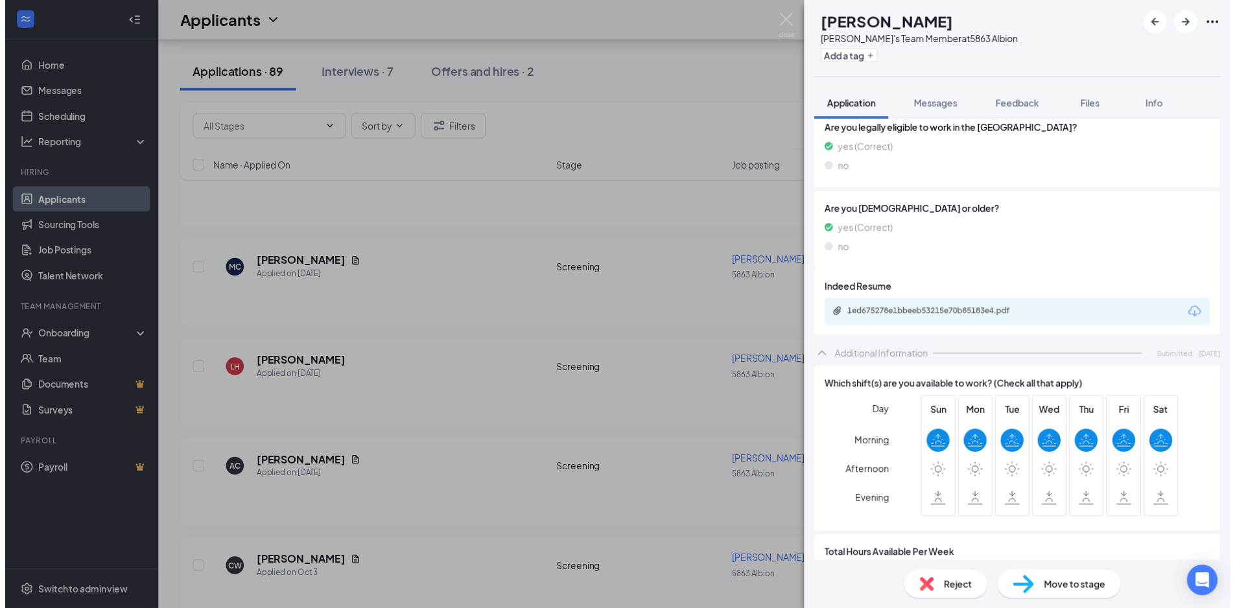
scroll to position [324, 0]
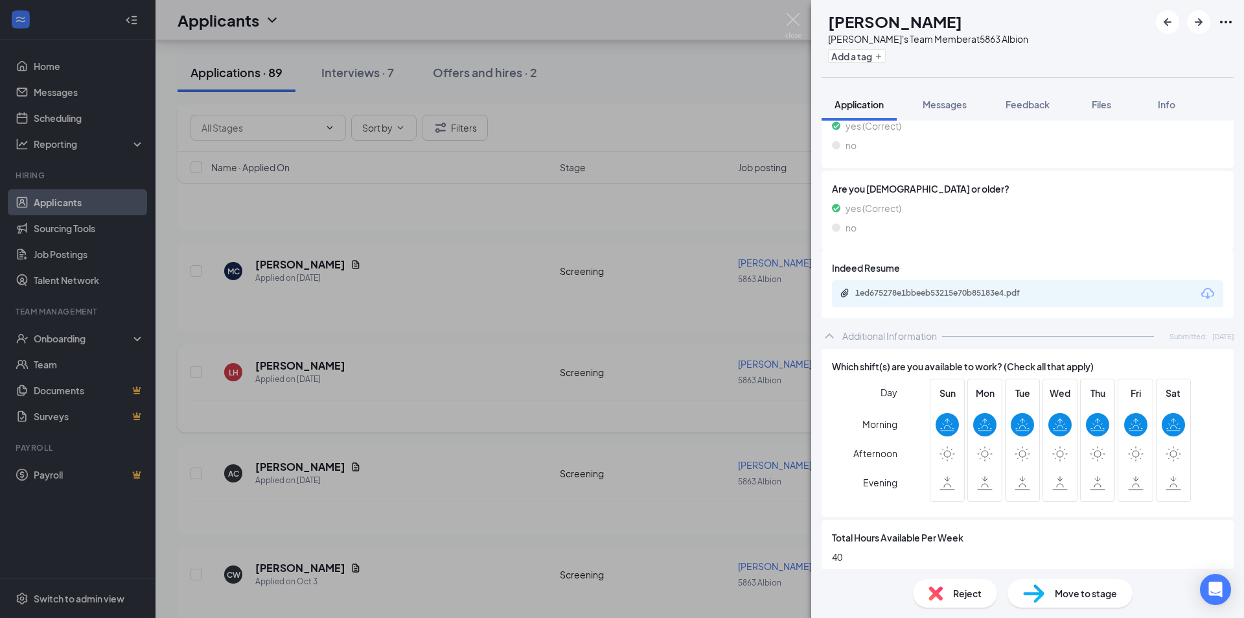
click at [647, 96] on div "AC [PERSON_NAME]'s Team Member at 5863 Albion Add a tag Application Messages Fe…" at bounding box center [622, 309] width 1244 height 618
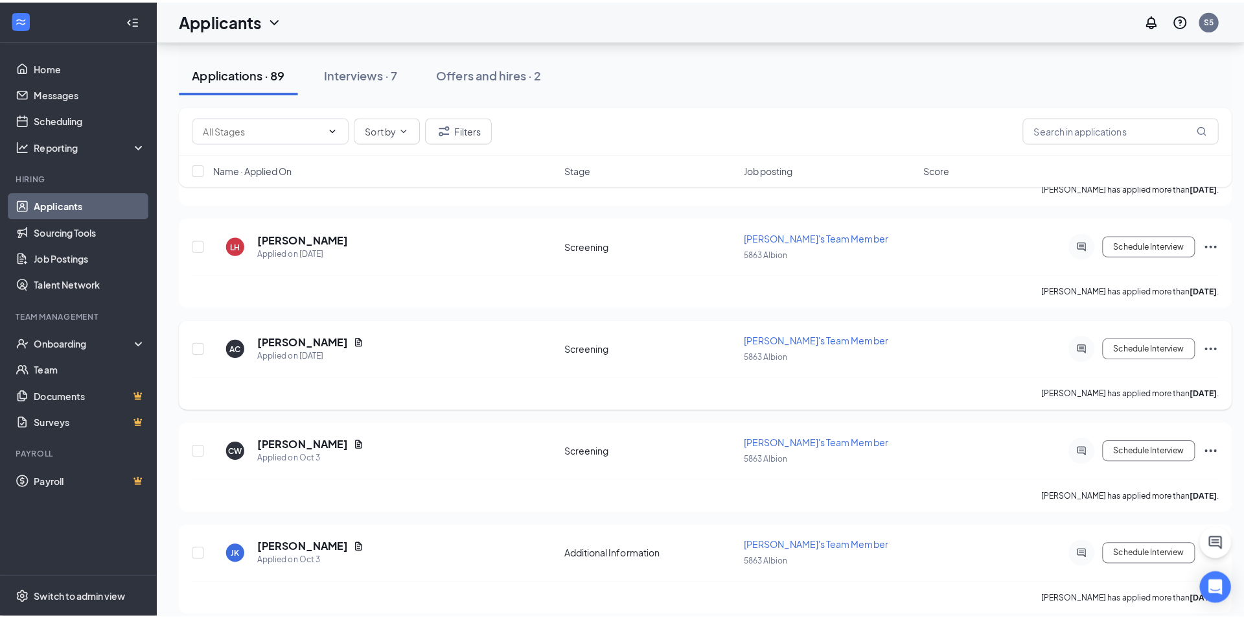
scroll to position [3500, 0]
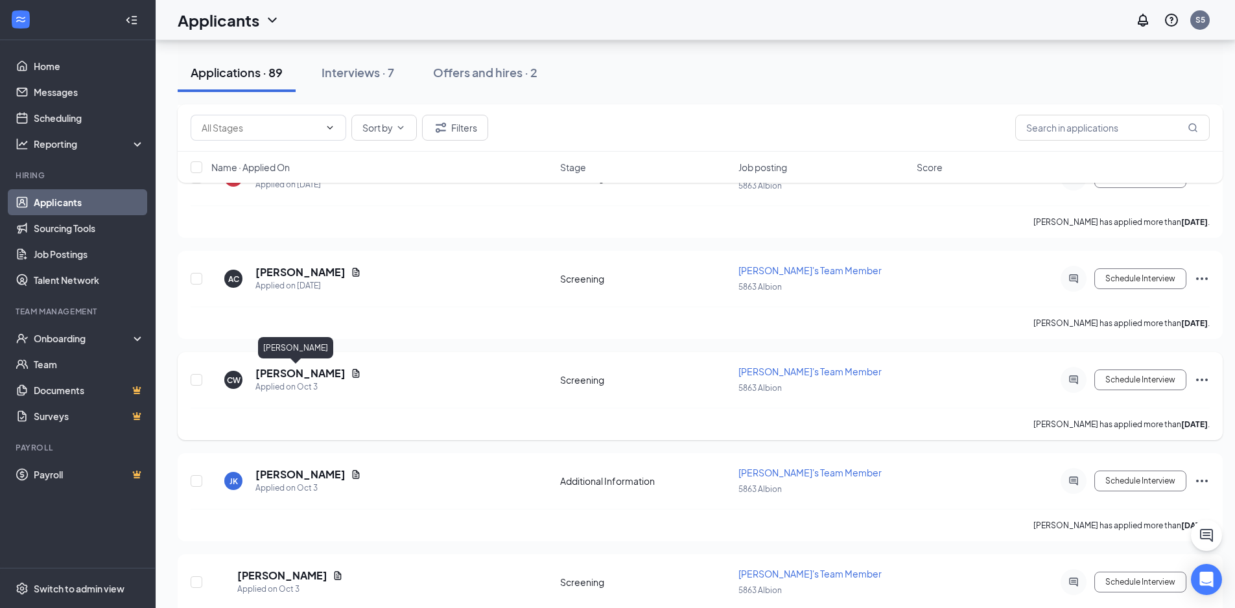
click at [293, 379] on h5 "[PERSON_NAME]" at bounding box center [300, 373] width 90 height 14
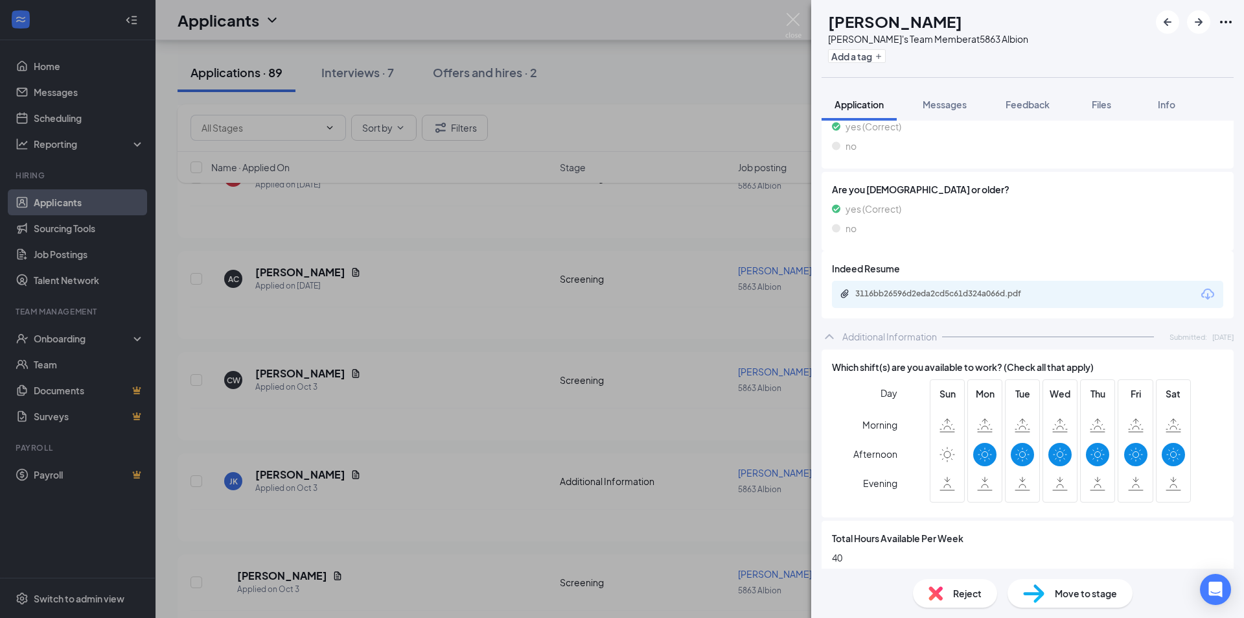
scroll to position [324, 0]
click at [970, 294] on div "3116bb26596d2eda2cd5c61d324a066d.pdf" at bounding box center [945, 293] width 181 height 10
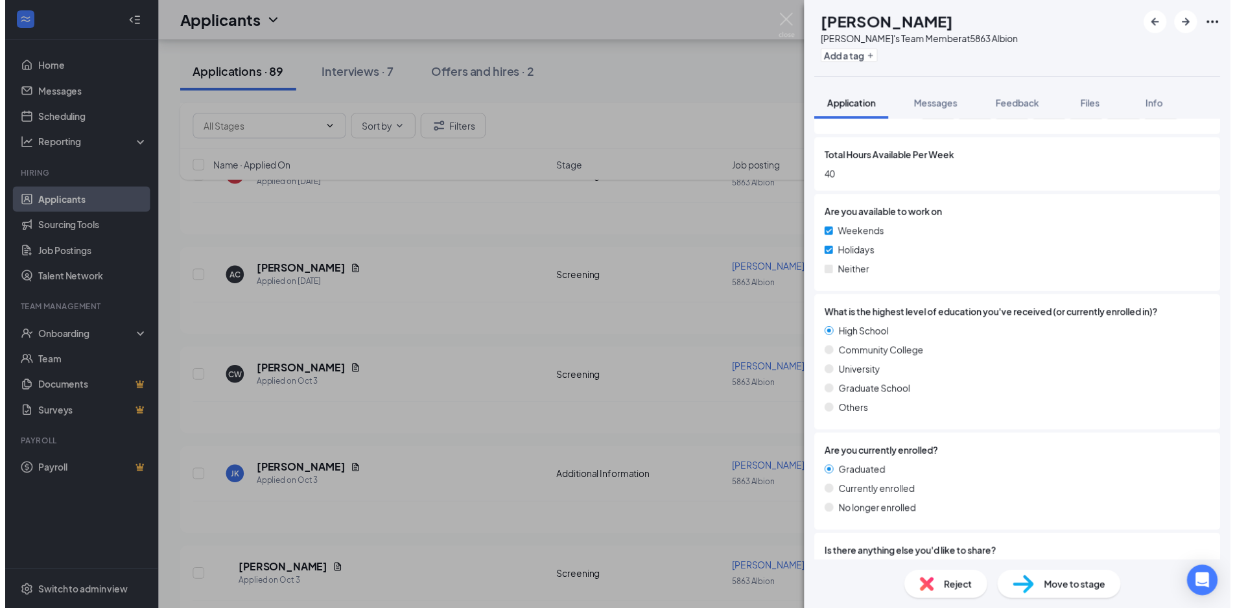
scroll to position [778, 0]
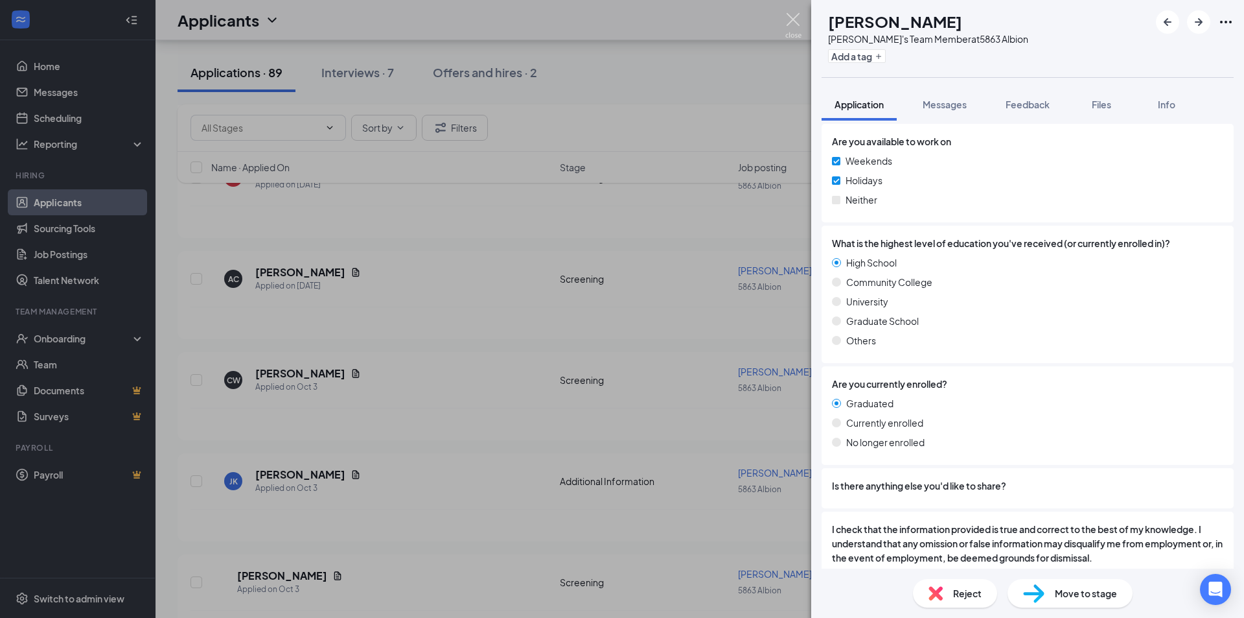
click at [800, 14] on img at bounding box center [793, 25] width 16 height 25
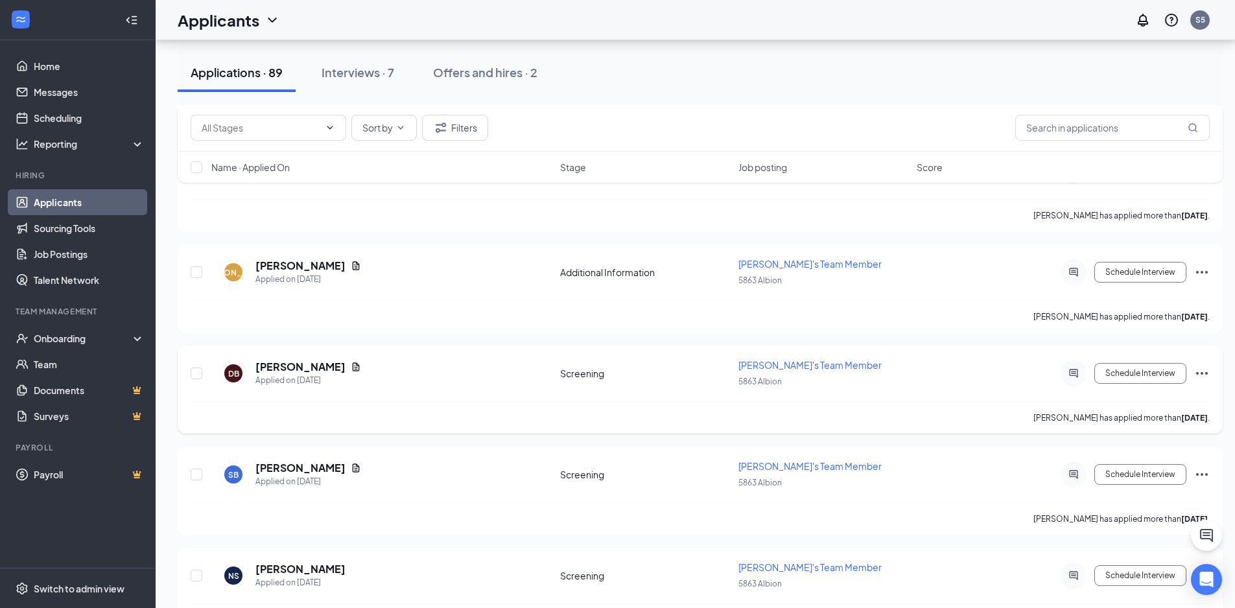
scroll to position [907, 0]
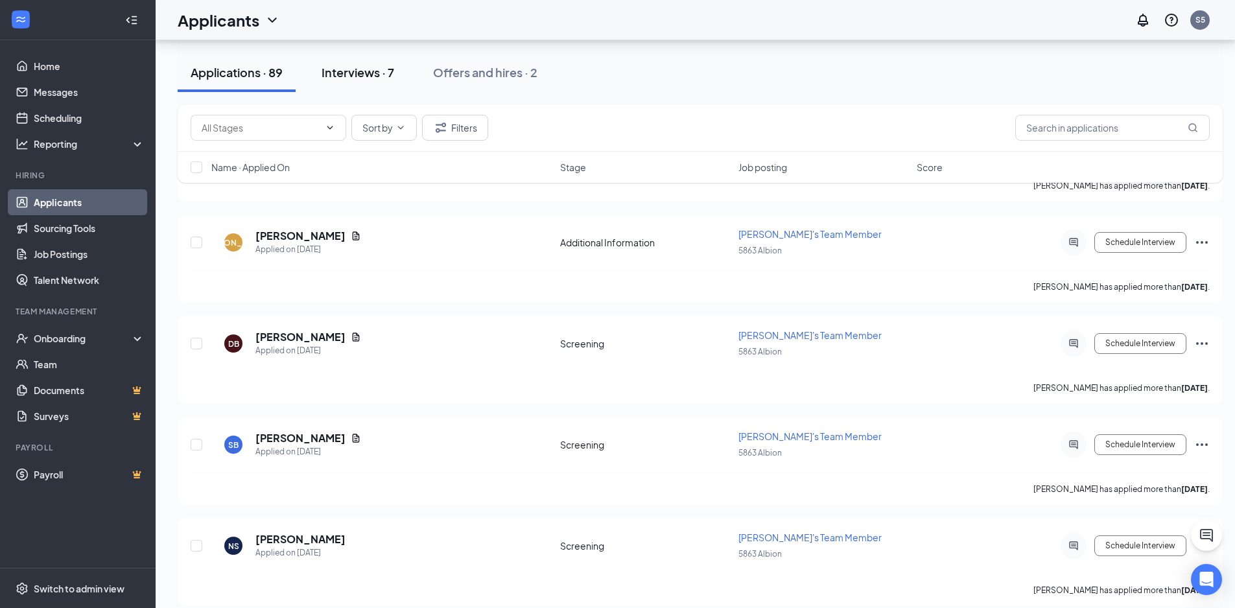
click at [348, 76] on div "Interviews · 7" at bounding box center [357, 72] width 73 height 16
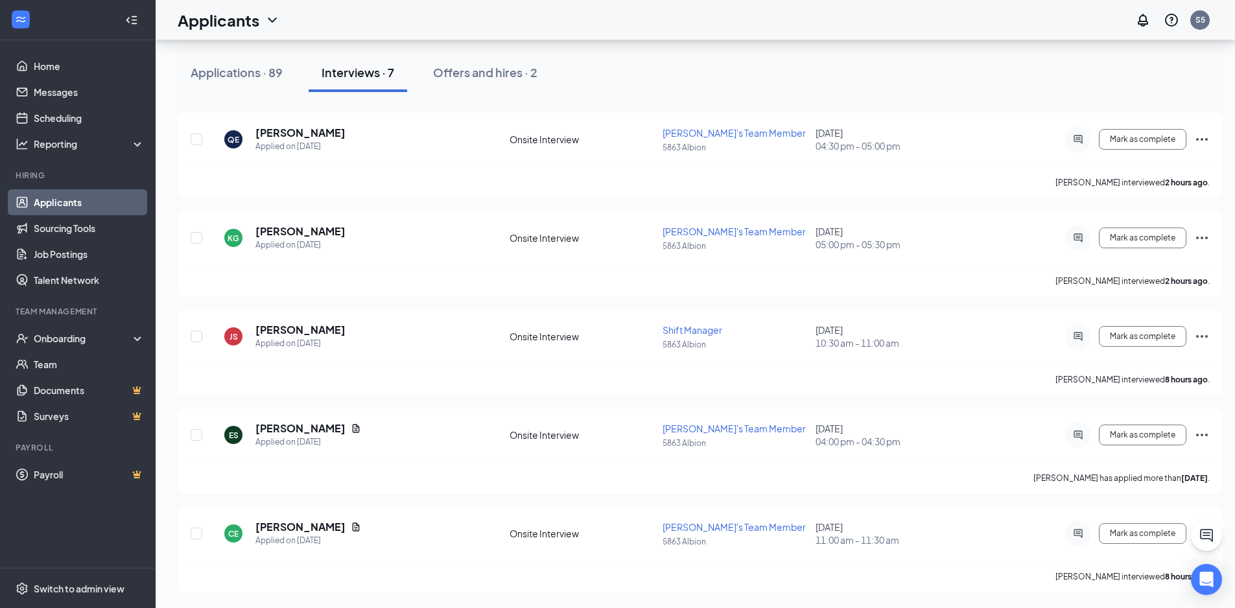
scroll to position [397, 0]
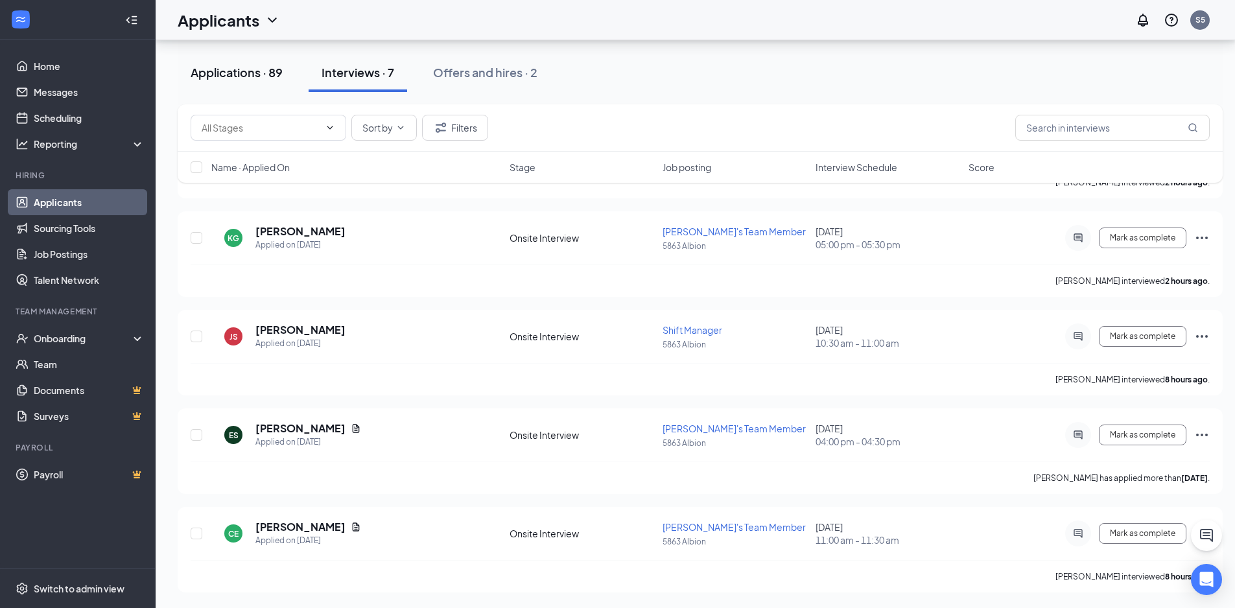
click at [231, 76] on div "Applications · 89" at bounding box center [237, 72] width 92 height 16
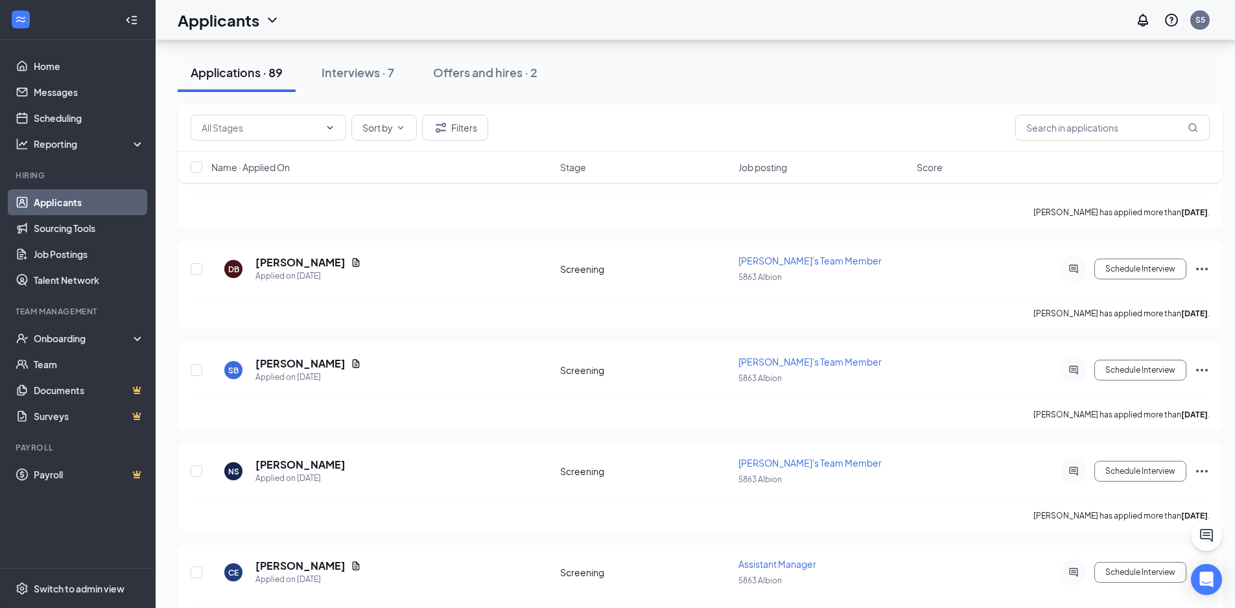
scroll to position [1110, 0]
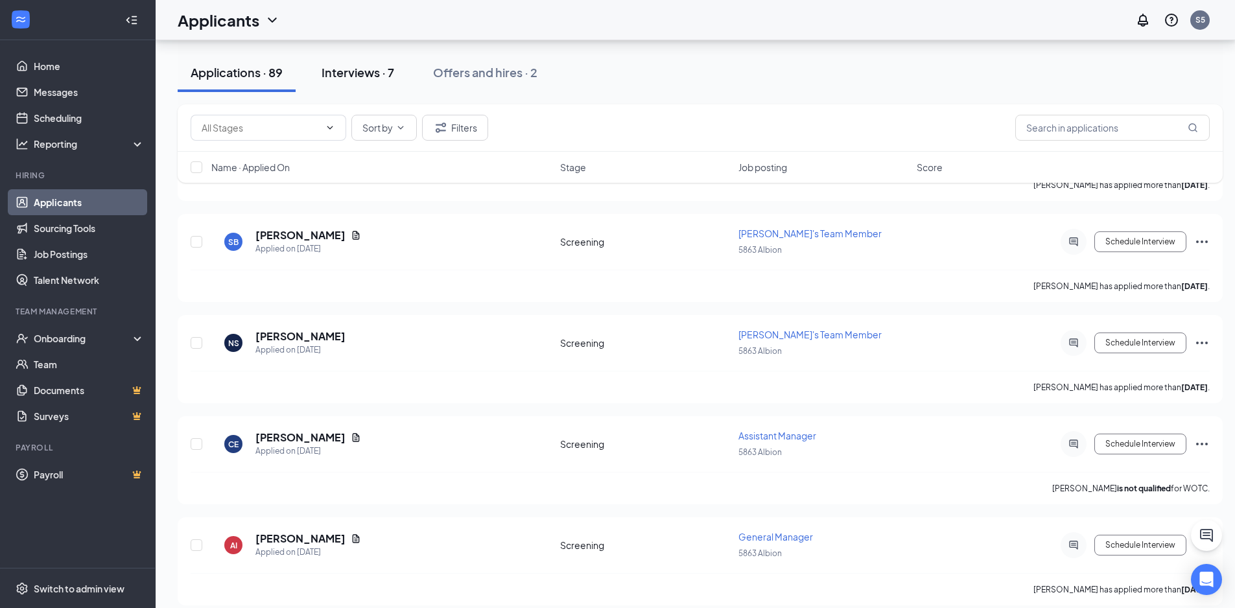
click at [372, 76] on div "Interviews · 7" at bounding box center [357, 72] width 73 height 16
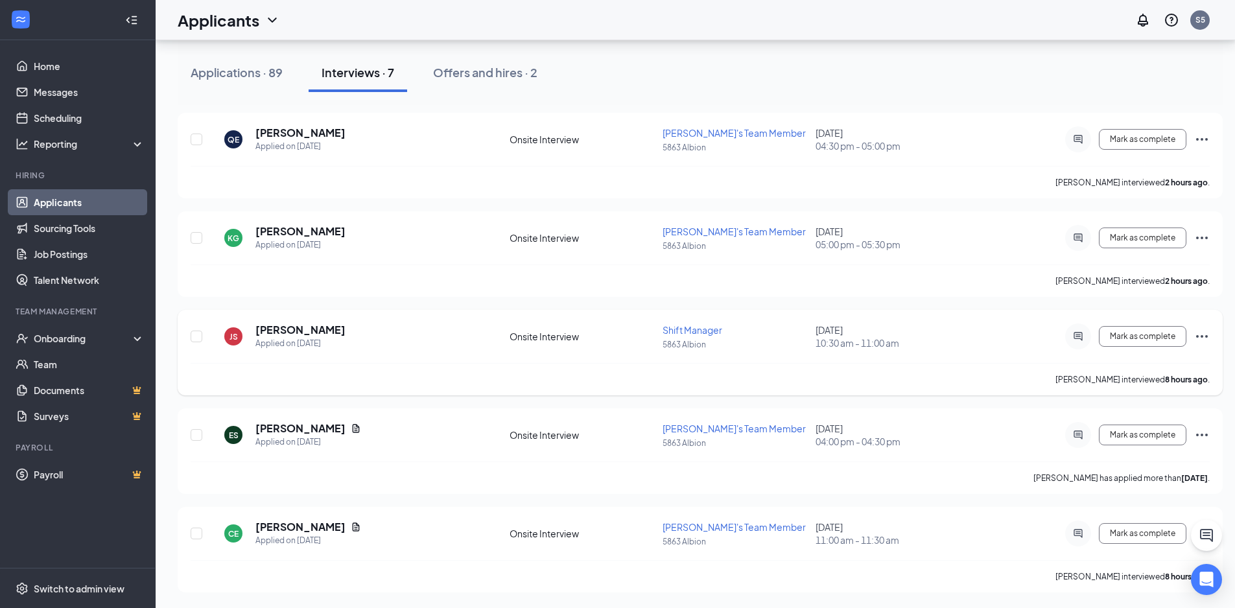
scroll to position [397, 0]
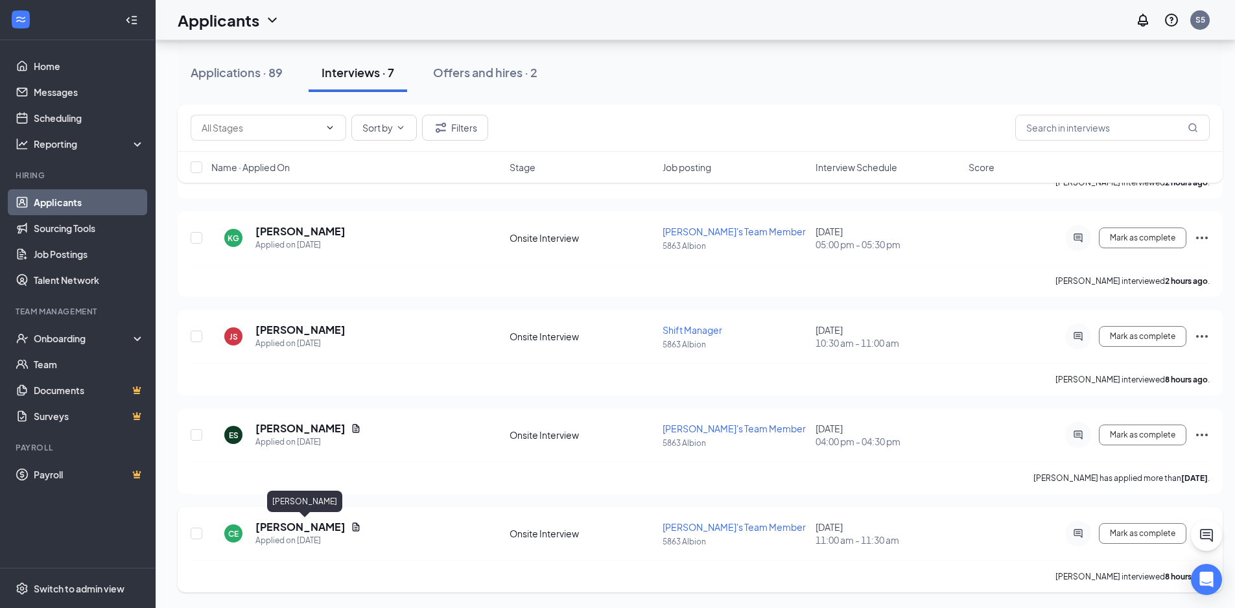
click at [345, 529] on h5 "[PERSON_NAME]" at bounding box center [300, 527] width 90 height 14
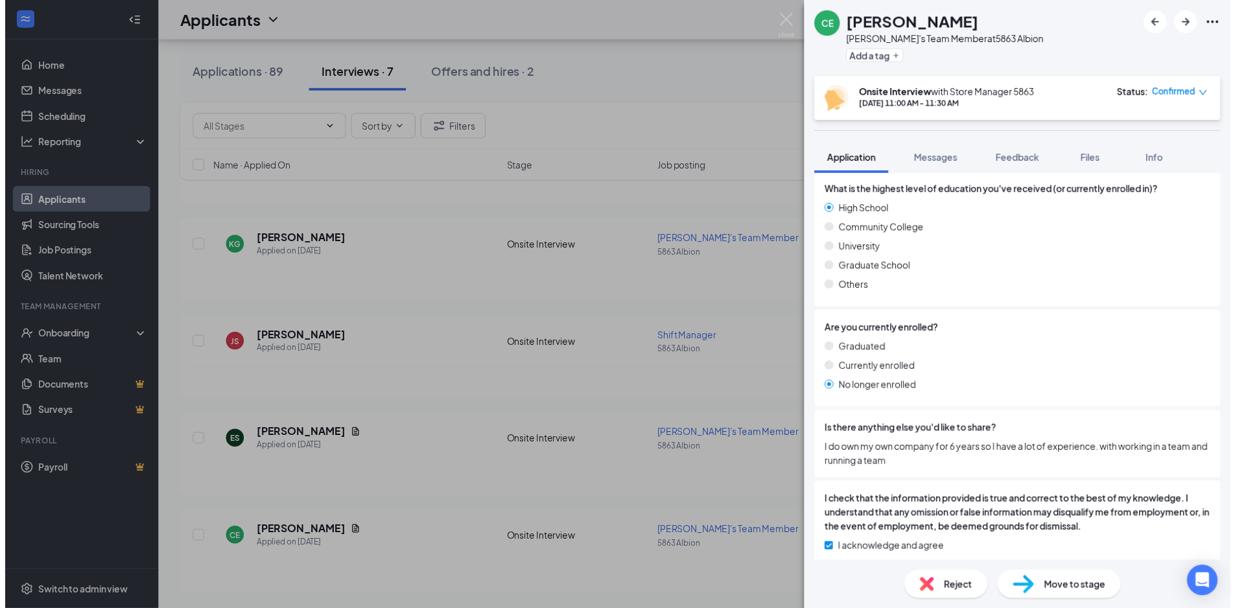
scroll to position [932, 0]
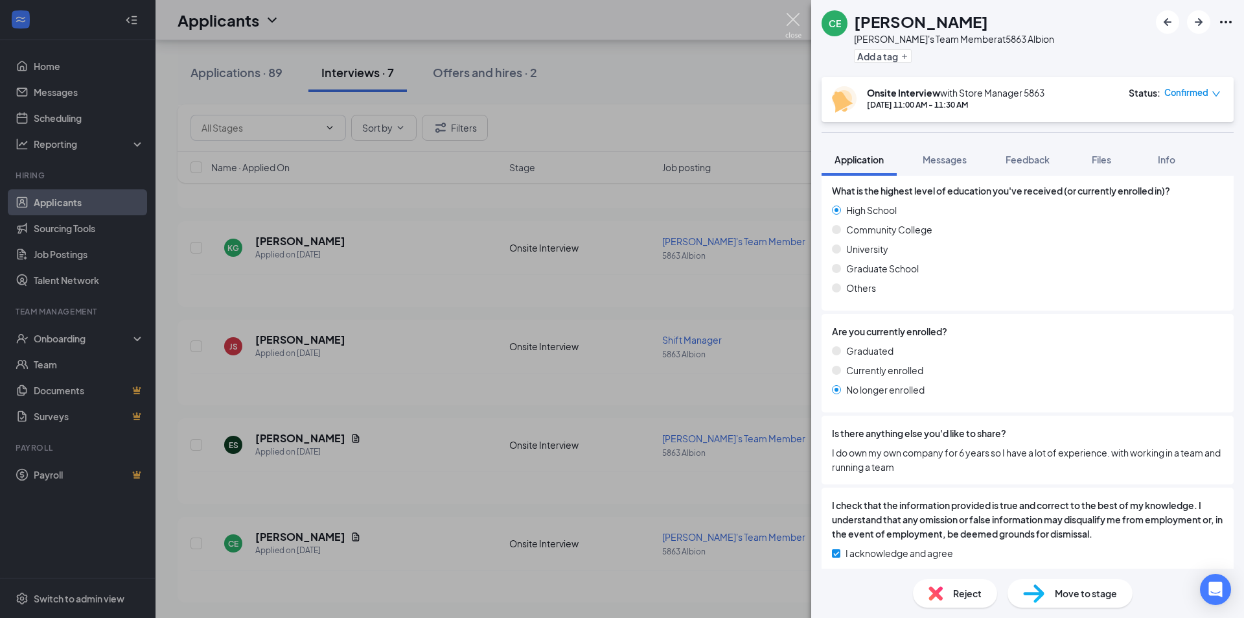
click at [796, 22] on img at bounding box center [793, 25] width 16 height 25
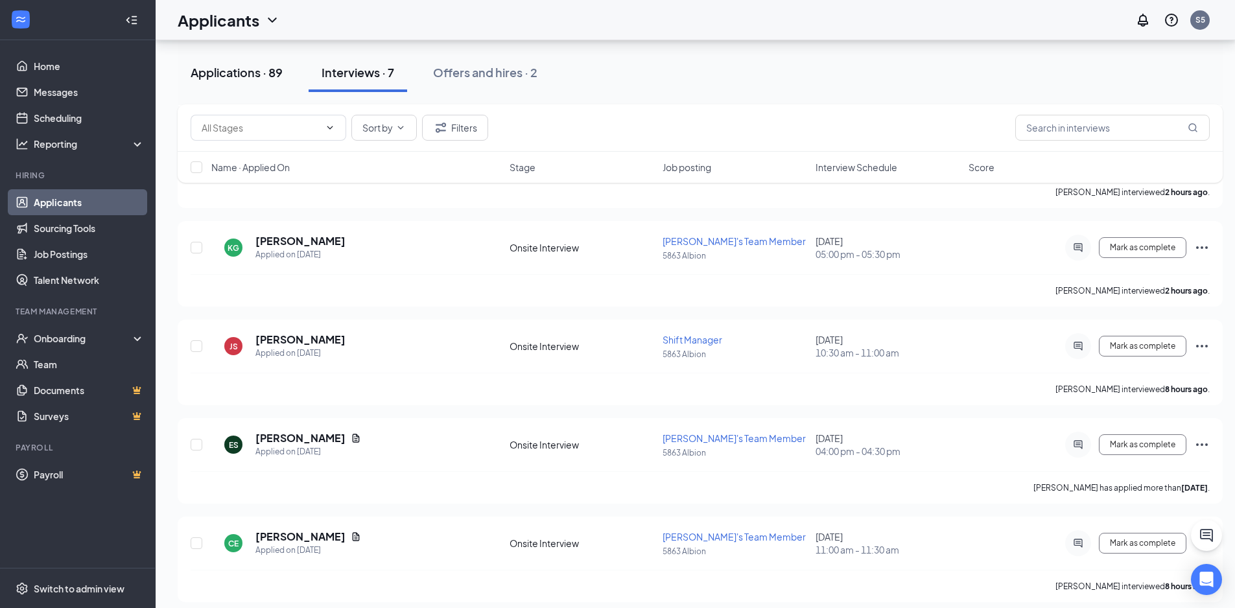
click at [268, 71] on div "Applications · 89" at bounding box center [237, 72] width 92 height 16
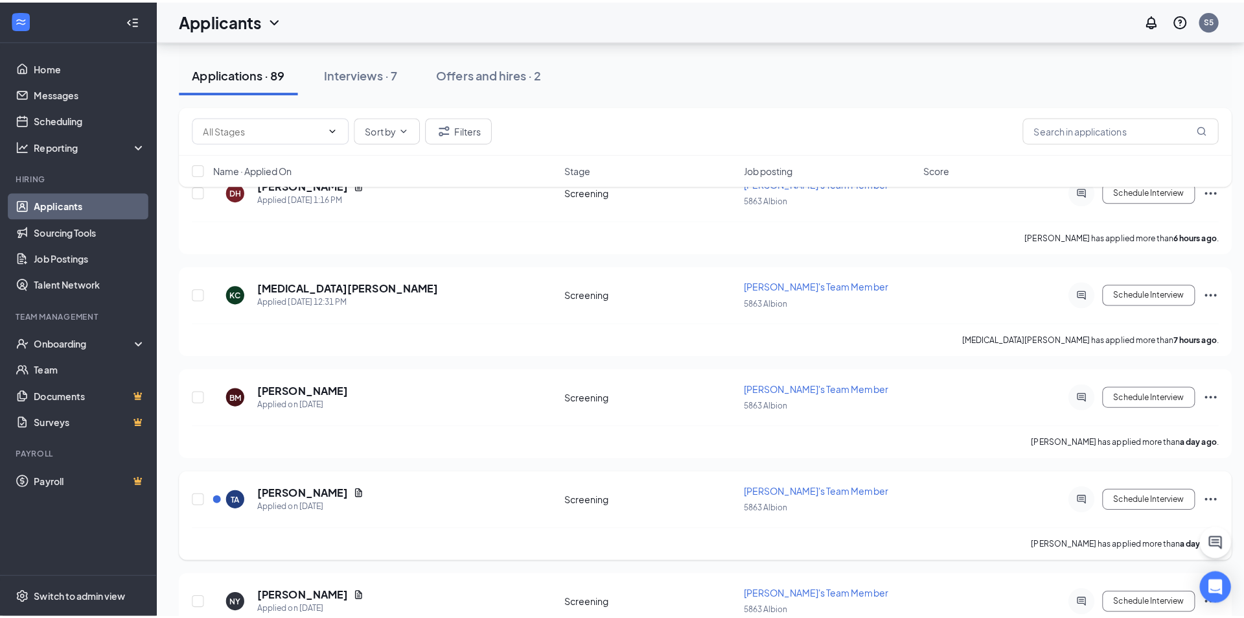
scroll to position [128, 0]
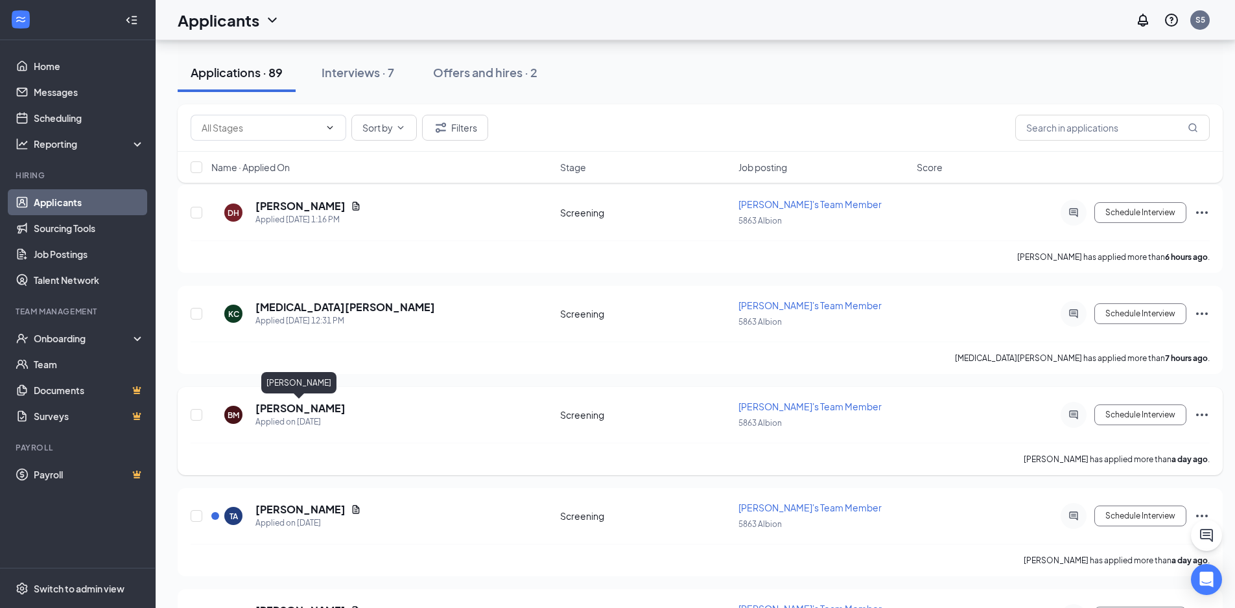
click at [297, 410] on h5 "[PERSON_NAME]" at bounding box center [300, 408] width 90 height 14
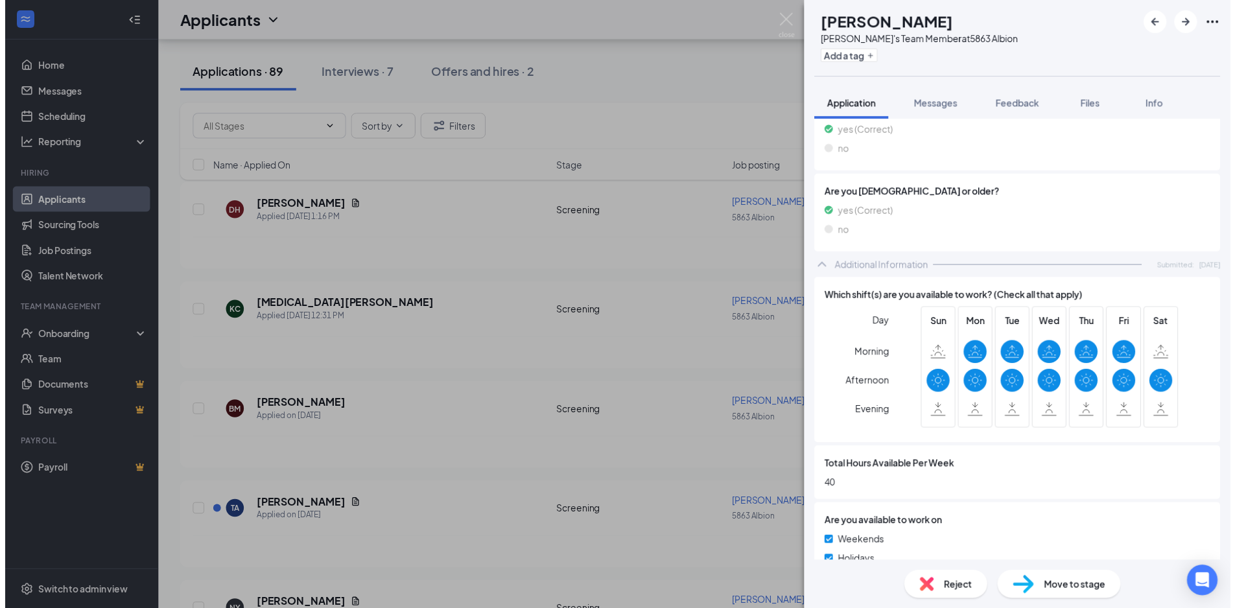
scroll to position [324, 0]
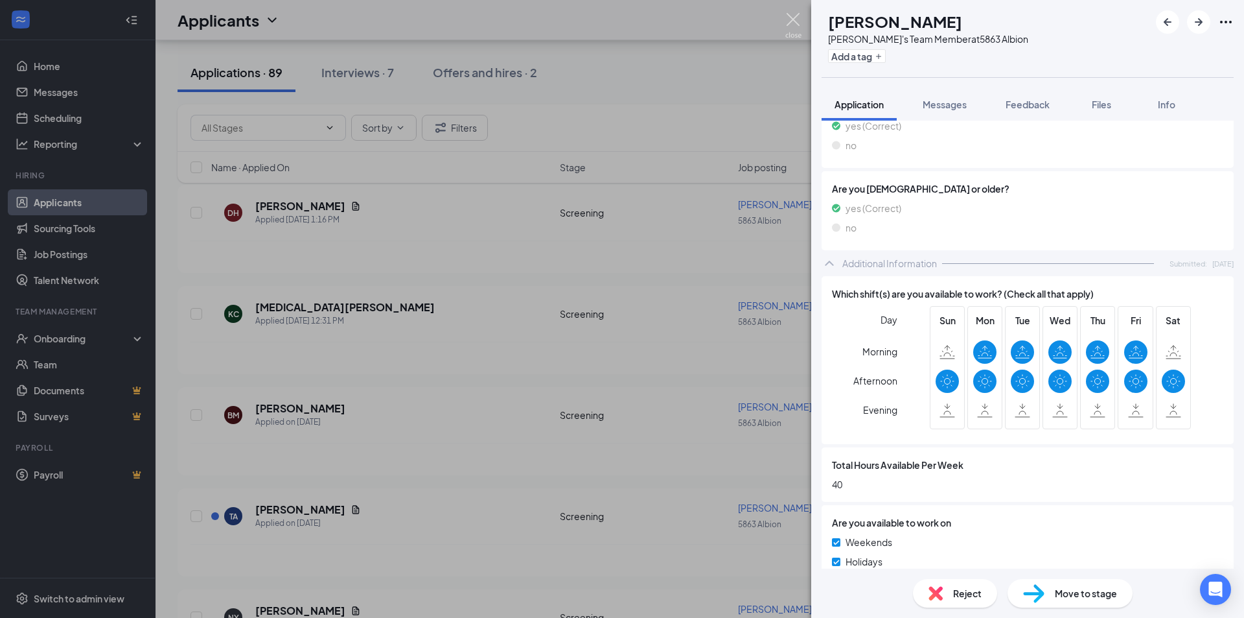
click at [800, 22] on img at bounding box center [793, 25] width 16 height 25
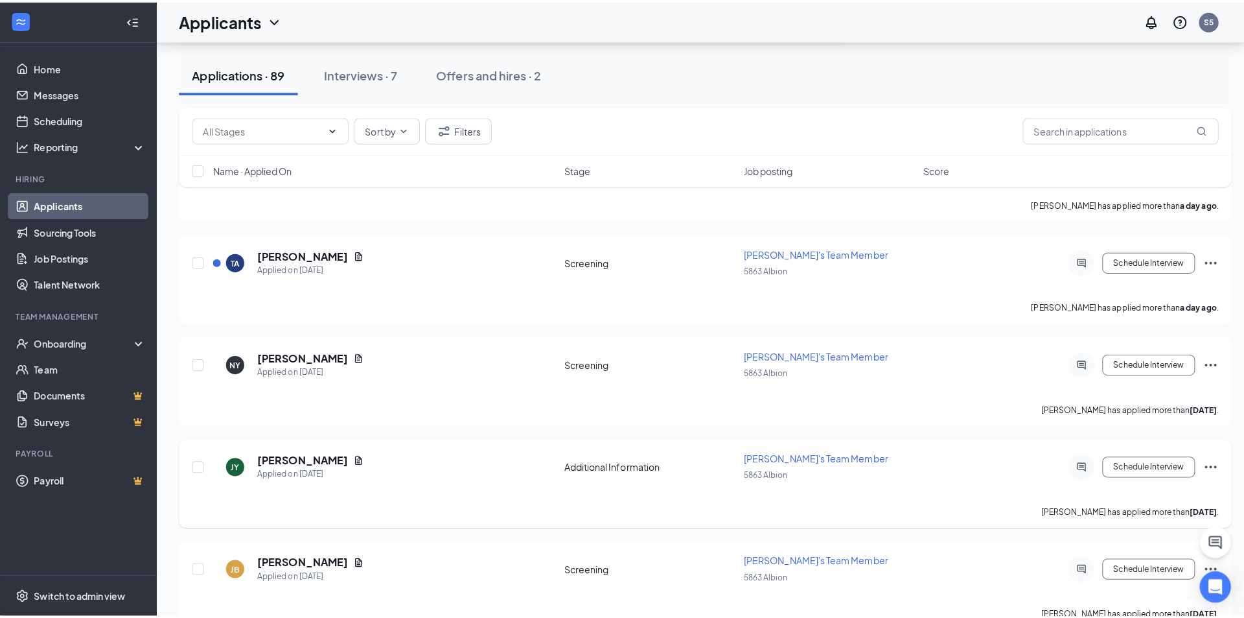
scroll to position [388, 0]
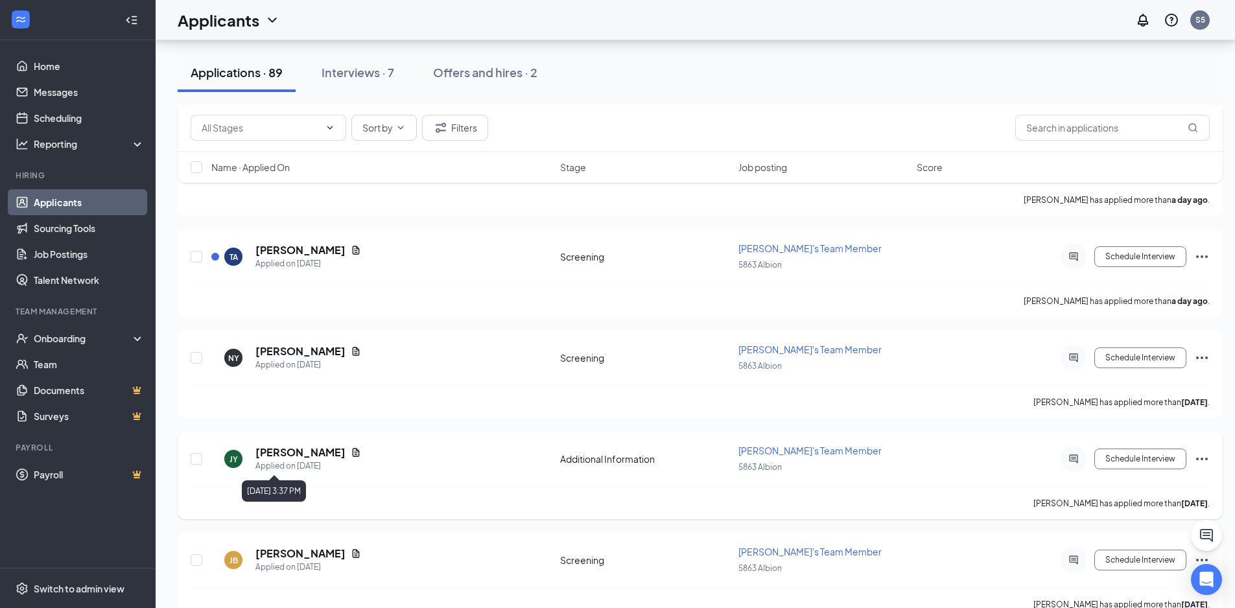
click at [306, 455] on h5 "[PERSON_NAME]" at bounding box center [300, 452] width 90 height 14
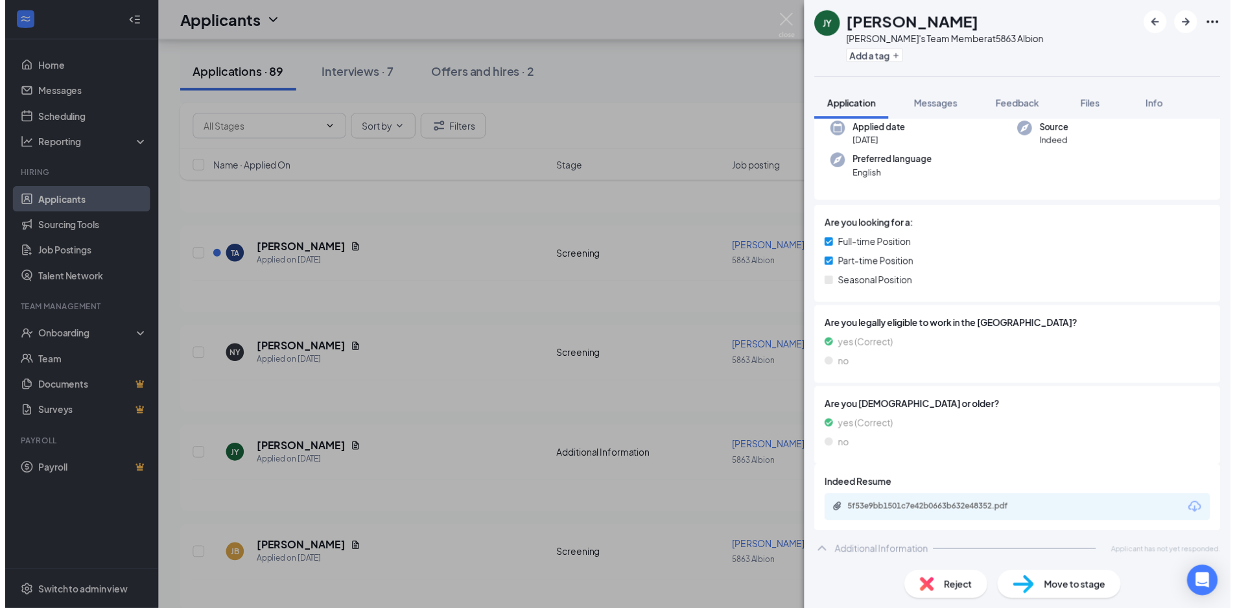
scroll to position [104, 0]
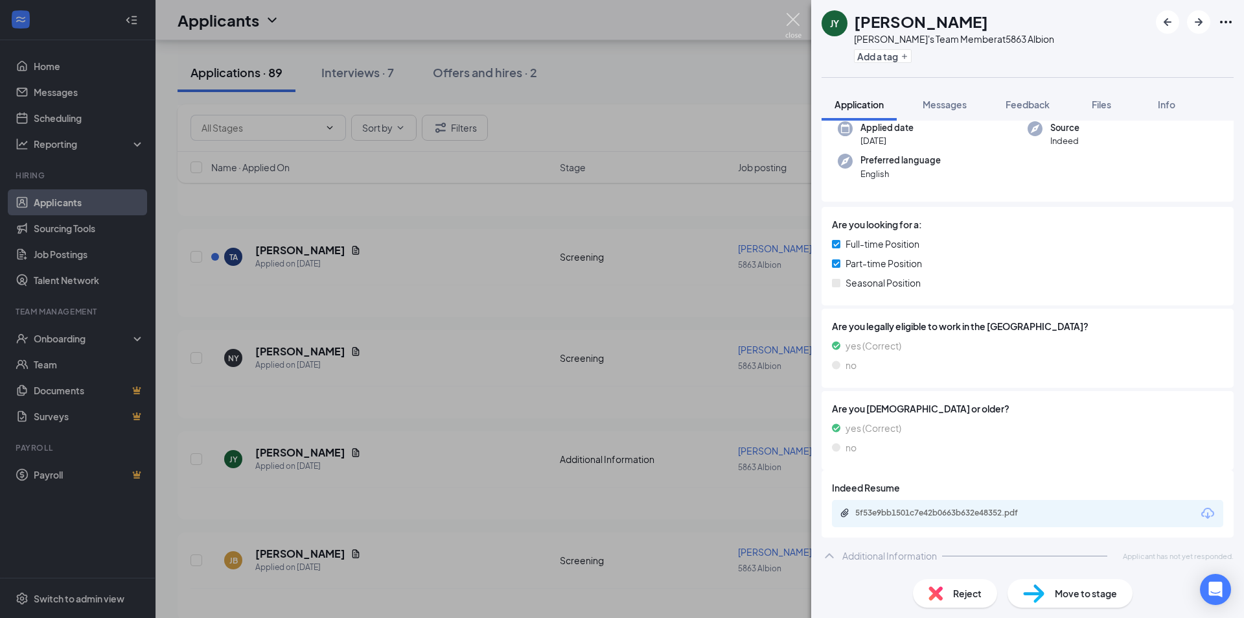
click at [791, 26] on img at bounding box center [793, 25] width 16 height 25
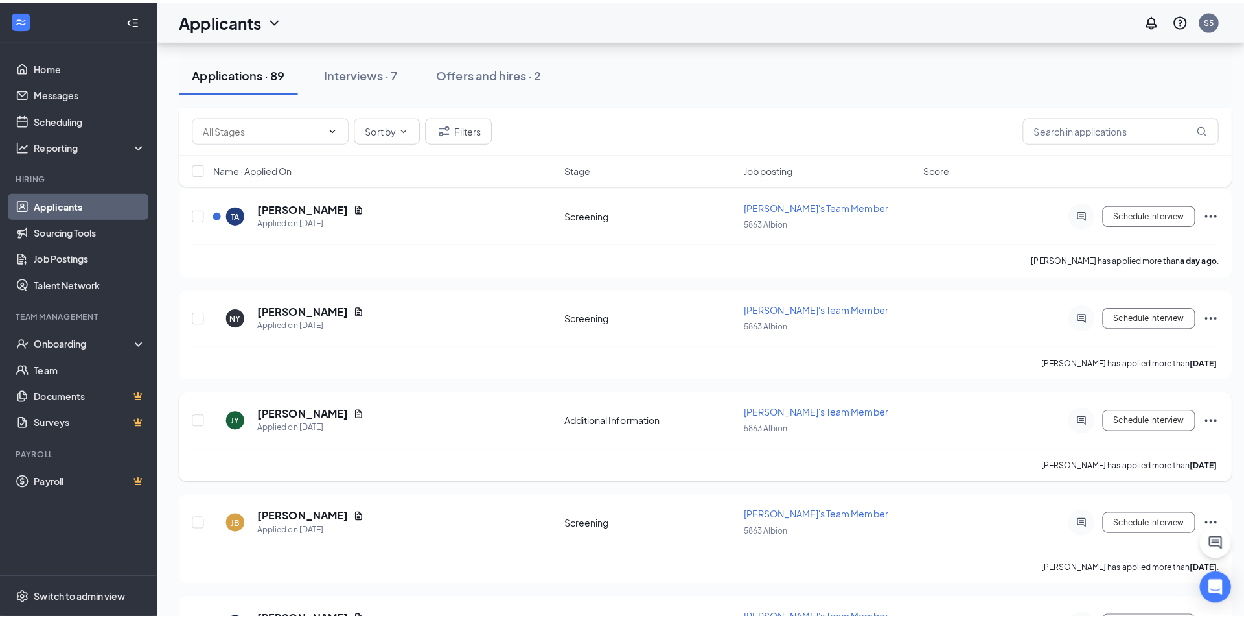
scroll to position [517, 0]
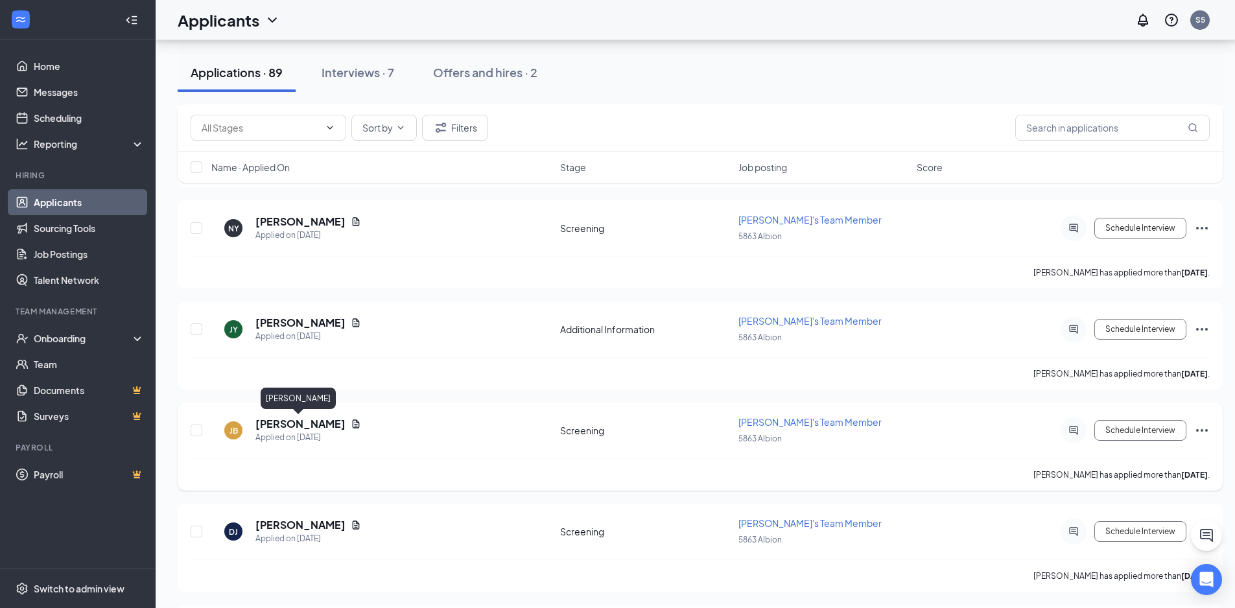
click at [306, 423] on h5 "[PERSON_NAME]" at bounding box center [300, 424] width 90 height 14
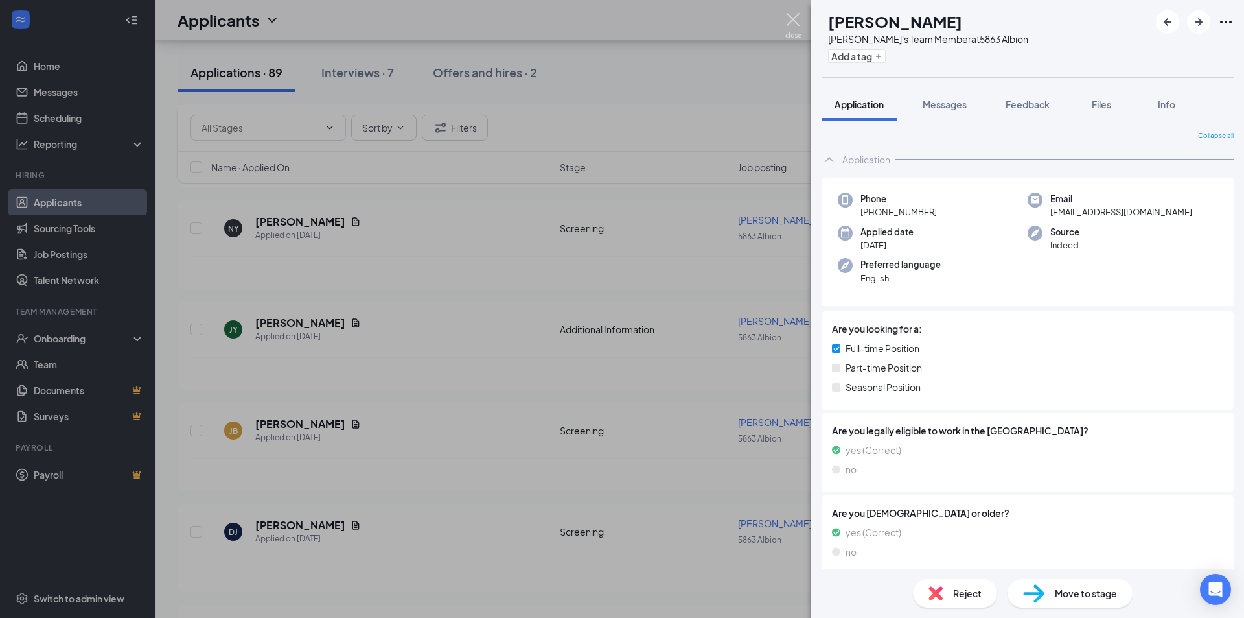
click at [790, 27] on img at bounding box center [793, 25] width 16 height 25
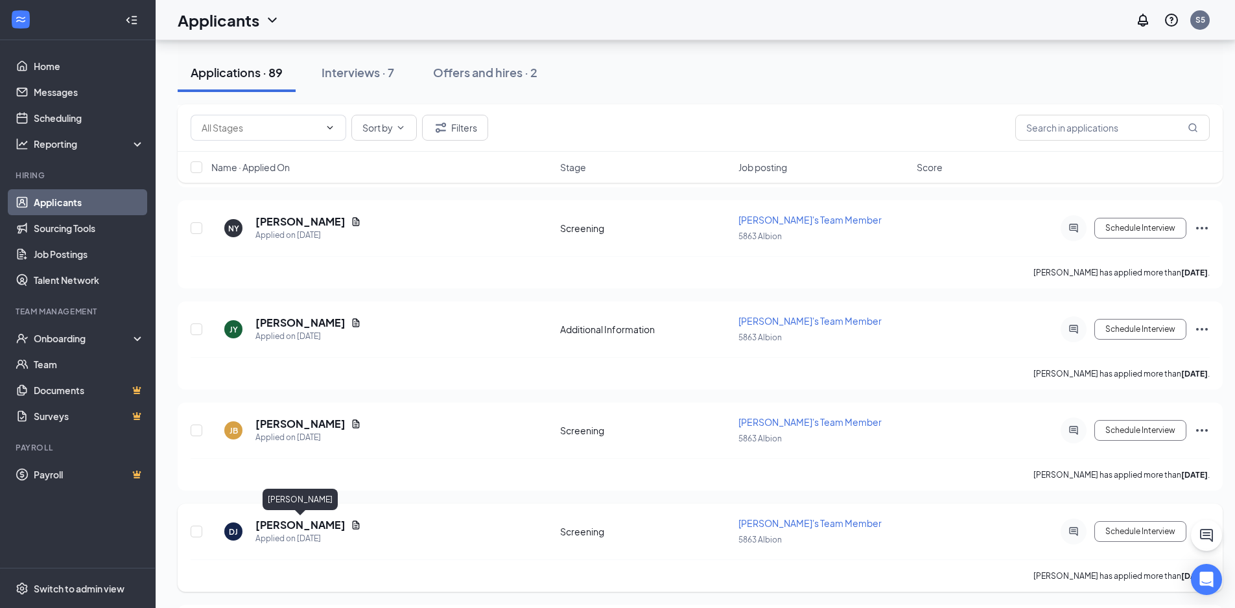
click at [305, 524] on h5 "[PERSON_NAME]" at bounding box center [300, 525] width 90 height 14
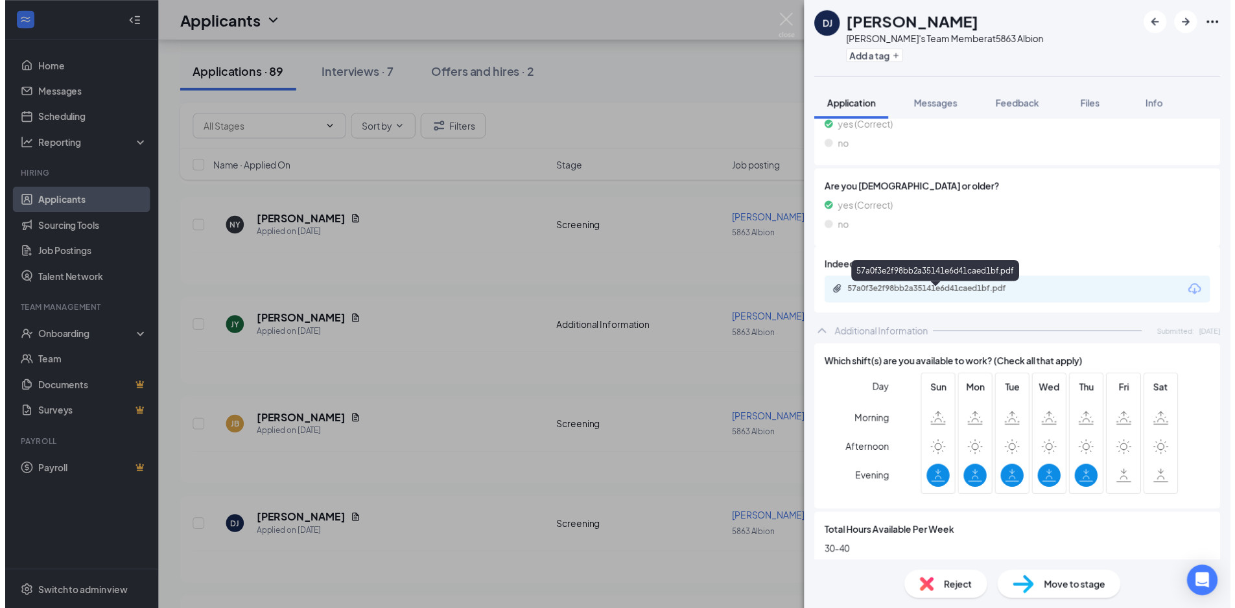
scroll to position [389, 0]
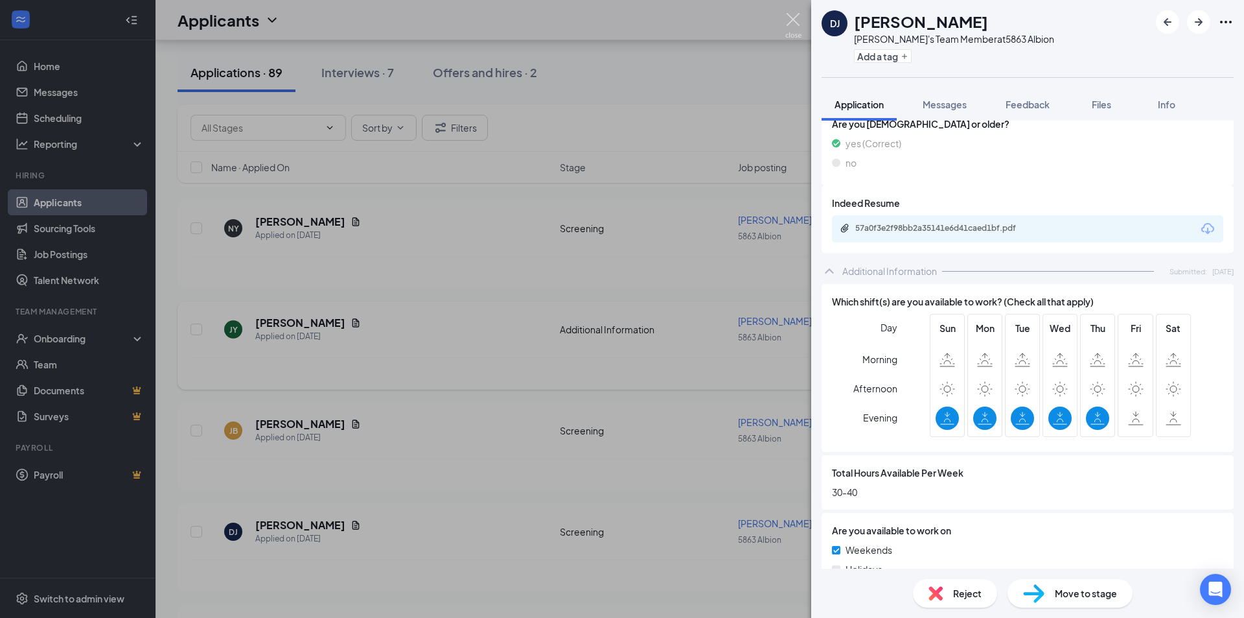
drag, startPoint x: 789, startPoint y: 27, endPoint x: 496, endPoint y: 366, distance: 447.1
click at [789, 27] on img at bounding box center [793, 25] width 16 height 25
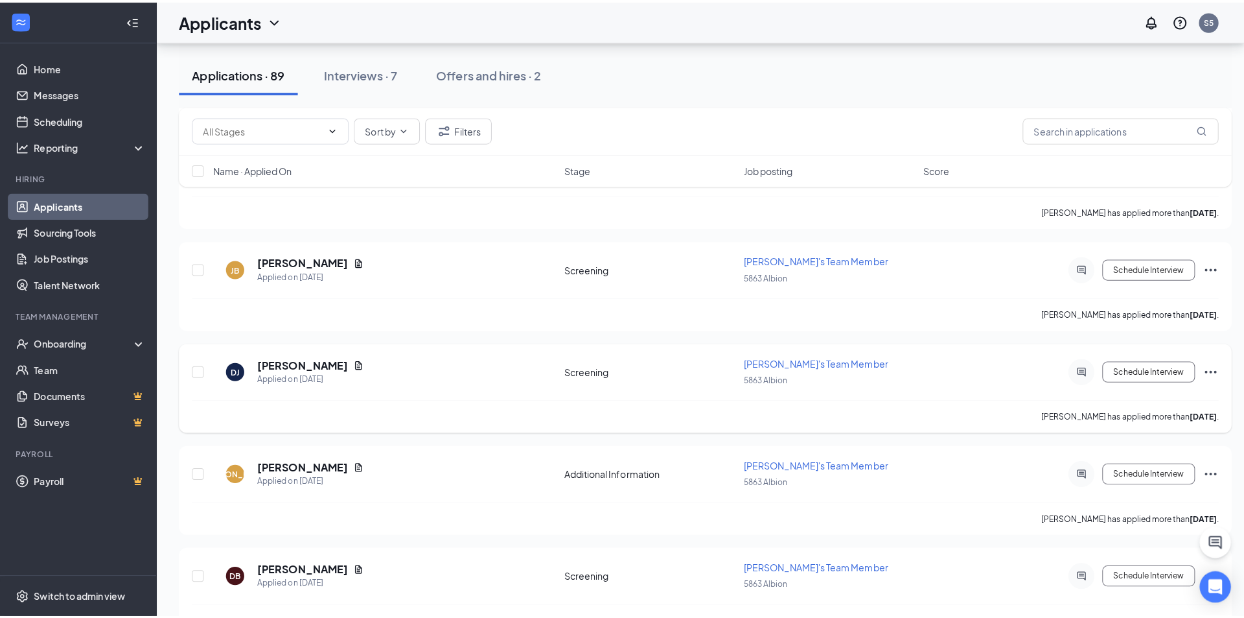
scroll to position [712, 0]
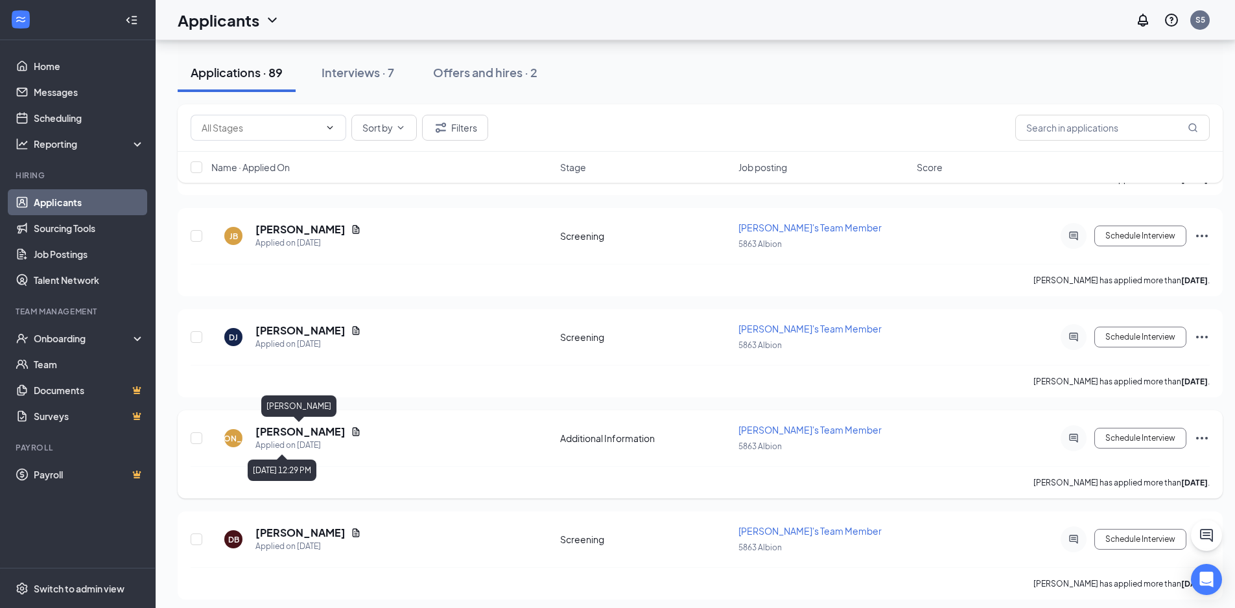
click at [297, 437] on h5 "[PERSON_NAME]" at bounding box center [300, 431] width 90 height 14
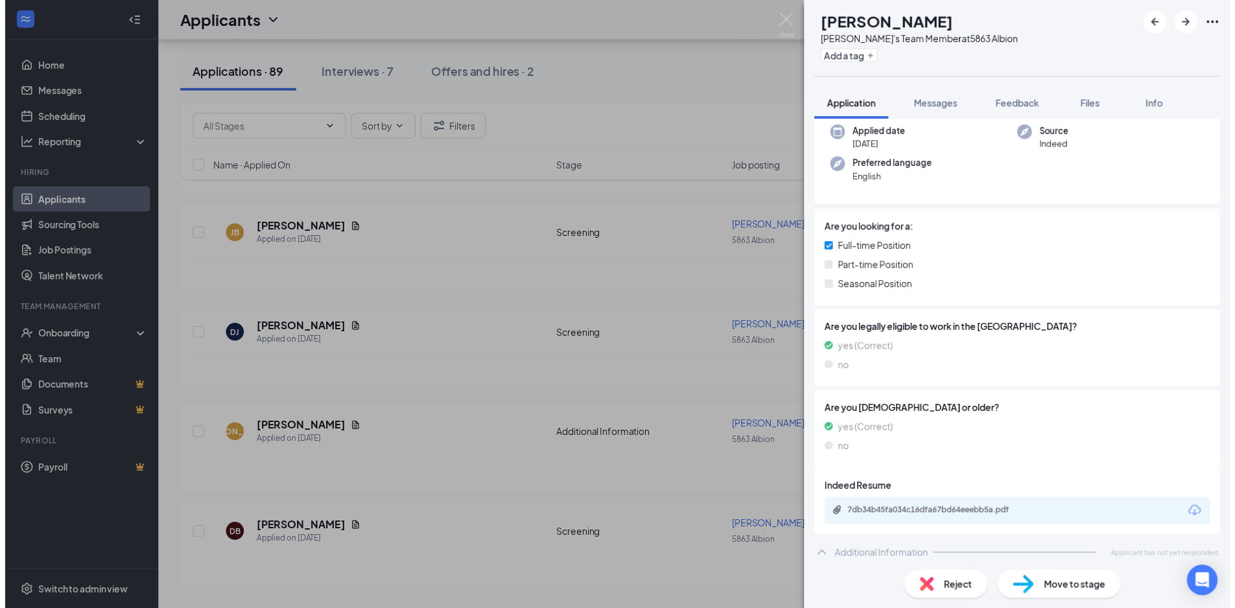
scroll to position [100, 0]
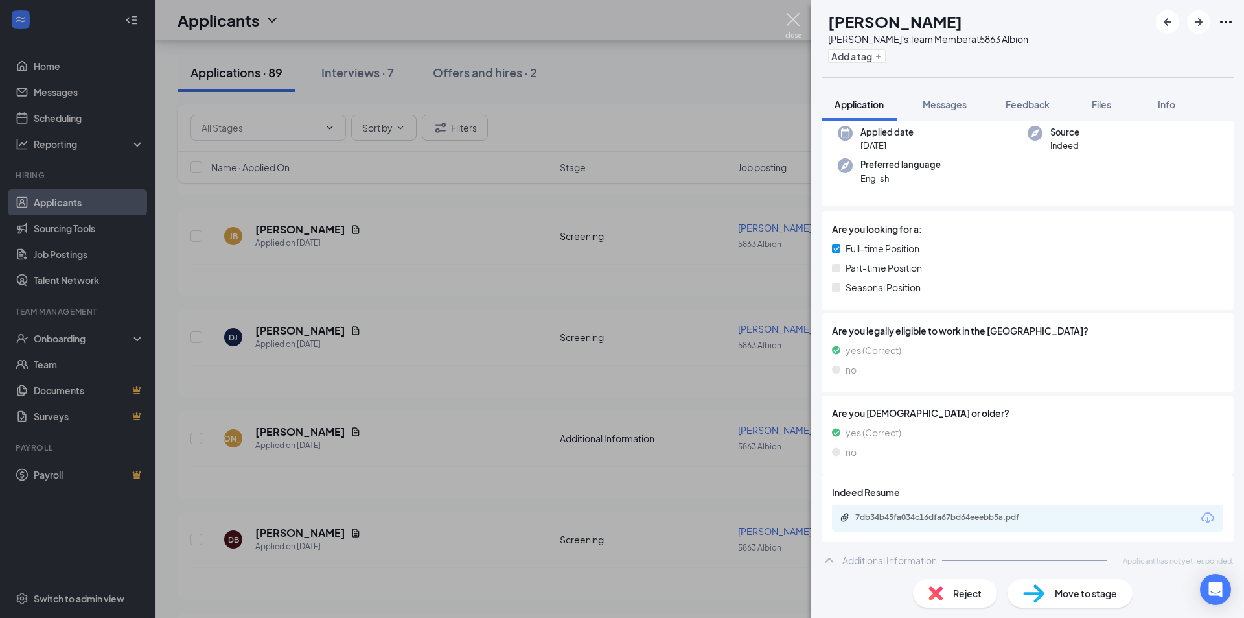
click at [796, 28] on img at bounding box center [793, 25] width 16 height 25
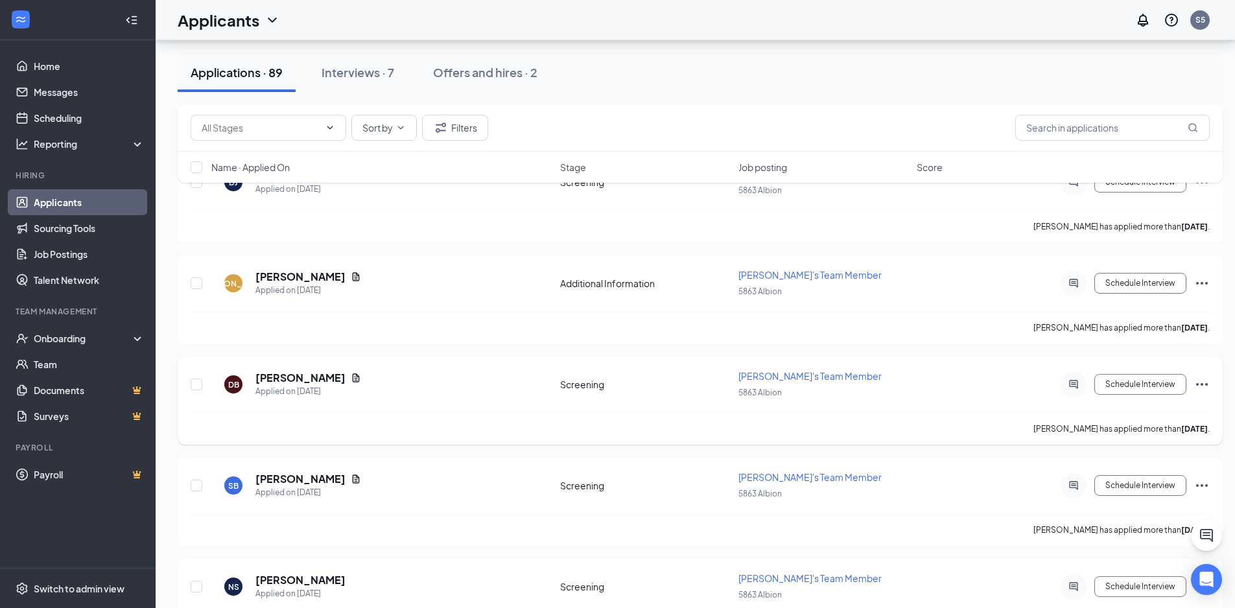
scroll to position [906, 0]
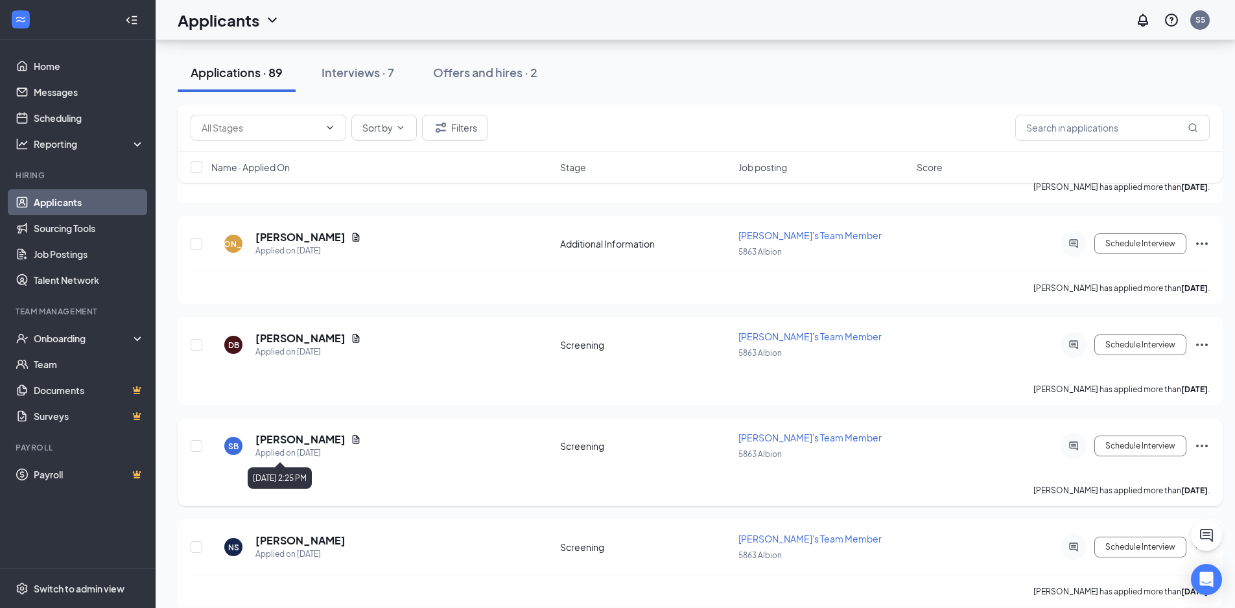
click at [298, 441] on h5 "[PERSON_NAME]" at bounding box center [300, 439] width 90 height 14
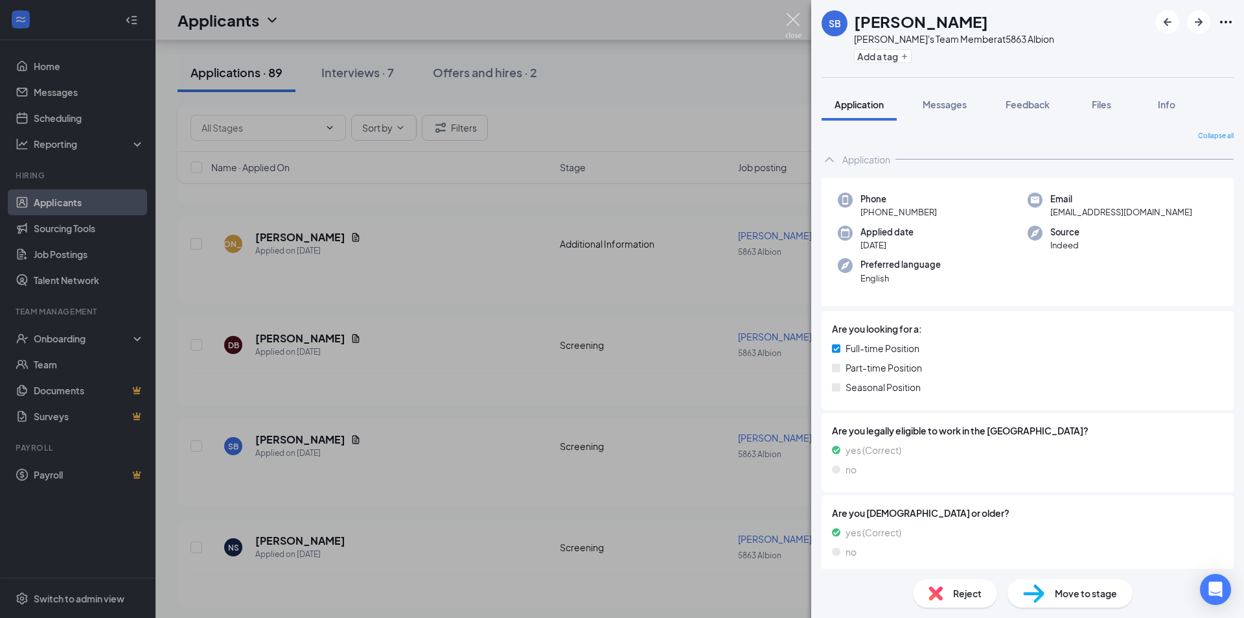
click at [787, 24] on img at bounding box center [793, 25] width 16 height 25
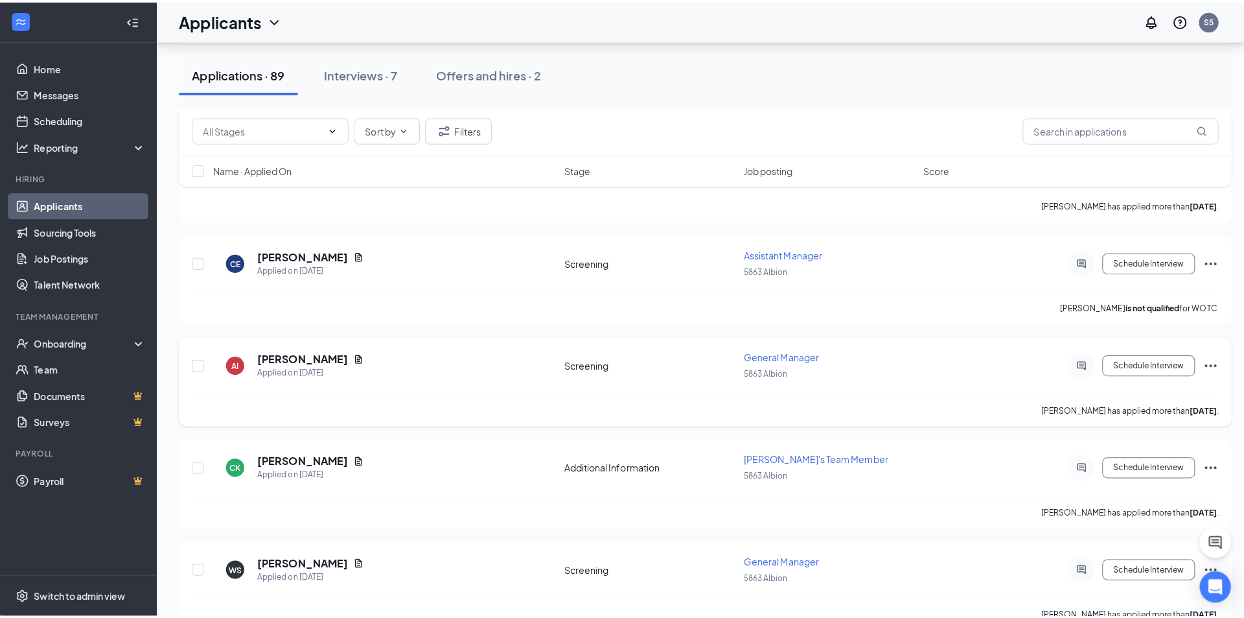
scroll to position [1360, 0]
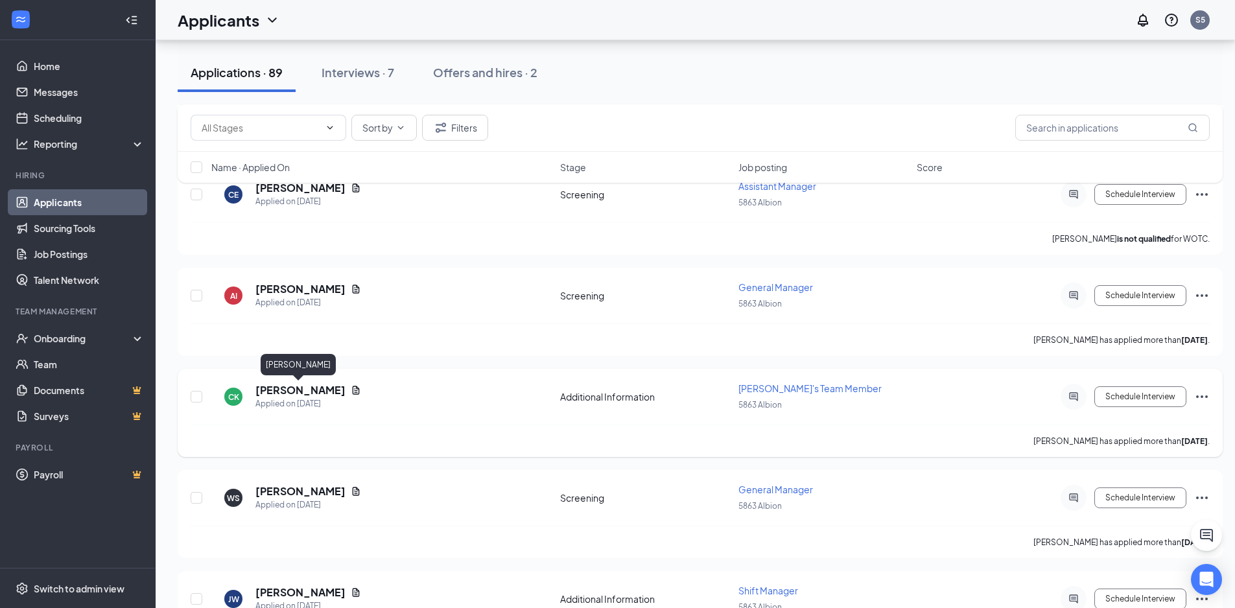
click at [307, 385] on h5 "[PERSON_NAME]" at bounding box center [300, 390] width 90 height 14
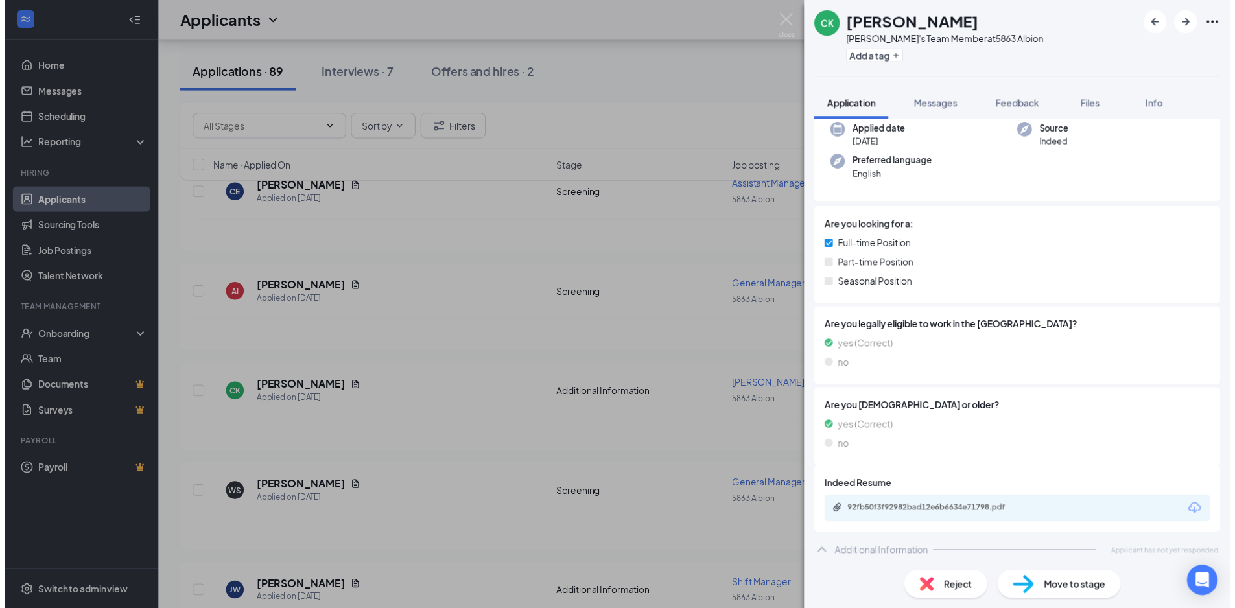
scroll to position [104, 0]
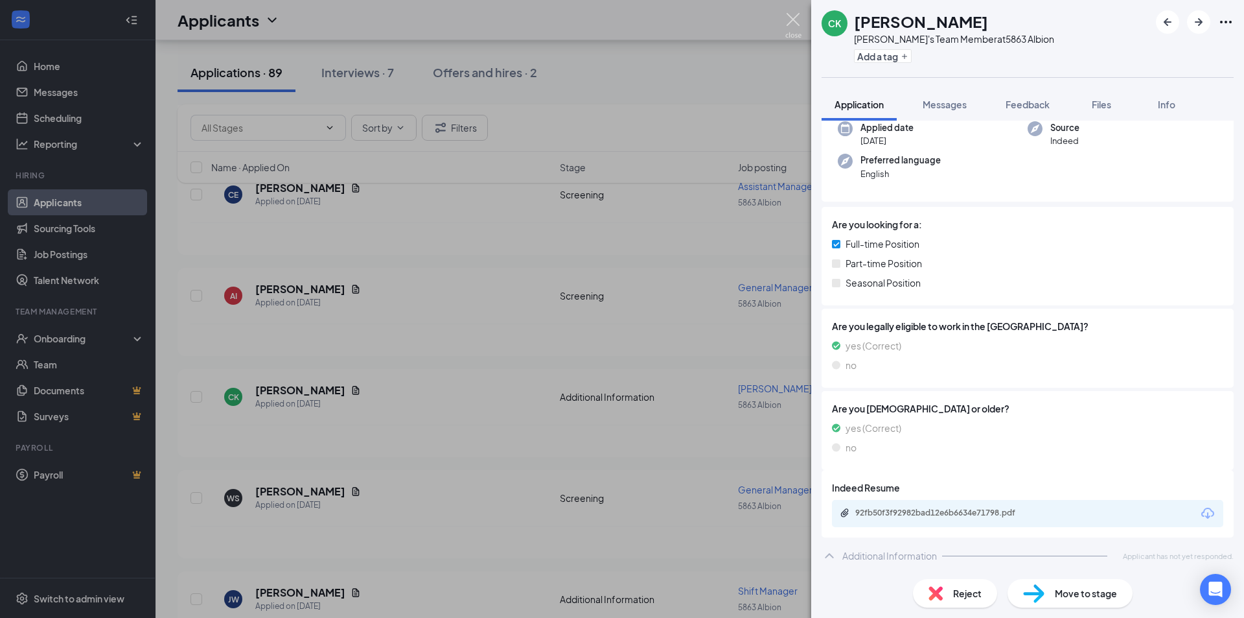
click at [799, 17] on img at bounding box center [793, 25] width 16 height 25
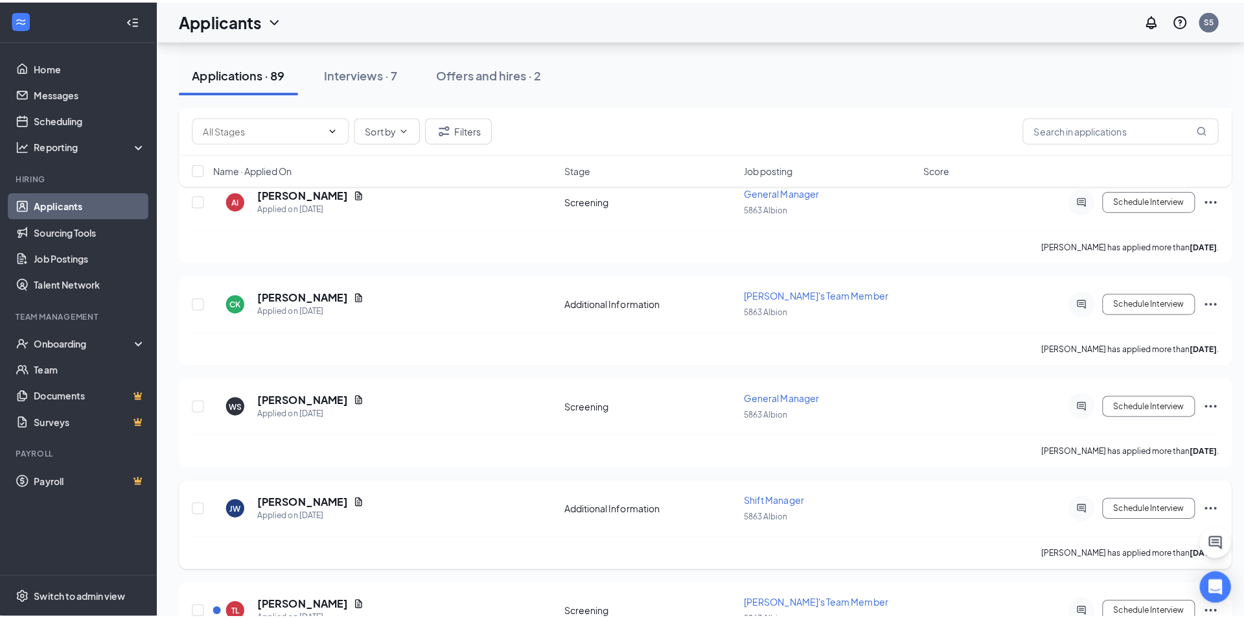
scroll to position [1489, 0]
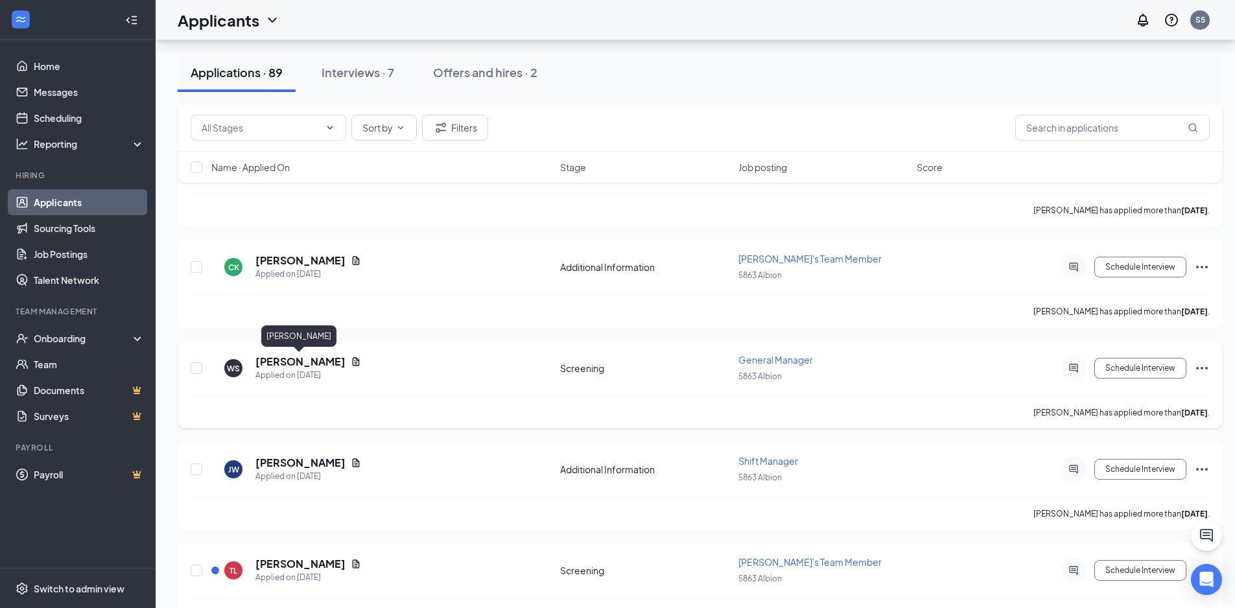
click at [310, 357] on h5 "[PERSON_NAME]" at bounding box center [300, 361] width 90 height 14
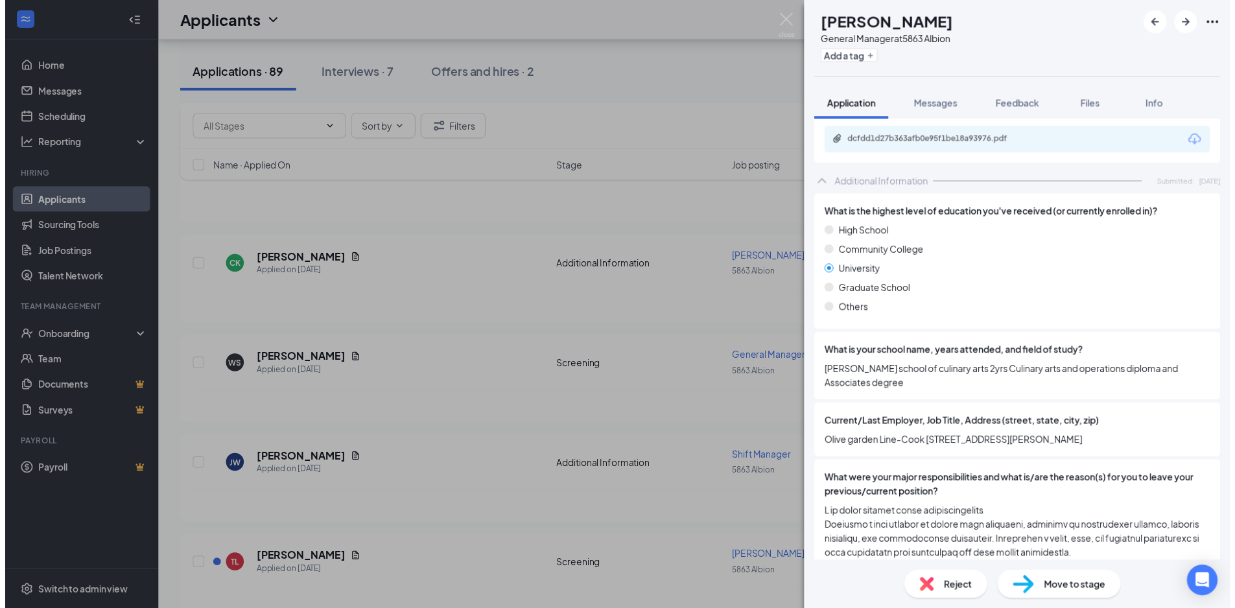
scroll to position [648, 0]
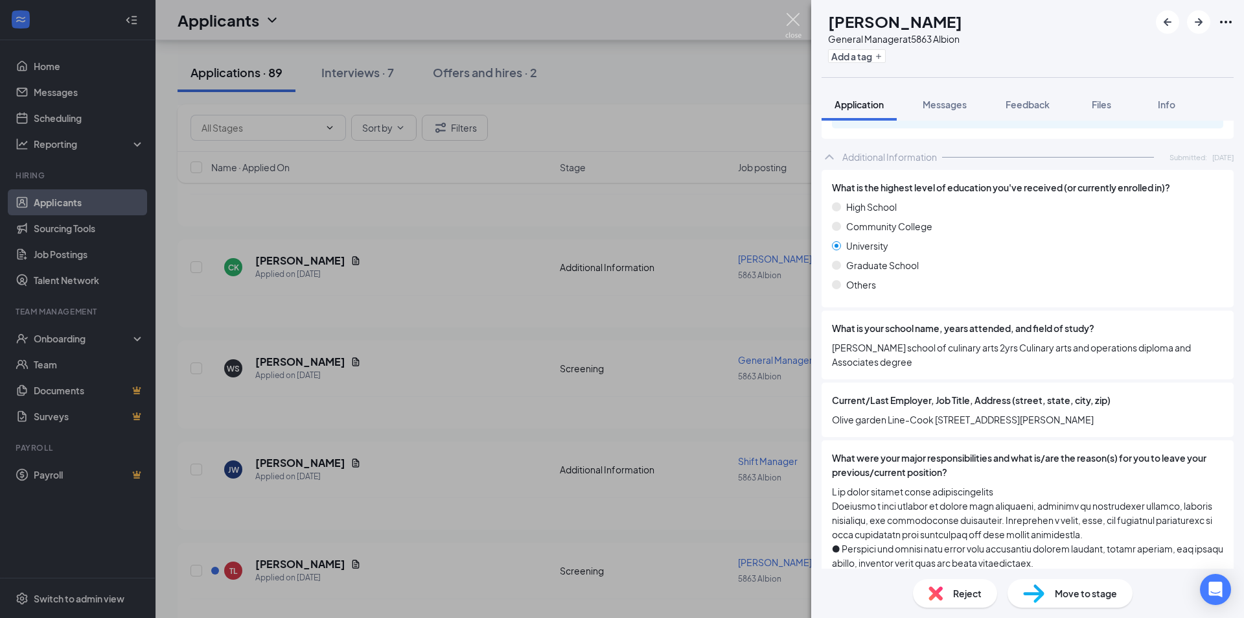
click at [798, 26] on img at bounding box center [793, 25] width 16 height 25
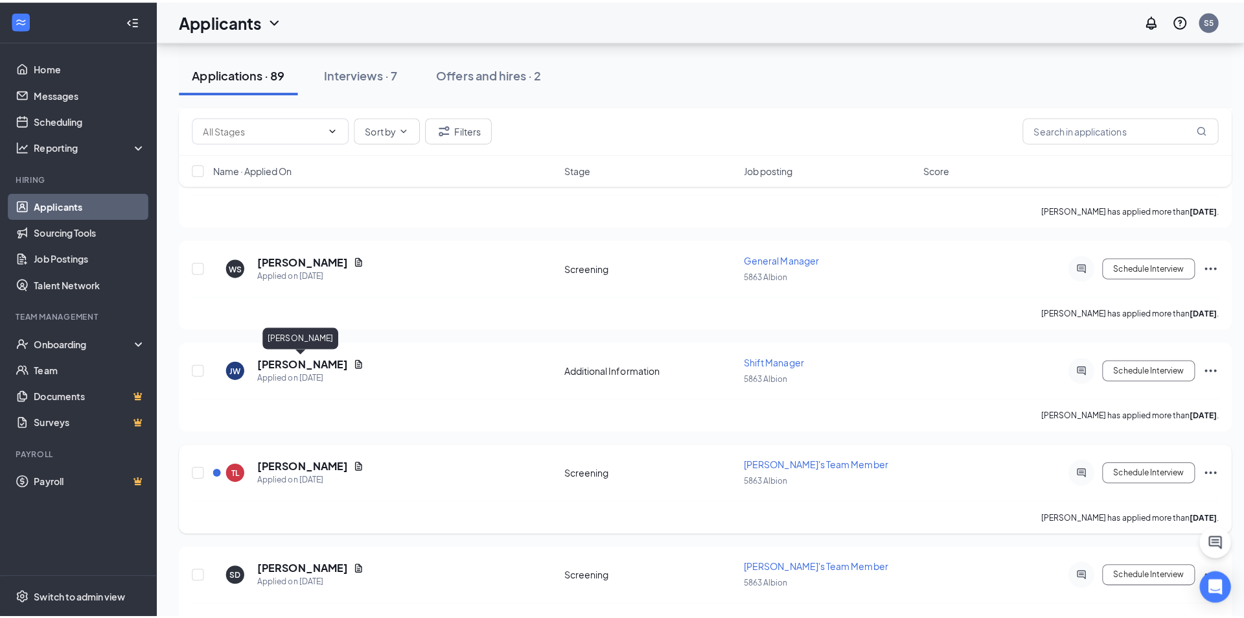
scroll to position [1619, 0]
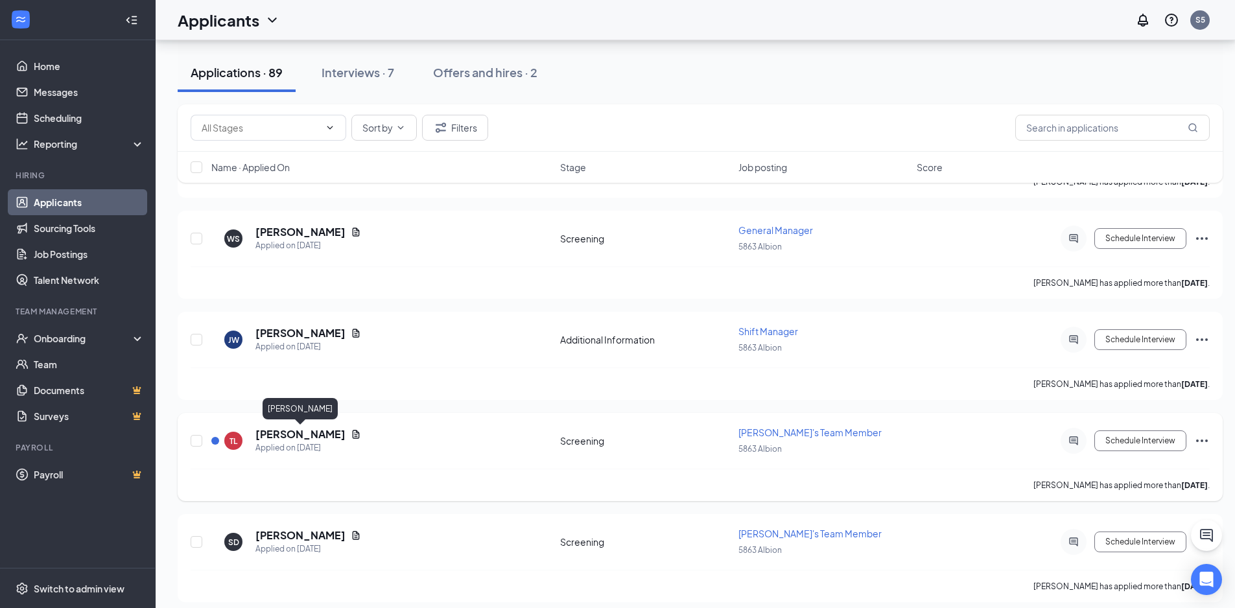
click at [312, 439] on h5 "[PERSON_NAME]" at bounding box center [300, 434] width 90 height 14
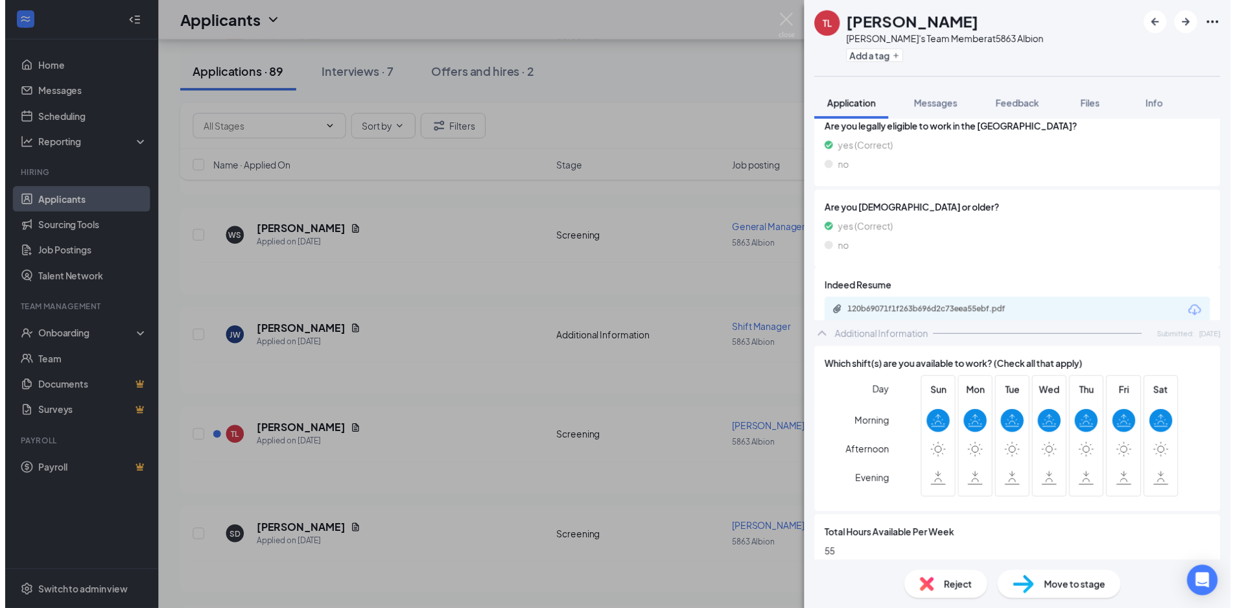
scroll to position [389, 0]
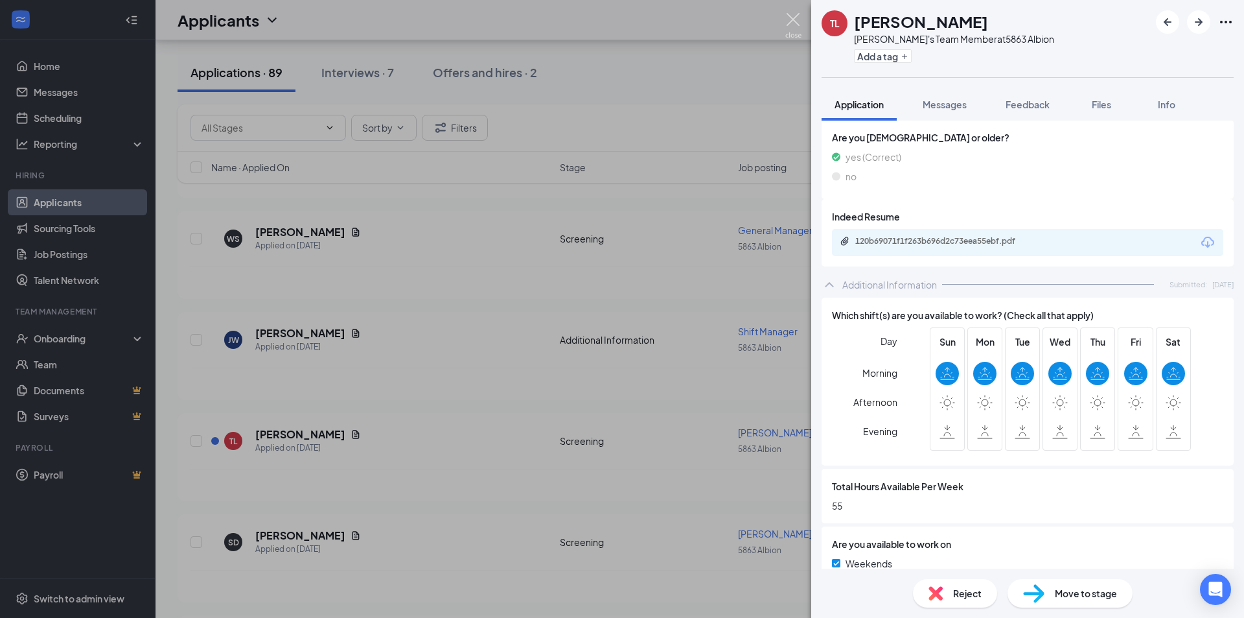
click at [789, 21] on img at bounding box center [793, 25] width 16 height 25
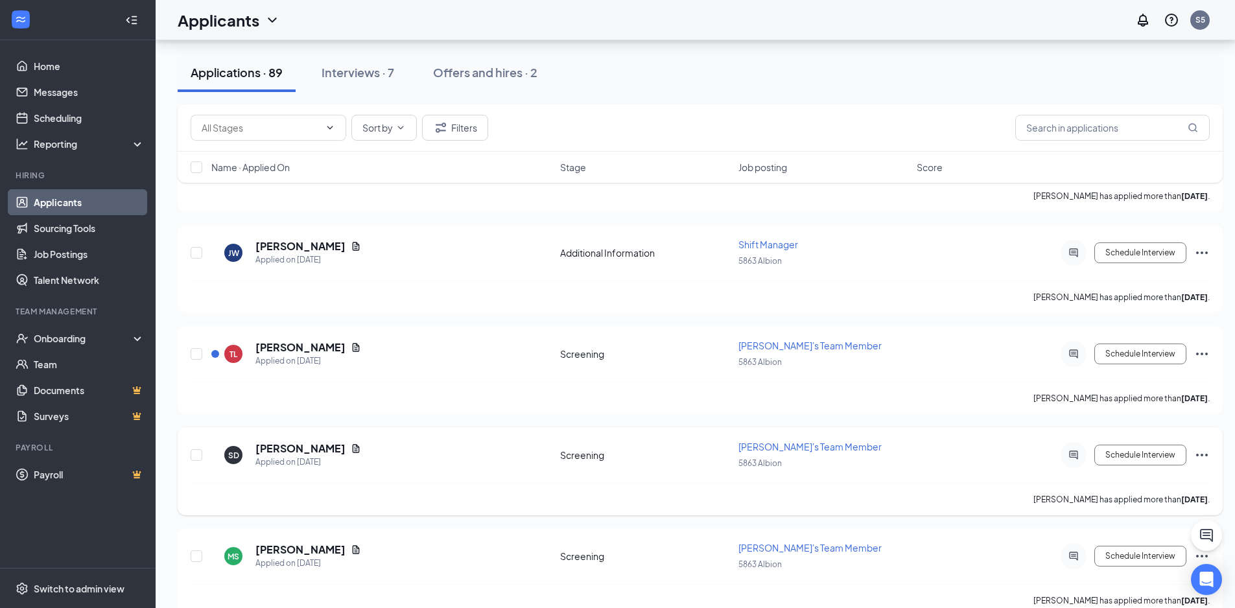
scroll to position [1730, 0]
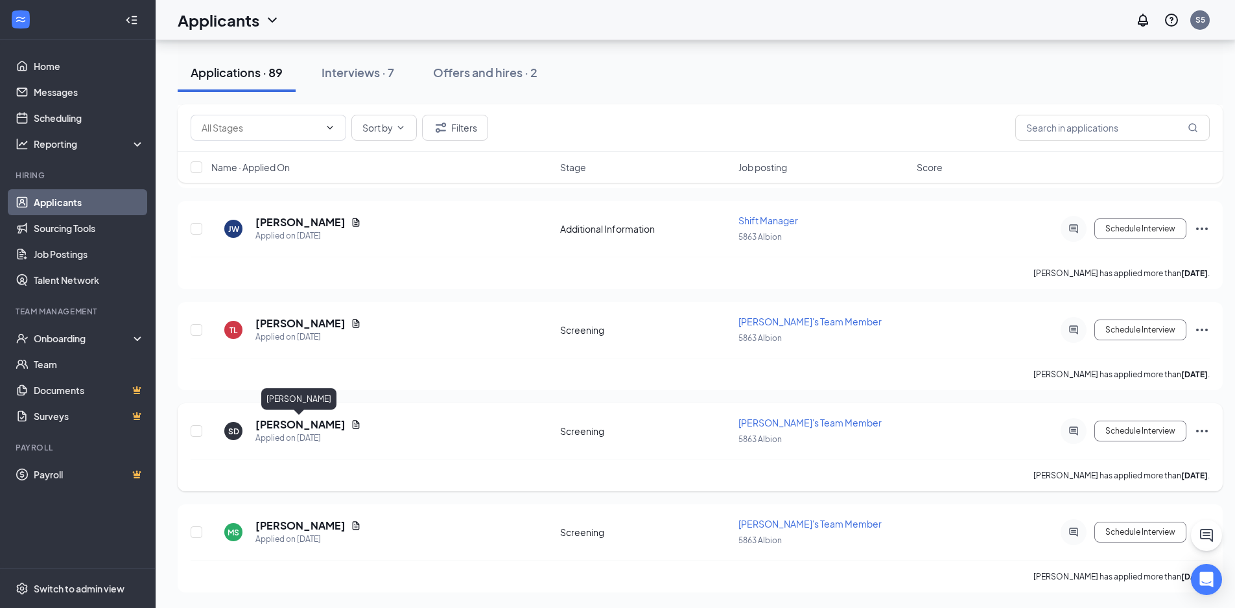
click at [309, 427] on h5 "[PERSON_NAME]" at bounding box center [300, 424] width 90 height 14
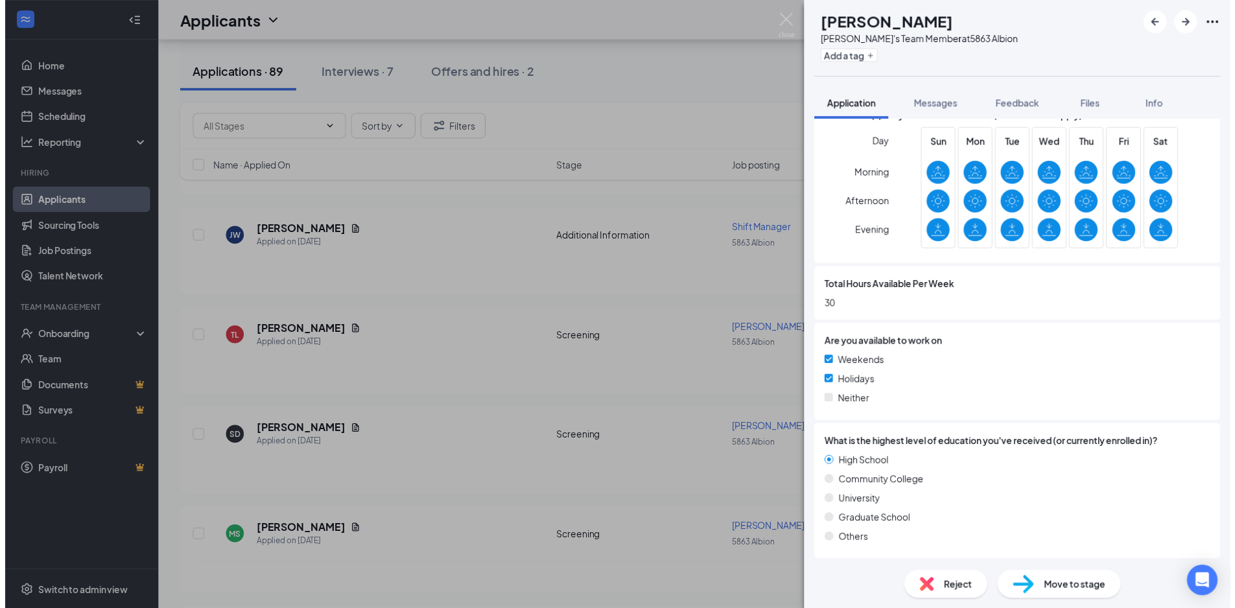
scroll to position [488, 0]
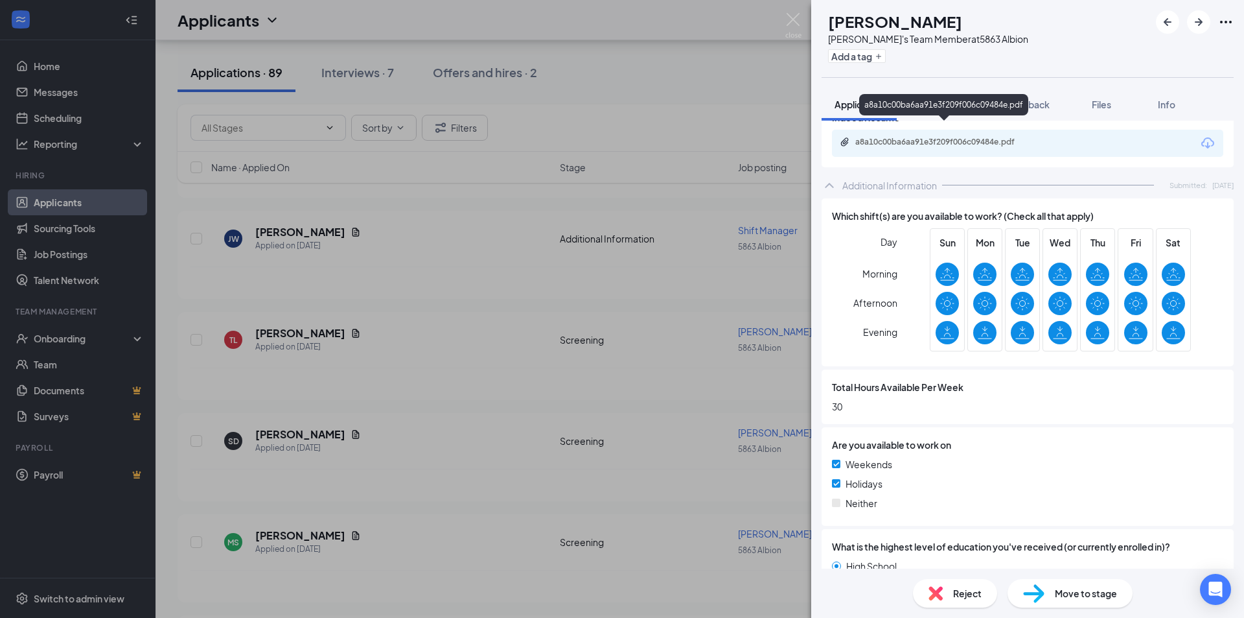
click at [928, 137] on div "a8a10c00ba6aa91e3f209f006c09484e.pdf" at bounding box center [945, 142] width 181 height 10
drag, startPoint x: 787, startPoint y: 23, endPoint x: 774, endPoint y: 36, distance: 17.9
click at [786, 23] on img at bounding box center [793, 25] width 16 height 25
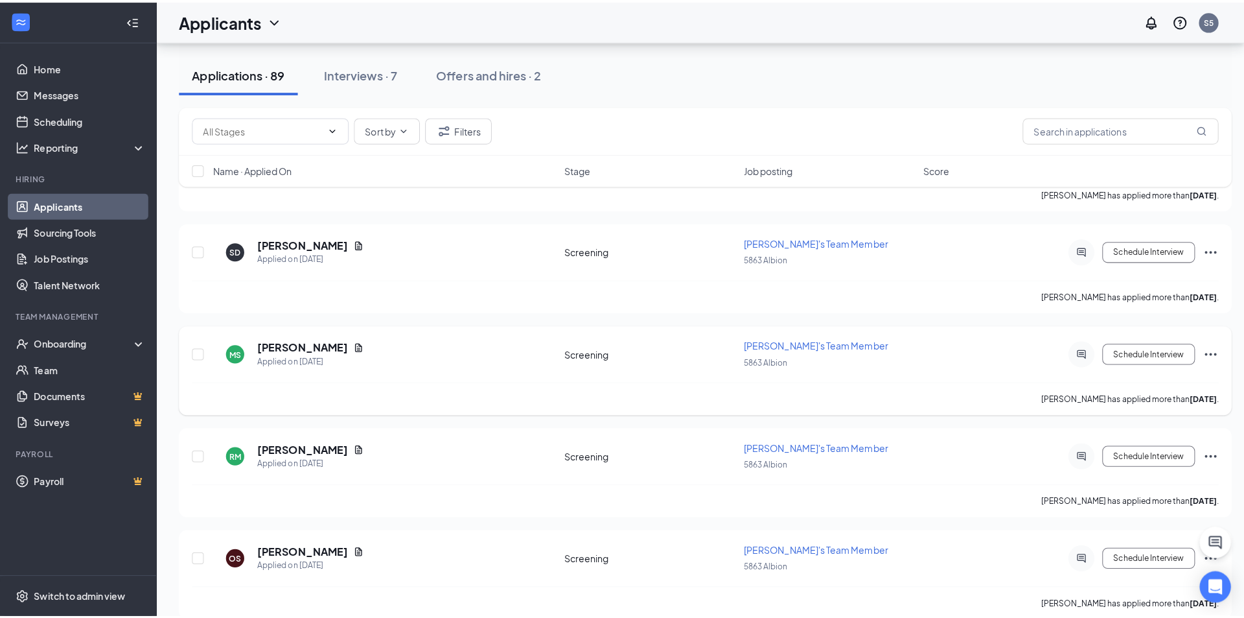
scroll to position [1914, 0]
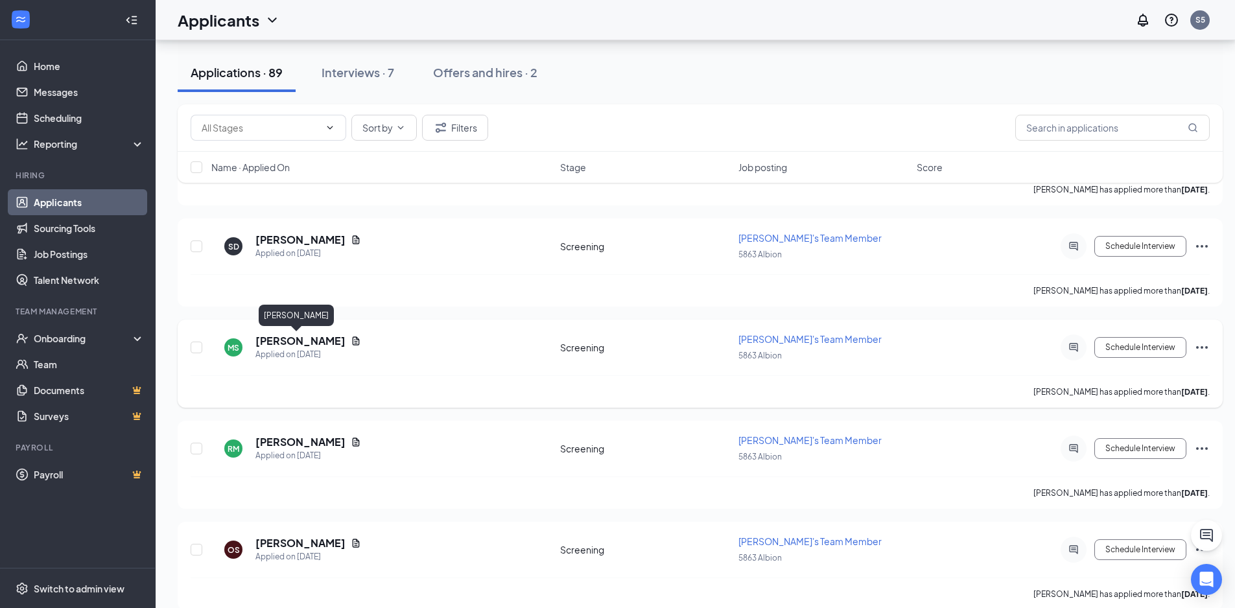
click at [293, 338] on h5 "[PERSON_NAME]" at bounding box center [300, 341] width 90 height 14
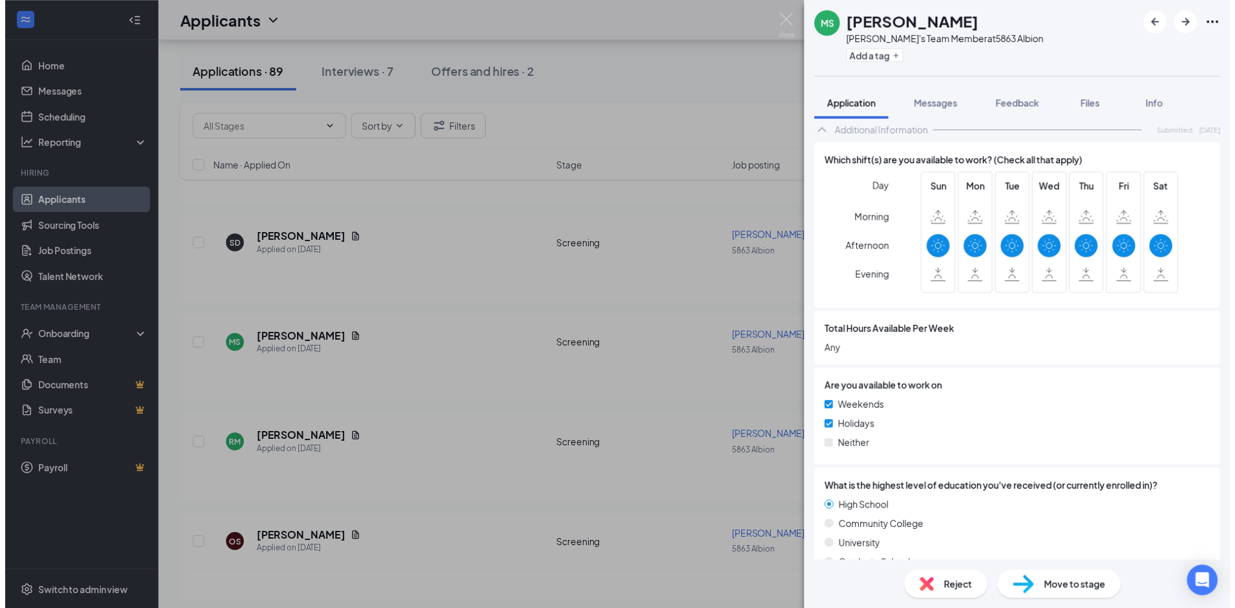
scroll to position [502, 0]
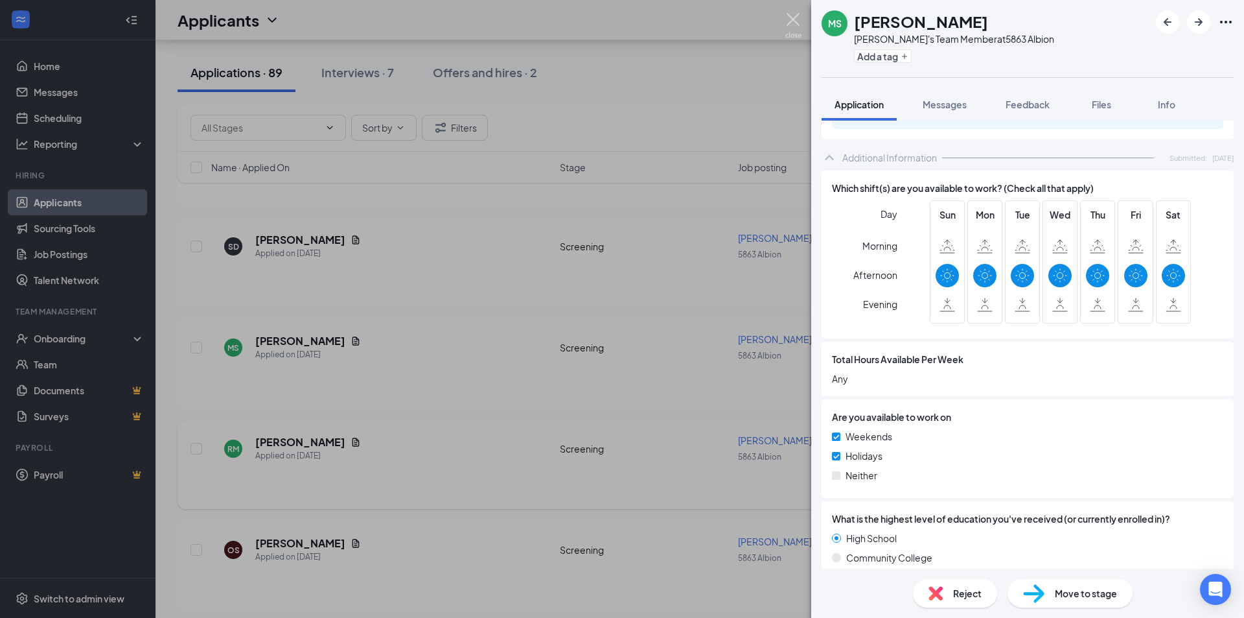
drag, startPoint x: 785, startPoint y: 21, endPoint x: 533, endPoint y: 446, distance: 493.7
click at [786, 21] on img at bounding box center [793, 25] width 16 height 25
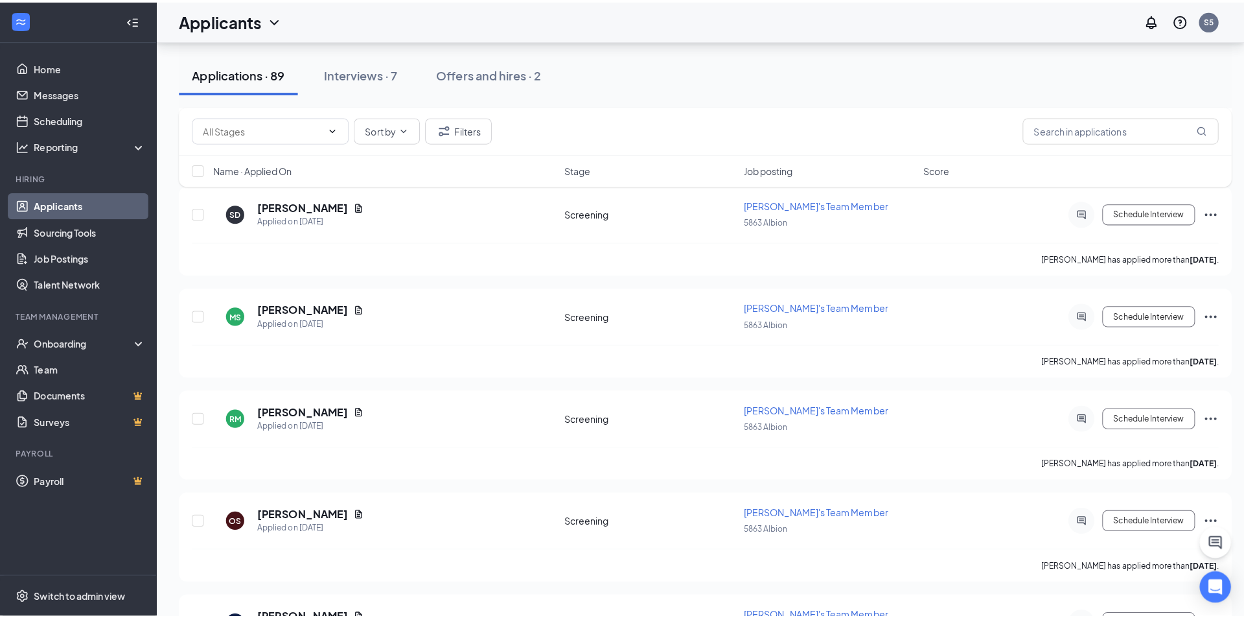
scroll to position [1979, 0]
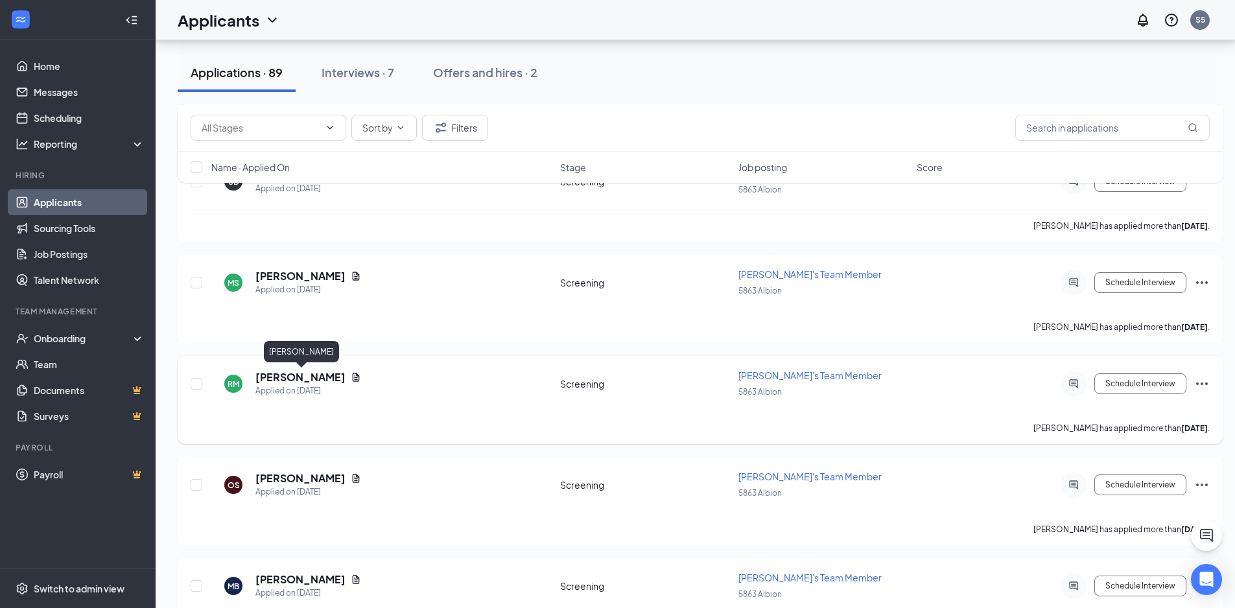
click at [302, 370] on h5 "[PERSON_NAME]" at bounding box center [300, 377] width 90 height 14
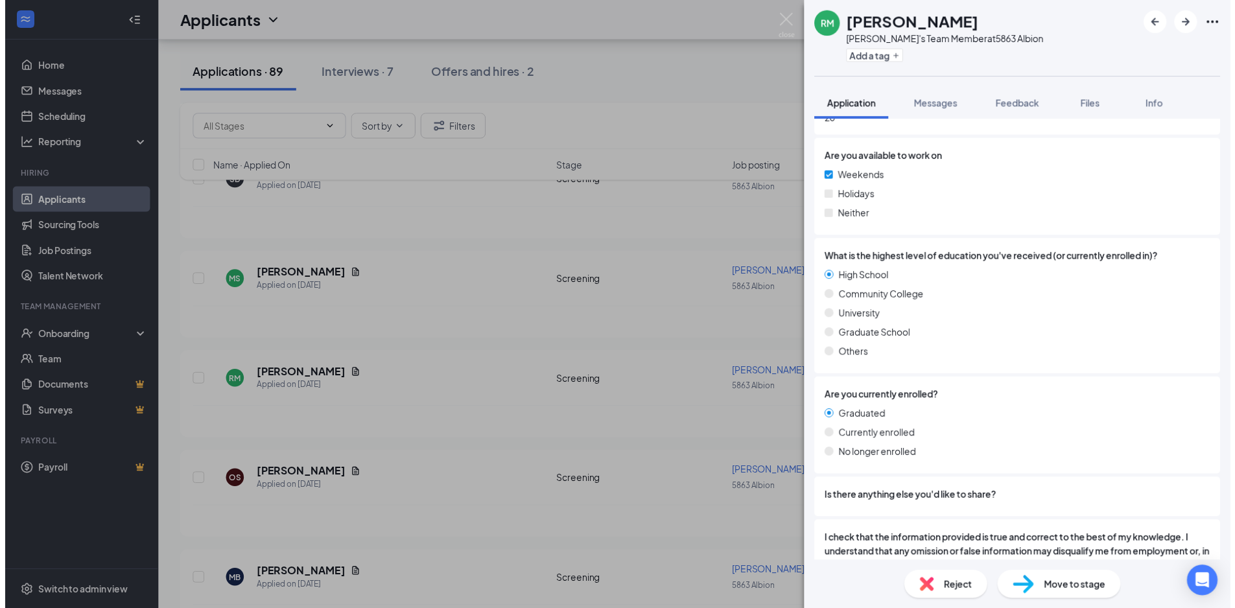
scroll to position [812, 0]
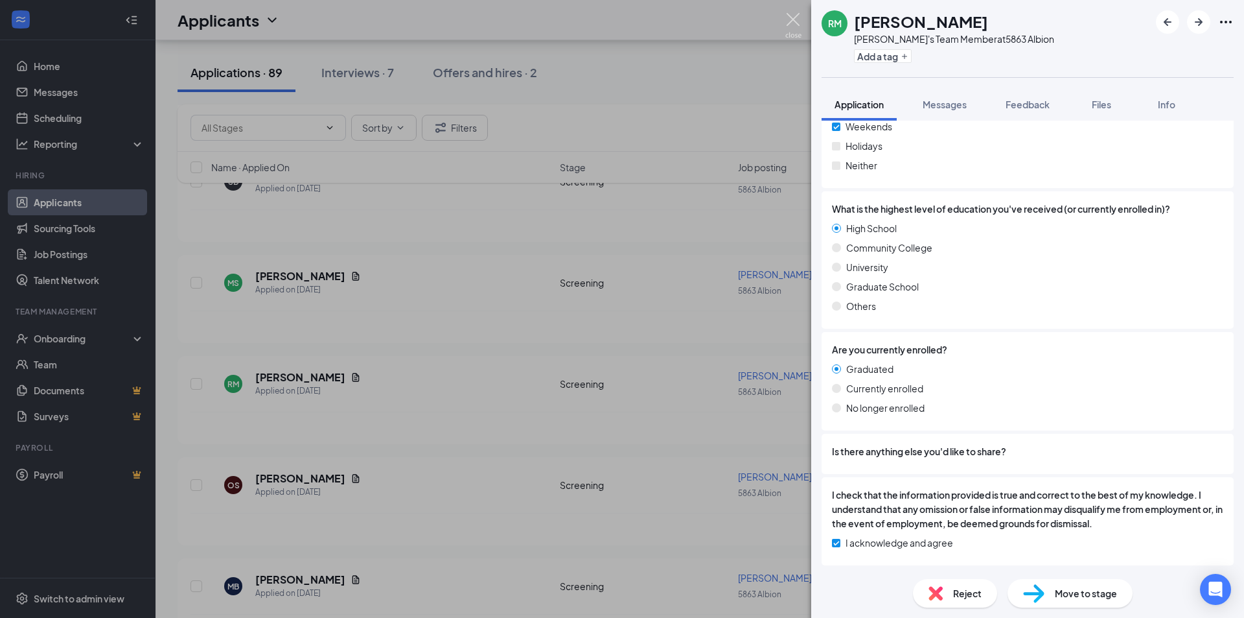
click at [798, 21] on img at bounding box center [793, 25] width 16 height 25
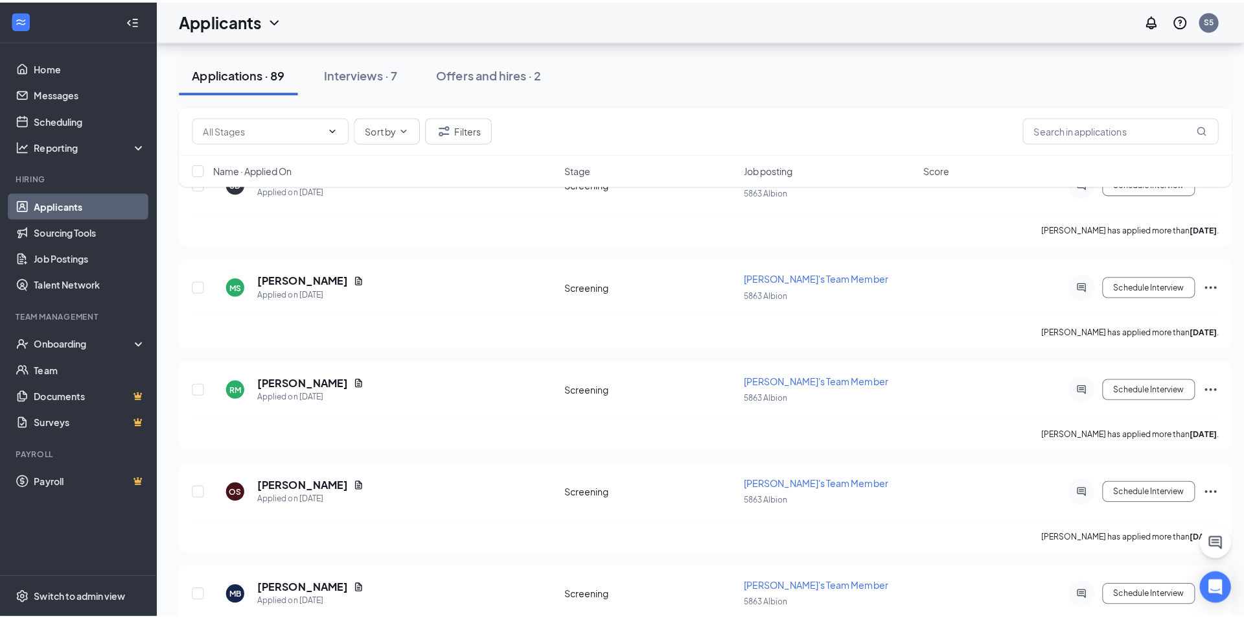
scroll to position [2044, 0]
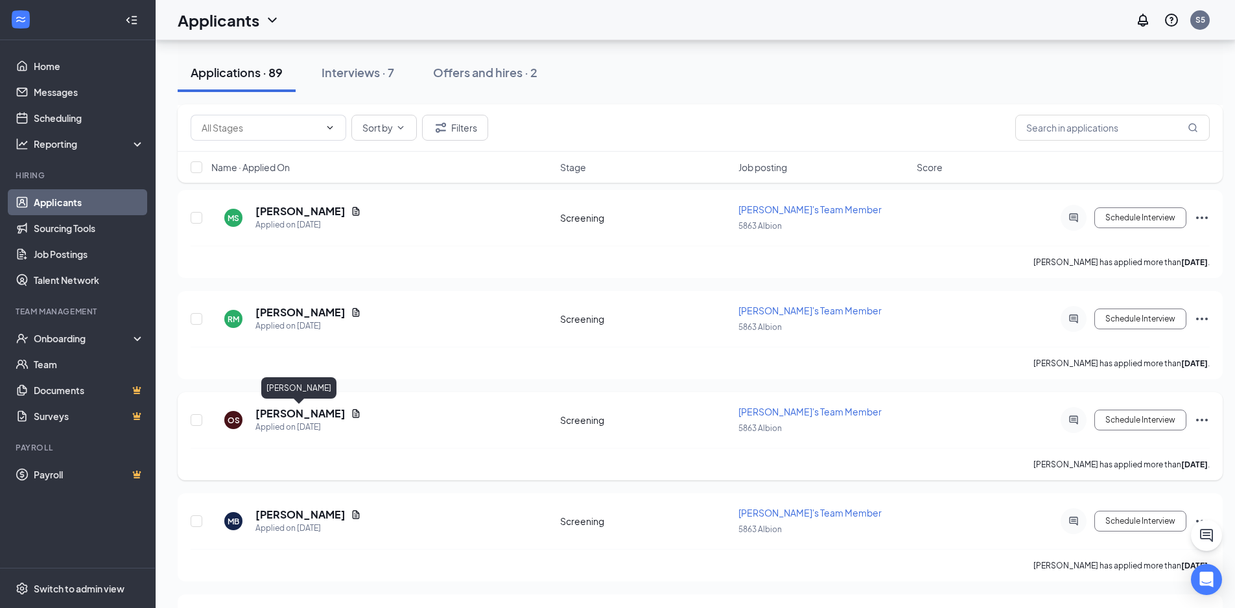
click at [301, 415] on h5 "[PERSON_NAME]" at bounding box center [300, 413] width 90 height 14
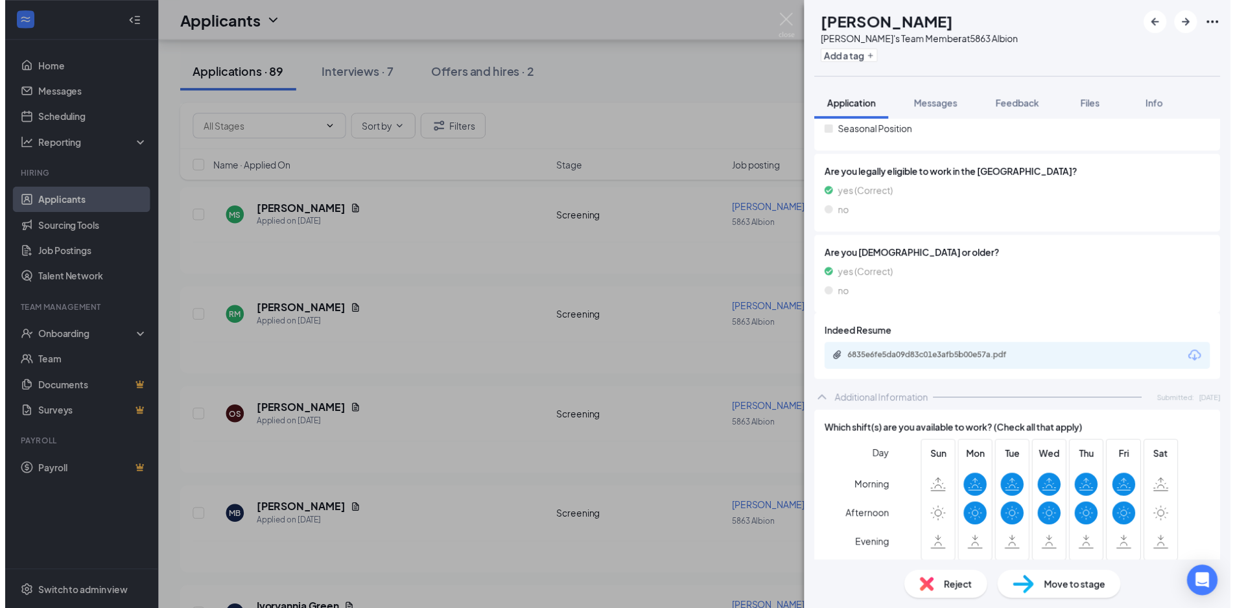
scroll to position [259, 0]
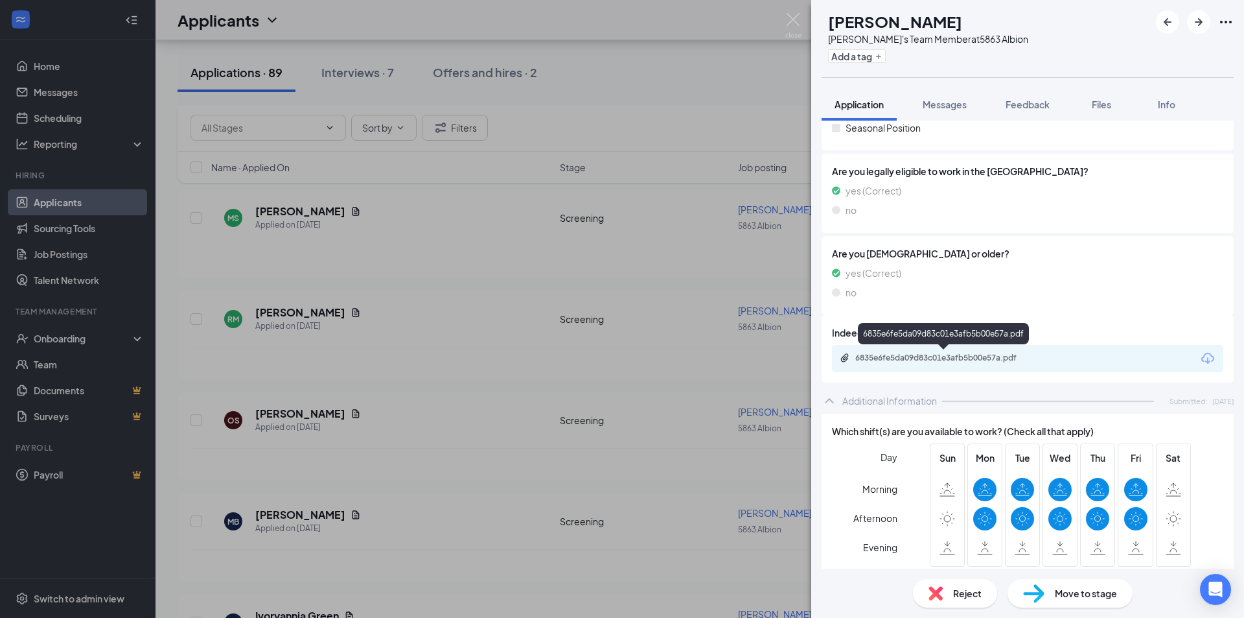
click at [918, 353] on div "6835e6fe5da09d83c01e3afb5b00e57a.pdf" at bounding box center [945, 358] width 181 height 10
click at [510, 353] on div "OS [PERSON_NAME]'s Team Member at 5863 Albion Add a tag Application Messages Fe…" at bounding box center [622, 309] width 1244 height 618
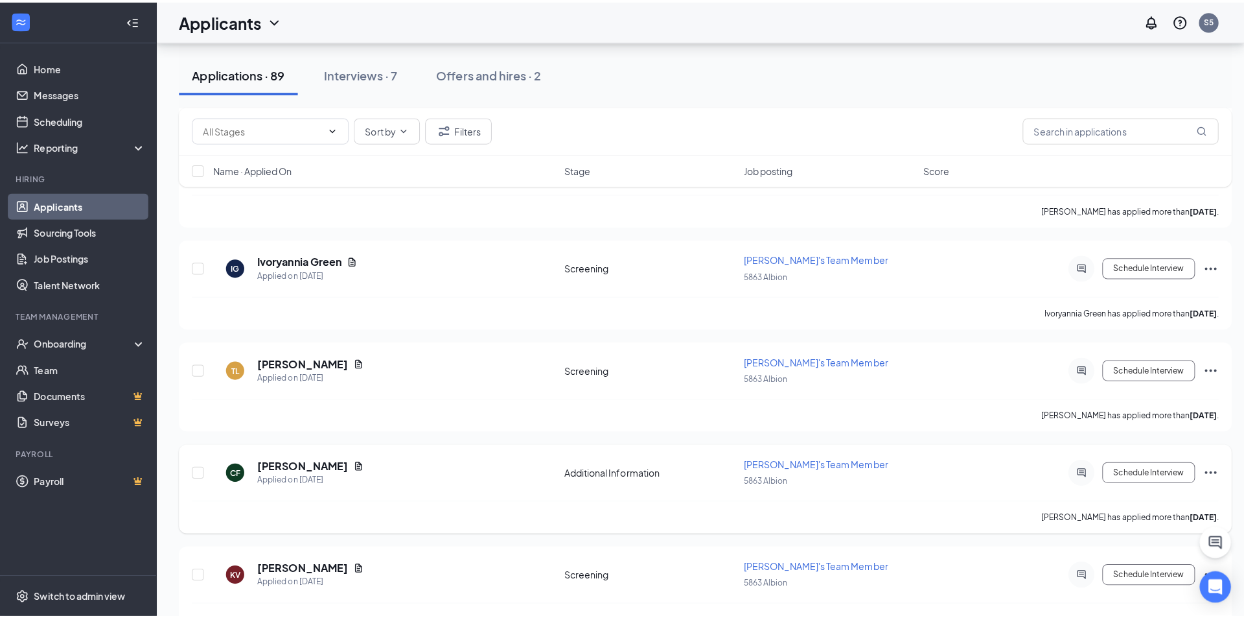
scroll to position [2433, 0]
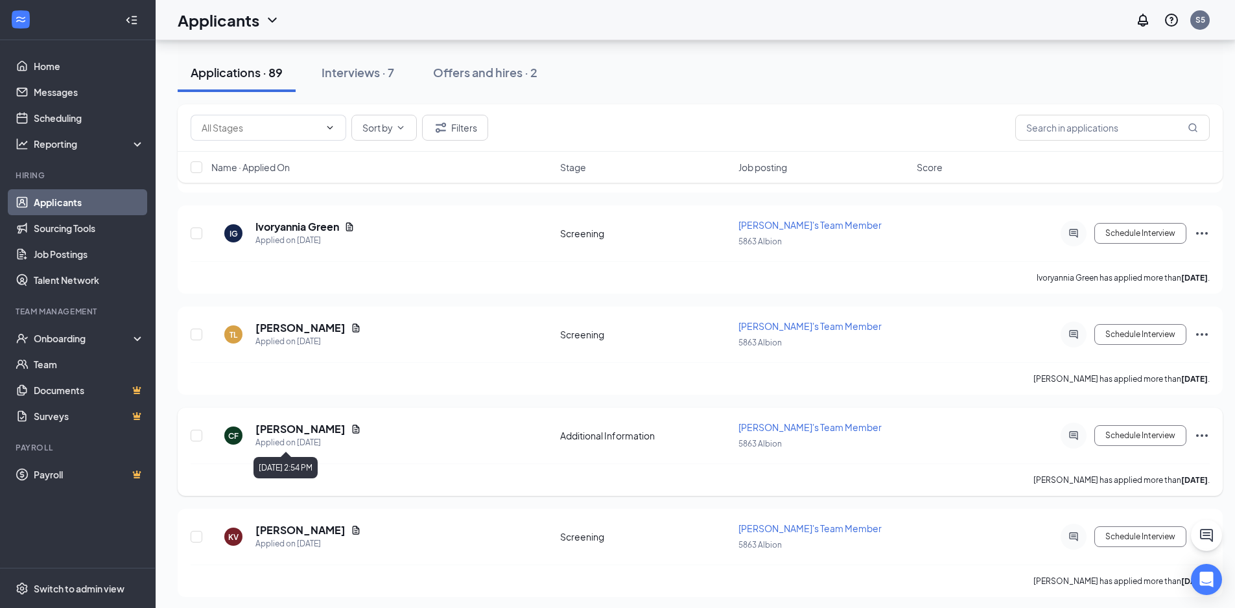
click at [307, 432] on h5 "[PERSON_NAME]" at bounding box center [300, 429] width 90 height 14
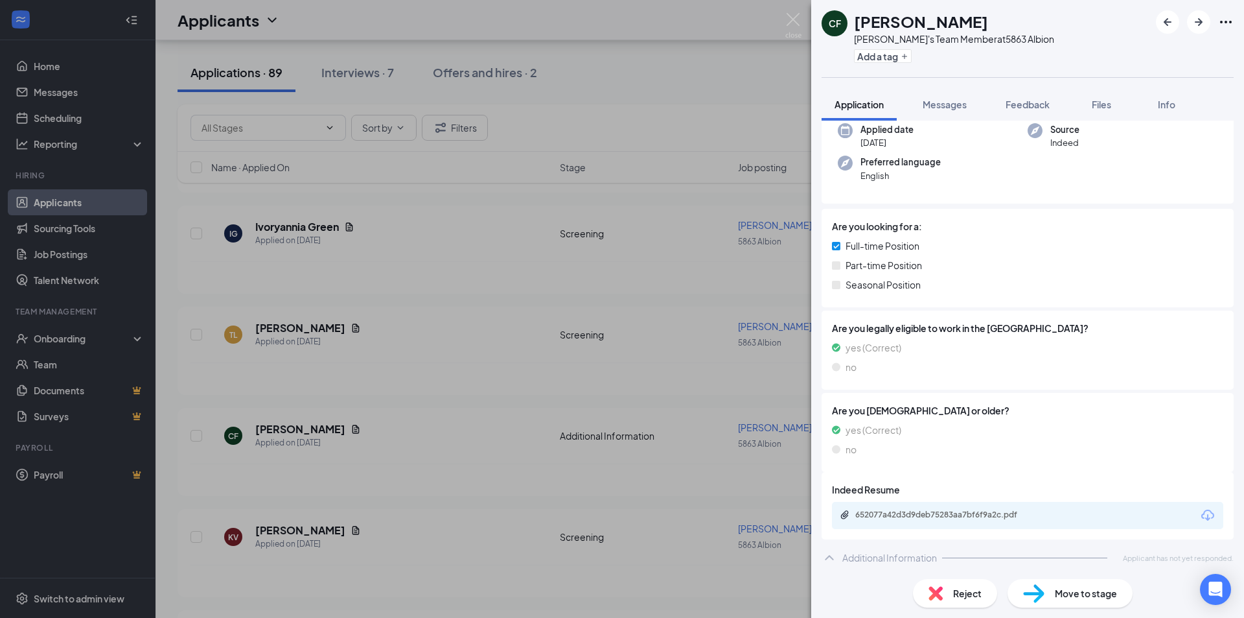
scroll to position [104, 0]
click at [950, 523] on div "652077a42d3d9deb75283aa7bf6f9a2c.pdf" at bounding box center [1027, 513] width 391 height 27
click at [950, 518] on div "652077a42d3d9deb75283aa7bf6f9a2c.pdf" at bounding box center [945, 513] width 210 height 12
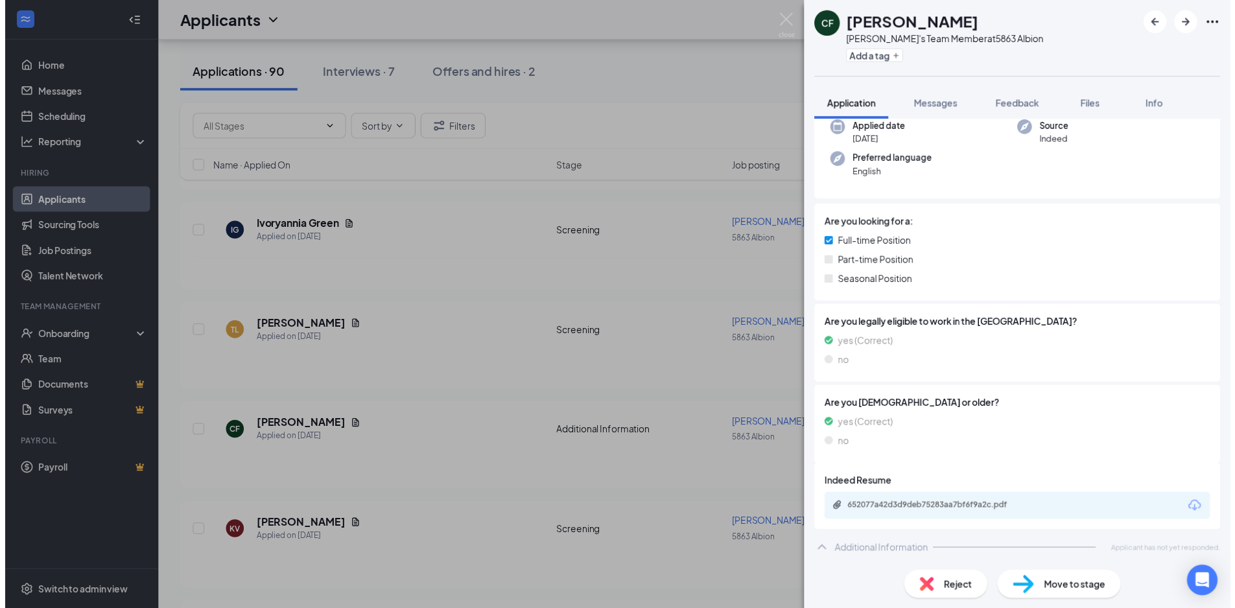
scroll to position [100, 0]
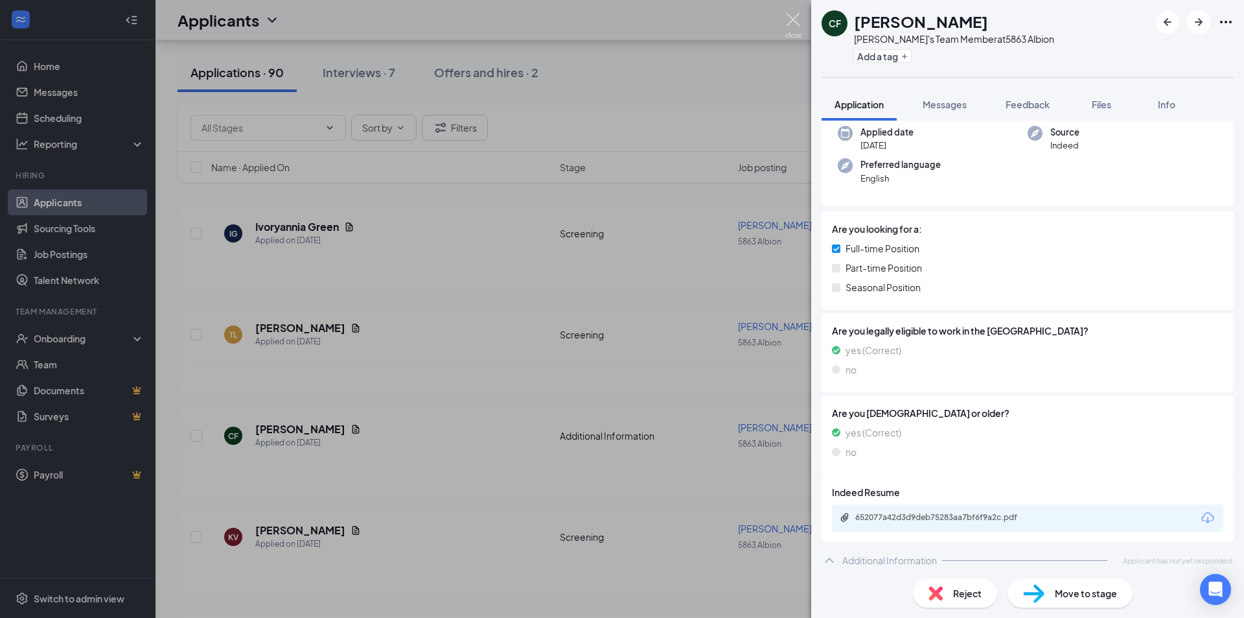
click at [789, 17] on img at bounding box center [793, 25] width 16 height 25
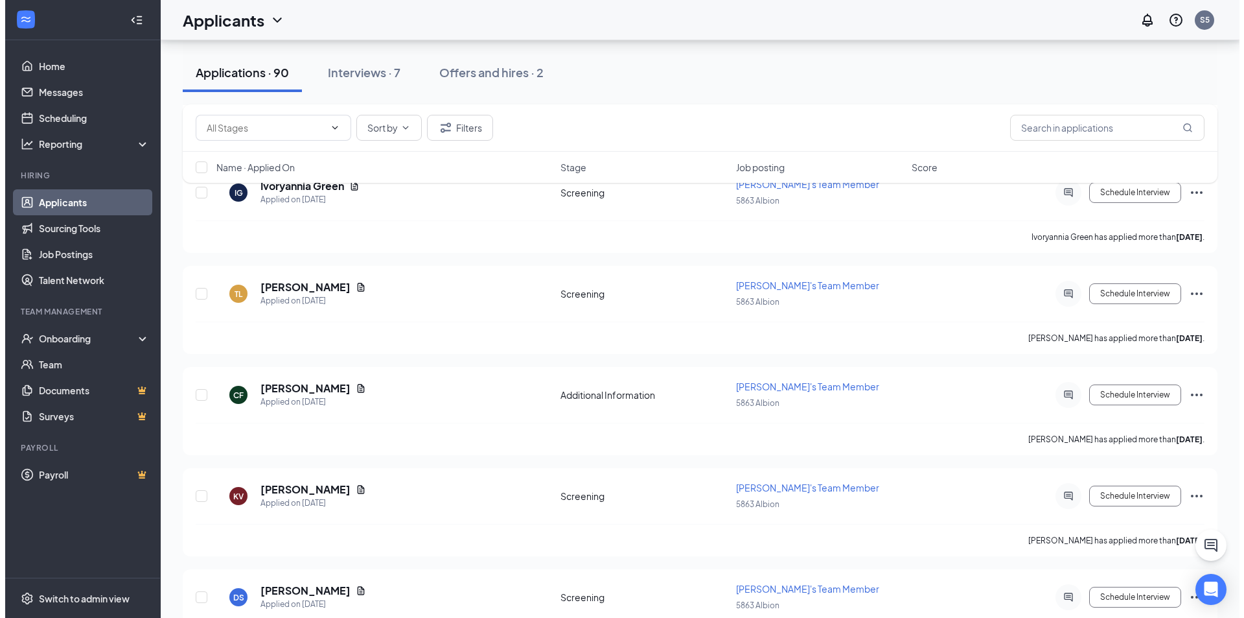
scroll to position [2592, 0]
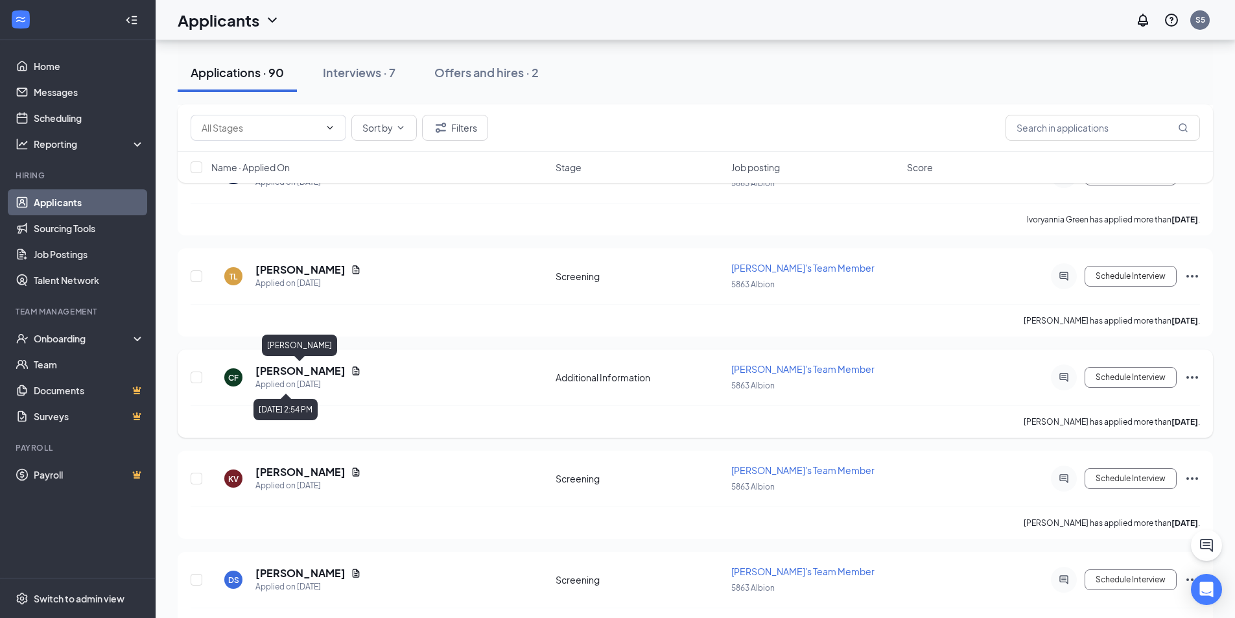
click at [288, 369] on h5 "[PERSON_NAME]" at bounding box center [300, 371] width 90 height 14
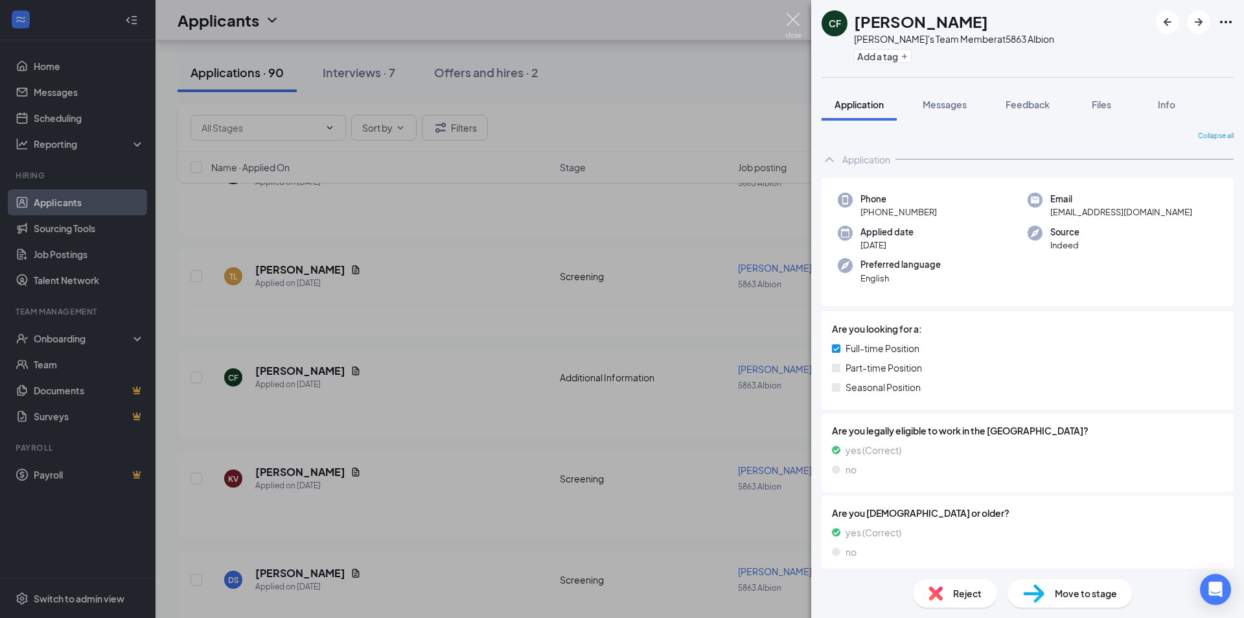
click at [800, 21] on img at bounding box center [793, 25] width 16 height 25
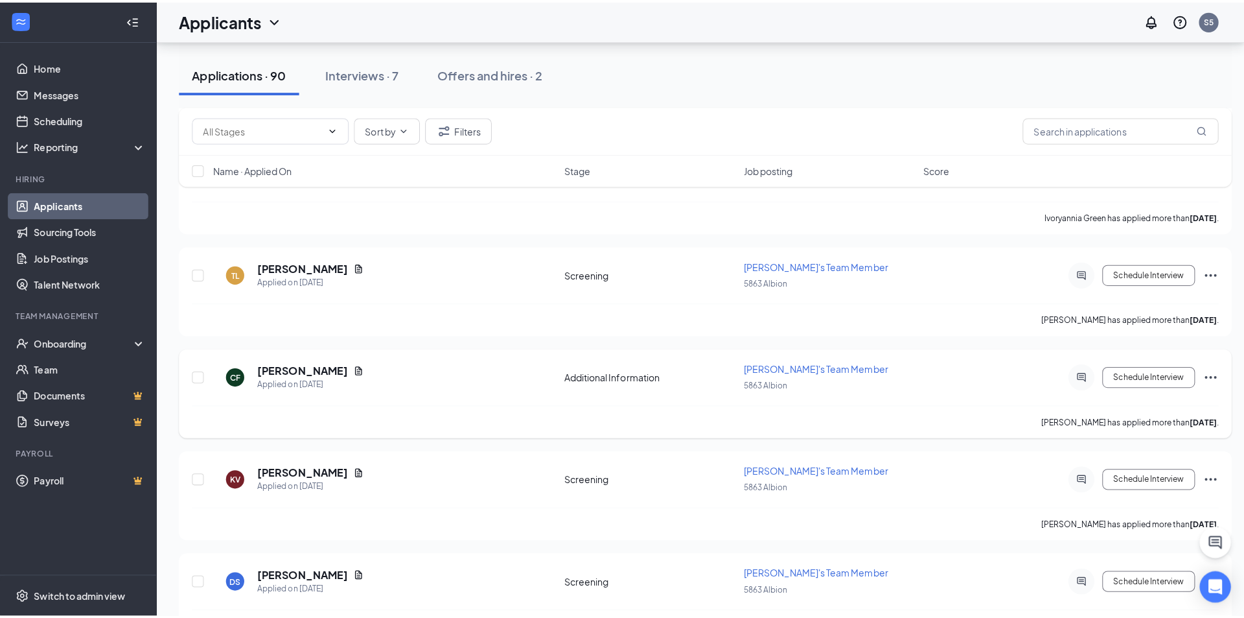
scroll to position [2592, 0]
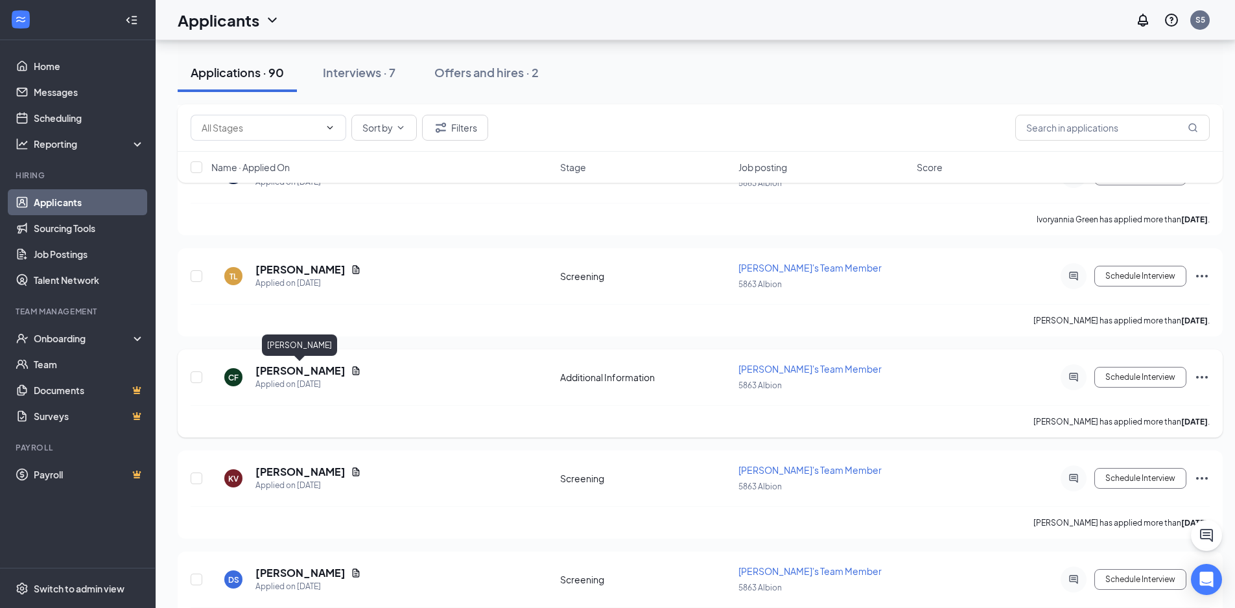
click at [282, 374] on h5 "[PERSON_NAME]" at bounding box center [300, 371] width 90 height 14
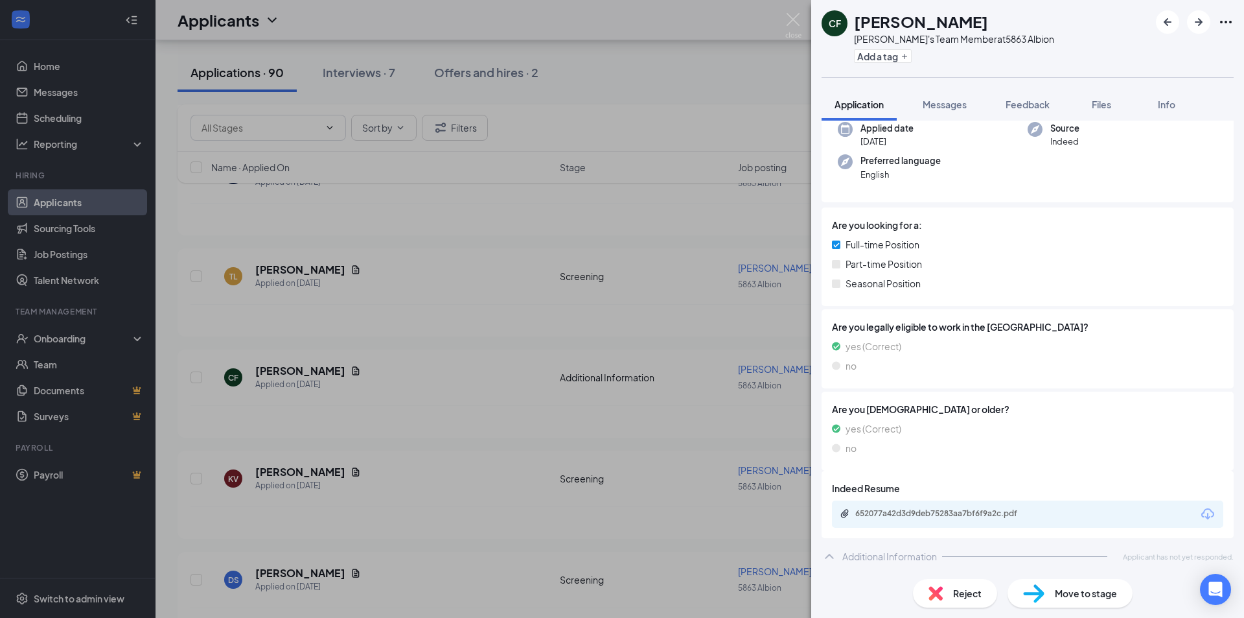
scroll to position [104, 0]
click at [909, 517] on div "652077a42d3d9deb75283aa7bf6f9a2c.pdf" at bounding box center [945, 512] width 181 height 10
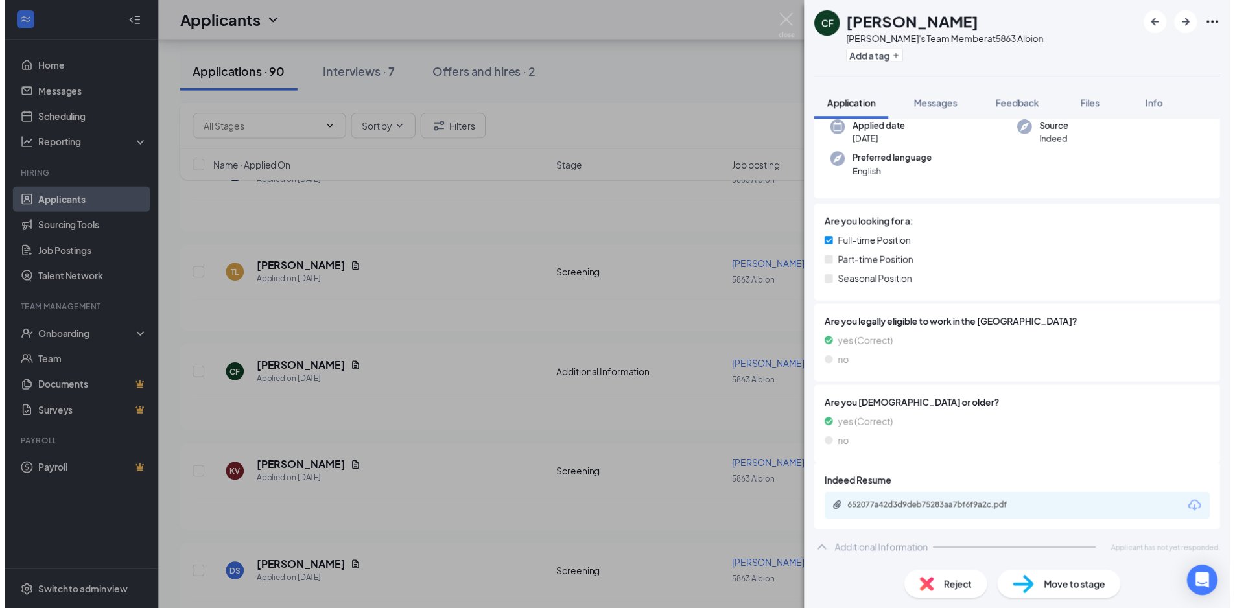
scroll to position [100, 0]
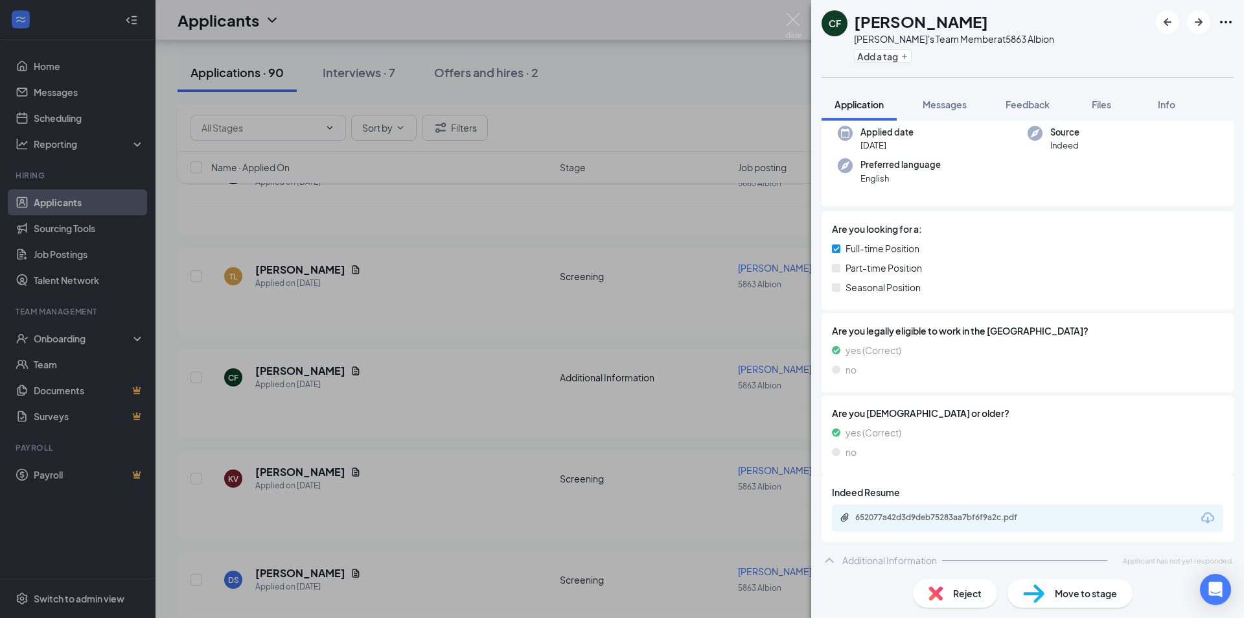
click at [679, 75] on div "CF [PERSON_NAME]'s Team Member at 5863 Albion Add a tag Application Messages Fe…" at bounding box center [622, 309] width 1244 height 618
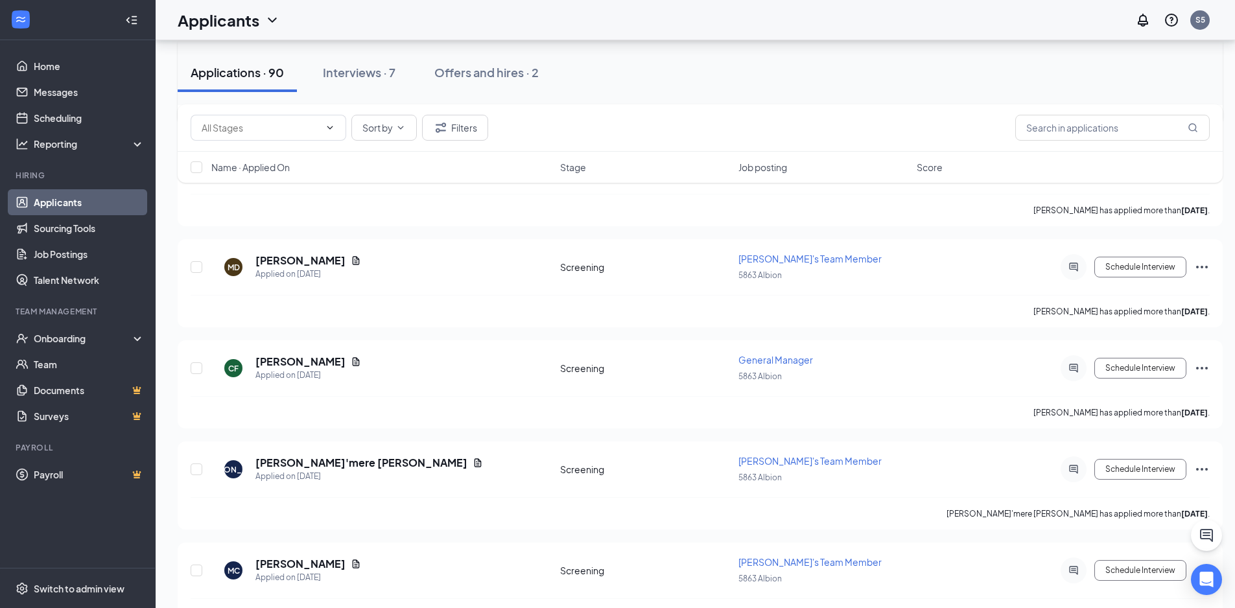
scroll to position [3111, 0]
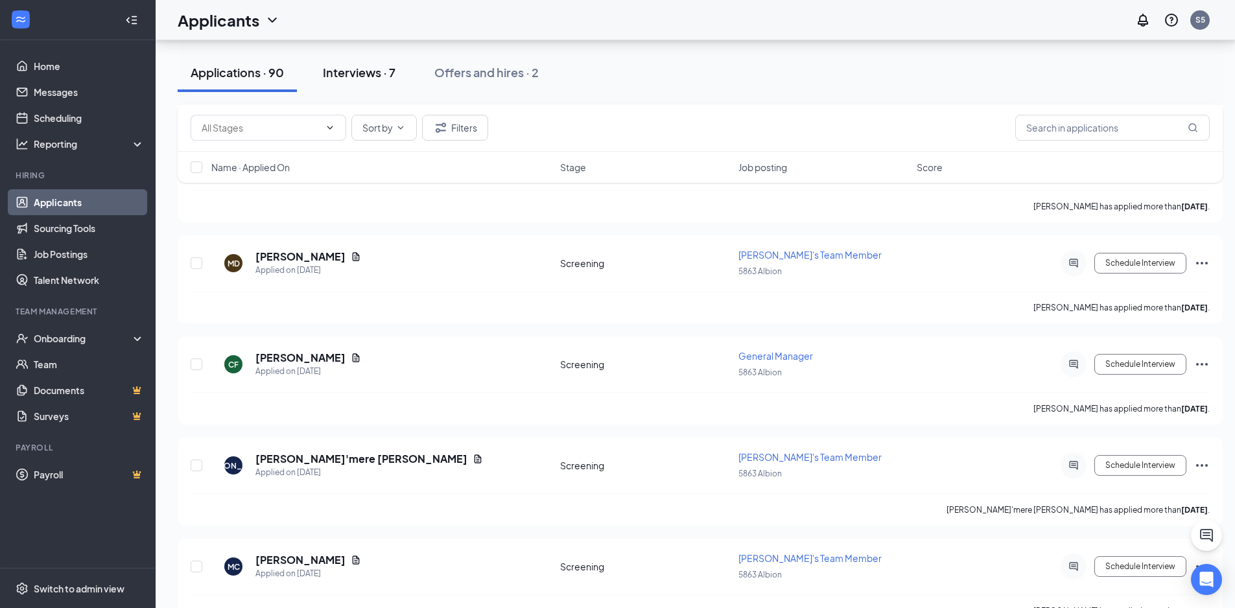
click at [384, 73] on div "Interviews · 7" at bounding box center [359, 72] width 73 height 16
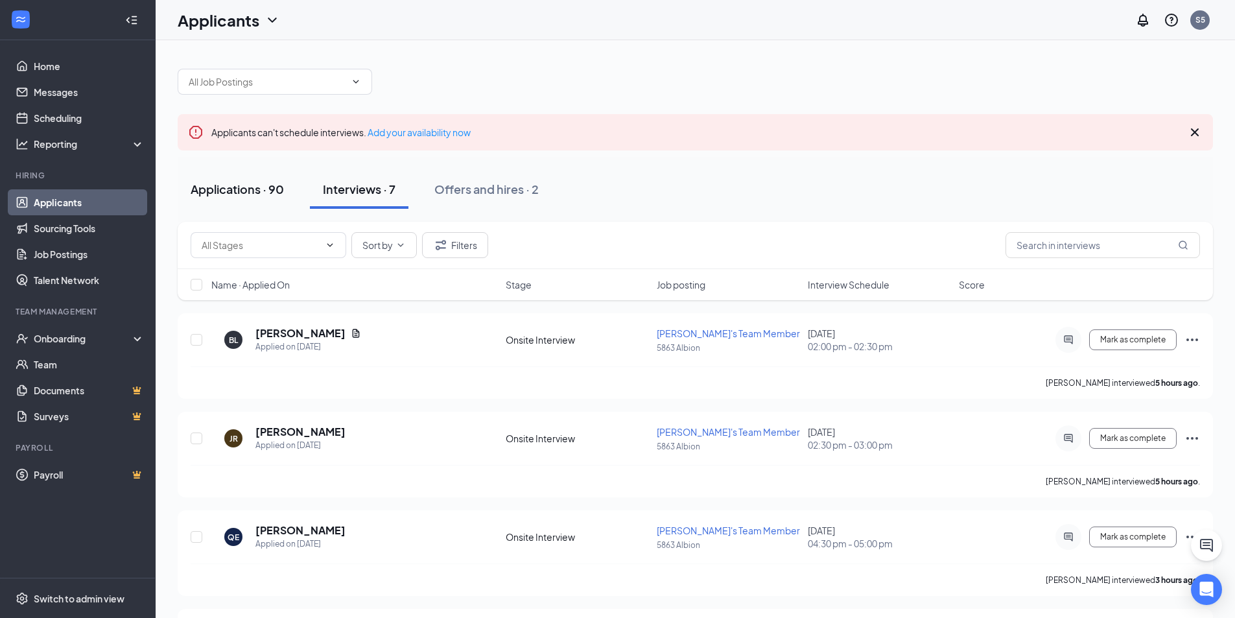
click at [247, 194] on div "Applications · 90" at bounding box center [237, 189] width 93 height 16
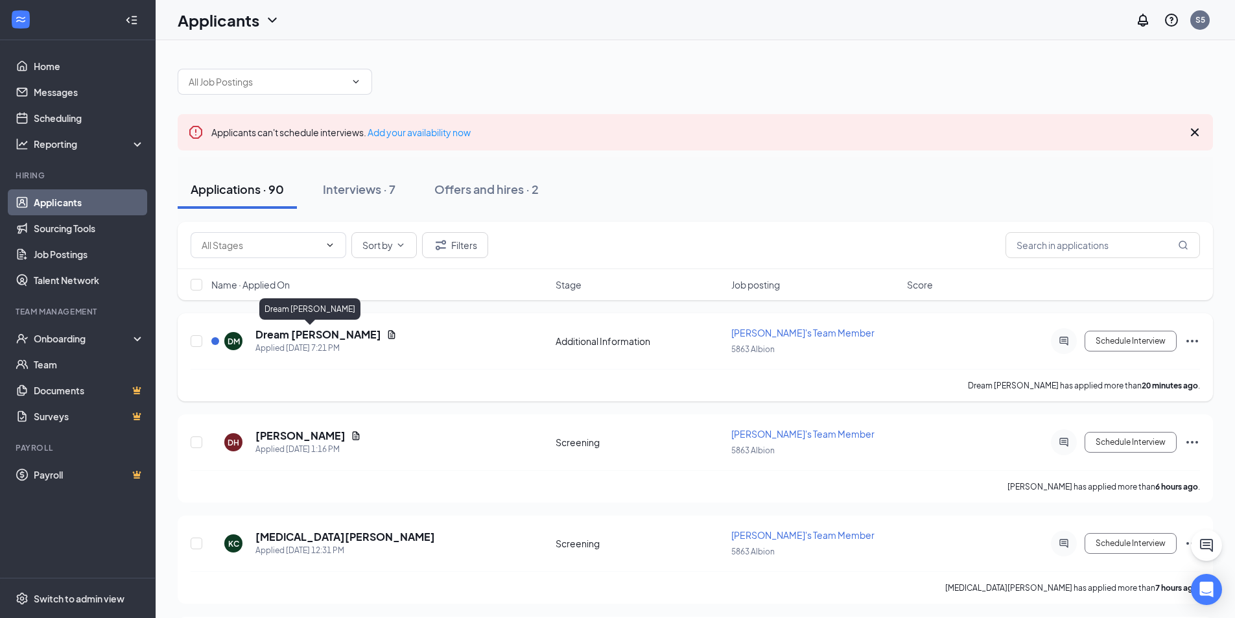
click at [286, 332] on h5 "Dream [PERSON_NAME]" at bounding box center [318, 334] width 126 height 14
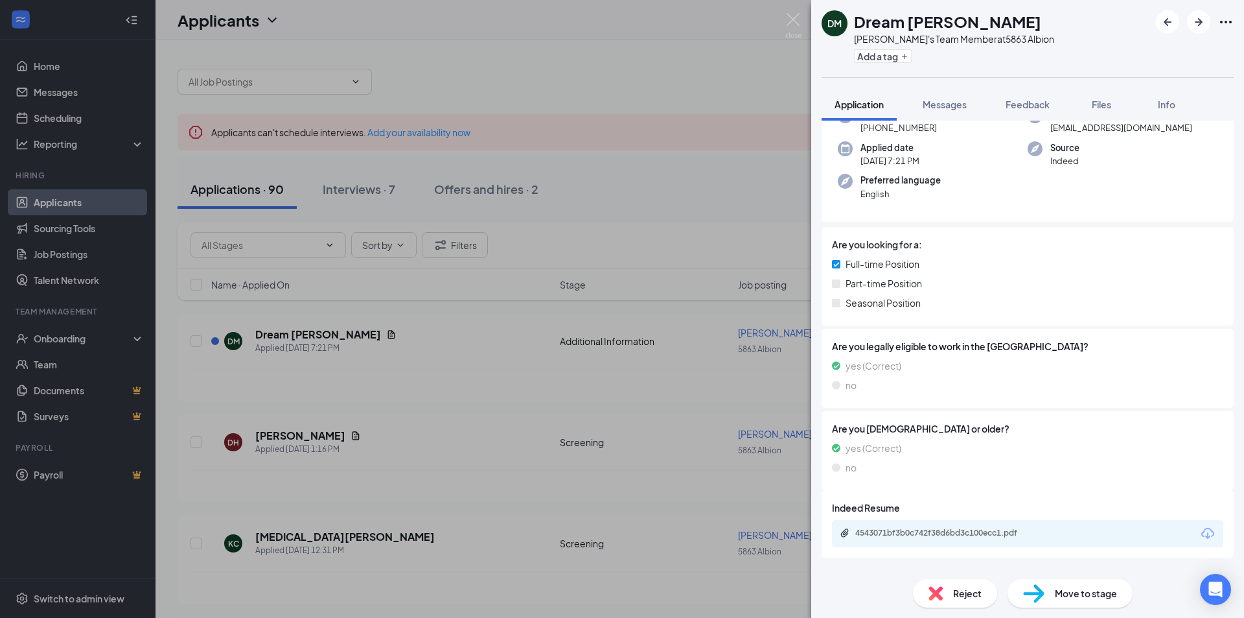
scroll to position [104, 0]
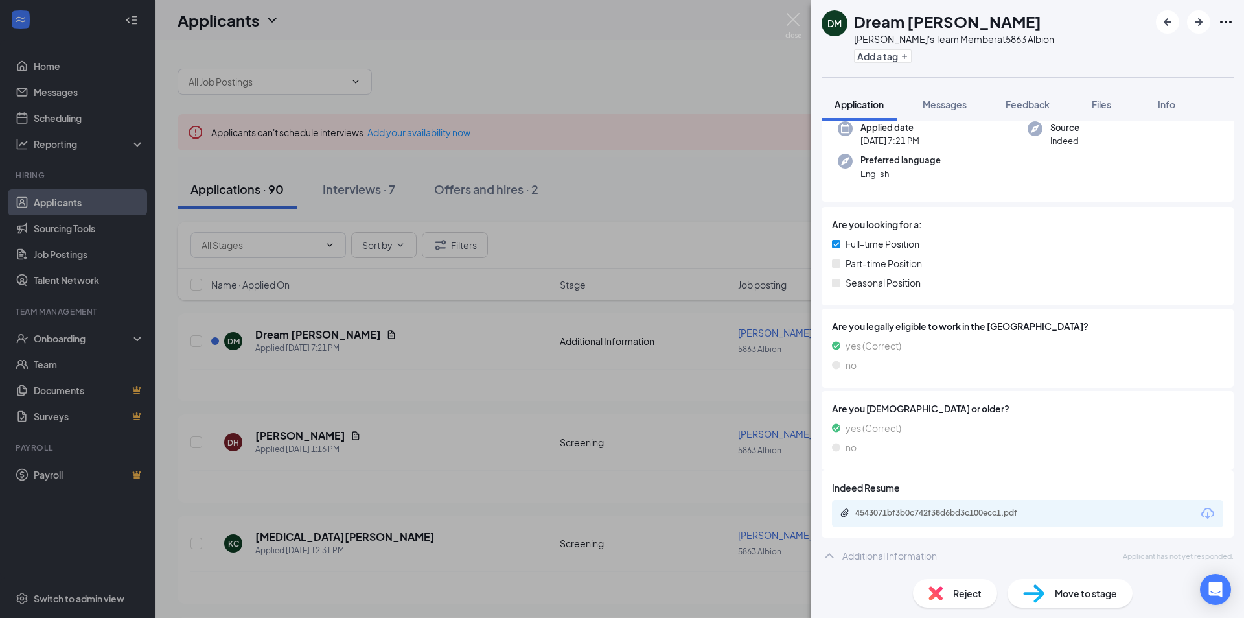
click at [995, 512] on div "4543071bf3b0c742f38d6bd3c100ecc1.pdf" at bounding box center [945, 512] width 181 height 10
